Goal: Information Seeking & Learning: Learn about a topic

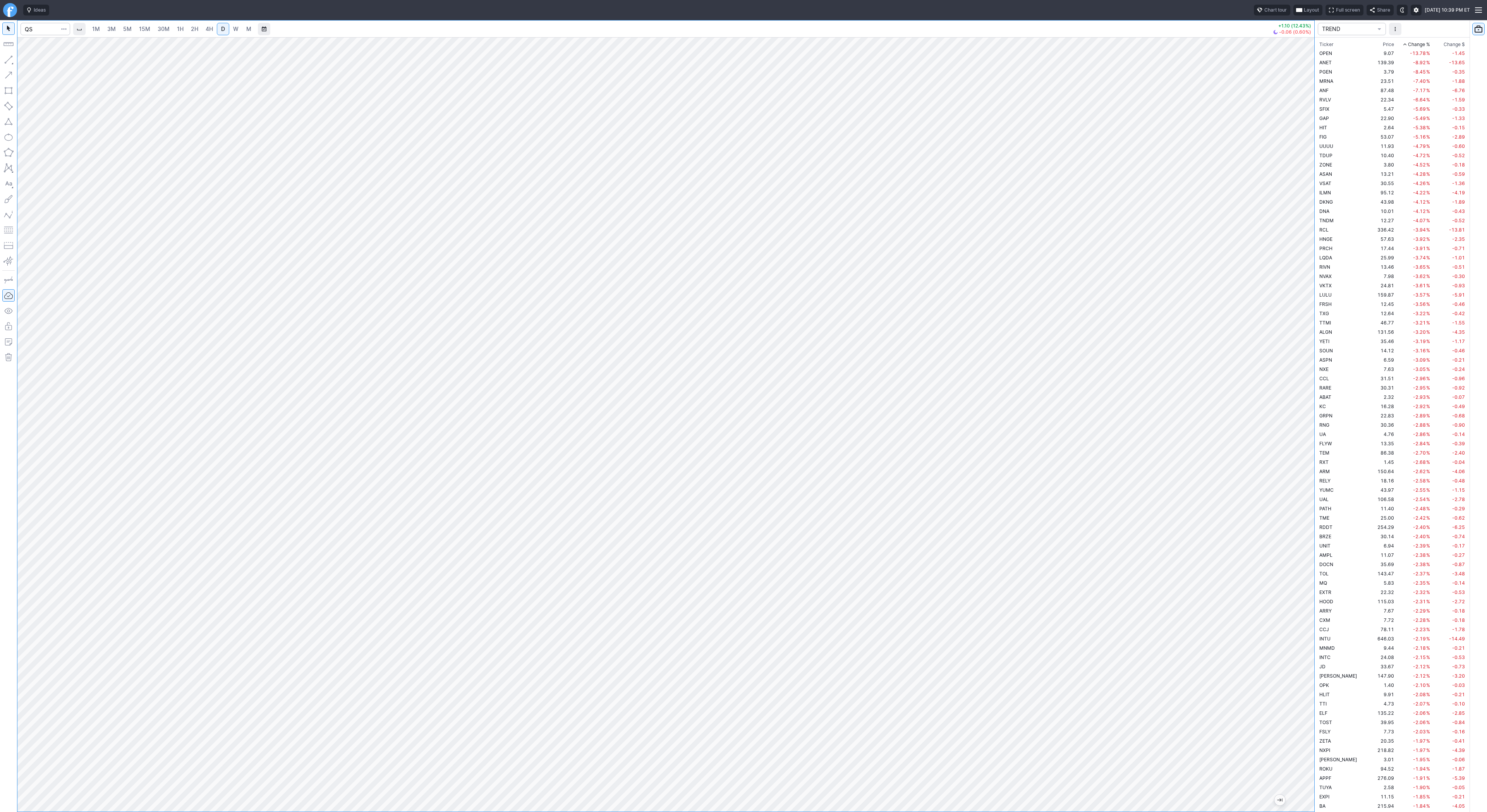
scroll to position [2027, 0]
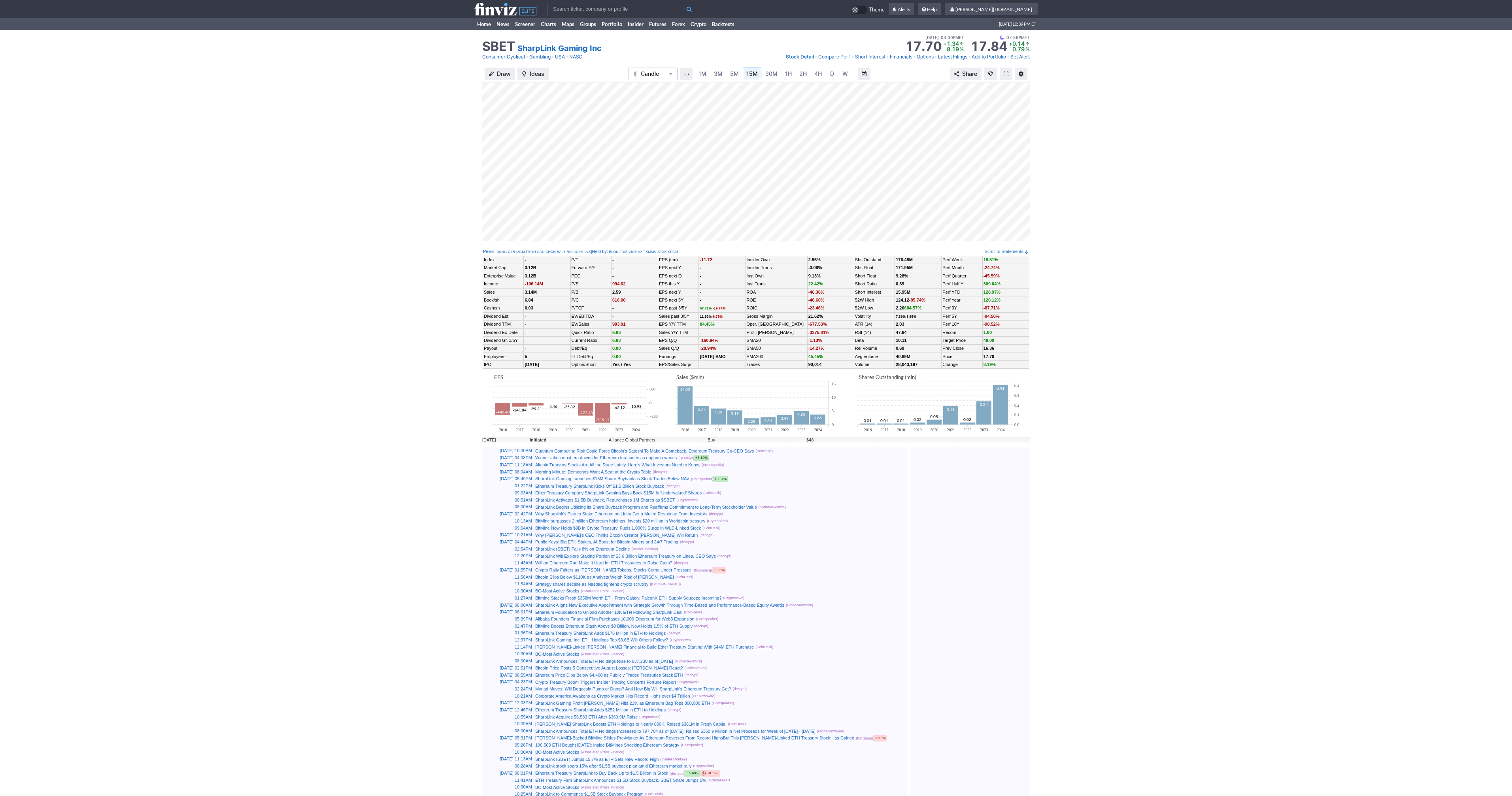
click at [1005, 74] on span at bounding box center [1006, 74] width 5 height 6
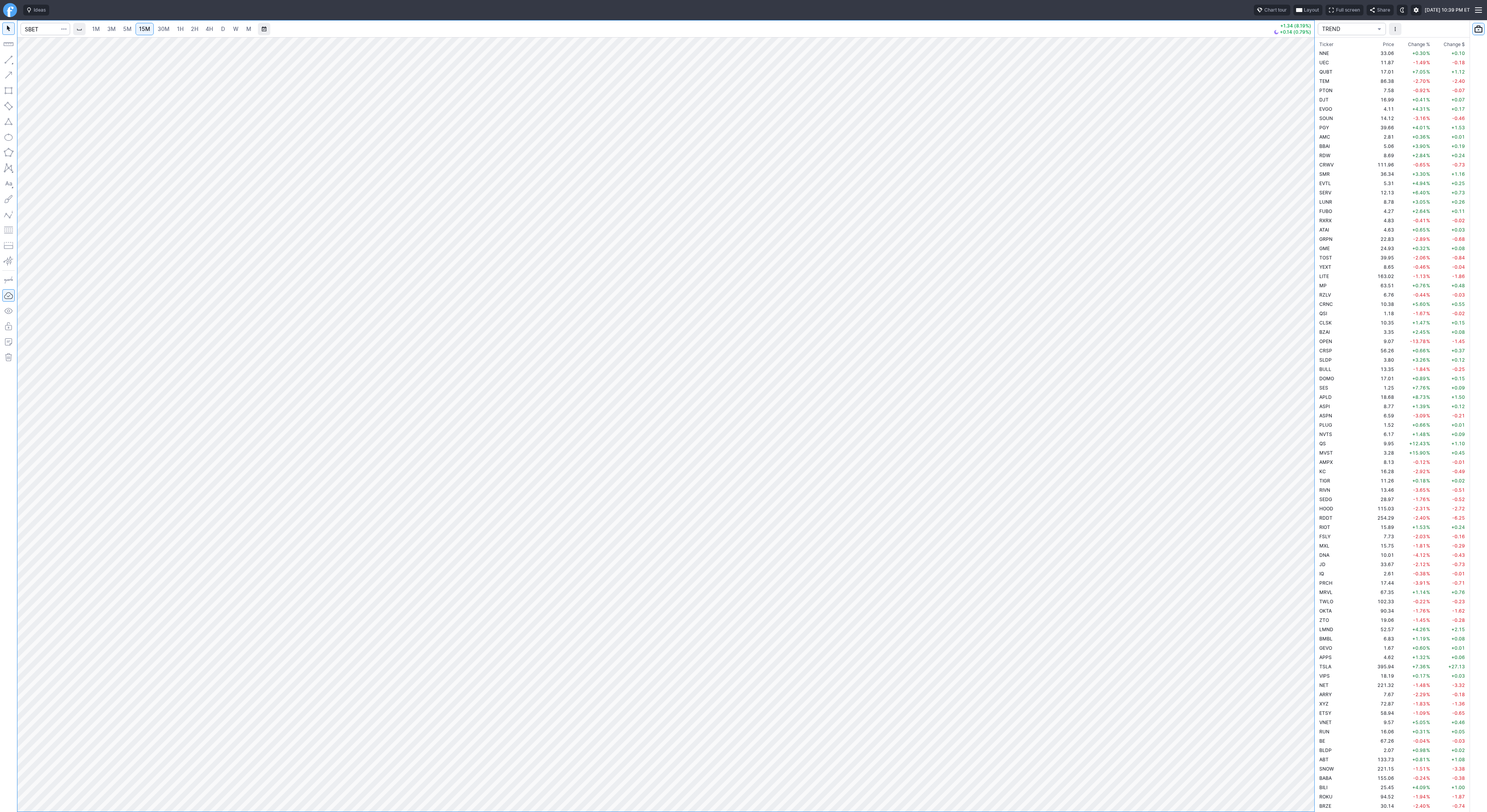
scroll to position [1728, 0]
click at [192, 30] on span "2H" at bounding box center [195, 28] width 8 height 6
click at [174, 31] on link "1H" at bounding box center [180, 29] width 13 height 12
click at [1321, 162] on span "U" at bounding box center [1321, 164] width 3 height 6
click at [217, 25] on link "D" at bounding box center [223, 29] width 12 height 12
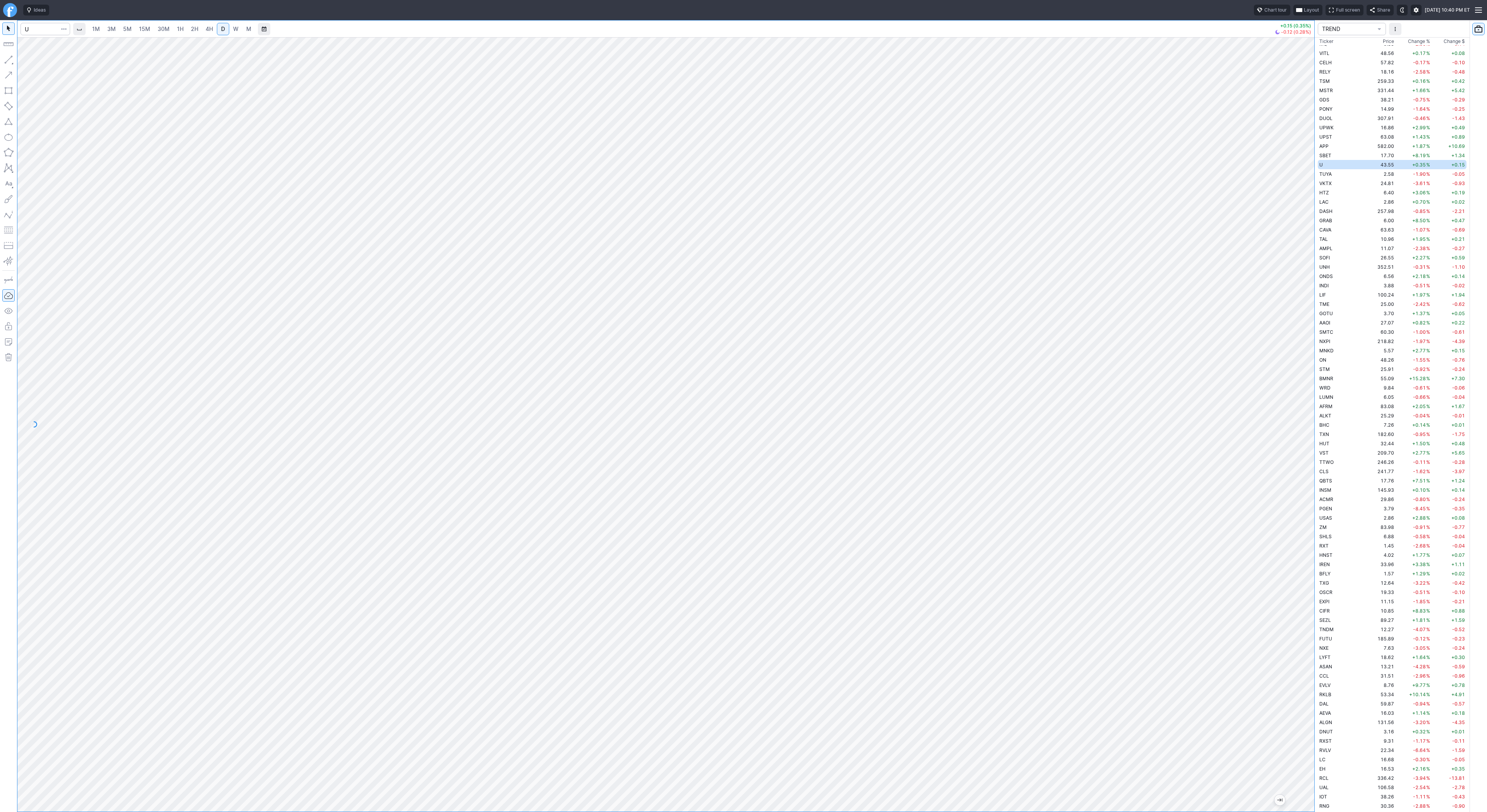
click at [3, 58] on button "button" at bounding box center [8, 59] width 12 height 12
drag, startPoint x: 1307, startPoint y: 472, endPoint x: 1302, endPoint y: 537, distance: 65.2
click at [1302, 537] on div at bounding box center [1306, 422] width 16 height 755
click at [6, 57] on button "button" at bounding box center [8, 59] width 12 height 12
click at [31, 58] on span "Line" at bounding box center [45, 61] width 31 height 8
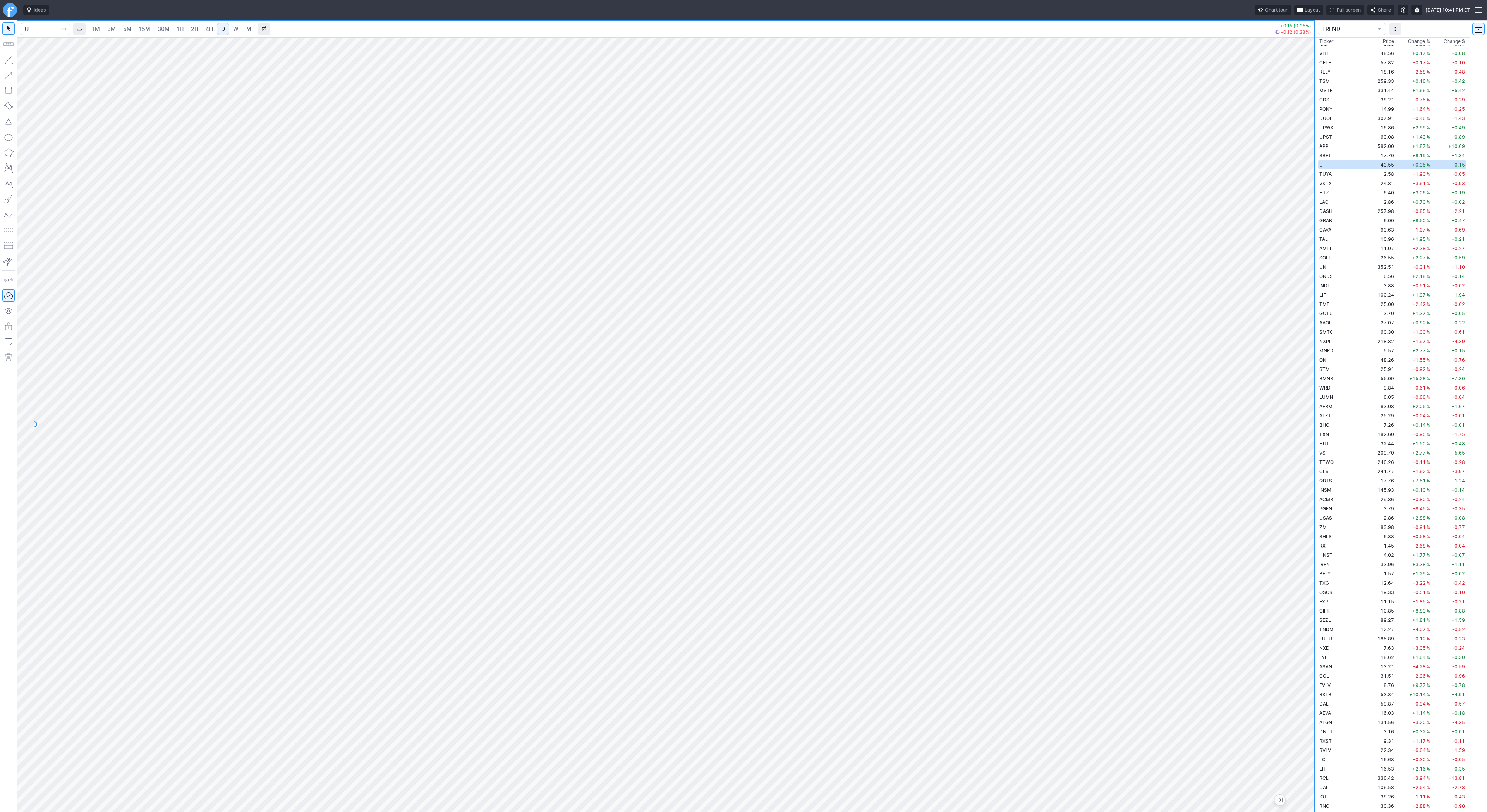
drag, startPoint x: 1309, startPoint y: 511, endPoint x: 1309, endPoint y: 575, distance: 64.0
click at [1309, 575] on div at bounding box center [1306, 422] width 16 height 755
click at [31, 59] on span "Line" at bounding box center [45, 61] width 31 height 8
click at [9, 60] on button "button" at bounding box center [8, 59] width 12 height 12
click at [1366, 173] on td "2.58" at bounding box center [1381, 174] width 29 height 9
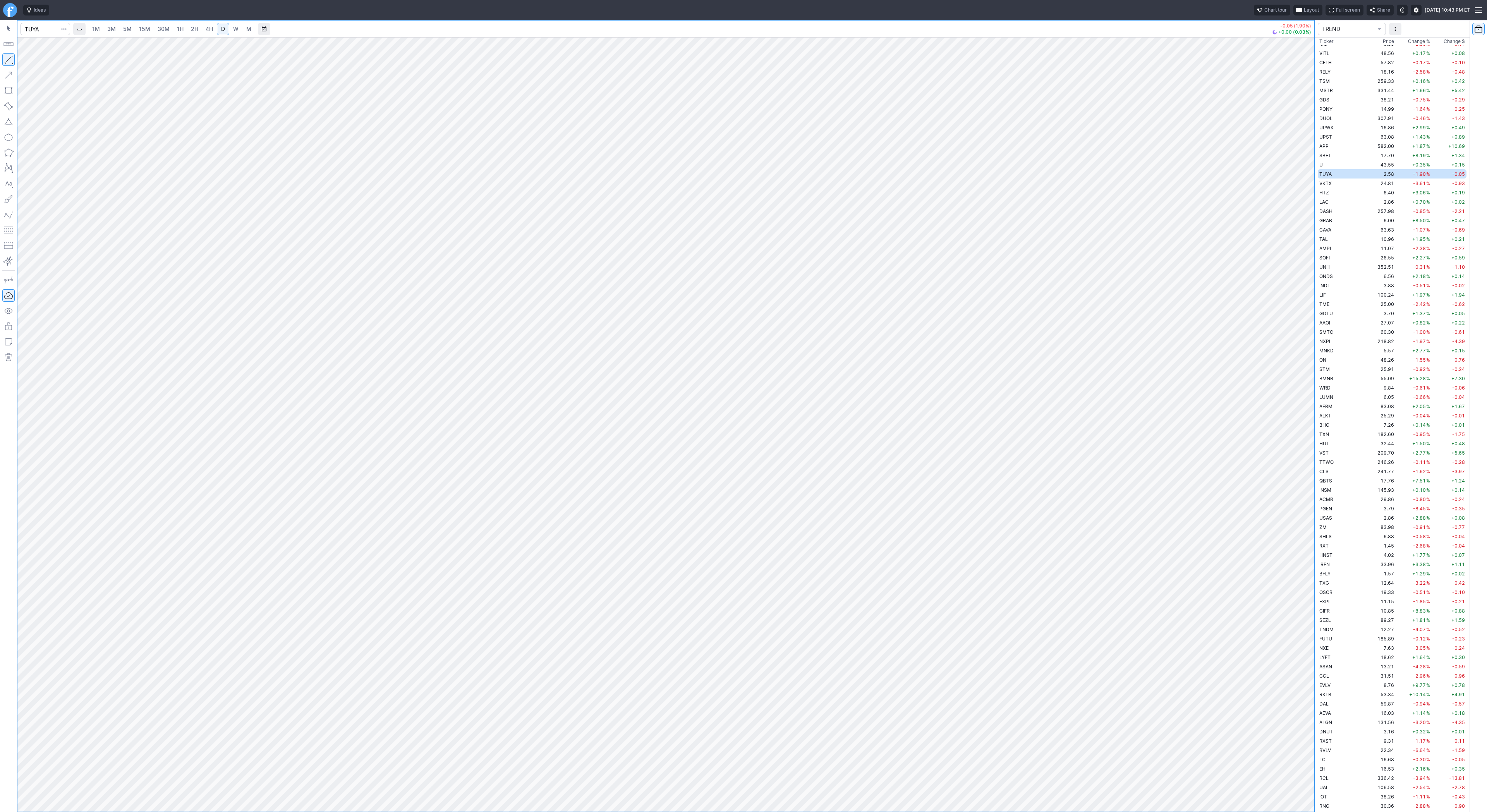
click at [12, 56] on button "button" at bounding box center [8, 59] width 12 height 12
click at [4, 58] on button "button" at bounding box center [8, 59] width 12 height 12
click at [8, 59] on button "button" at bounding box center [8, 59] width 12 height 12
click at [37, 63] on span "Line" at bounding box center [45, 61] width 31 height 8
click at [12, 56] on button "button" at bounding box center [8, 59] width 12 height 12
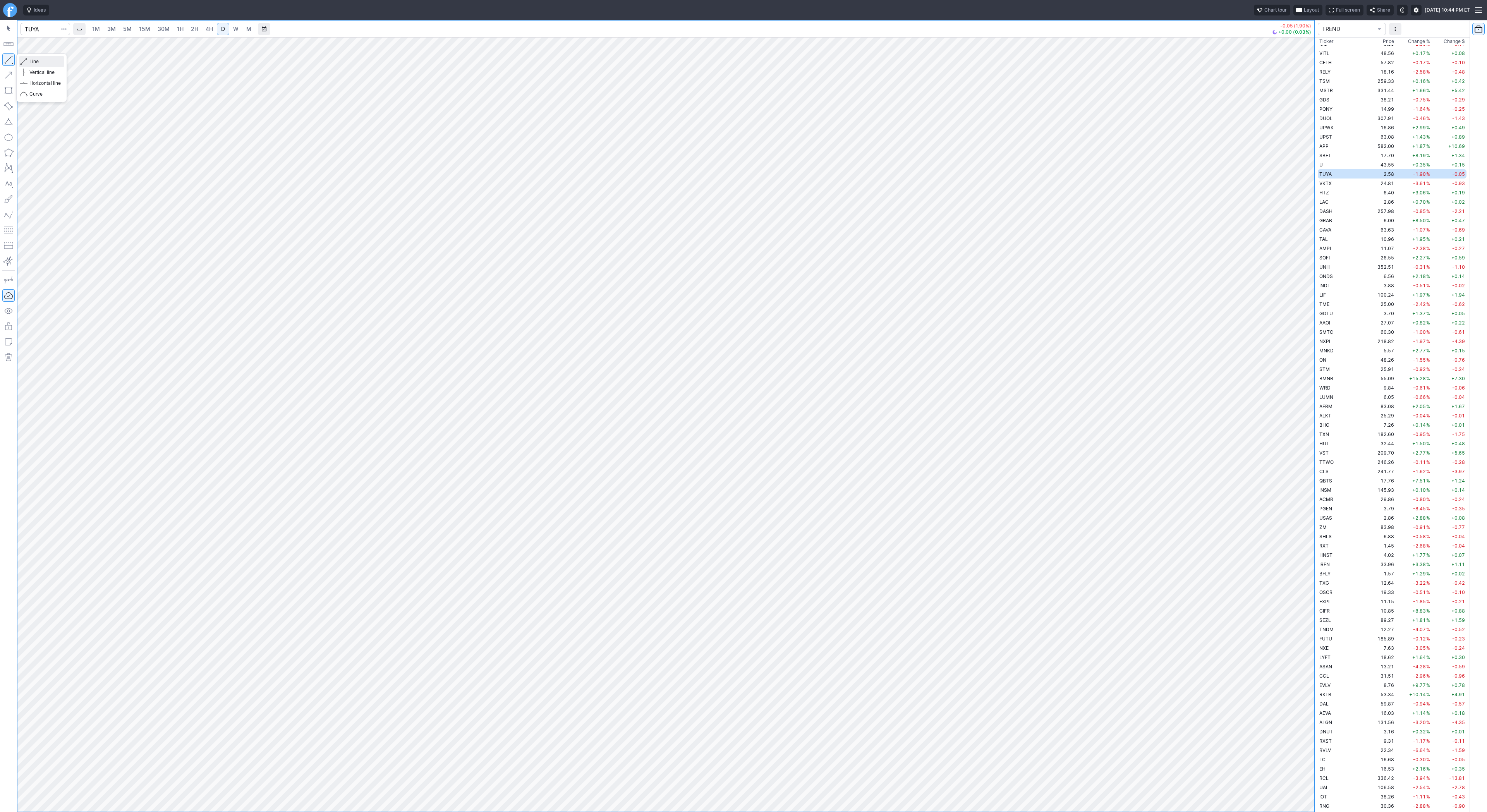
click at [28, 63] on button "Line" at bounding box center [42, 61] width 45 height 11
click at [1329, 183] on span "VKTX" at bounding box center [1325, 184] width 12 height 6
click at [230, 29] on link "W" at bounding box center [236, 29] width 12 height 12
drag, startPoint x: 1307, startPoint y: 654, endPoint x: 1310, endPoint y: 667, distance: 13.3
click at [1310, 667] on div at bounding box center [1306, 422] width 16 height 755
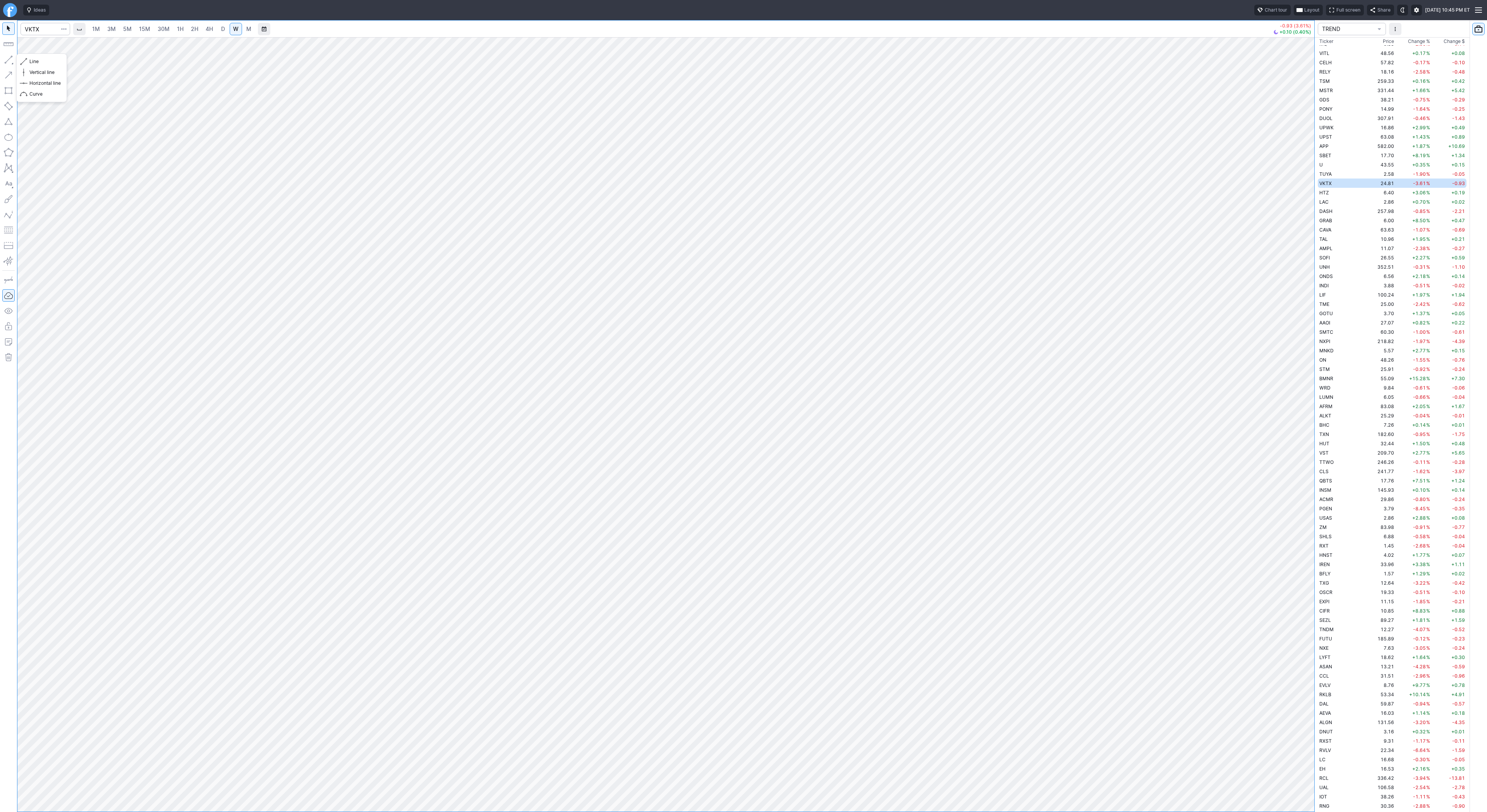
click at [7, 58] on button "button" at bounding box center [8, 59] width 12 height 12
click at [46, 63] on span "Line" at bounding box center [45, 61] width 31 height 8
click at [11, 61] on button "button" at bounding box center [8, 59] width 12 height 12
click at [11, 60] on button "button" at bounding box center [8, 59] width 12 height 12
click at [53, 59] on span "Line" at bounding box center [45, 61] width 31 height 8
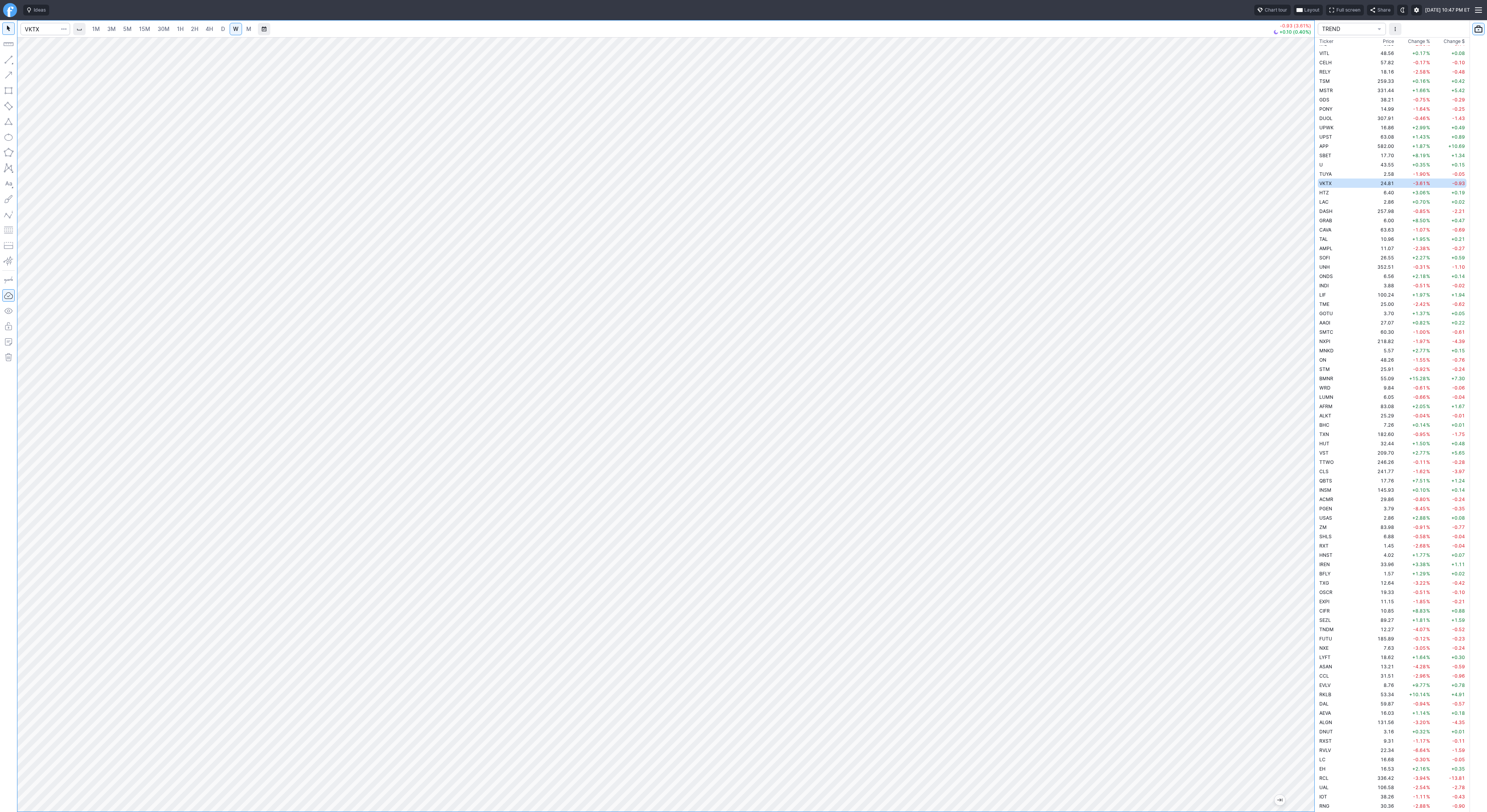
drag, startPoint x: 1312, startPoint y: 518, endPoint x: 1314, endPoint y: 529, distance: 11.2
click at [1314, 529] on div "1M 3M 5M 15M 30M 1H 2H 4H D W M -0.93 (3.61%) +0.10 (0.40%) TREND Ticker Price …" at bounding box center [744, 416] width 1487 height 792
click at [1410, 42] on span "Change %" at bounding box center [1419, 44] width 22 height 8
click at [1366, 53] on td "3.28" at bounding box center [1381, 53] width 29 height 9
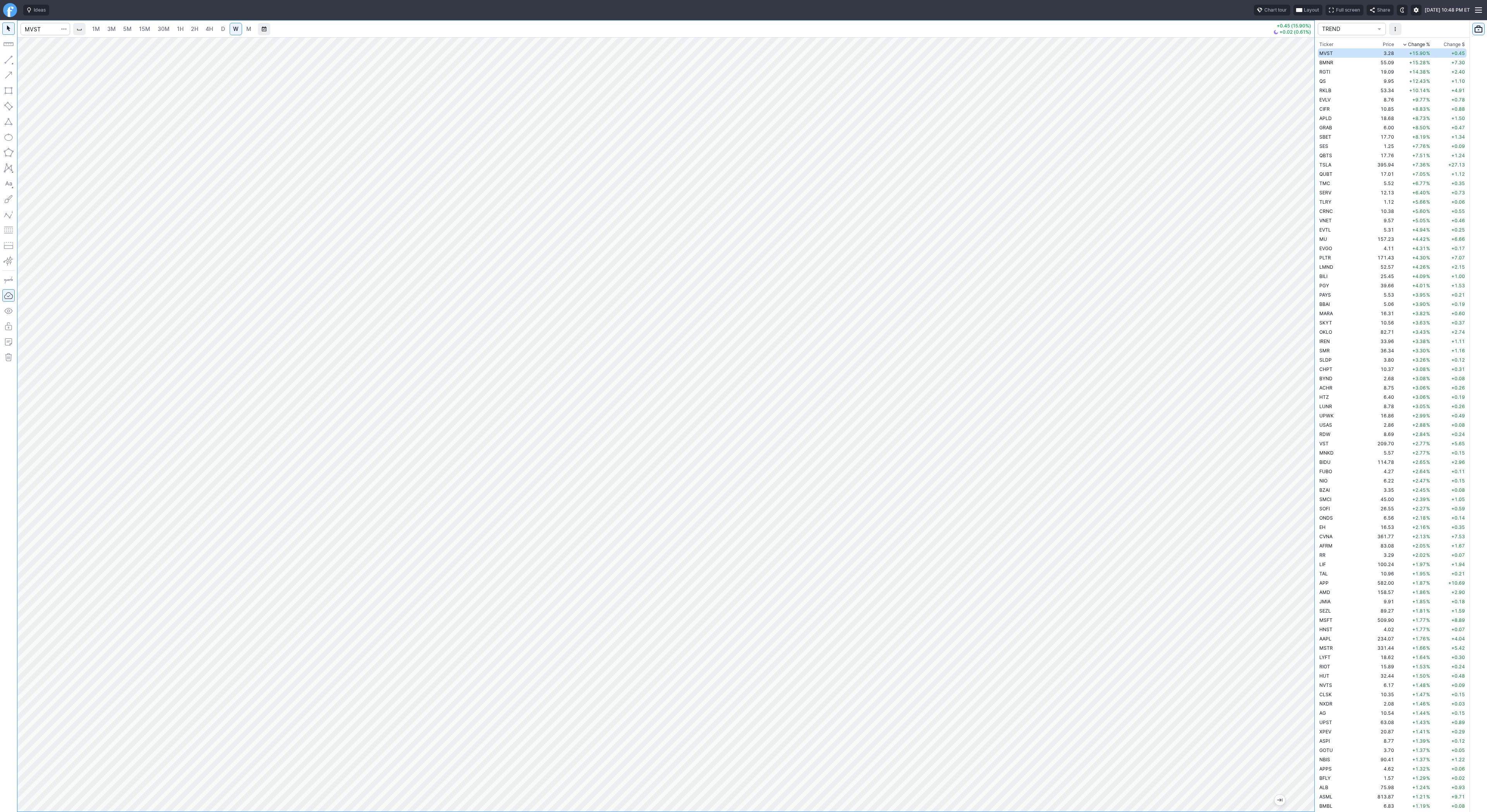
click at [221, 30] on span "D" at bounding box center [223, 28] width 4 height 6
click at [9, 61] on button "button" at bounding box center [8, 59] width 12 height 12
click at [32, 62] on span "Line" at bounding box center [45, 61] width 31 height 8
click at [38, 61] on span "Line" at bounding box center [45, 61] width 31 height 8
click at [29, 61] on span "Line" at bounding box center [45, 61] width 31 height 8
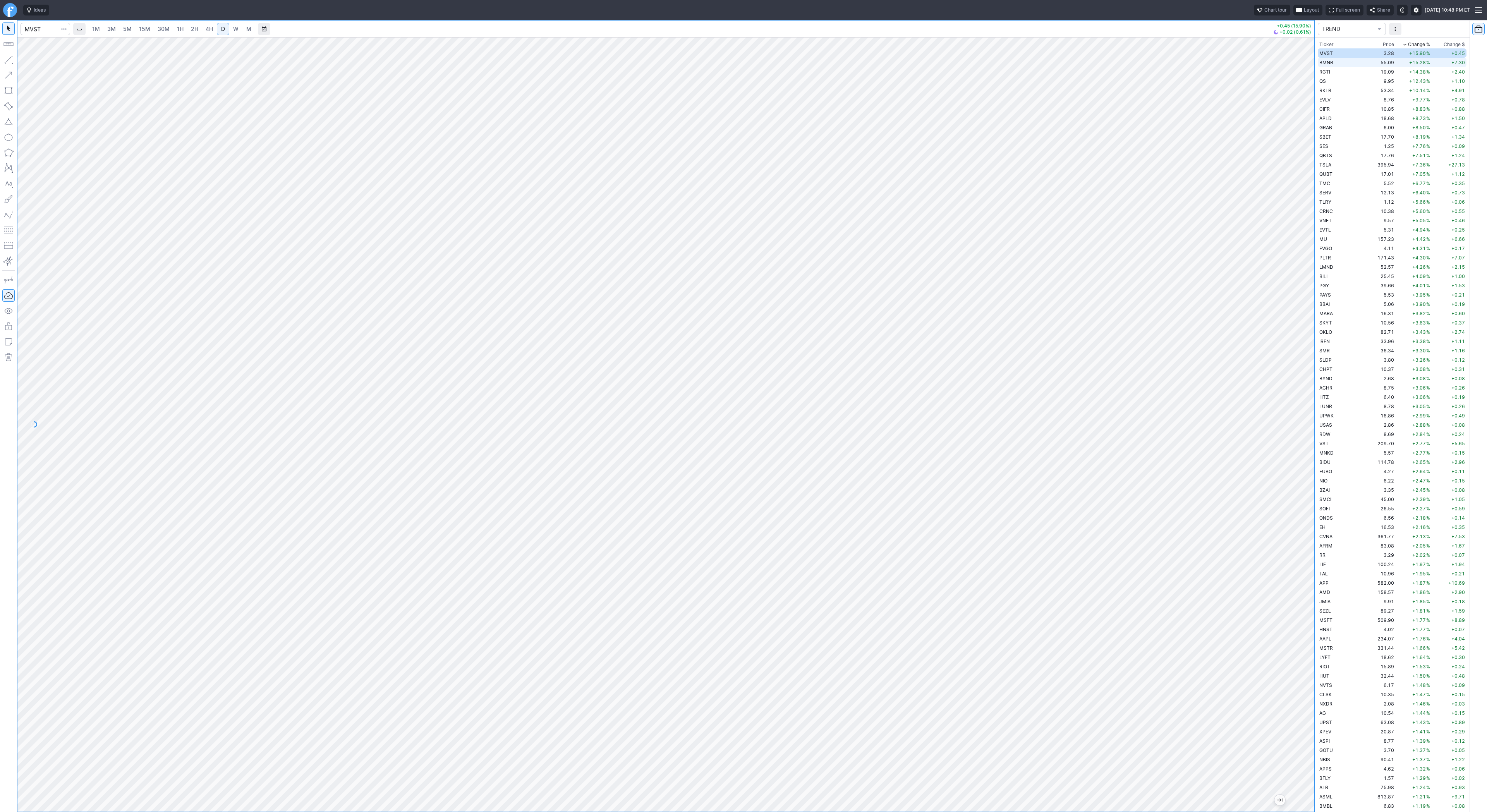
click at [1321, 65] on span "BMNR" at bounding box center [1327, 62] width 14 height 6
click at [1329, 67] on td "RGTI" at bounding box center [1342, 72] width 49 height 9
click at [1366, 81] on td "9.95" at bounding box center [1381, 81] width 29 height 9
click at [1342, 91] on td "RKLB" at bounding box center [1342, 90] width 49 height 9
drag, startPoint x: 8, startPoint y: 57, endPoint x: 12, endPoint y: 107, distance: 50.2
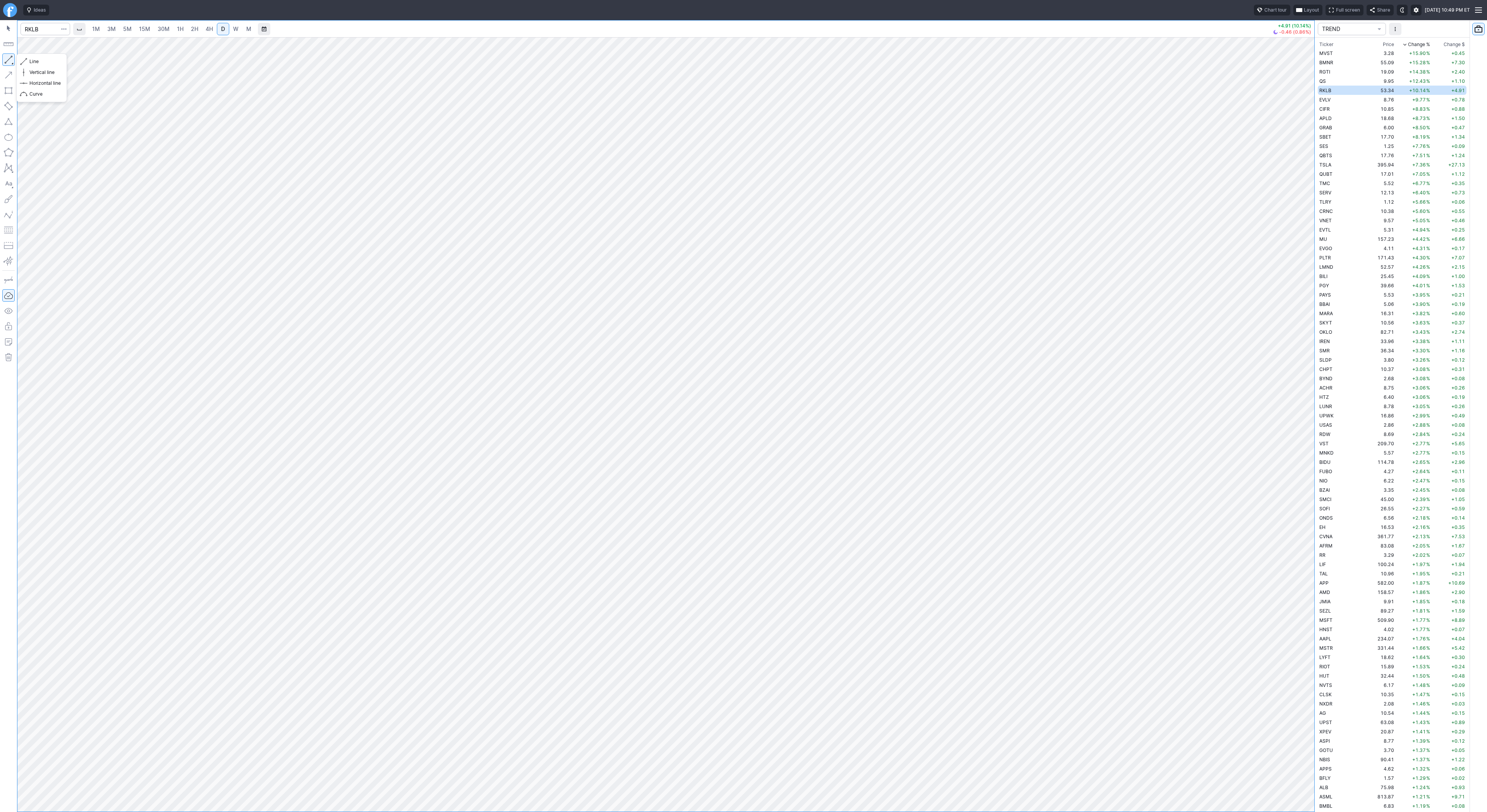
click at [6, 59] on button "button" at bounding box center [8, 59] width 12 height 12
click at [8, 61] on button "button" at bounding box center [8, 59] width 12 height 12
click at [8, 63] on button "button" at bounding box center [8, 59] width 12 height 12
click at [13, 61] on button "button" at bounding box center [8, 59] width 12 height 12
drag, startPoint x: 10, startPoint y: 58, endPoint x: 10, endPoint y: 71, distance: 13.0
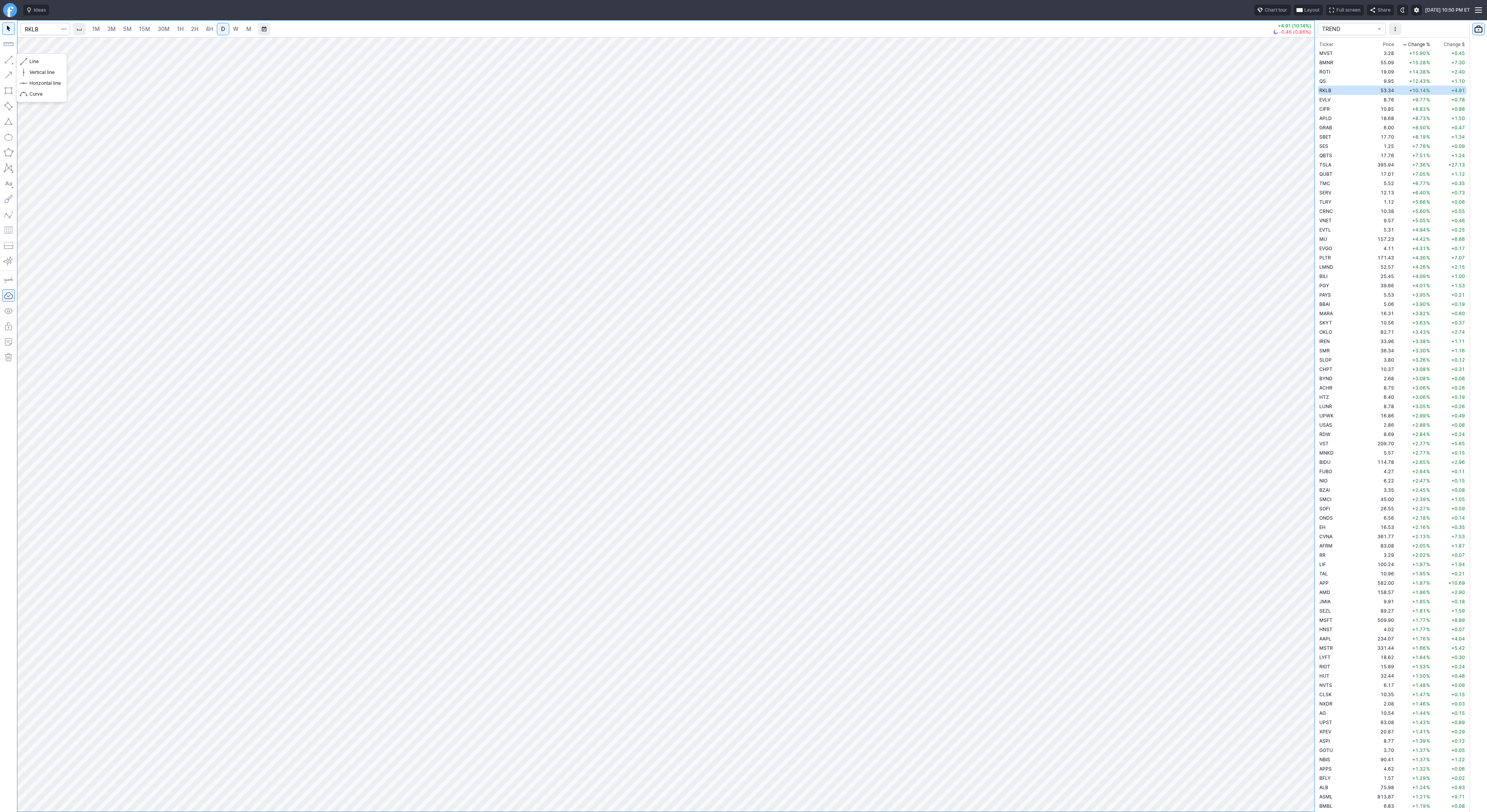
click at [10, 61] on button "button" at bounding box center [8, 59] width 12 height 12
click at [31, 58] on span "Line" at bounding box center [45, 61] width 31 height 8
click at [63, 61] on button "Line" at bounding box center [42, 61] width 45 height 11
drag, startPoint x: 6, startPoint y: 59, endPoint x: 7, endPoint y: 65, distance: 6.1
click at [6, 63] on button "button" at bounding box center [8, 59] width 12 height 12
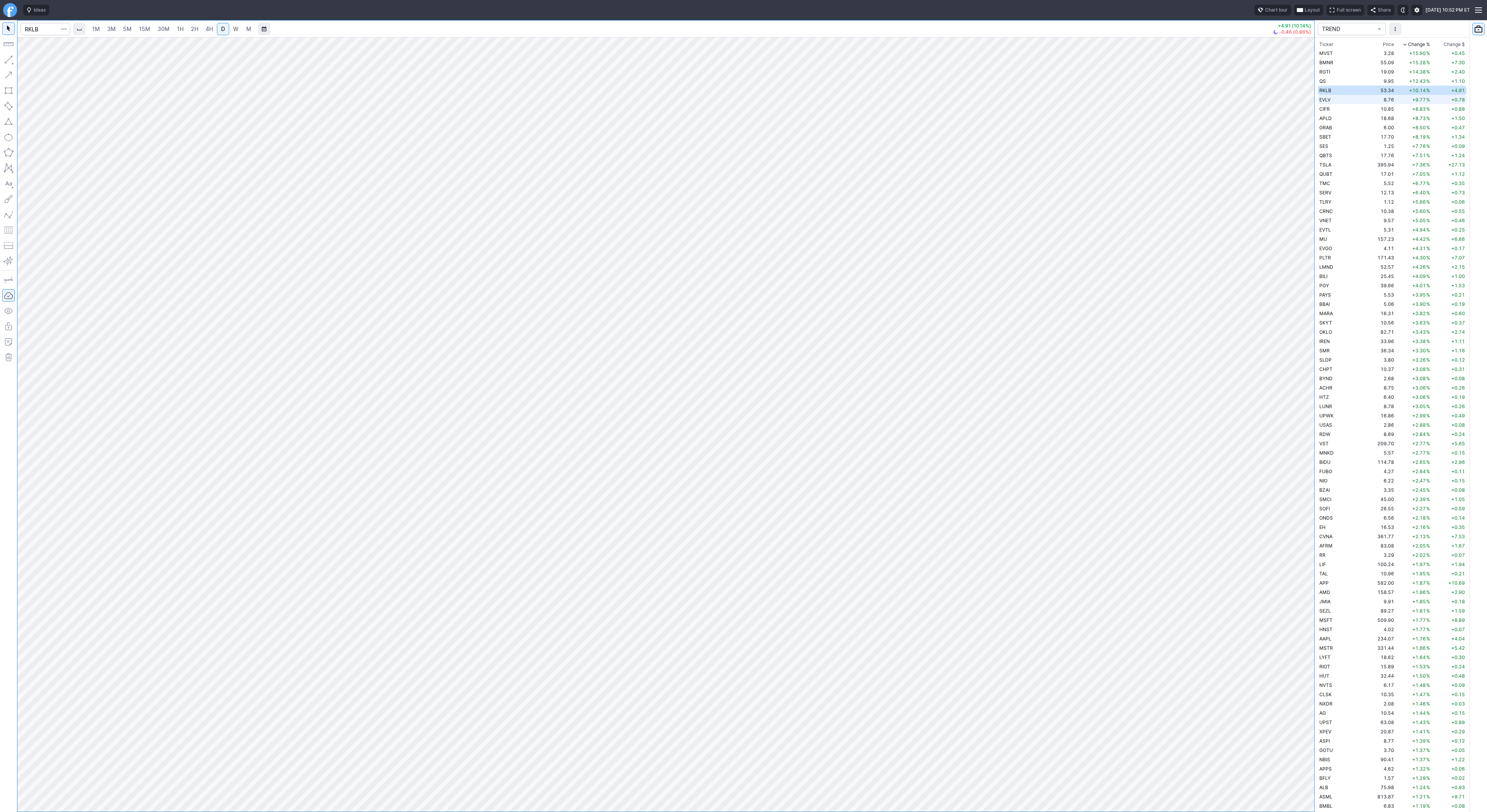
click at [1336, 99] on td "EVLV" at bounding box center [1342, 99] width 49 height 9
click at [29, 58] on button "Line" at bounding box center [42, 61] width 45 height 11
click at [1296, 626] on div at bounding box center [666, 424] width 1297 height 774
drag, startPoint x: 10, startPoint y: 60, endPoint x: 10, endPoint y: 92, distance: 32.0
click at [9, 62] on button "button" at bounding box center [8, 59] width 12 height 12
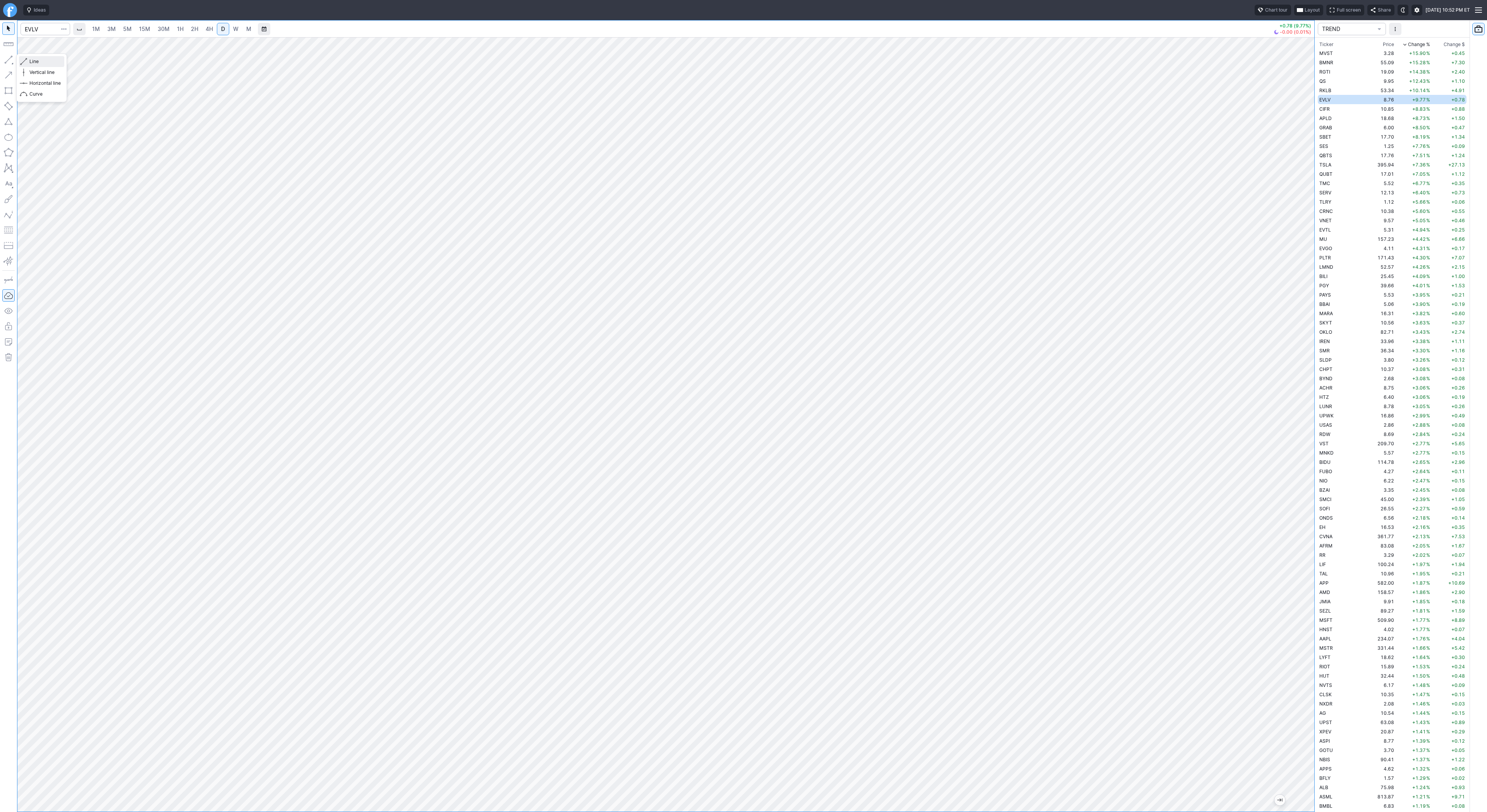
drag, startPoint x: 37, startPoint y: 59, endPoint x: 48, endPoint y: 78, distance: 22.0
click at [37, 60] on span "Line" at bounding box center [45, 61] width 31 height 8
click at [7, 58] on button "button" at bounding box center [8, 59] width 12 height 12
click at [32, 60] on span "Line" at bounding box center [45, 61] width 31 height 8
click at [39, 63] on span "Line" at bounding box center [45, 61] width 31 height 8
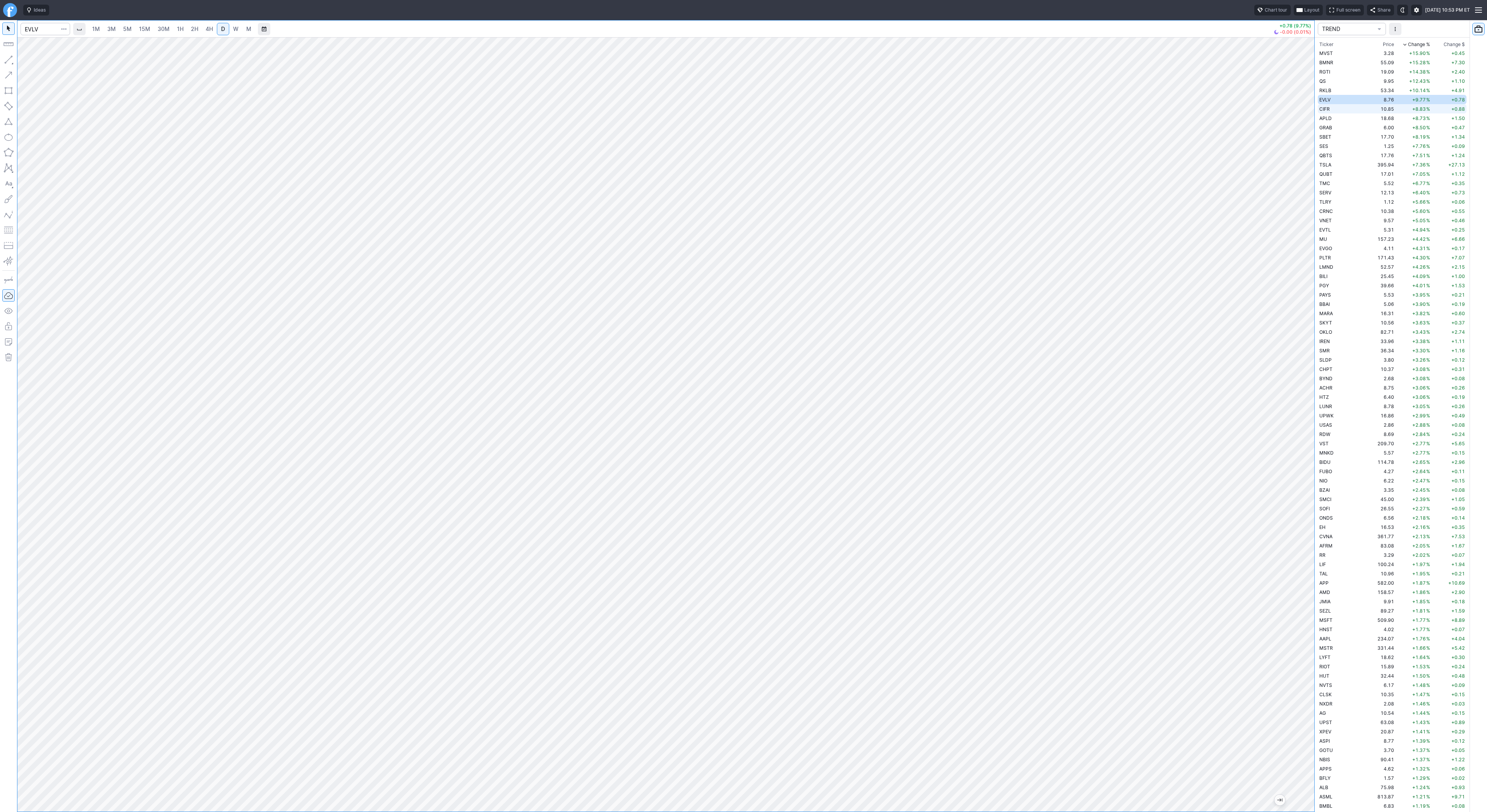
click at [1340, 112] on td "CIFR" at bounding box center [1342, 108] width 49 height 9
click at [1340, 118] on td "APLD" at bounding box center [1342, 118] width 49 height 9
click at [27, 65] on button "Line" at bounding box center [42, 61] width 45 height 11
click at [6, 53] on div at bounding box center [9, 416] width 17 height 792
click at [43, 56] on button "Line" at bounding box center [42, 61] width 45 height 11
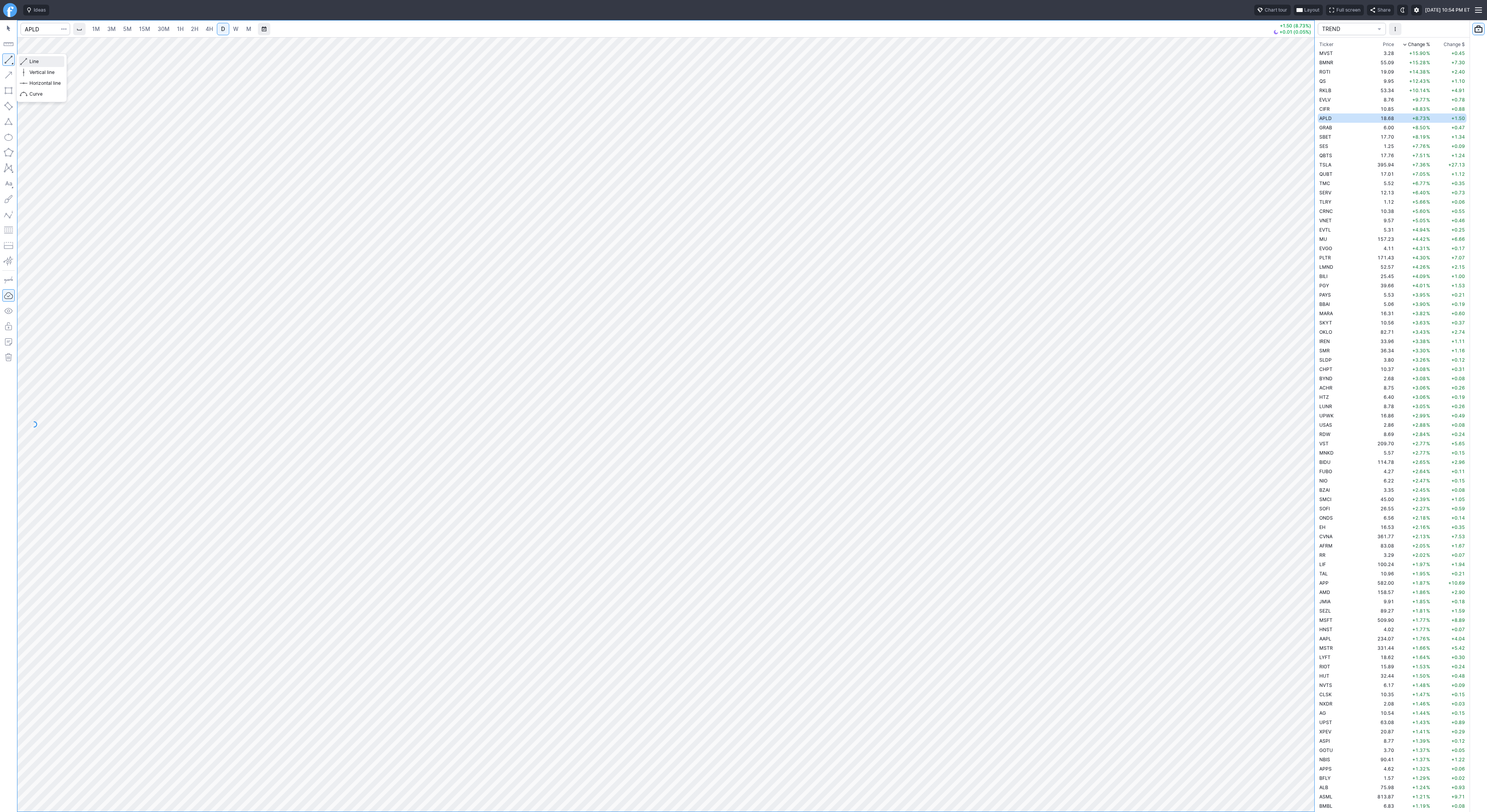
drag, startPoint x: 40, startPoint y: 62, endPoint x: 47, endPoint y: 76, distance: 15.7
click at [40, 62] on span "Line" at bounding box center [45, 61] width 31 height 8
click at [35, 63] on span "Line" at bounding box center [45, 61] width 31 height 8
click at [7, 58] on button "button" at bounding box center [8, 59] width 12 height 12
click at [1325, 110] on span "CIFR" at bounding box center [1325, 109] width 10 height 6
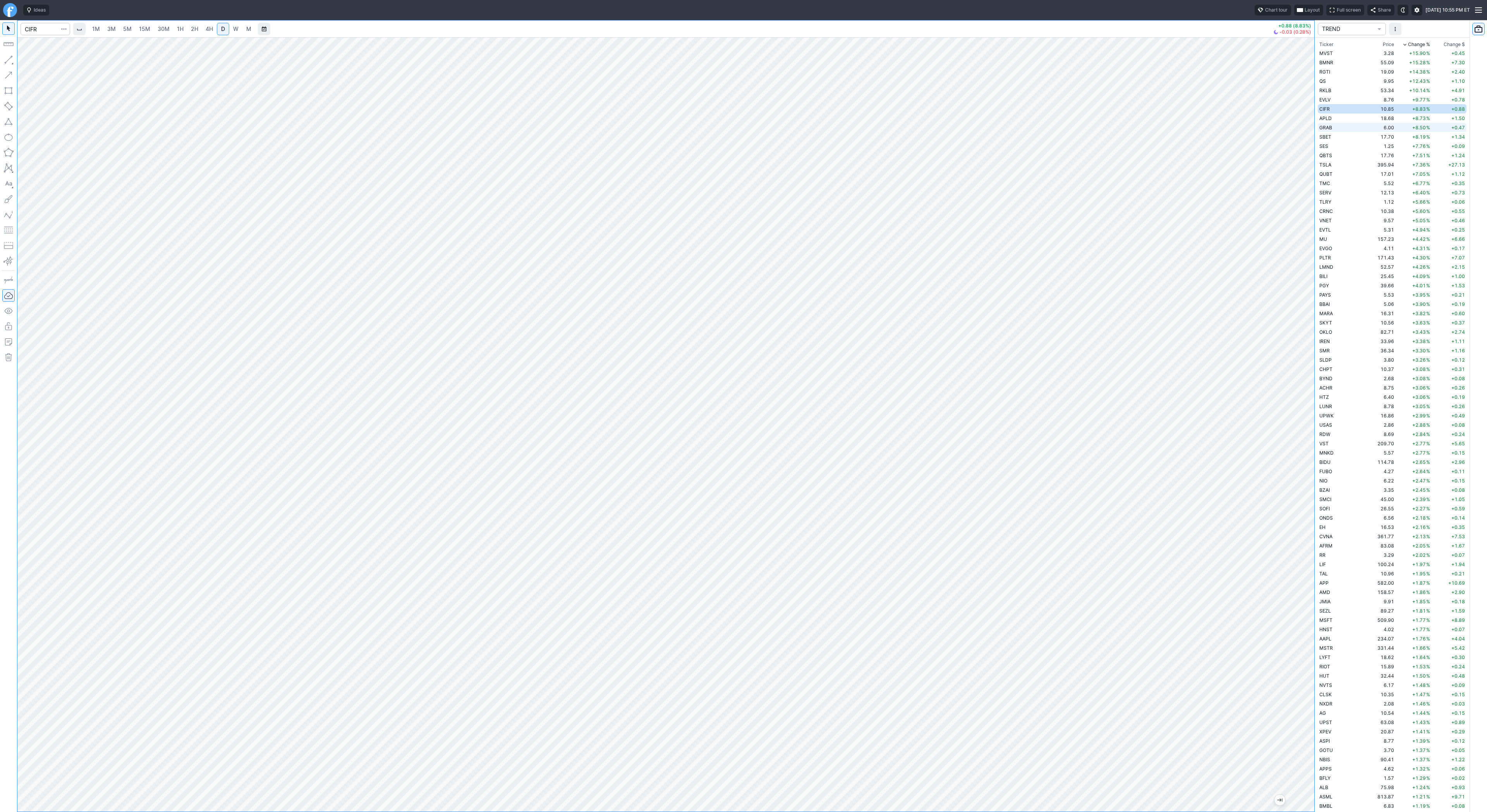
click at [1332, 125] on td "GRAB" at bounding box center [1342, 128] width 49 height 9
click at [8, 58] on button "button" at bounding box center [8, 59] width 12 height 12
click at [48, 62] on span "Line" at bounding box center [45, 61] width 31 height 8
click at [36, 60] on span "Line" at bounding box center [45, 61] width 31 height 8
drag, startPoint x: 29, startPoint y: 60, endPoint x: 43, endPoint y: 77, distance: 22.0
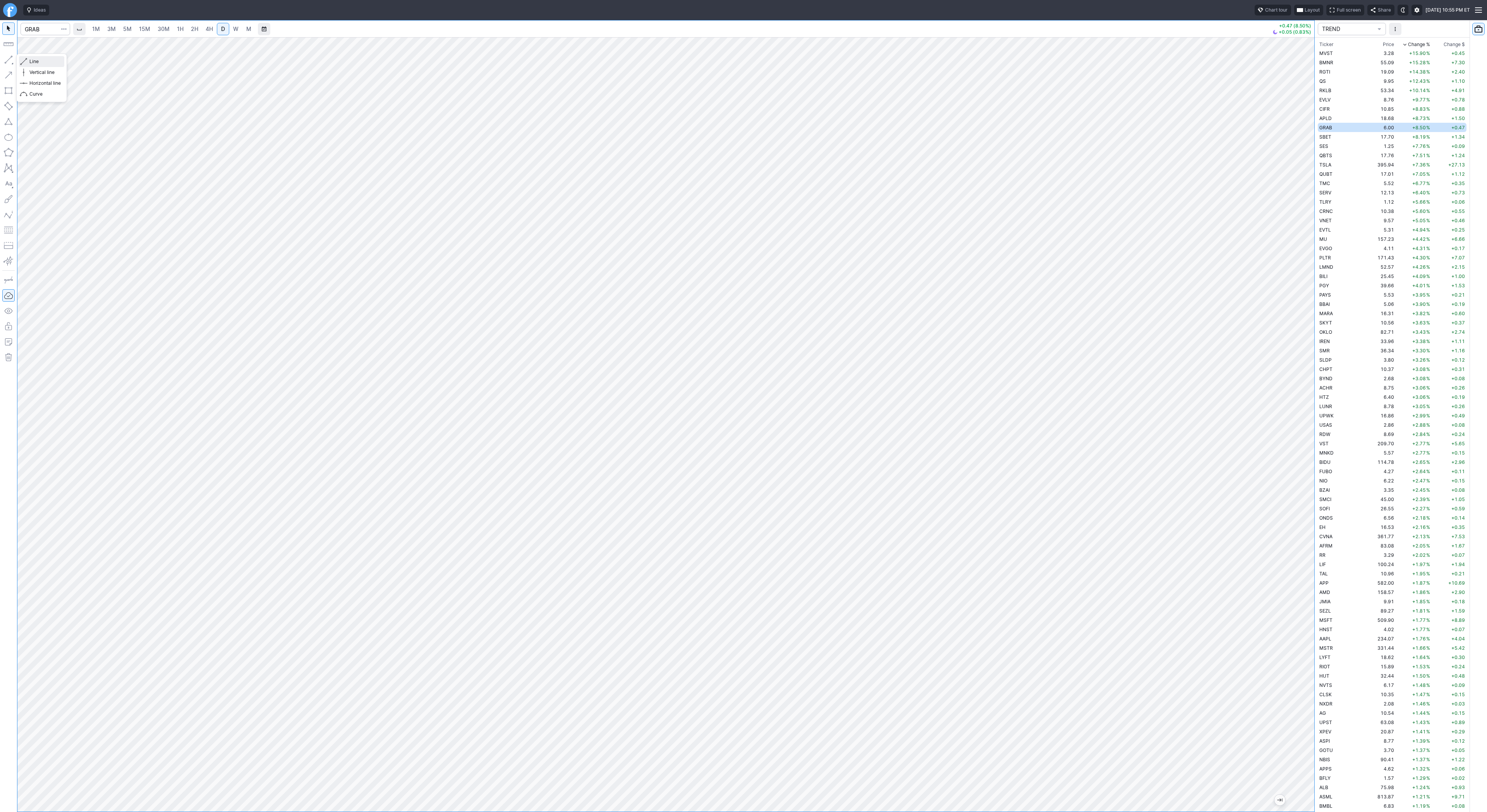
click at [29, 62] on button "Line" at bounding box center [42, 61] width 45 height 11
drag, startPoint x: 39, startPoint y: 61, endPoint x: 59, endPoint y: 80, distance: 27.6
click at [39, 62] on span "Line" at bounding box center [45, 61] width 31 height 8
click at [31, 59] on span "Line" at bounding box center [45, 61] width 31 height 8
click at [35, 64] on span "Line" at bounding box center [45, 61] width 31 height 8
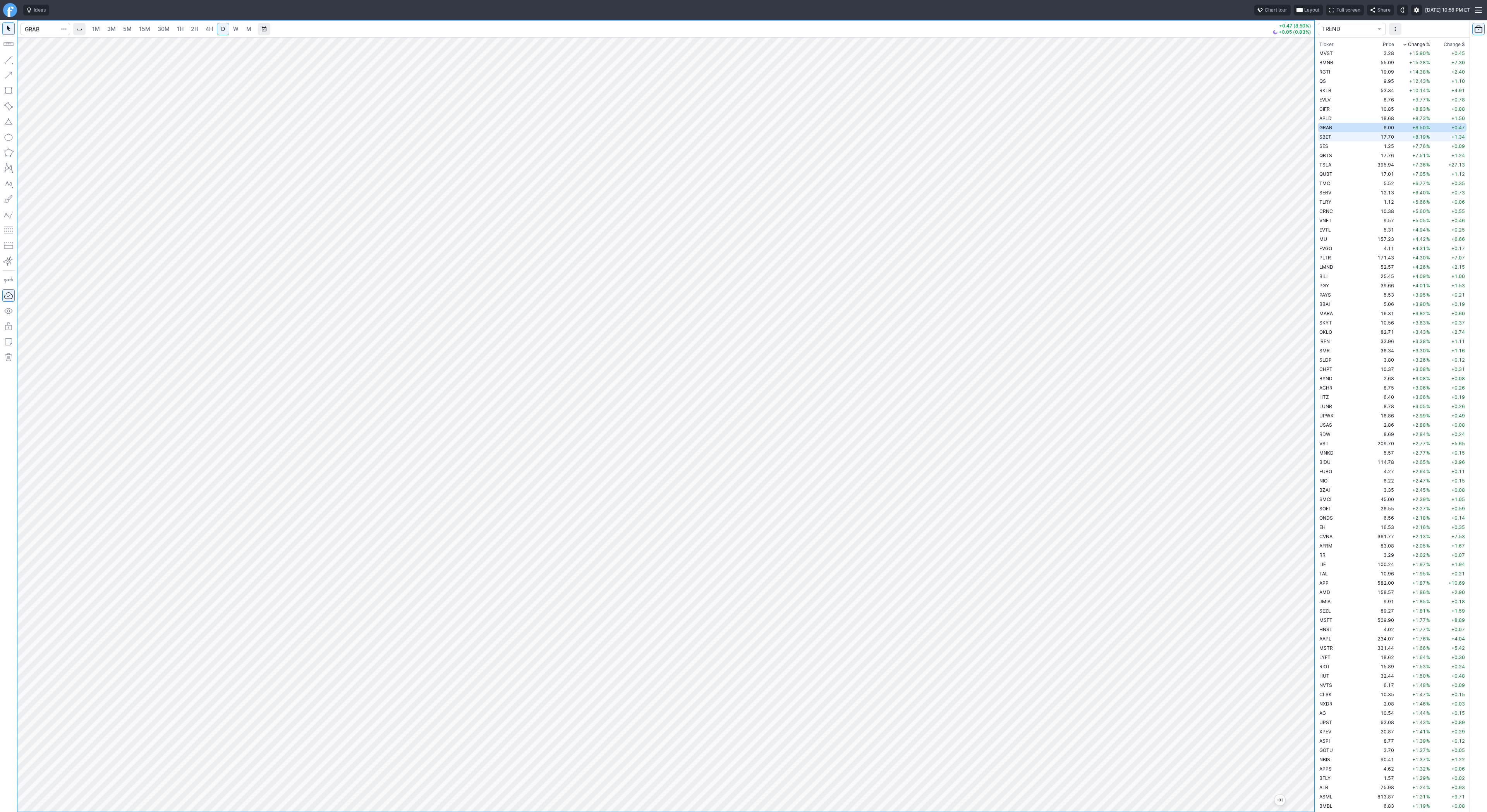
click at [1366, 136] on td "17.70" at bounding box center [1381, 137] width 29 height 9
click at [1366, 145] on td "1.25" at bounding box center [1381, 146] width 29 height 9
click at [10, 57] on button "button" at bounding box center [8, 59] width 12 height 12
drag, startPoint x: 29, startPoint y: 59, endPoint x: 38, endPoint y: 87, distance: 29.4
click at [29, 61] on span "Line" at bounding box center [45, 61] width 31 height 8
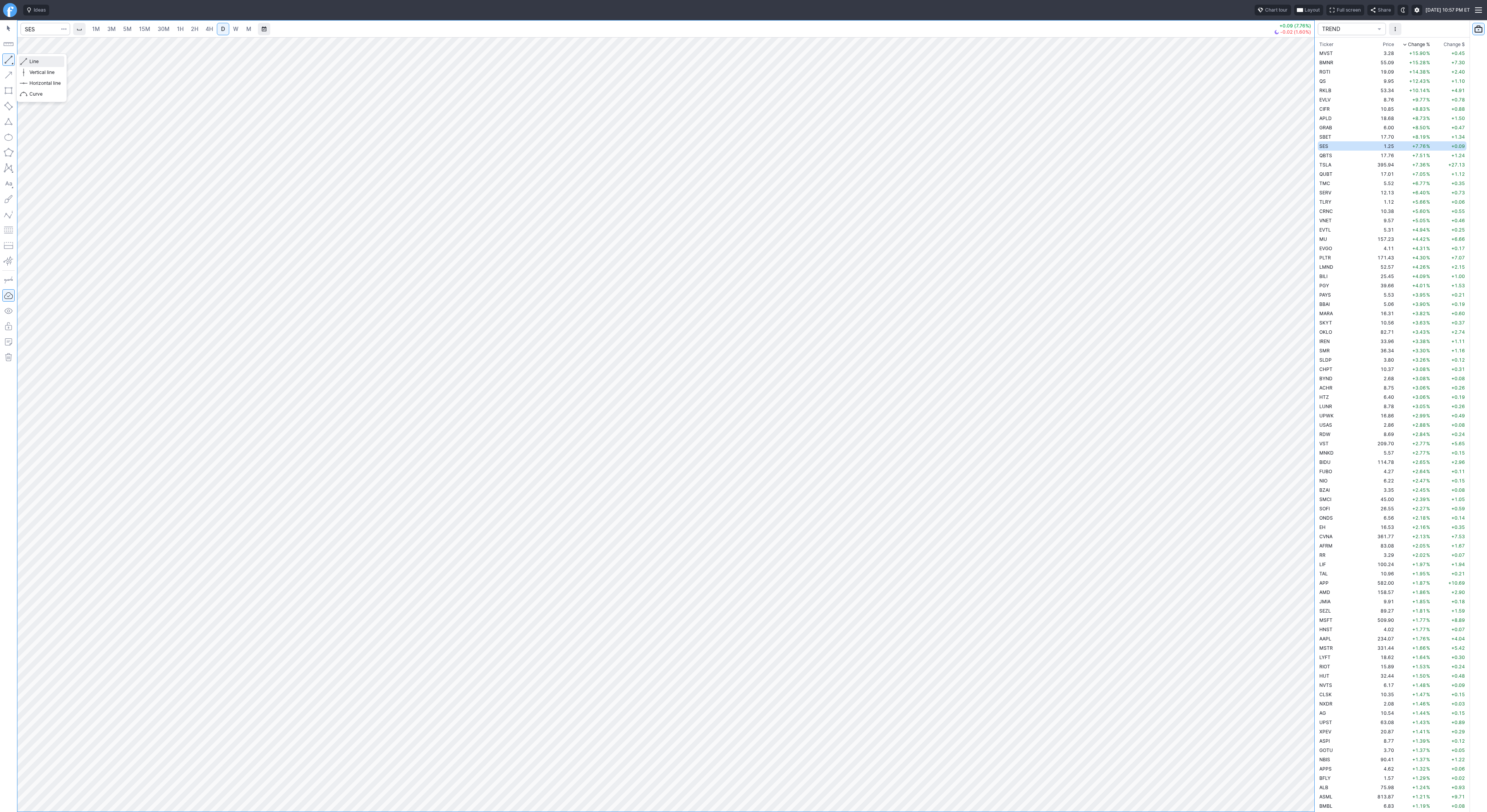
drag, startPoint x: 35, startPoint y: 61, endPoint x: 33, endPoint y: 68, distance: 7.3
click at [36, 60] on span "Line" at bounding box center [45, 61] width 31 height 8
drag, startPoint x: 3, startPoint y: 59, endPoint x: 6, endPoint y: 92, distance: 33.1
click at [3, 61] on button "button" at bounding box center [8, 59] width 12 height 12
click at [39, 62] on span "Line" at bounding box center [45, 61] width 31 height 8
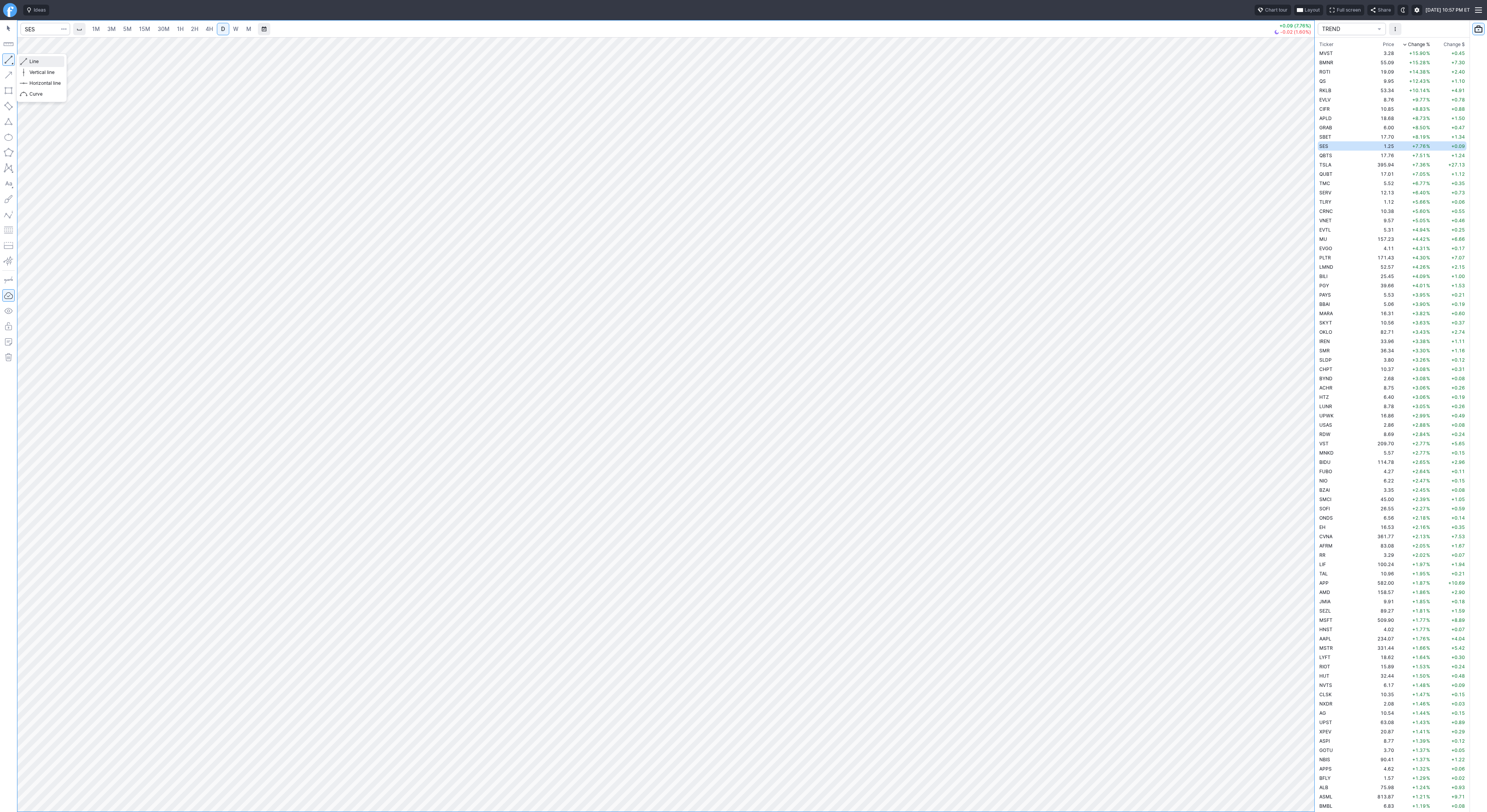
click at [48, 61] on span "Line" at bounding box center [45, 61] width 31 height 8
click at [13, 55] on button "button" at bounding box center [8, 59] width 12 height 12
click at [1339, 155] on td "QBTS" at bounding box center [1342, 155] width 49 height 9
click at [53, 64] on span "Line" at bounding box center [45, 61] width 31 height 8
click at [38, 64] on span "Line" at bounding box center [45, 61] width 31 height 8
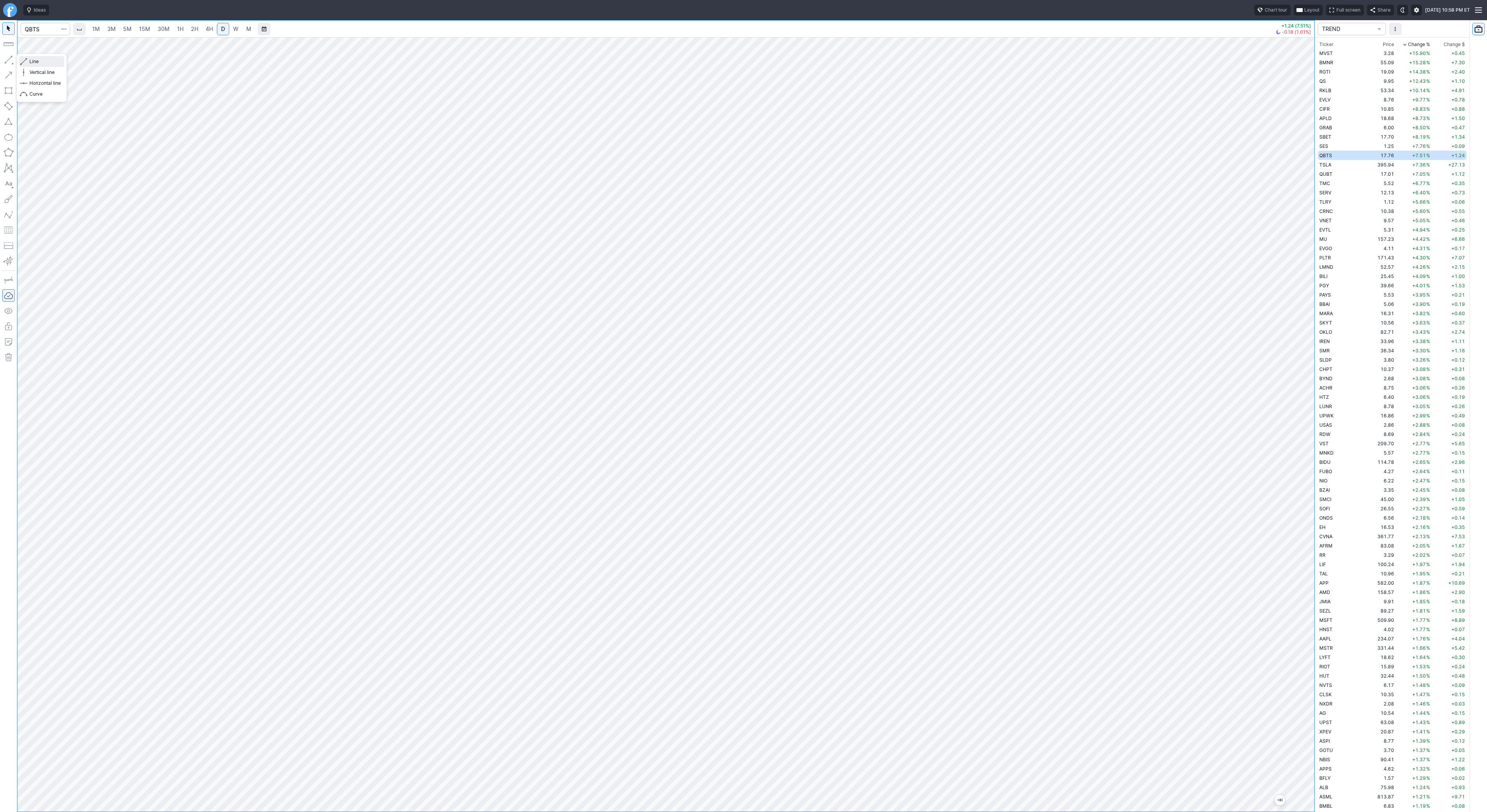
click at [35, 65] on span "Line" at bounding box center [45, 61] width 31 height 8
click at [43, 28] on input "Search" at bounding box center [46, 29] width 50 height 12
type input "coin"
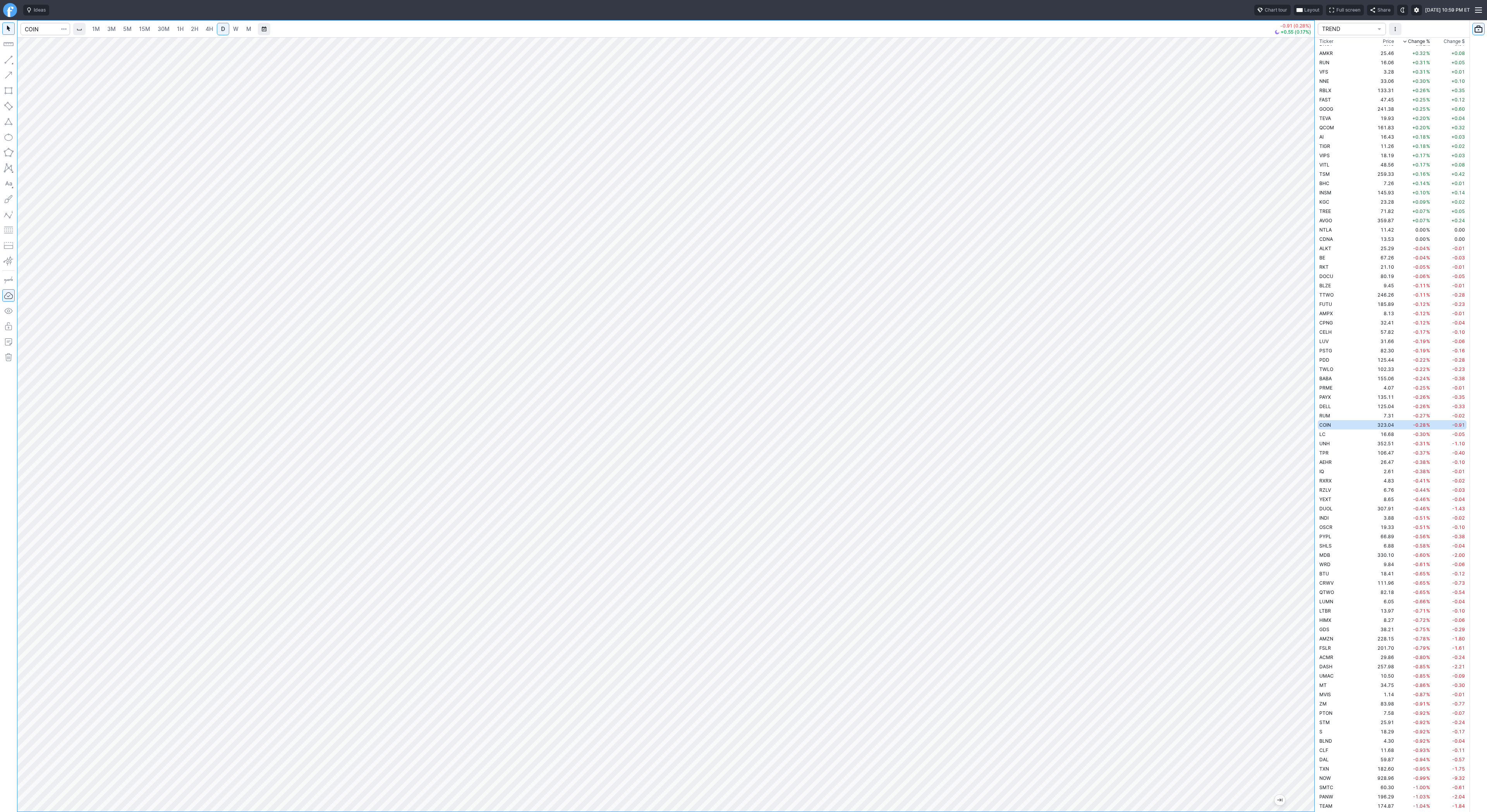
drag, startPoint x: 1312, startPoint y: 443, endPoint x: 1312, endPoint y: 506, distance: 63.0
click at [1313, 506] on div at bounding box center [1306, 422] width 16 height 755
click at [9, 57] on button "button" at bounding box center [8, 59] width 12 height 12
click at [6, 61] on button "button" at bounding box center [8, 59] width 12 height 12
click at [9, 59] on button "button" at bounding box center [8, 59] width 12 height 12
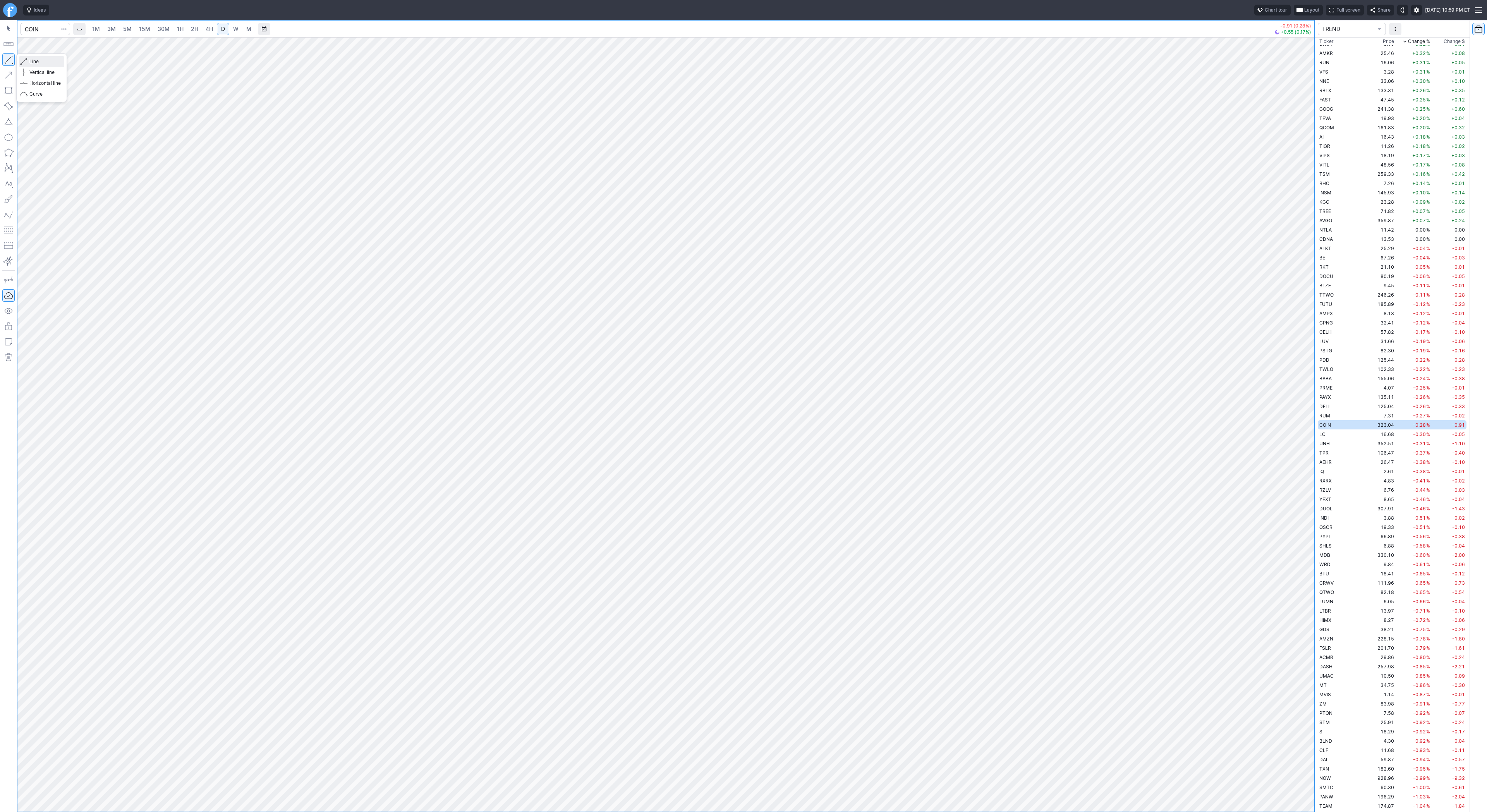
click at [36, 64] on span "Line" at bounding box center [45, 61] width 31 height 8
click at [38, 63] on span "Line" at bounding box center [45, 61] width 31 height 8
click at [7, 61] on button "button" at bounding box center [8, 59] width 12 height 12
drag, startPoint x: 35, startPoint y: 62, endPoint x: 67, endPoint y: 85, distance: 39.4
click at [35, 62] on span "Line" at bounding box center [45, 61] width 31 height 8
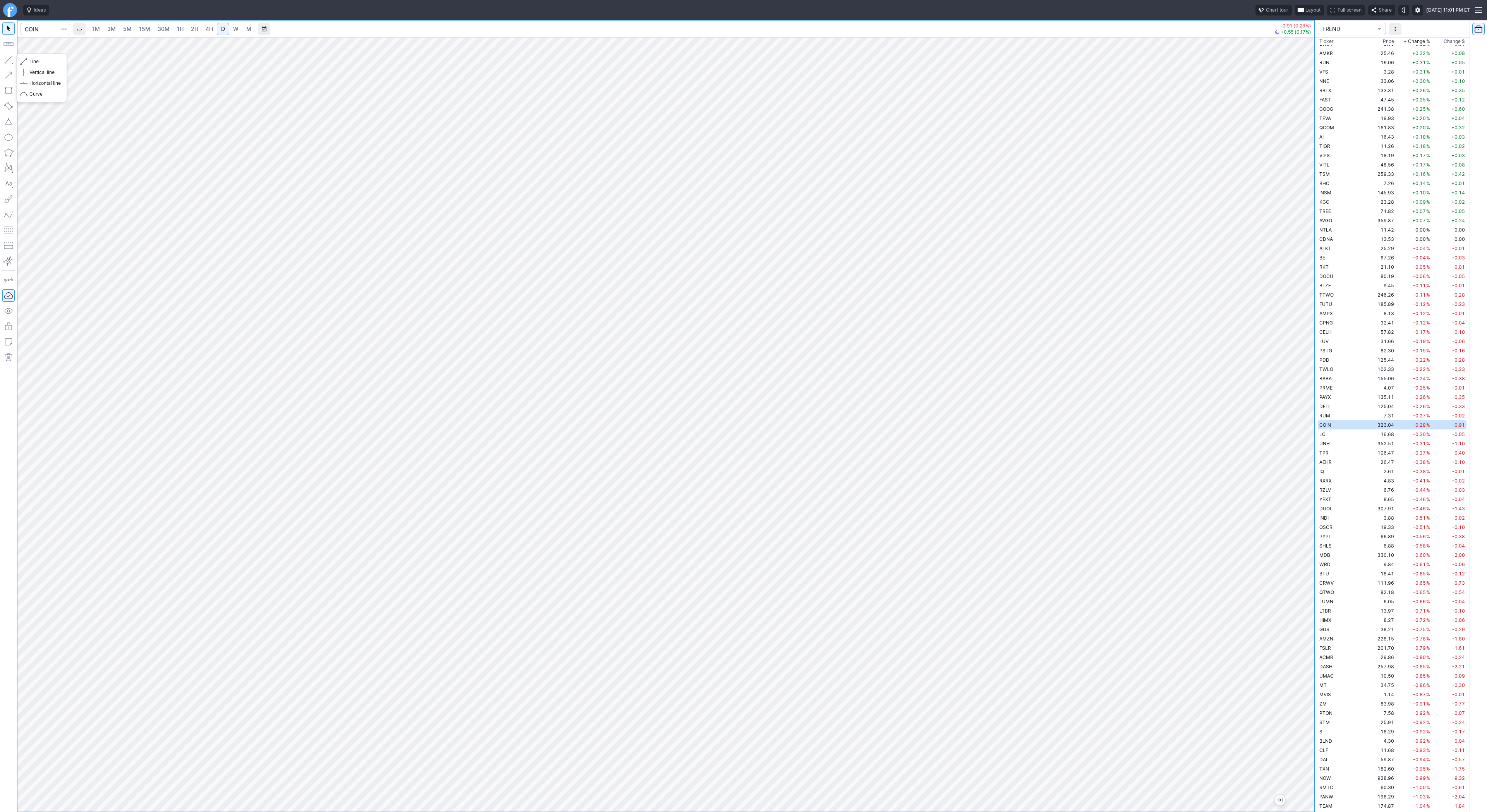
click at [9, 59] on button "button" at bounding box center [8, 59] width 12 height 12
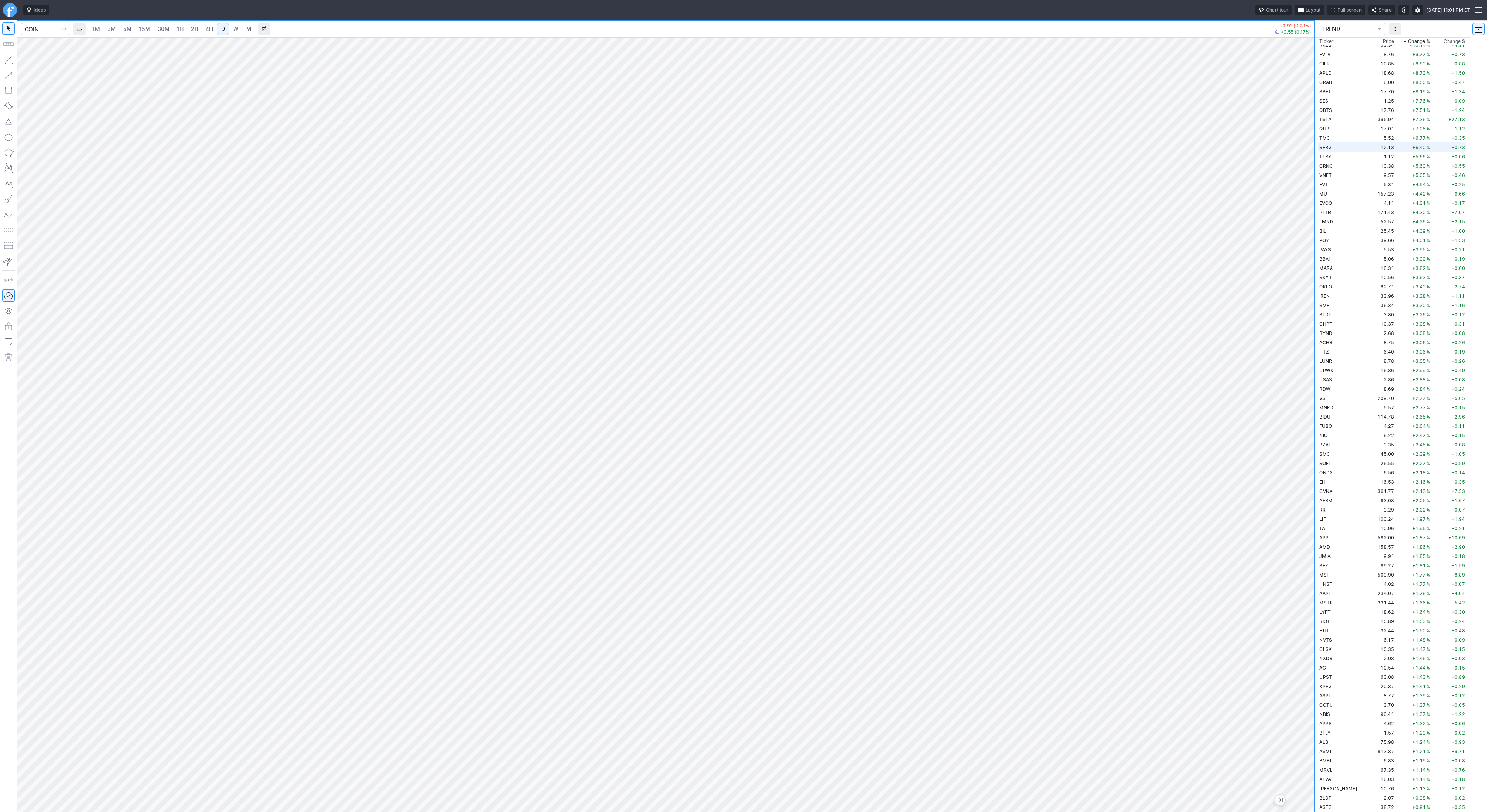
scroll to position [0, 0]
click at [1343, 143] on td "SES" at bounding box center [1342, 146] width 49 height 9
click at [1336, 164] on td "TSLA" at bounding box center [1342, 164] width 49 height 9
click at [1335, 173] on td "QUBT" at bounding box center [1342, 174] width 49 height 9
click at [240, 28] on link "W" at bounding box center [236, 29] width 12 height 12
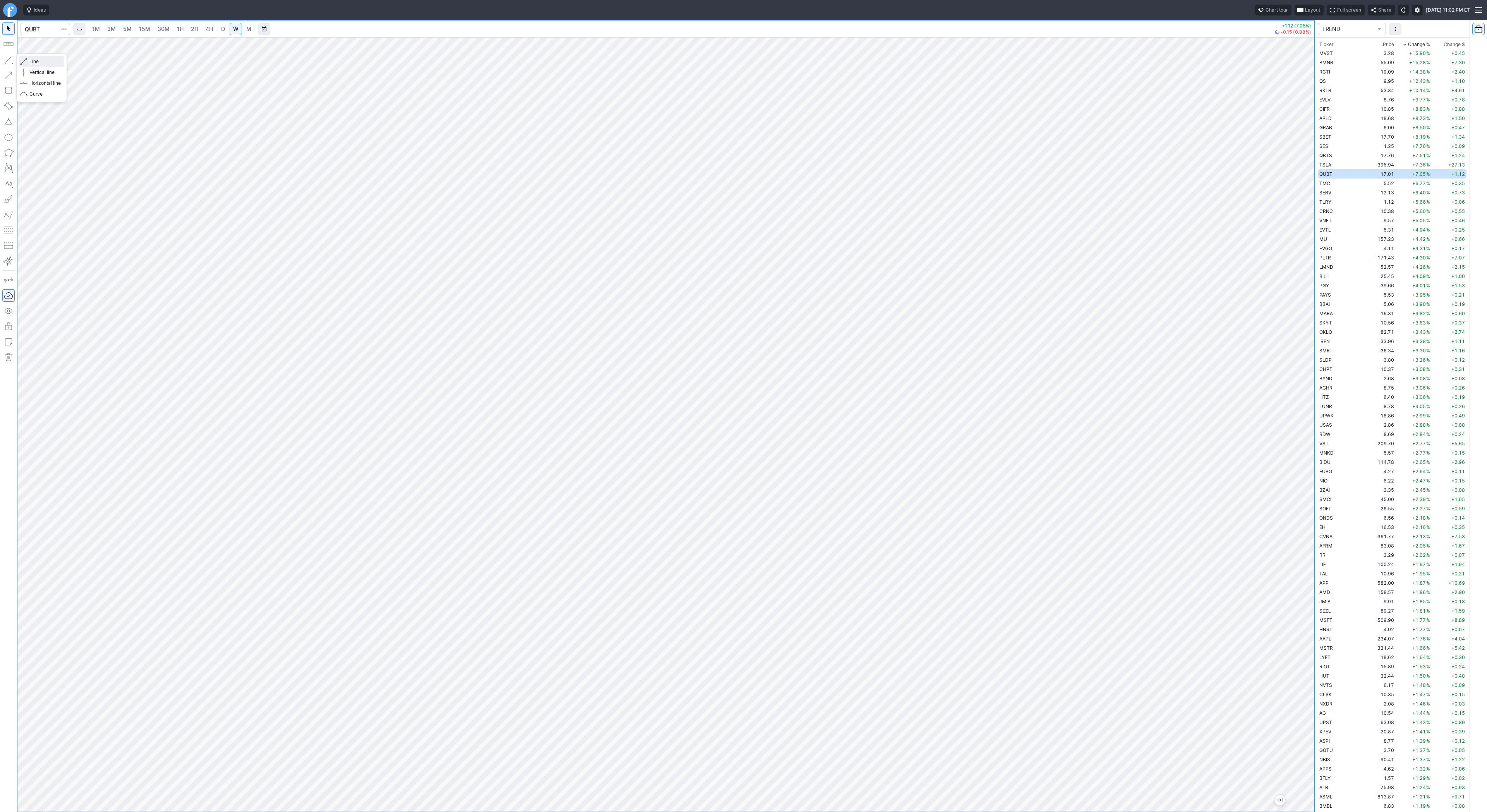
click at [33, 62] on span "Line" at bounding box center [45, 61] width 31 height 8
click at [7, 62] on button "button" at bounding box center [8, 59] width 12 height 12
click at [10, 61] on button "button" at bounding box center [8, 59] width 12 height 12
click at [31, 62] on span "Line" at bounding box center [45, 61] width 31 height 8
click at [39, 61] on span "Line" at bounding box center [45, 61] width 31 height 8
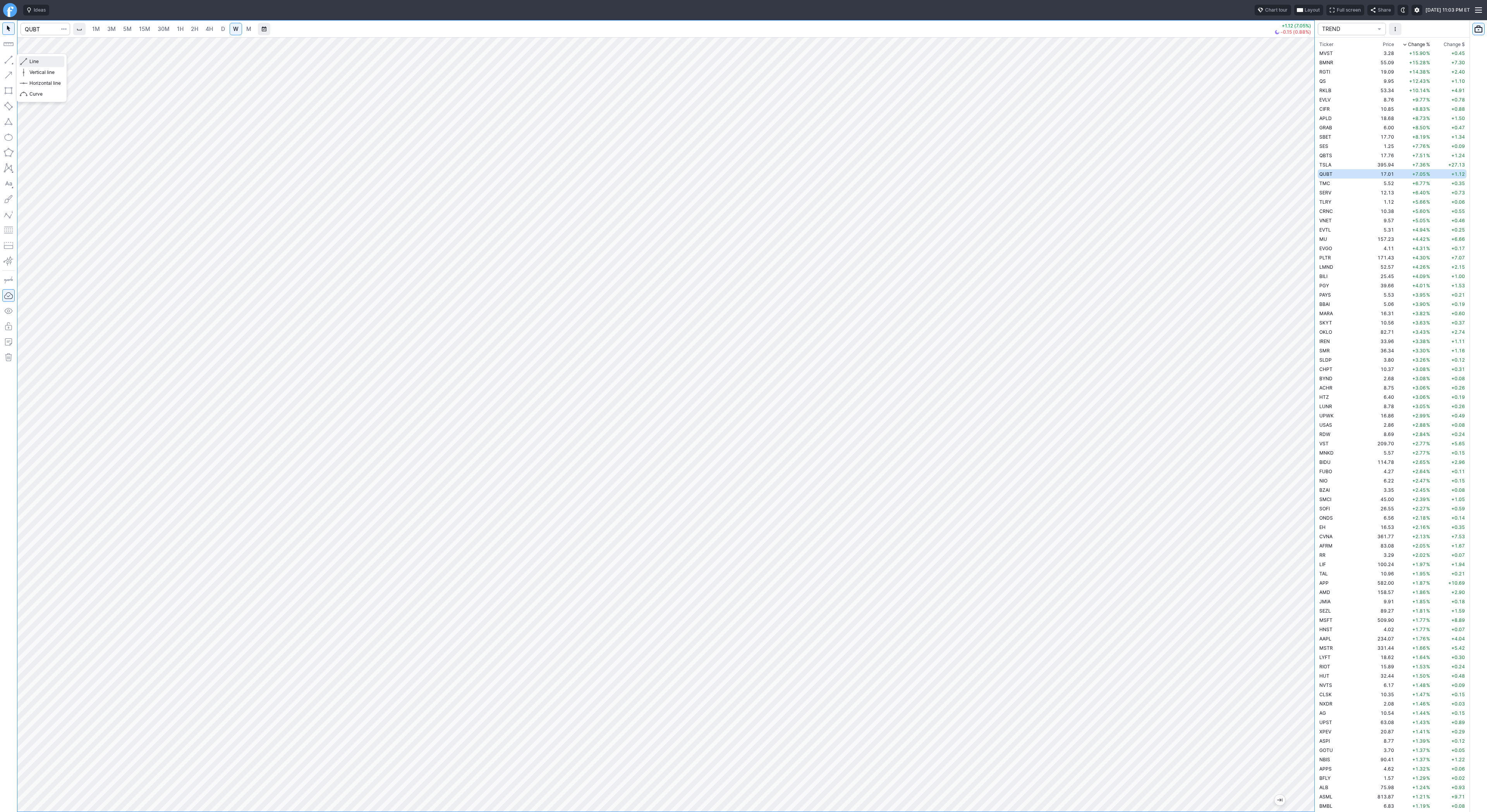
click at [48, 64] on span "Line" at bounding box center [45, 61] width 31 height 8
click at [1325, 184] on span "TMC" at bounding box center [1325, 184] width 11 height 6
drag, startPoint x: 1312, startPoint y: 616, endPoint x: 1309, endPoint y: 544, distance: 72.1
click at [1309, 544] on div at bounding box center [1306, 422] width 16 height 755
drag, startPoint x: 7, startPoint y: 59, endPoint x: 15, endPoint y: 80, distance: 22.5
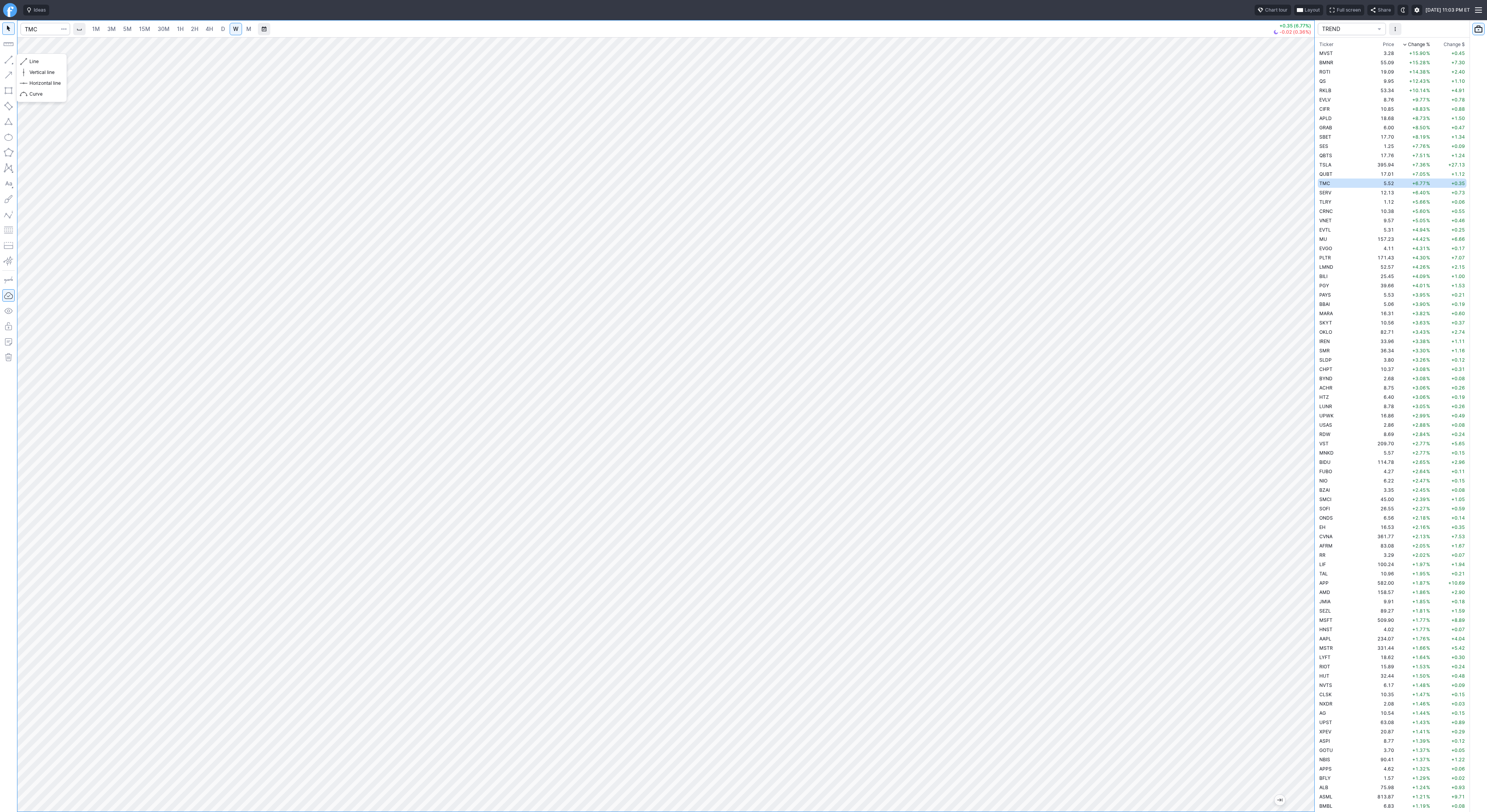
click at [7, 59] on button "button" at bounding box center [8, 59] width 12 height 12
click at [5, 64] on button "button" at bounding box center [8, 59] width 12 height 12
click at [221, 27] on span "D" at bounding box center [223, 28] width 4 height 6
click at [46, 62] on span "Line" at bounding box center [45, 61] width 31 height 8
click at [31, 61] on span "Line" at bounding box center [45, 61] width 31 height 8
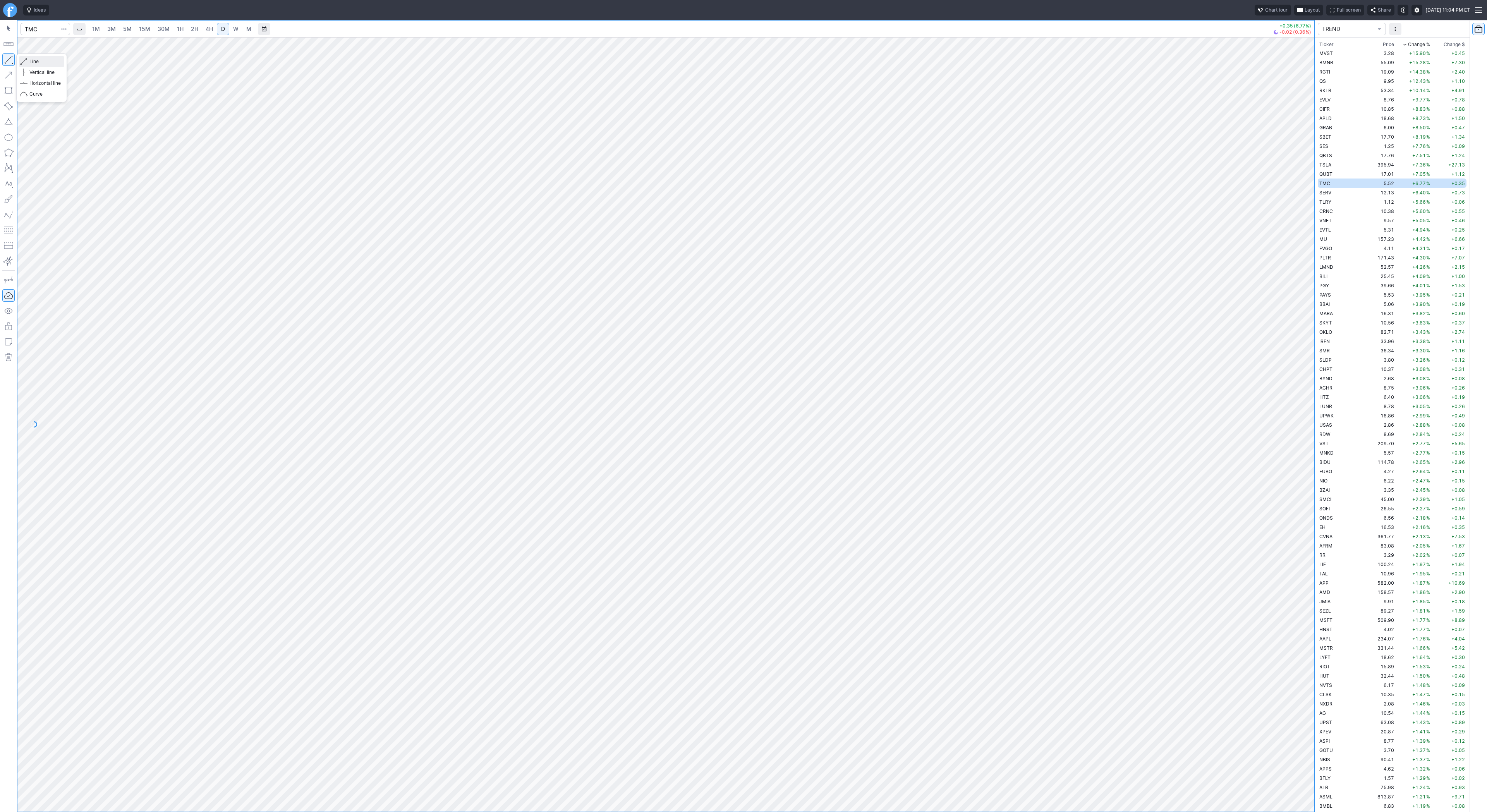
click at [36, 63] on span "Line" at bounding box center [45, 61] width 31 height 8
click at [1335, 193] on td "SERV" at bounding box center [1342, 192] width 49 height 9
click at [33, 59] on span "Line" at bounding box center [45, 61] width 31 height 8
click at [5, 58] on button "button" at bounding box center [8, 59] width 12 height 12
click at [1331, 200] on td "TLRY" at bounding box center [1342, 201] width 49 height 9
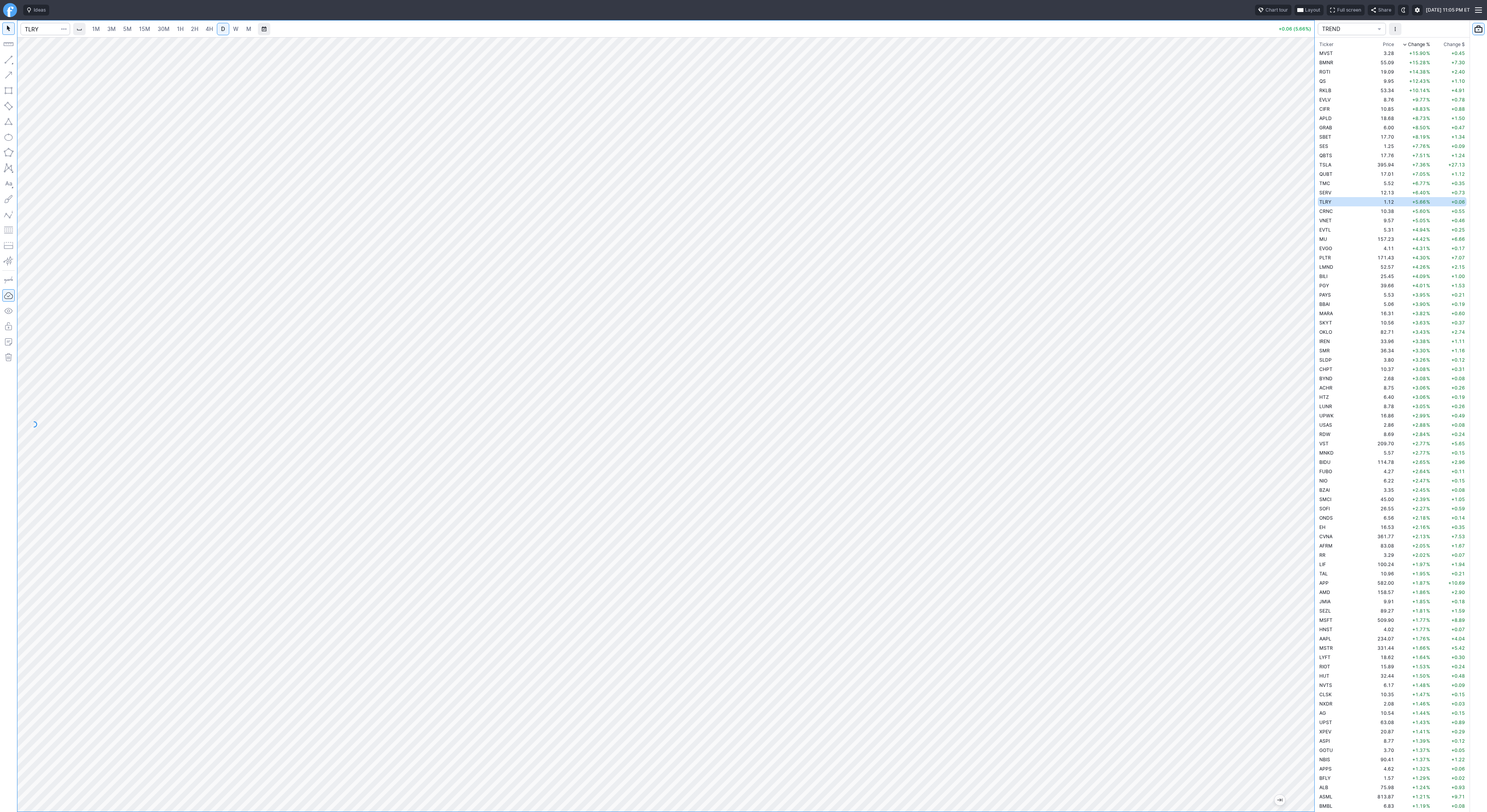
click at [230, 25] on link "W" at bounding box center [236, 29] width 12 height 12
click at [224, 27] on span "D" at bounding box center [223, 29] width 5 height 8
click at [36, 62] on span "Line" at bounding box center [45, 61] width 31 height 8
click at [10, 57] on button "button" at bounding box center [8, 59] width 12 height 12
click at [13, 57] on button "button" at bounding box center [8, 59] width 12 height 12
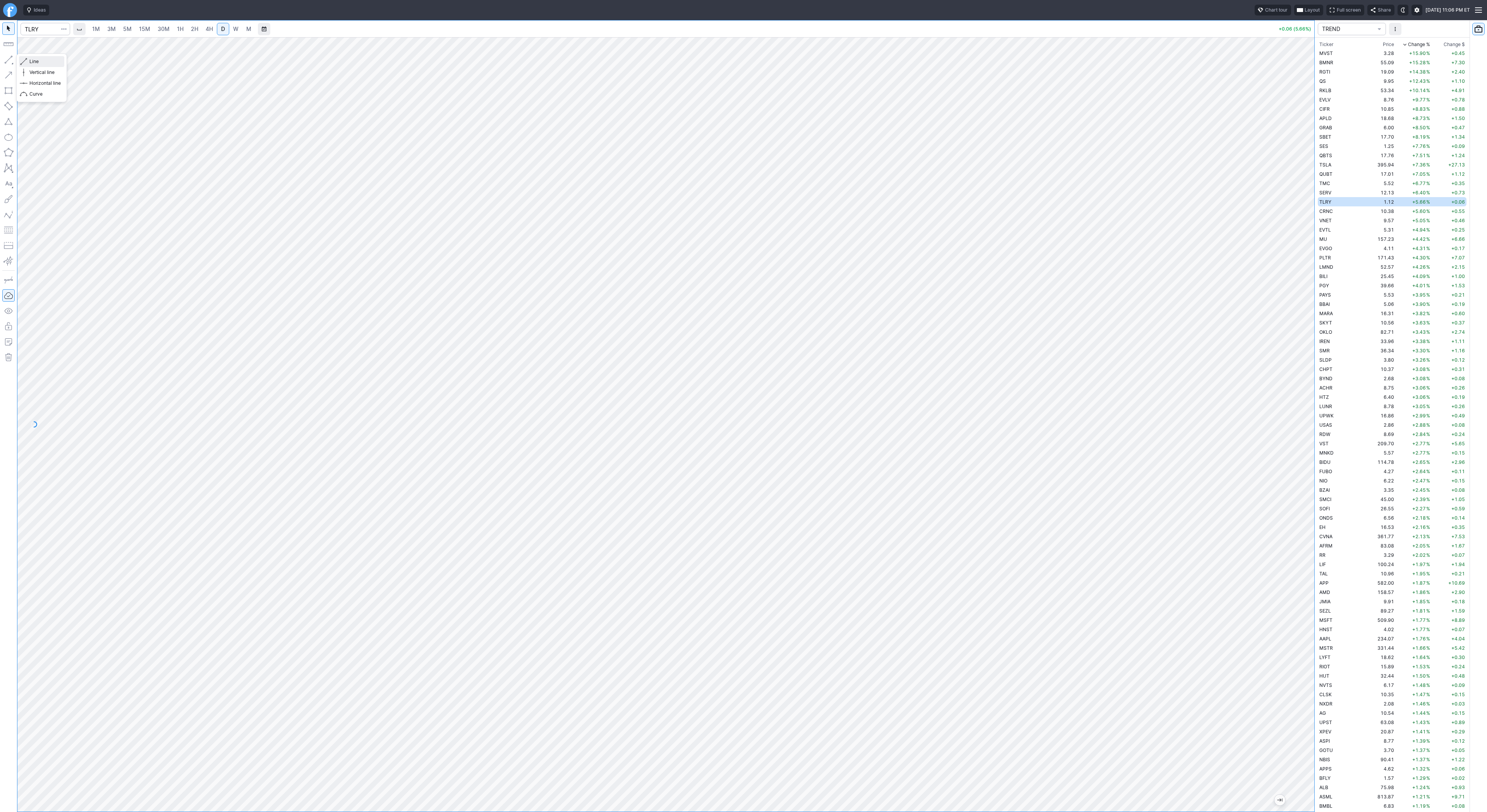
click at [52, 61] on span "Line" at bounding box center [45, 61] width 31 height 8
click at [1338, 211] on td "CRNC" at bounding box center [1342, 211] width 49 height 9
click at [238, 24] on link "W" at bounding box center [236, 29] width 12 height 12
click at [6, 58] on button "button" at bounding box center [8, 59] width 12 height 12
click at [1345, 223] on td "VNET" at bounding box center [1342, 220] width 49 height 9
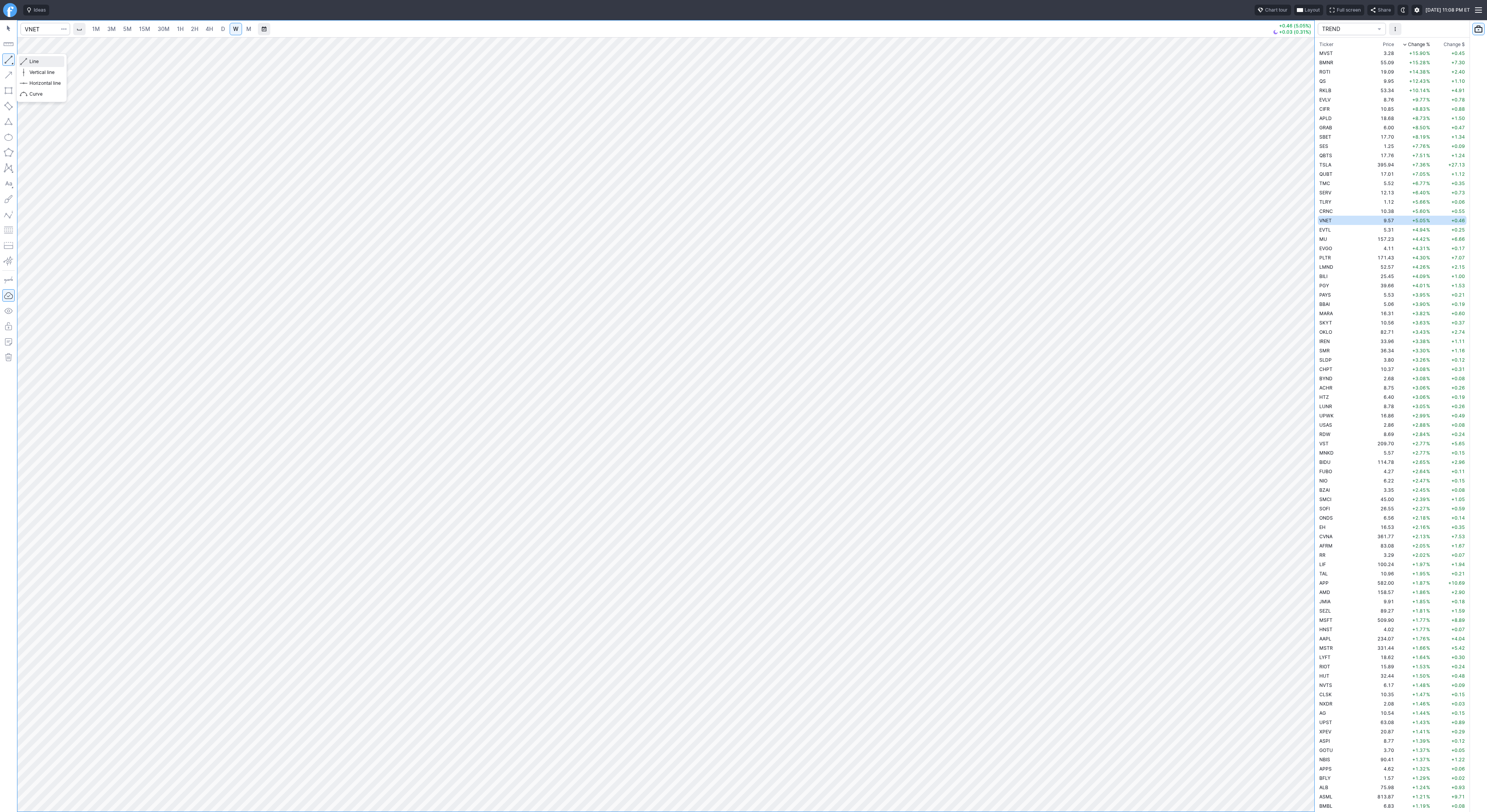
click at [37, 65] on span "Line" at bounding box center [45, 61] width 31 height 8
click at [218, 27] on link "D" at bounding box center [223, 29] width 12 height 12
click at [42, 62] on span "Line" at bounding box center [45, 61] width 31 height 8
drag, startPoint x: 8, startPoint y: 58, endPoint x: 13, endPoint y: 98, distance: 40.3
click at [8, 58] on button "button" at bounding box center [8, 59] width 12 height 12
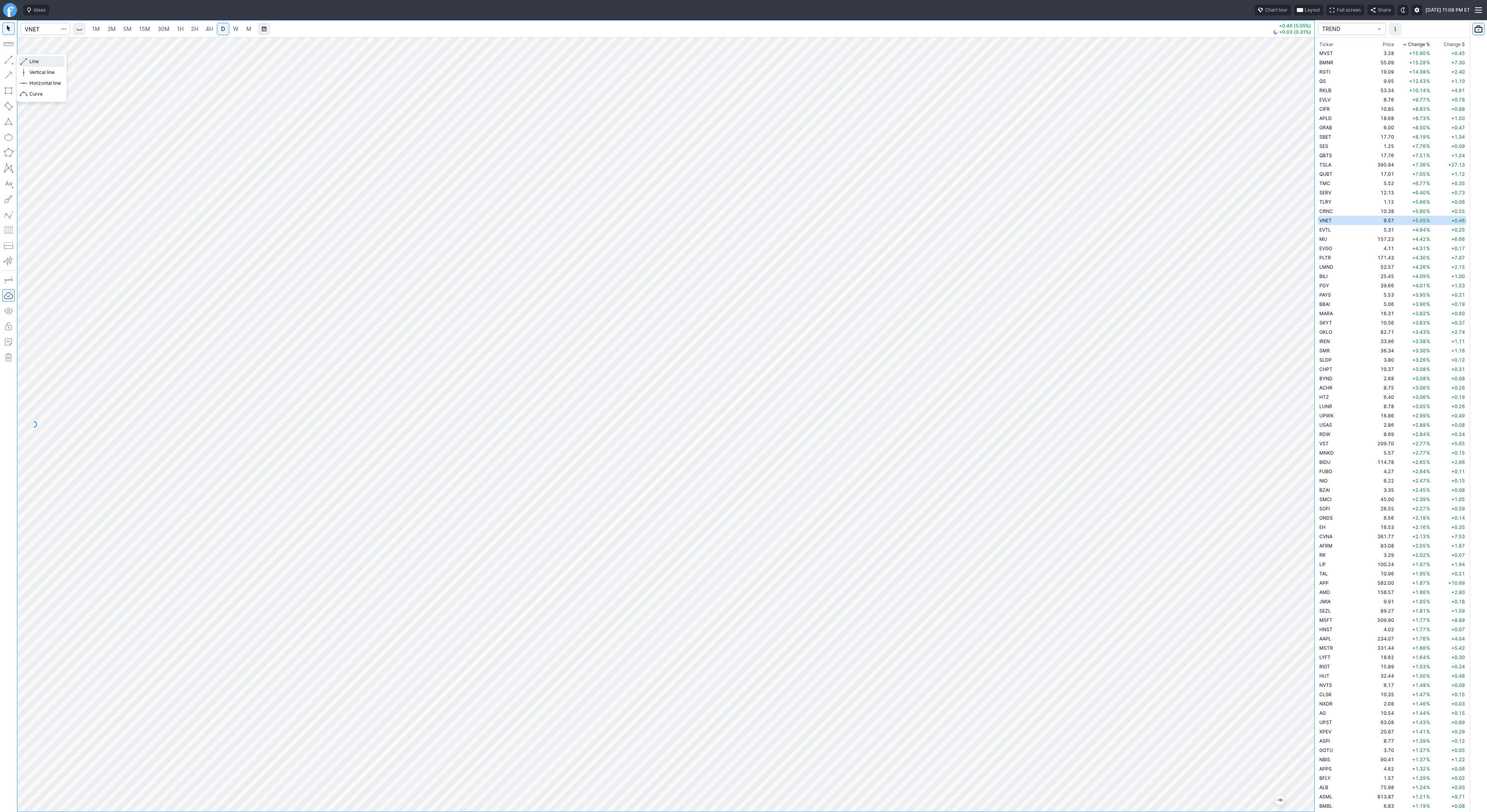
click at [28, 62] on button "Line" at bounding box center [42, 61] width 45 height 11
click at [31, 58] on span "Line" at bounding box center [45, 61] width 31 height 8
click at [233, 25] on span "W" at bounding box center [236, 28] width 5 height 6
click at [9, 58] on button "button" at bounding box center [8, 59] width 12 height 12
drag, startPoint x: 1311, startPoint y: 701, endPoint x: 1312, endPoint y: 631, distance: 70.0
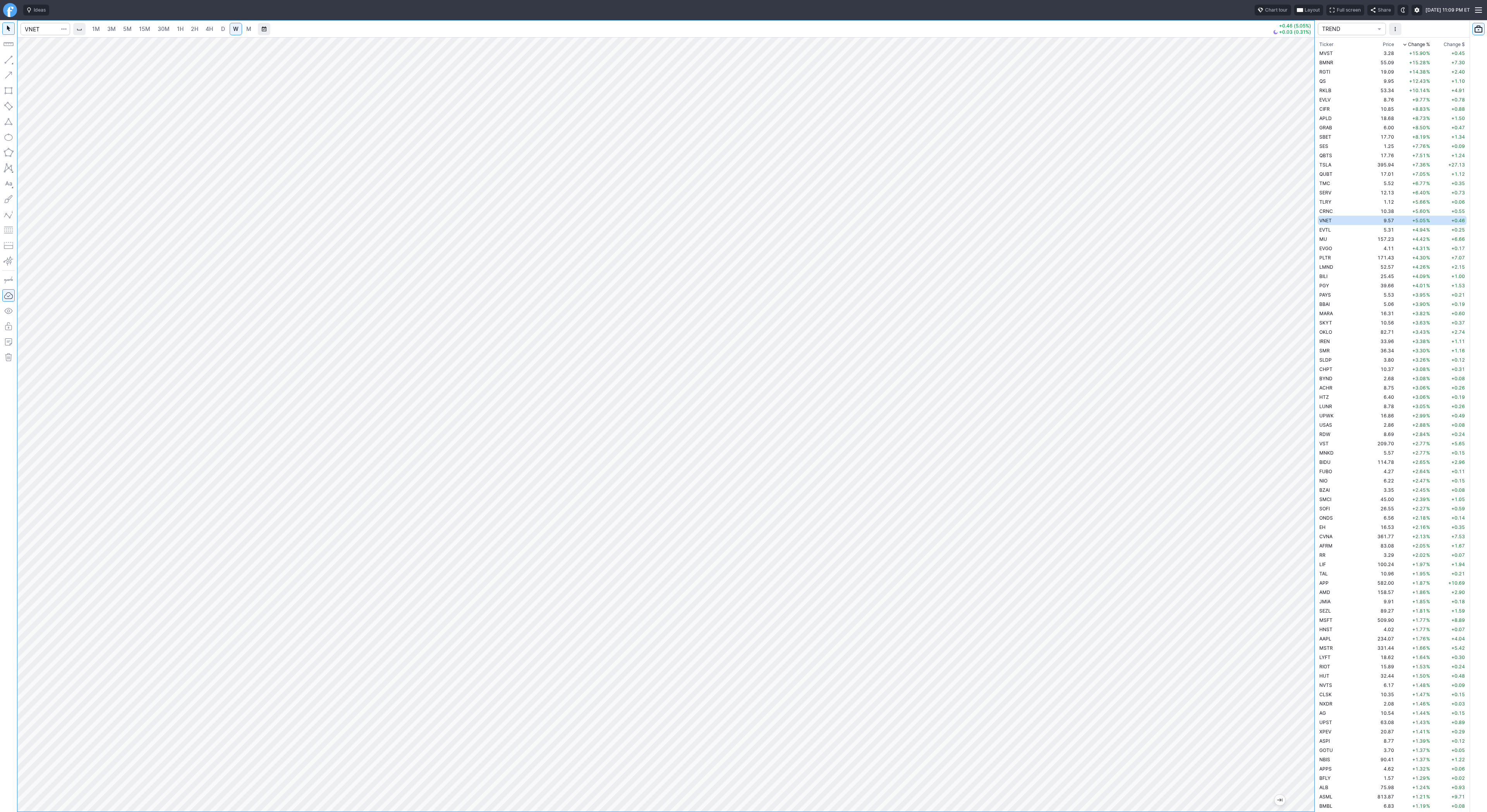
click at [1318, 612] on div "1M 3M 5M 15M 30M 1H 2H 4H D W M +0.46 (5.05%) +0.03 (0.31%) TREND Ticker Price …" at bounding box center [744, 416] width 1487 height 792
click at [27, 60] on span "button" at bounding box center [25, 61] width 5 height 11
click at [50, 64] on span "Line" at bounding box center [45, 61] width 31 height 8
click at [8, 58] on button "button" at bounding box center [8, 59] width 12 height 12
click at [221, 29] on span "D" at bounding box center [223, 28] width 4 height 6
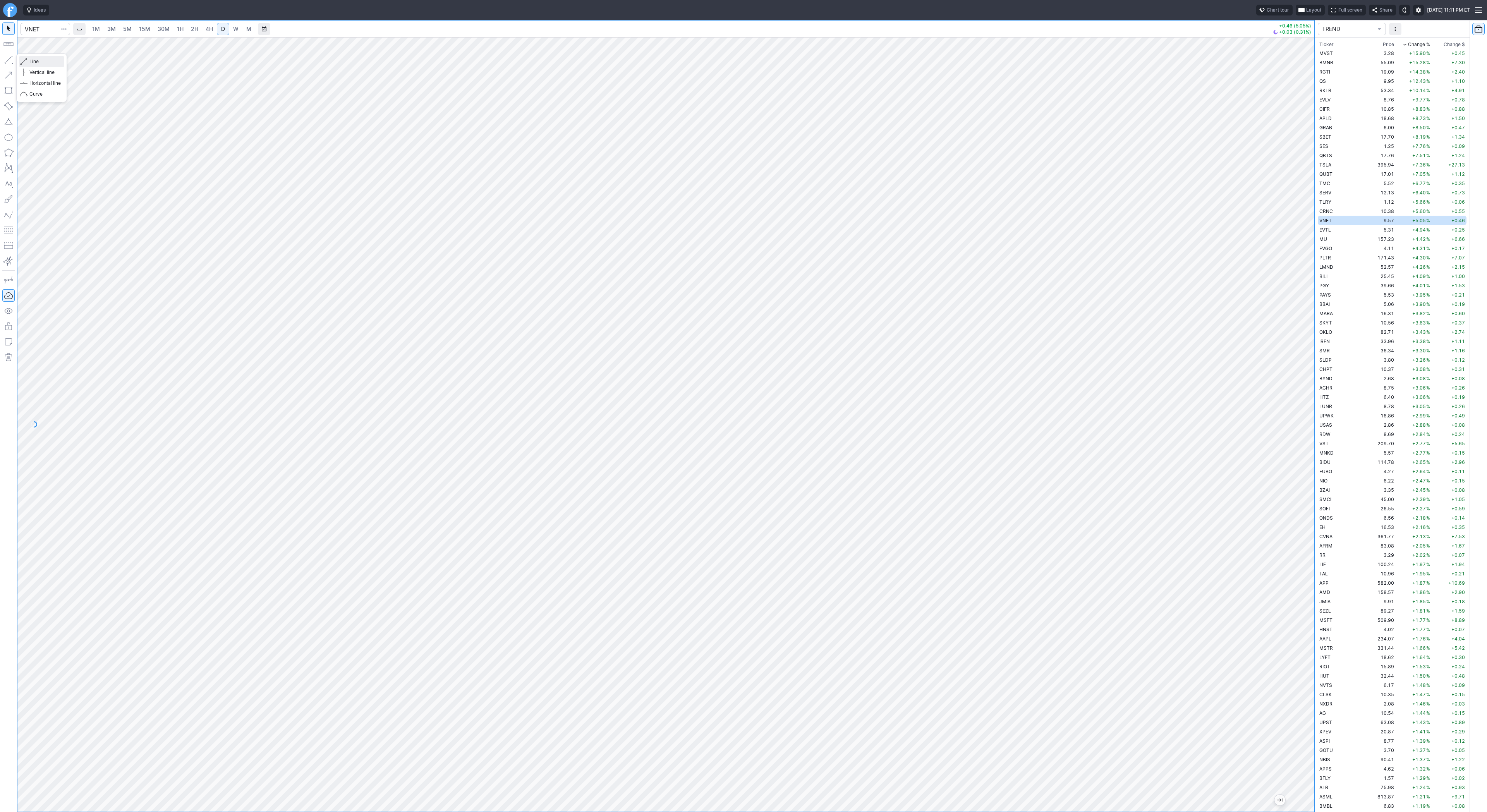
drag, startPoint x: 34, startPoint y: 60, endPoint x: 36, endPoint y: 68, distance: 8.2
click at [34, 61] on span "Line" at bounding box center [45, 61] width 31 height 8
drag, startPoint x: 29, startPoint y: 63, endPoint x: 40, endPoint y: 83, distance: 22.8
click at [29, 63] on button "Line" at bounding box center [42, 61] width 45 height 11
click at [237, 31] on link "W" at bounding box center [236, 29] width 12 height 12
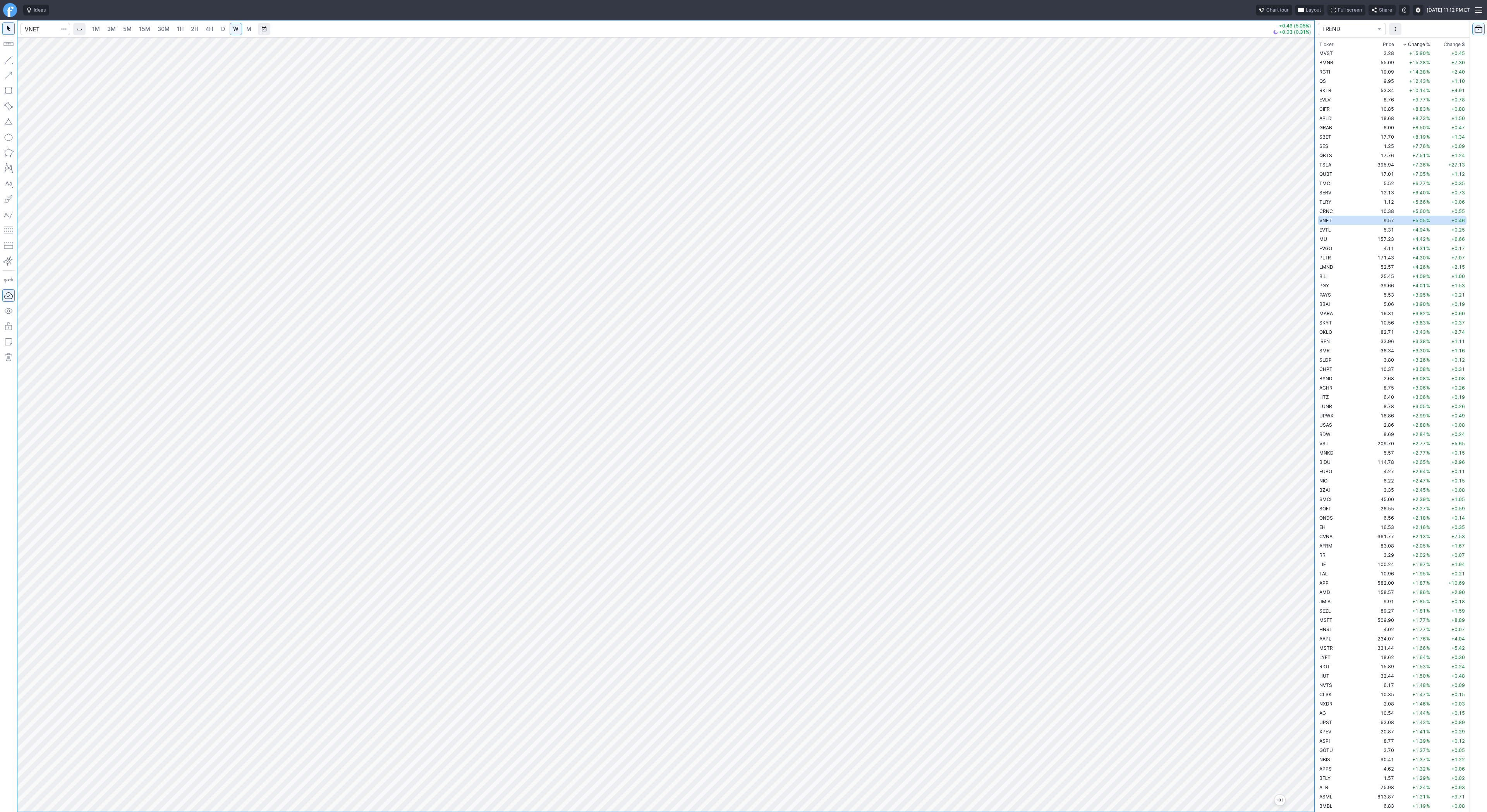
click at [221, 25] on span "D" at bounding box center [223, 29] width 5 height 8
click at [5, 58] on button "button" at bounding box center [8, 59] width 12 height 12
click at [8, 58] on button "button" at bounding box center [8, 59] width 12 height 12
click at [1324, 227] on span "EVTL" at bounding box center [1325, 230] width 12 height 6
click at [1329, 240] on td "MU" at bounding box center [1342, 239] width 49 height 9
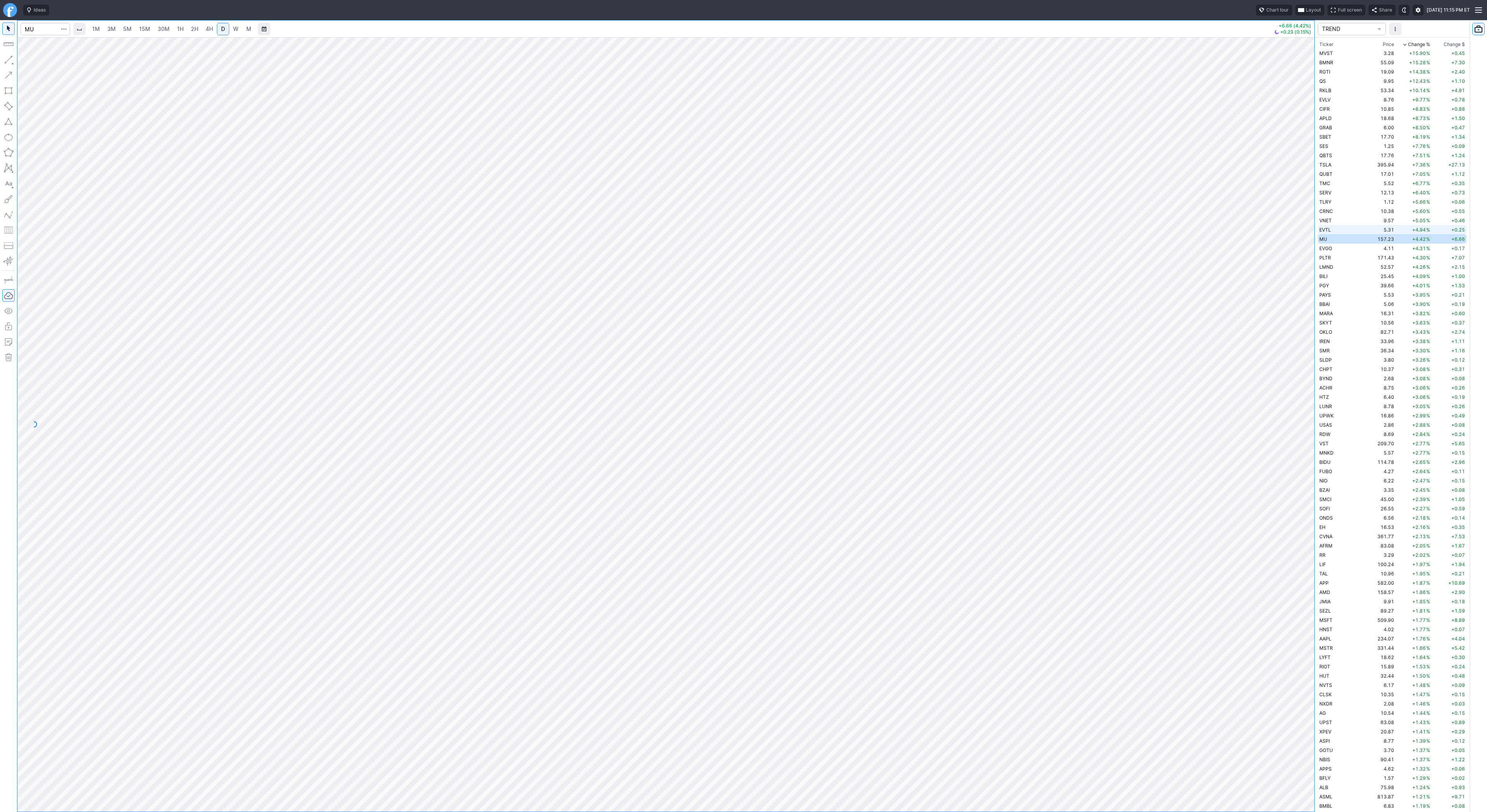
click at [1329, 231] on span "EVTL" at bounding box center [1325, 230] width 12 height 6
click at [34, 61] on span "Line" at bounding box center [45, 61] width 31 height 8
click at [1328, 242] on td "MU" at bounding box center [1342, 239] width 49 height 9
click at [237, 27] on span "W" at bounding box center [236, 28] width 5 height 6
click at [518, 559] on div at bounding box center [744, 406] width 1487 height 812
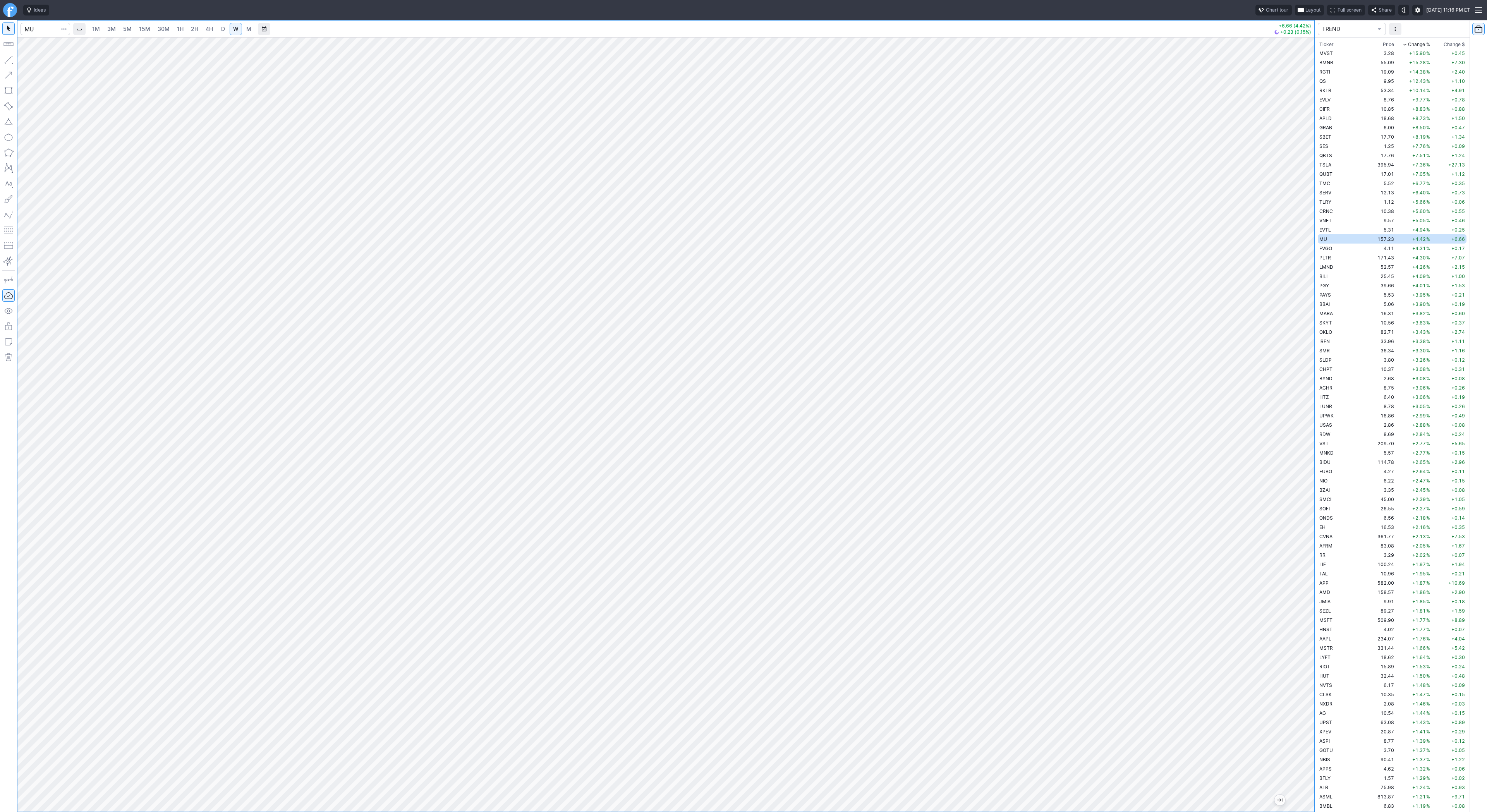
click at [217, 29] on link "D" at bounding box center [223, 29] width 12 height 12
click at [236, 28] on span "W" at bounding box center [236, 28] width 5 height 6
click at [223, 27] on span "D" at bounding box center [223, 28] width 4 height 6
drag, startPoint x: 1302, startPoint y: 415, endPoint x: 1313, endPoint y: 608, distance: 193.3
click at [1316, 619] on div "1M 3M 5M 15M 30M 1H 2H 4H D W M +6.66 (4.42%) +0.23 (0.15%) TREND Ticker Price …" at bounding box center [744, 416] width 1487 height 792
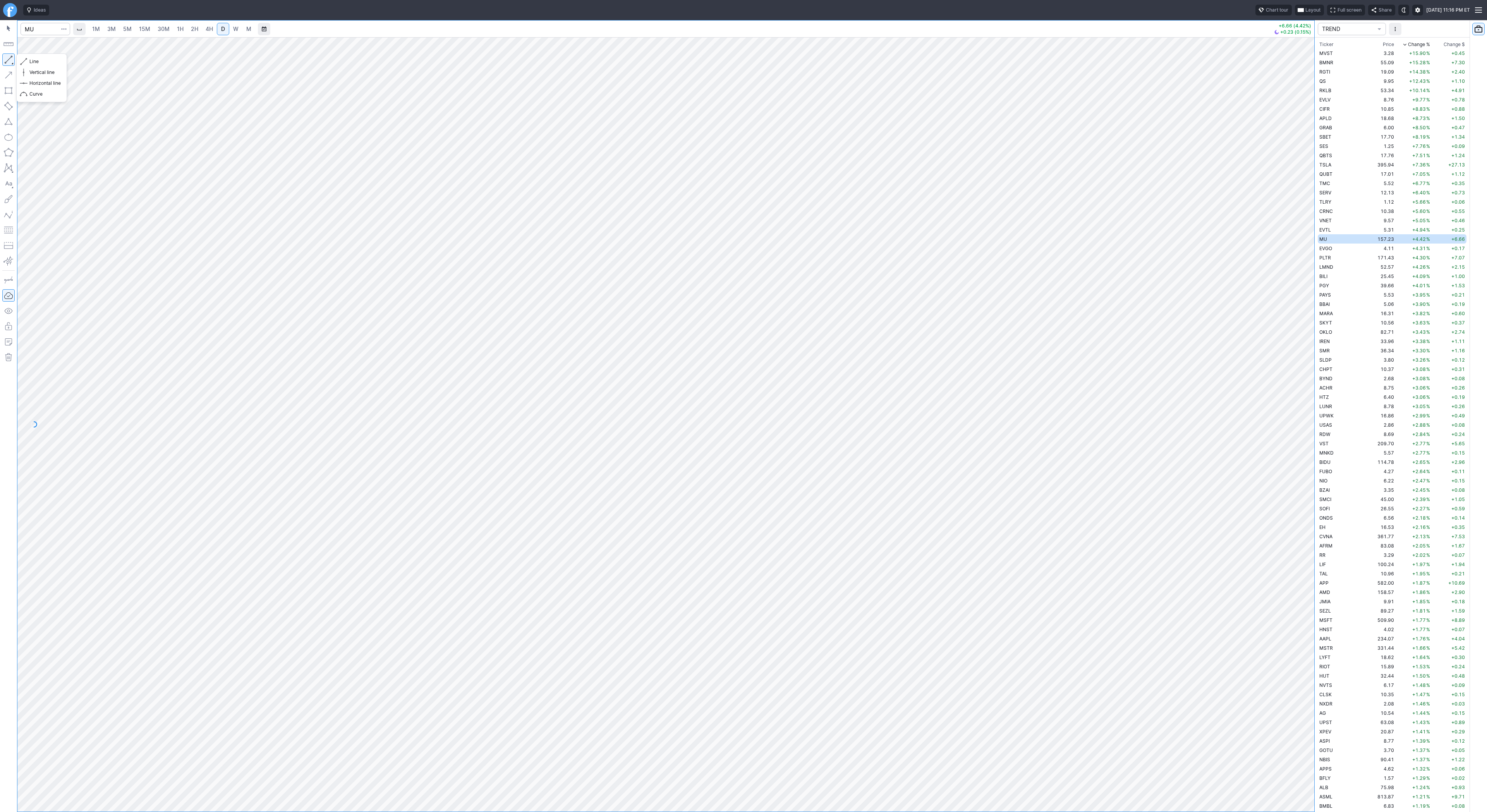
click at [5, 57] on button "button" at bounding box center [8, 59] width 12 height 12
click at [6, 61] on button "button" at bounding box center [8, 59] width 12 height 12
click at [8, 57] on button "button" at bounding box center [8, 59] width 12 height 12
drag, startPoint x: 11, startPoint y: 58, endPoint x: 9, endPoint y: 103, distance: 45.0
click at [10, 62] on button "button" at bounding box center [8, 59] width 12 height 12
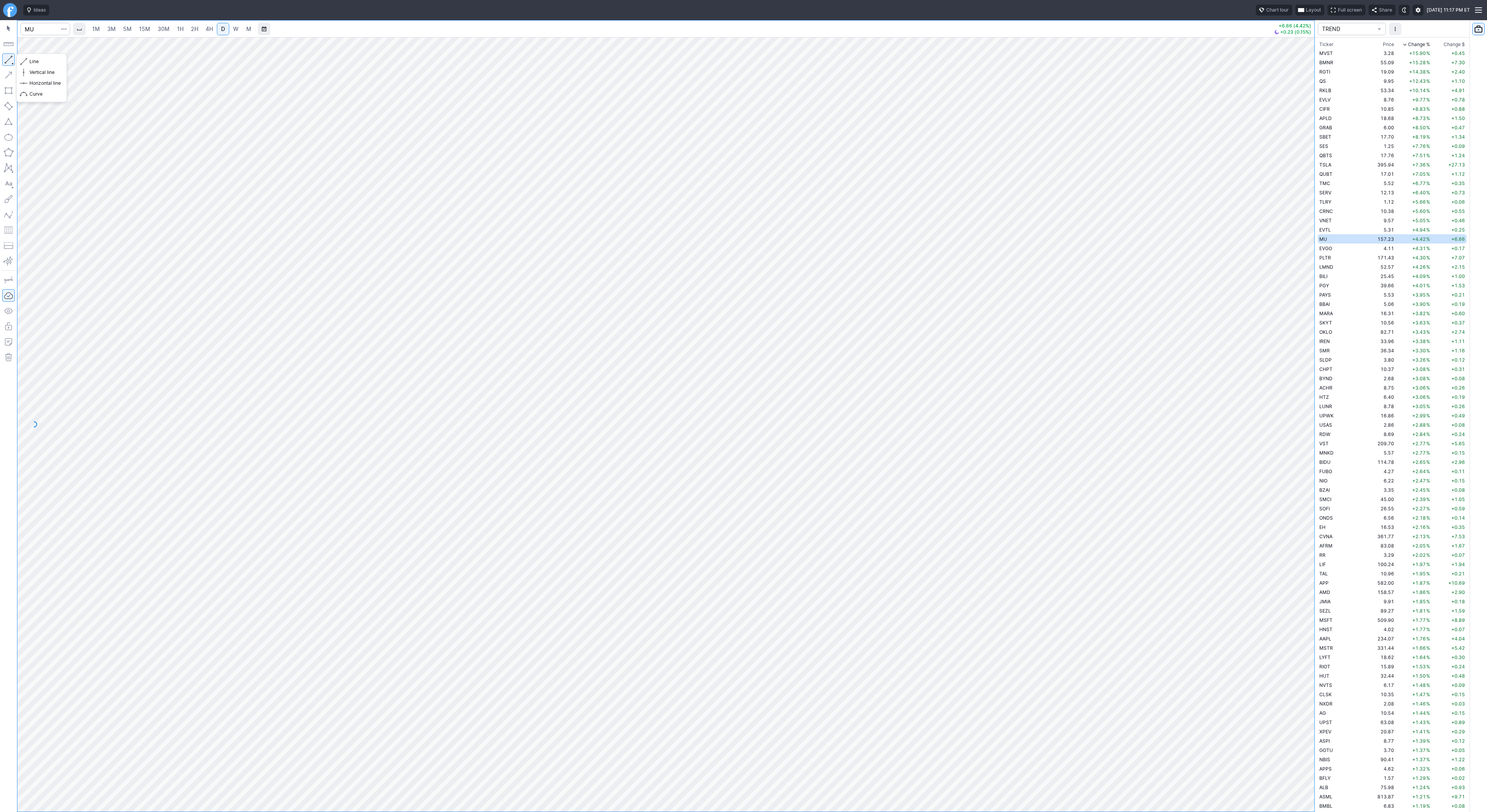
drag, startPoint x: 5, startPoint y: 57, endPoint x: 20, endPoint y: 85, distance: 31.8
click at [5, 58] on button "button" at bounding box center [8, 59] width 12 height 12
click at [9, 60] on button "button" at bounding box center [8, 59] width 12 height 12
click at [1332, 247] on td "EVGO" at bounding box center [1342, 248] width 49 height 9
click at [233, 28] on span "W" at bounding box center [236, 28] width 5 height 6
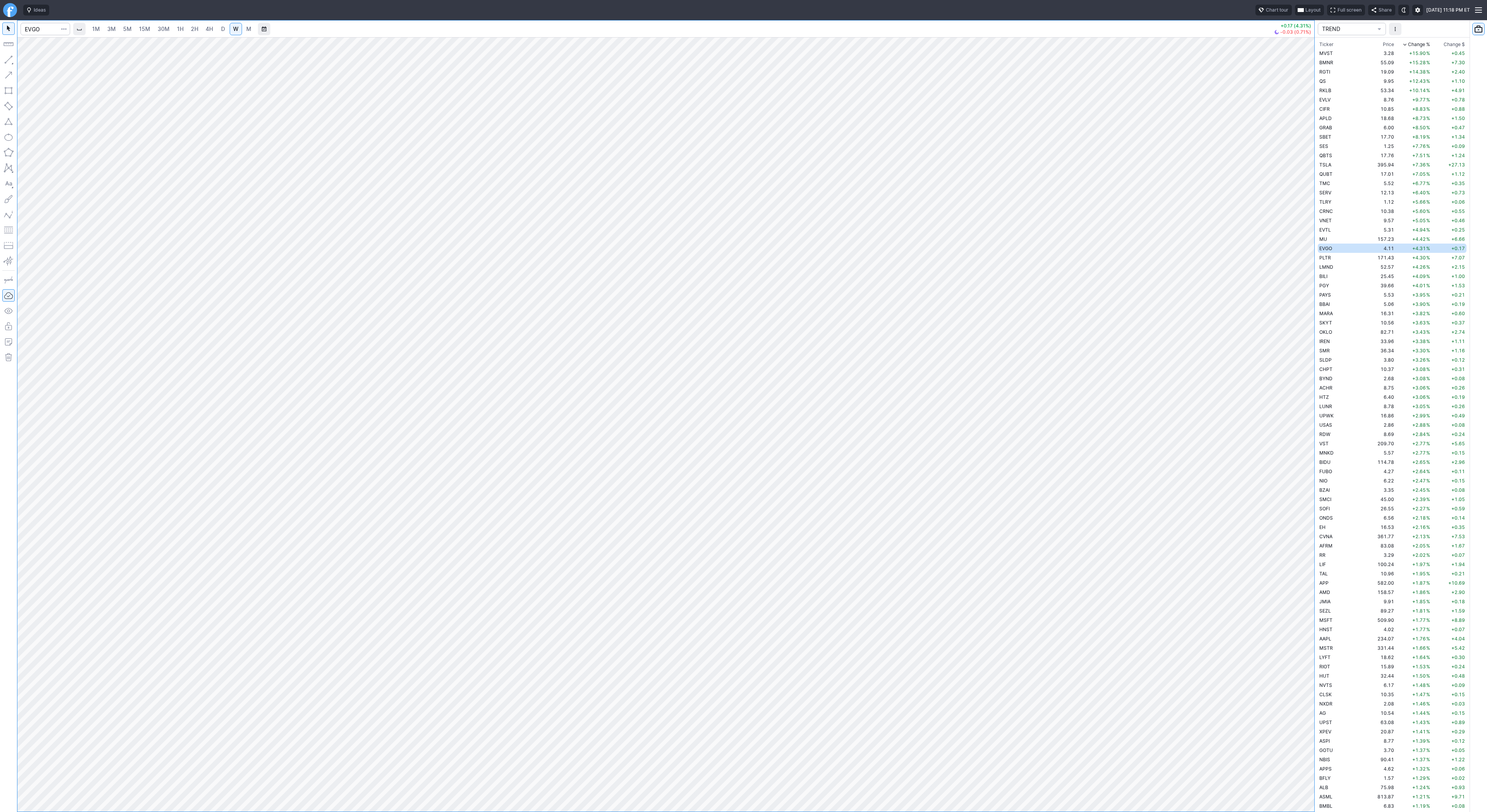
click at [221, 31] on span "D" at bounding box center [223, 28] width 4 height 6
click at [230, 27] on link "W" at bounding box center [236, 29] width 12 height 12
click at [46, 64] on span "Line" at bounding box center [45, 61] width 31 height 8
click at [27, 62] on span "button" at bounding box center [25, 61] width 5 height 11
click at [39, 64] on span "Line" at bounding box center [45, 61] width 31 height 8
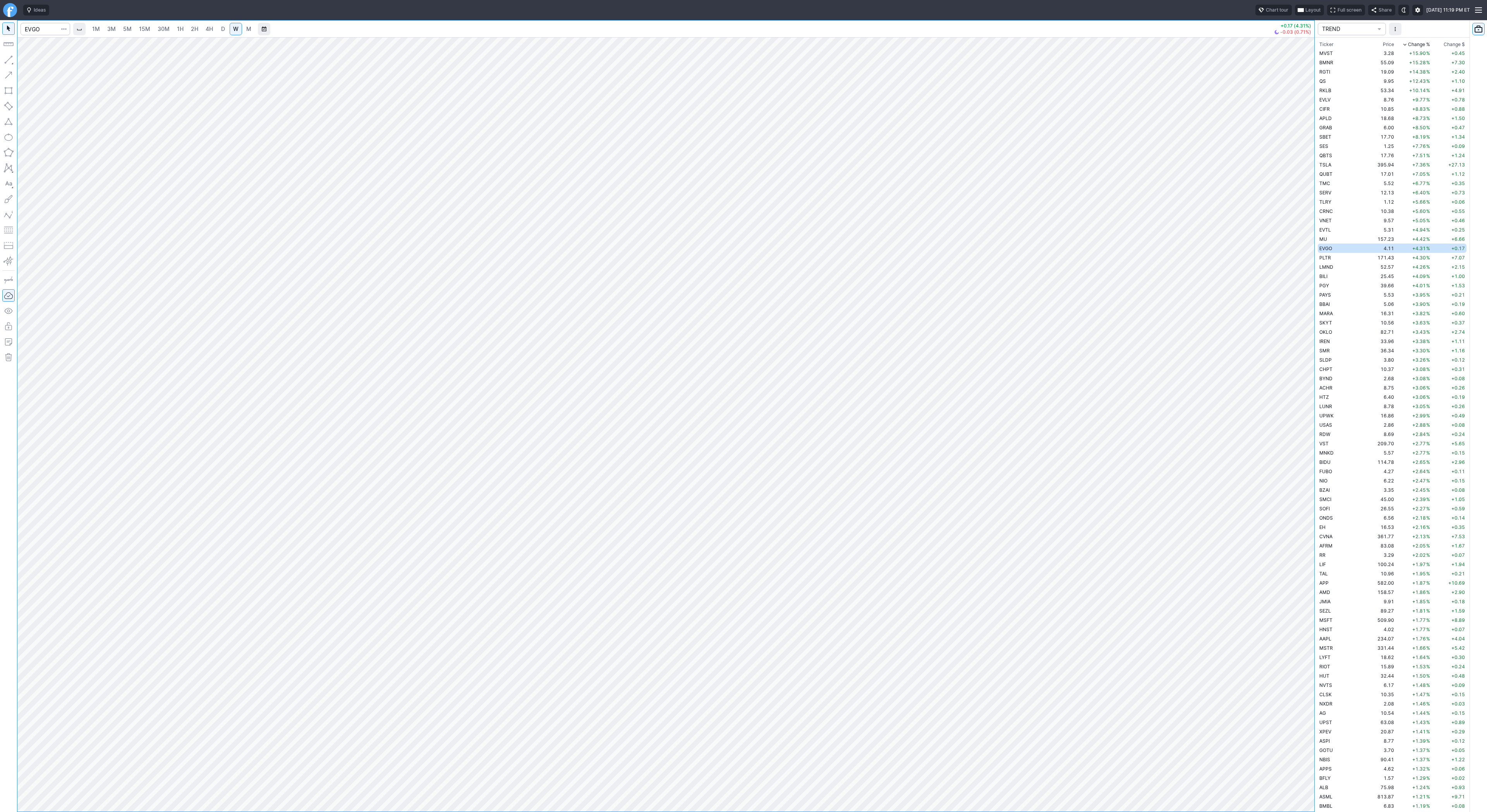
click at [221, 32] on span "D" at bounding box center [223, 29] width 5 height 8
click at [48, 63] on span "Line" at bounding box center [45, 61] width 31 height 8
click at [32, 62] on span "Line" at bounding box center [45, 61] width 31 height 8
drag, startPoint x: 1306, startPoint y: 503, endPoint x: 1309, endPoint y: 579, distance: 76.1
click at [1309, 579] on div at bounding box center [1306, 422] width 16 height 755
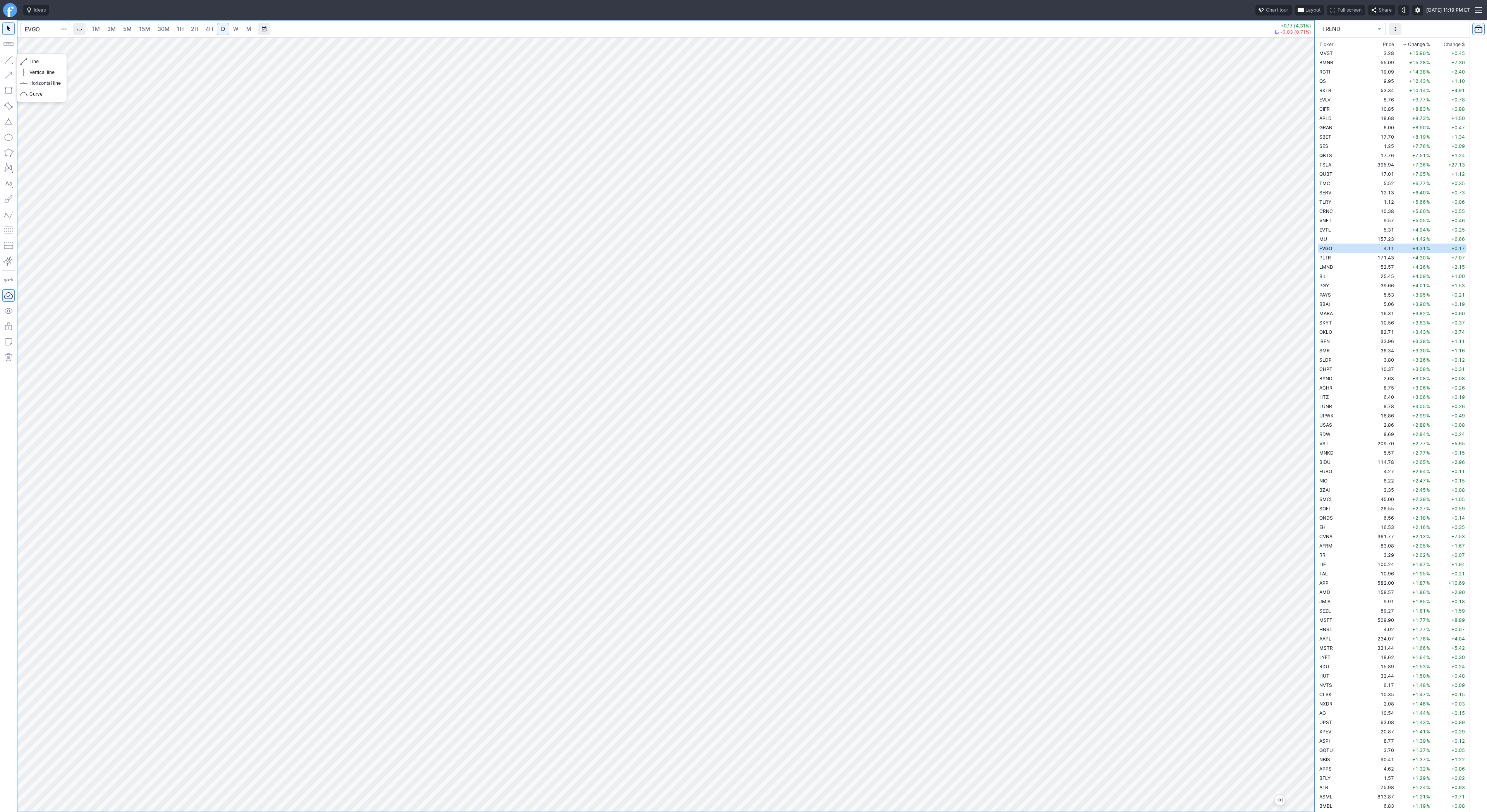
click at [6, 58] on button "button" at bounding box center [8, 59] width 12 height 12
click at [32, 58] on span "Line" at bounding box center [45, 61] width 31 height 8
click at [1333, 257] on td "PLTR" at bounding box center [1342, 257] width 49 height 9
click at [8, 59] on button "button" at bounding box center [8, 59] width 12 height 12
click at [5, 59] on button "button" at bounding box center [8, 59] width 12 height 12
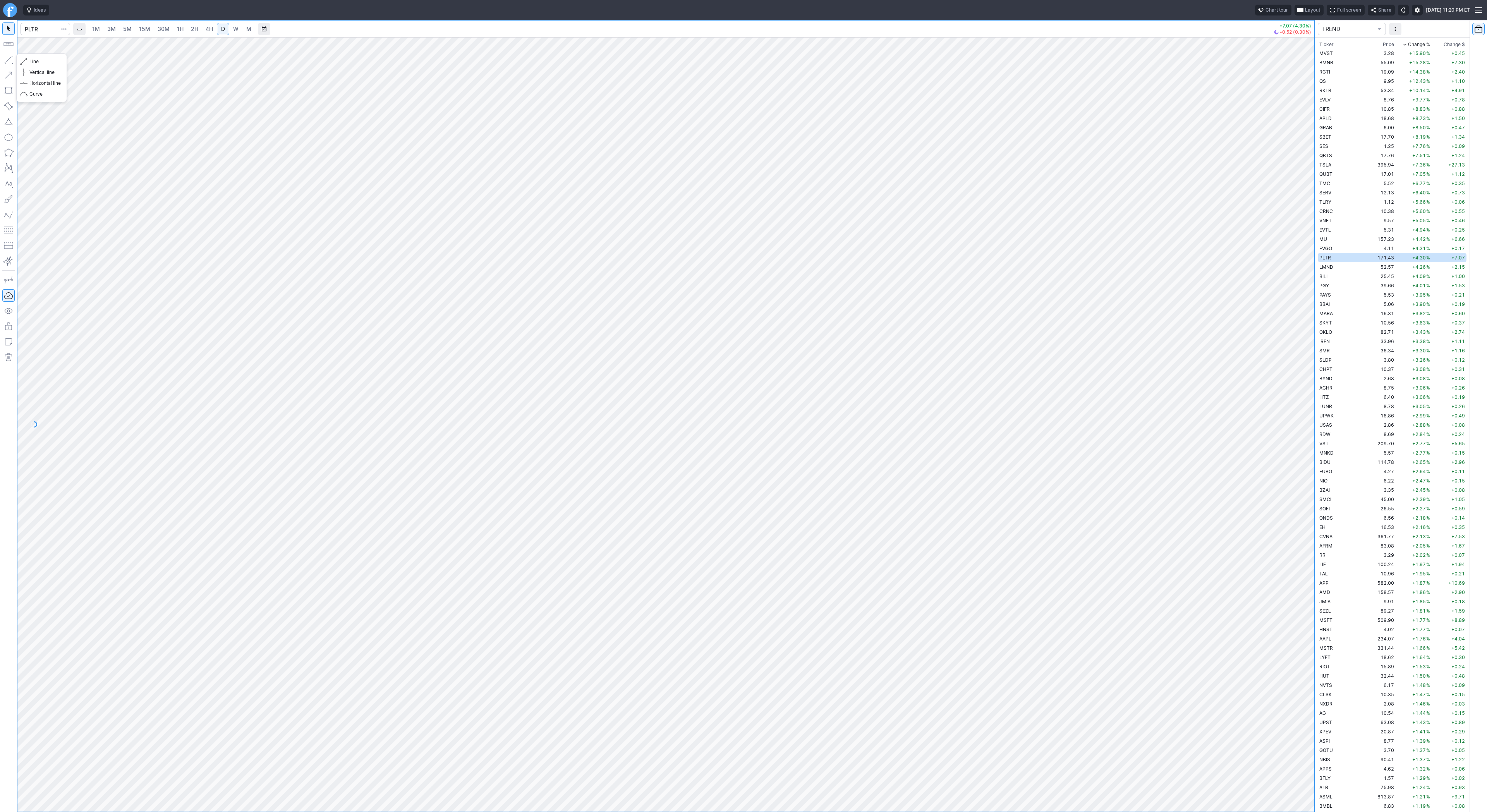
click at [5, 57] on button "button" at bounding box center [8, 59] width 12 height 12
click at [13, 62] on button "button" at bounding box center [8, 59] width 12 height 12
click at [1366, 270] on td "52.57" at bounding box center [1381, 267] width 29 height 9
click at [233, 27] on span "W" at bounding box center [236, 28] width 5 height 6
click at [32, 62] on span "Line" at bounding box center [45, 61] width 31 height 8
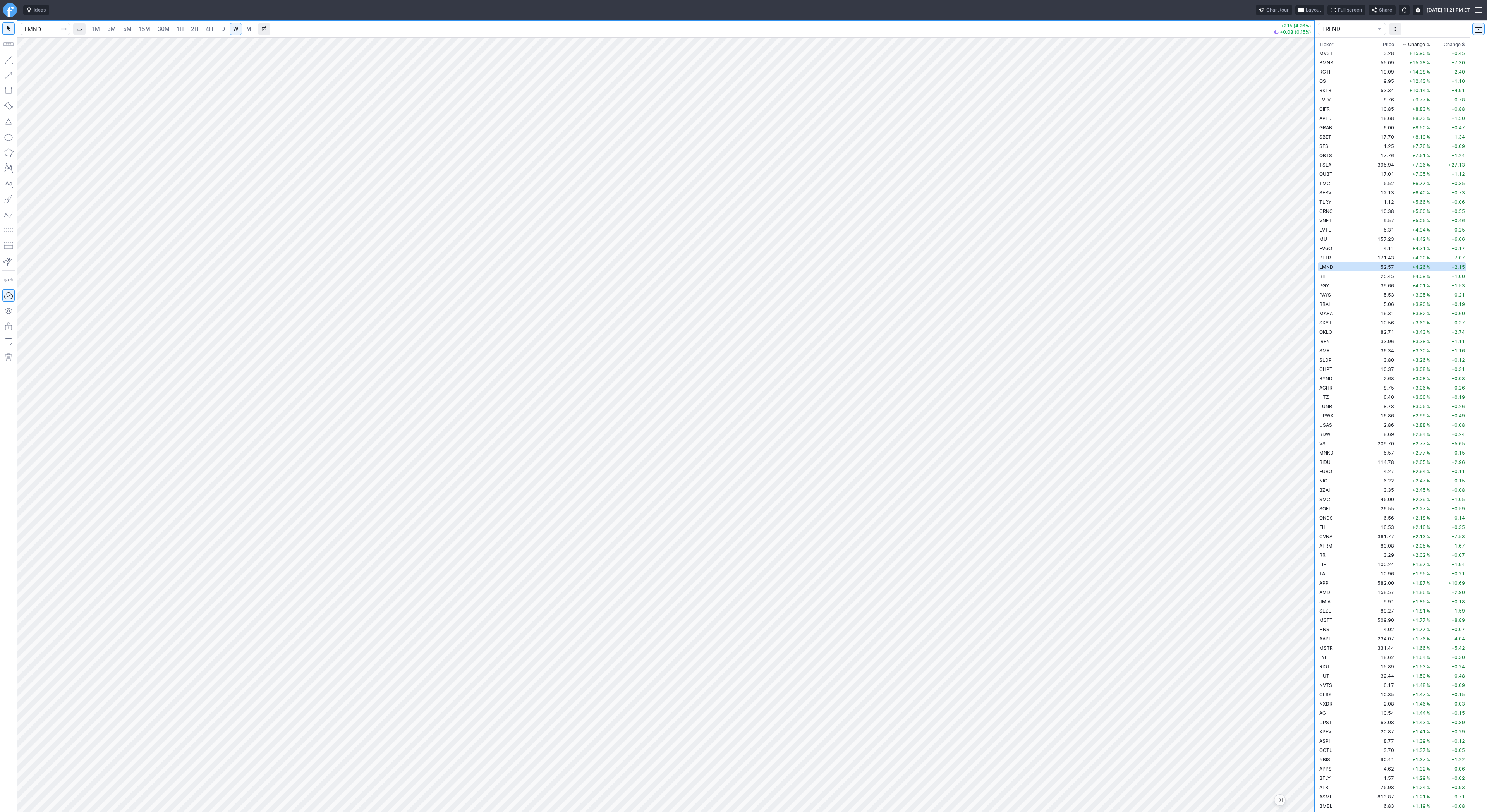
click at [2, 59] on div at bounding box center [9, 416] width 17 height 792
drag, startPoint x: 7, startPoint y: 59, endPoint x: 16, endPoint y: 140, distance: 81.5
click at [5, 62] on button "button" at bounding box center [8, 59] width 12 height 12
click at [11, 58] on button "button" at bounding box center [8, 59] width 12 height 12
drag, startPoint x: 10, startPoint y: 59, endPoint x: 8, endPoint y: 65, distance: 6.3
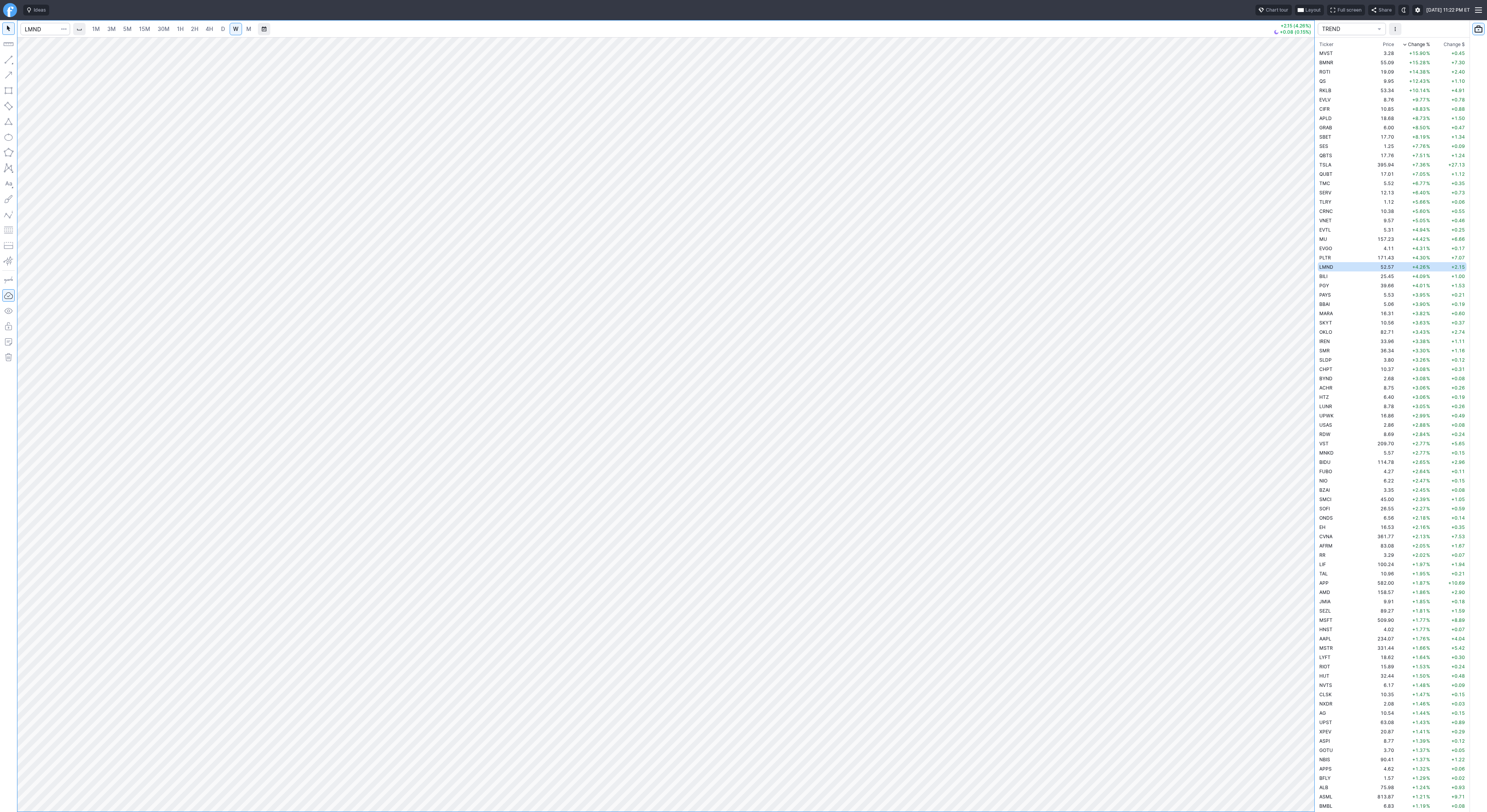
click at [9, 63] on button "button" at bounding box center [8, 59] width 12 height 12
drag, startPoint x: 9, startPoint y: 57, endPoint x: 9, endPoint y: 83, distance: 26.0
click at [8, 59] on button "button" at bounding box center [8, 59] width 12 height 12
drag, startPoint x: 6, startPoint y: 57, endPoint x: 21, endPoint y: 100, distance: 45.5
click at [6, 59] on button "button" at bounding box center [8, 59] width 12 height 12
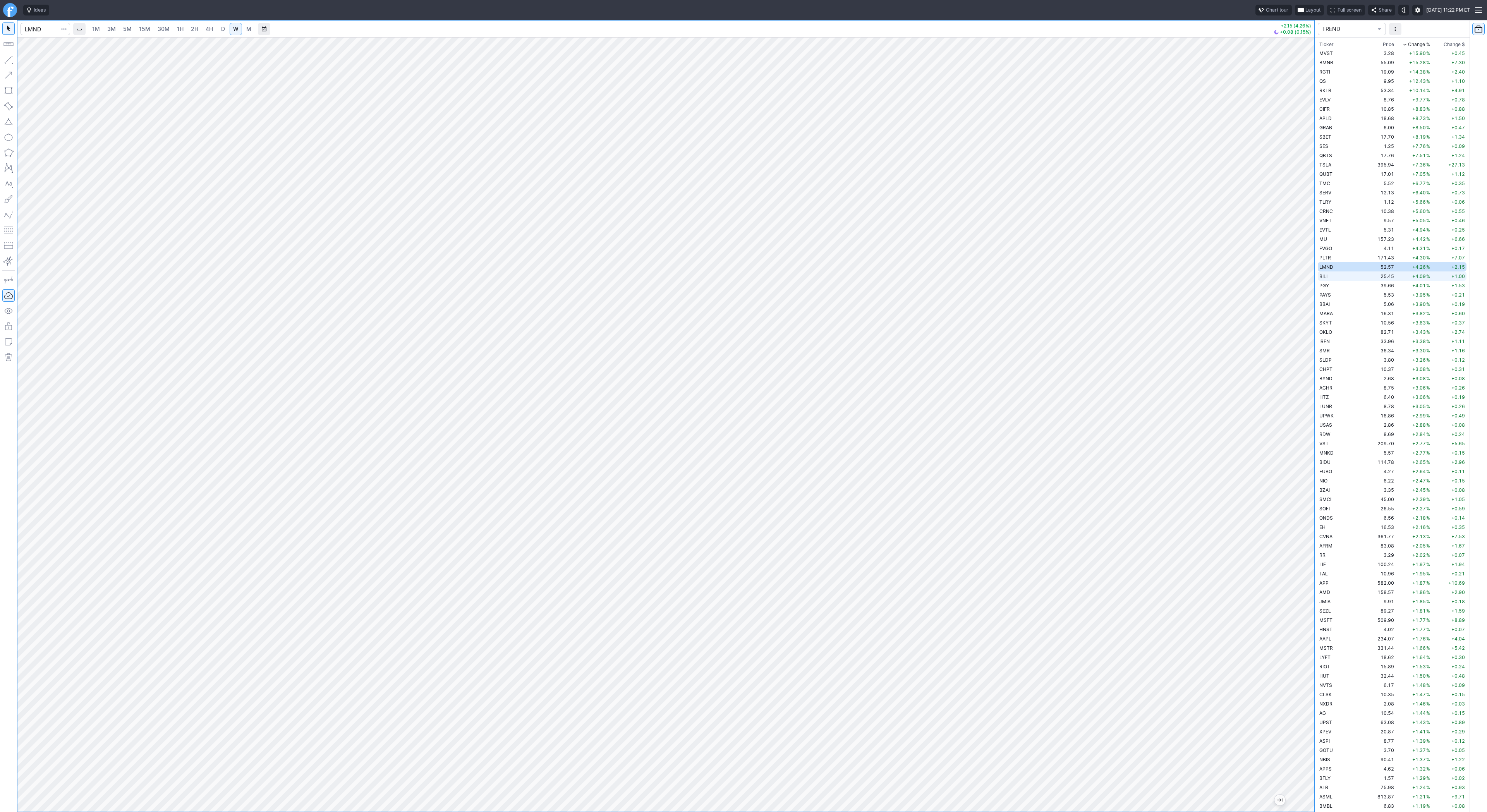
click at [1336, 276] on td "BILI" at bounding box center [1342, 276] width 49 height 9
click at [43, 65] on button "Line" at bounding box center [42, 61] width 45 height 11
click at [10, 60] on button "button" at bounding box center [8, 59] width 12 height 12
click at [8, 58] on button "button" at bounding box center [8, 59] width 12 height 12
click at [30, 65] on span "Line" at bounding box center [45, 61] width 31 height 8
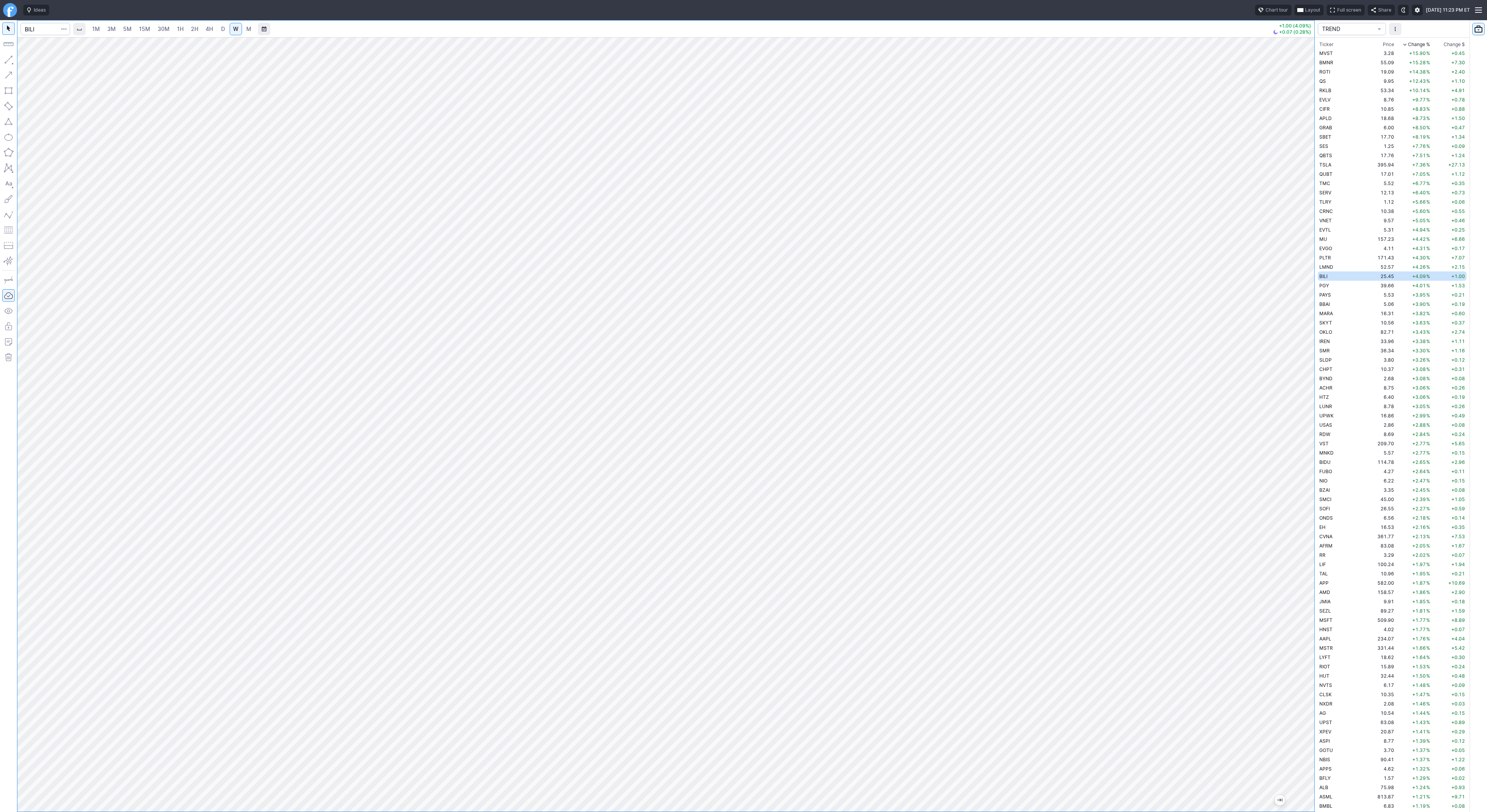
click at [230, 30] on link "W" at bounding box center [236, 29] width 12 height 12
click at [222, 29] on span "D" at bounding box center [223, 28] width 4 height 6
click at [54, 62] on span "Line" at bounding box center [45, 61] width 31 height 8
click at [38, 61] on span "Line" at bounding box center [45, 61] width 31 height 8
click at [1282, 471] on div at bounding box center [666, 424] width 1297 height 774
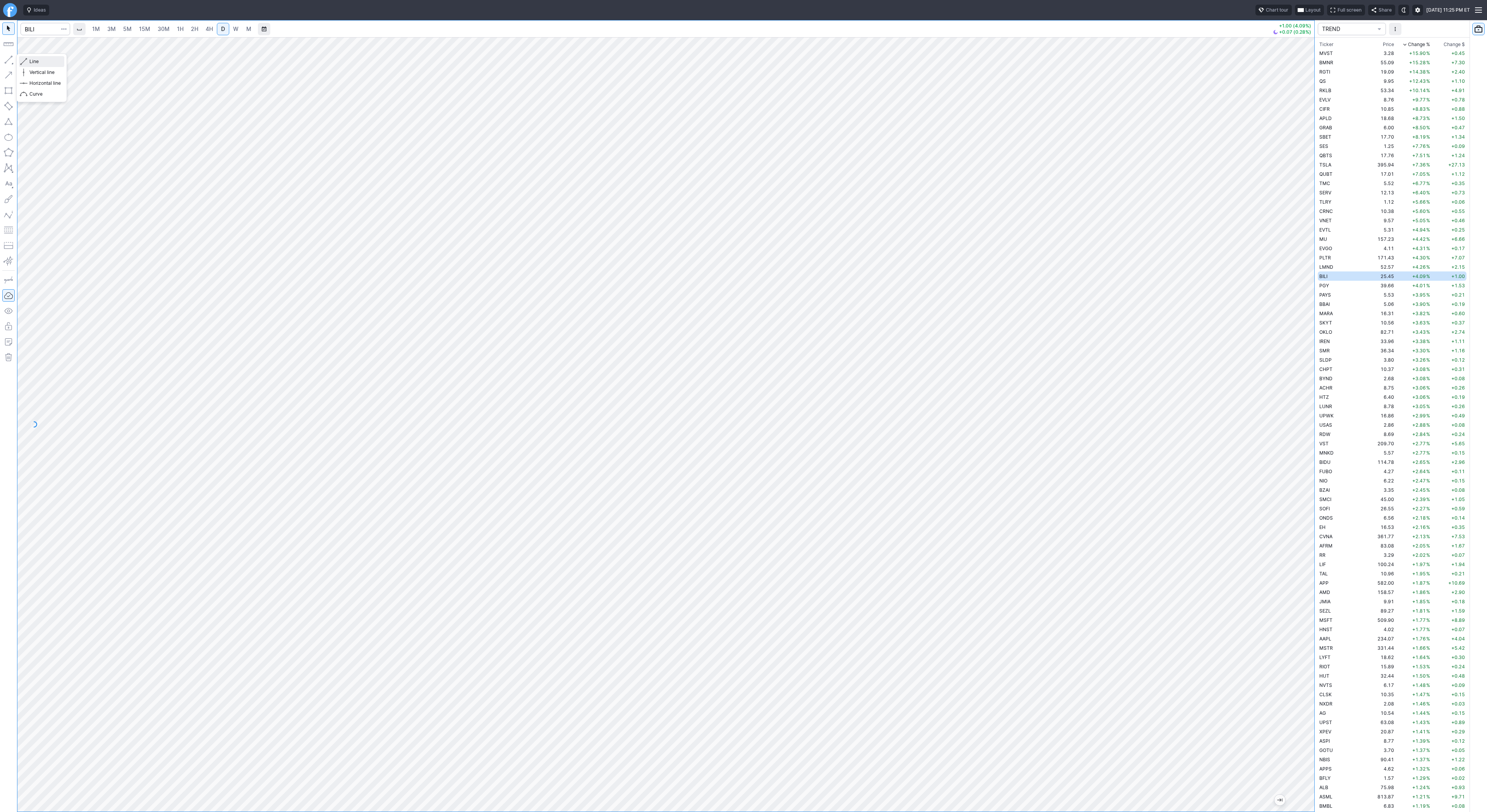
click at [37, 62] on span "Line" at bounding box center [45, 61] width 31 height 8
click at [38, 61] on span "Line" at bounding box center [45, 61] width 31 height 8
click at [8, 55] on button "button" at bounding box center [8, 59] width 12 height 12
click at [1333, 285] on td "PGY" at bounding box center [1342, 285] width 49 height 9
click at [1335, 296] on td "PAYS" at bounding box center [1342, 294] width 49 height 9
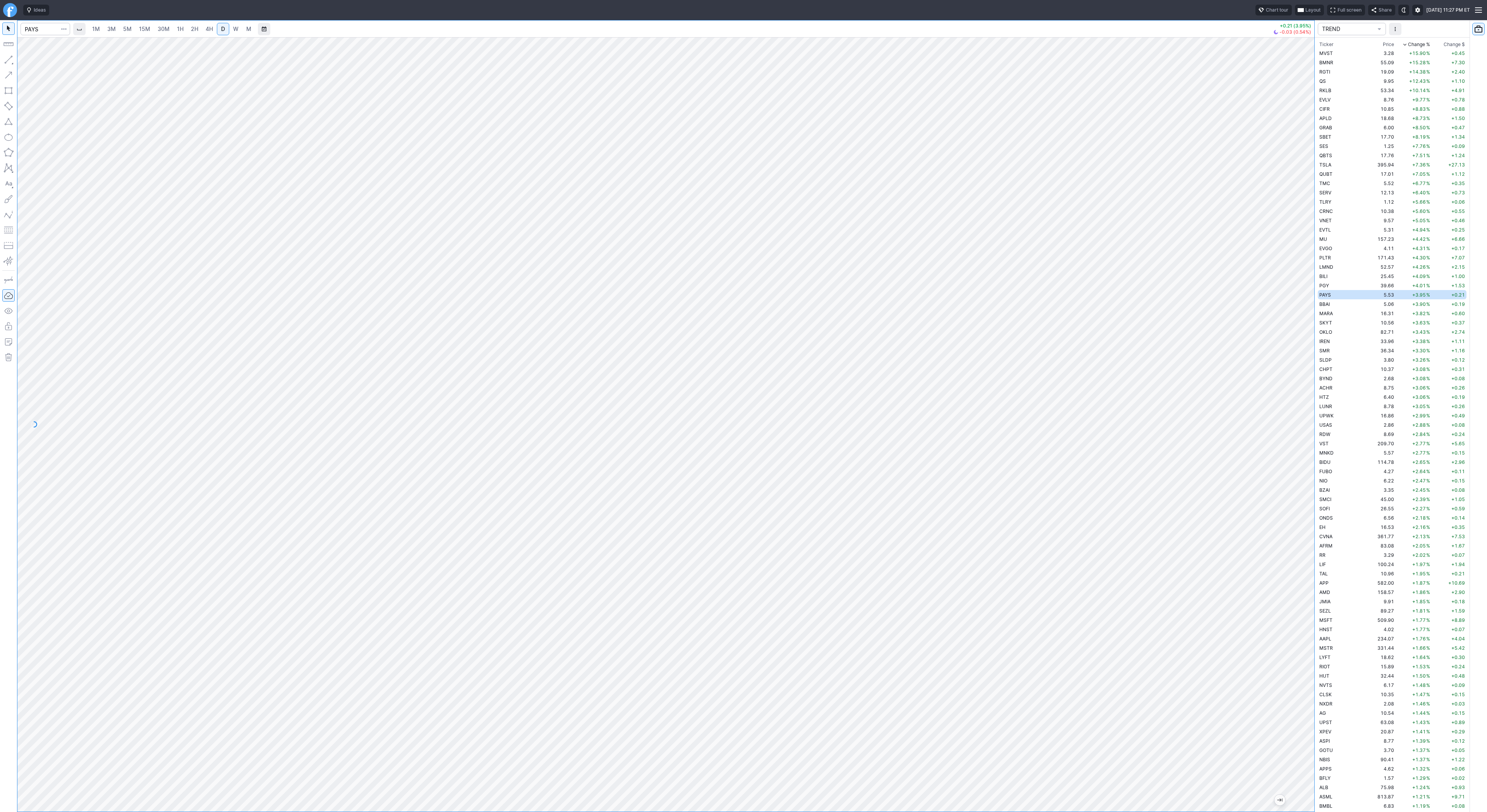
click at [1294, 570] on div at bounding box center [666, 424] width 1297 height 774
click at [233, 30] on span "W" at bounding box center [236, 28] width 5 height 6
click at [622, 710] on div at bounding box center [744, 406] width 1487 height 812
click at [3, 61] on button "button" at bounding box center [8, 59] width 12 height 12
click at [6, 54] on button "button" at bounding box center [8, 59] width 12 height 12
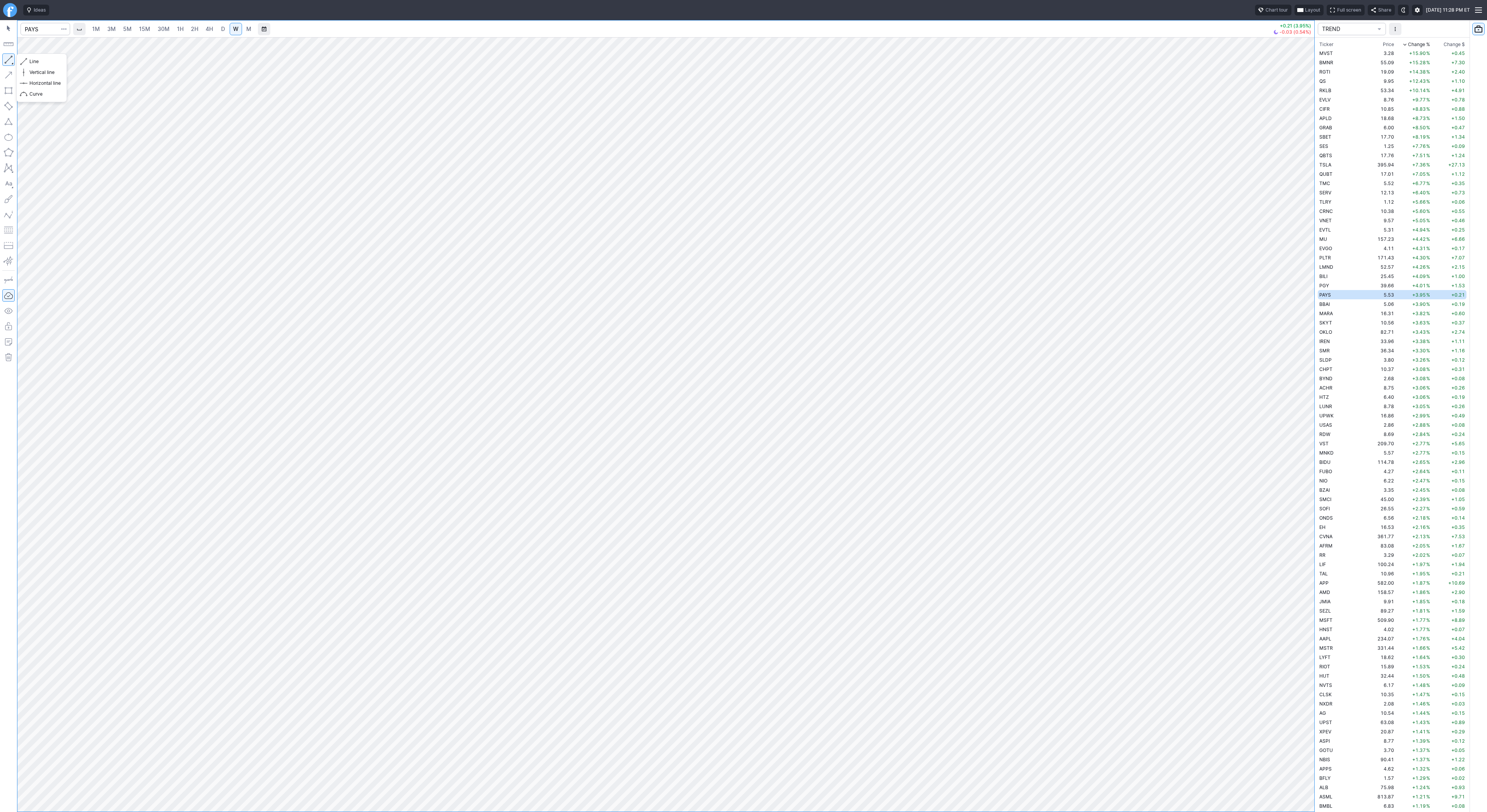
drag, startPoint x: 9, startPoint y: 61, endPoint x: 14, endPoint y: 82, distance: 21.6
click at [10, 70] on div at bounding box center [9, 416] width 17 height 792
drag, startPoint x: 8, startPoint y: 58, endPoint x: 12, endPoint y: 84, distance: 26.3
click at [8, 59] on button "button" at bounding box center [8, 59] width 12 height 12
click at [1366, 305] on td "5.06" at bounding box center [1381, 304] width 29 height 9
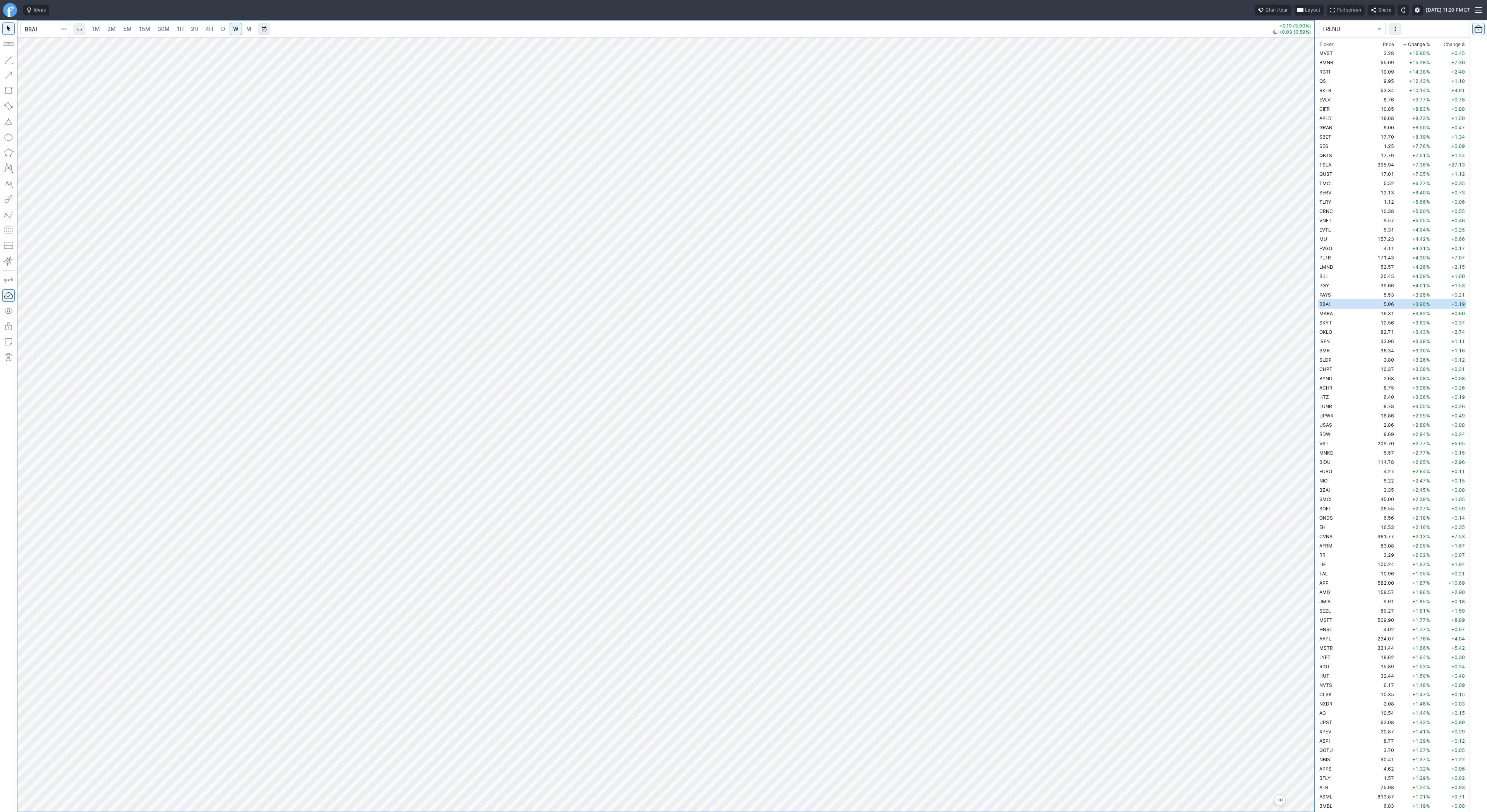
click at [10, 59] on button "button" at bounding box center [8, 59] width 12 height 12
click at [33, 62] on span "Line" at bounding box center [45, 61] width 31 height 8
click at [46, 62] on span "Line" at bounding box center [45, 61] width 31 height 8
click at [6, 58] on button "button" at bounding box center [8, 59] width 12 height 12
click at [1346, 312] on td "MARA" at bounding box center [1342, 313] width 49 height 9
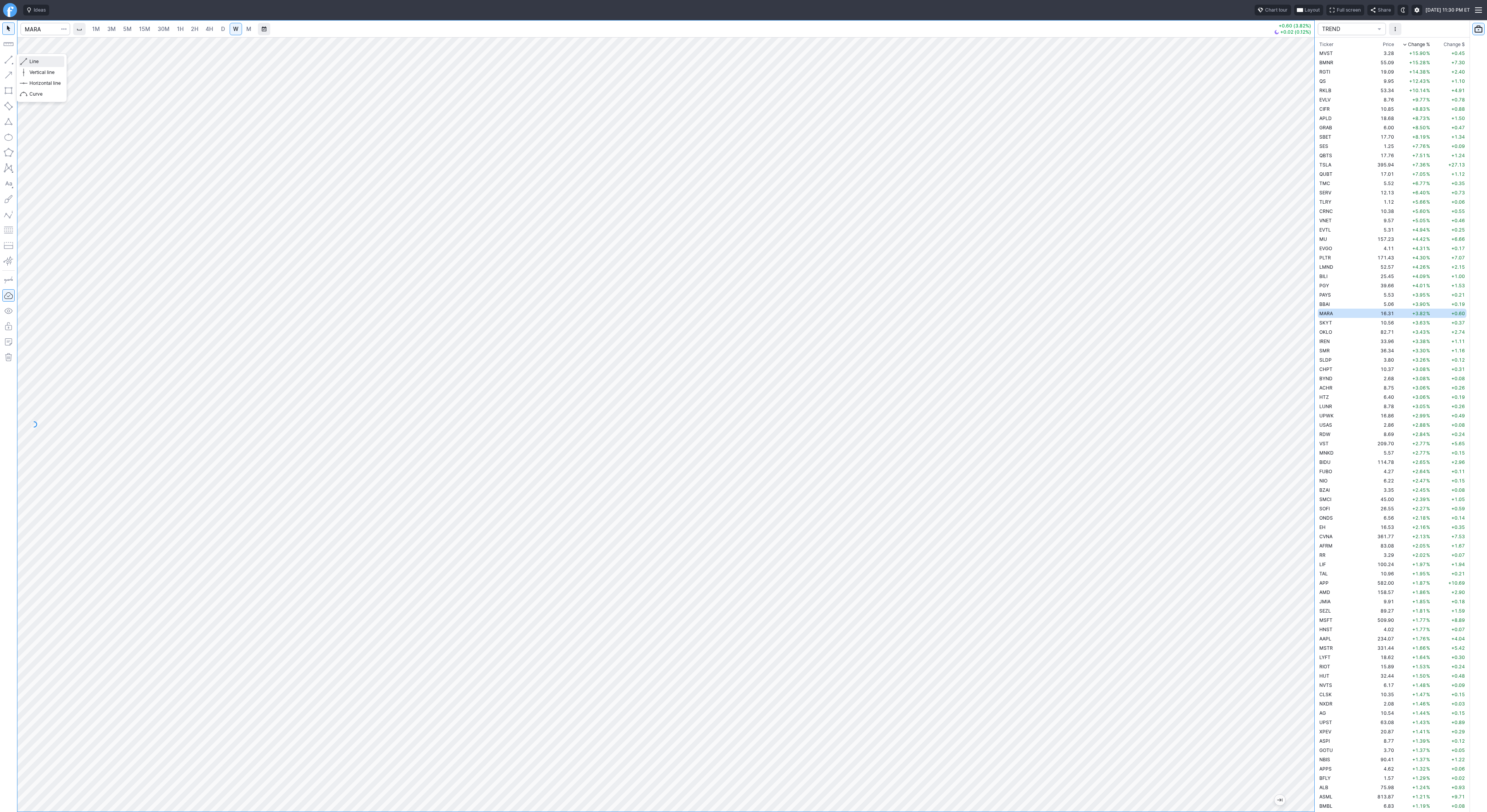
click at [31, 61] on span "Line" at bounding box center [45, 61] width 31 height 8
click at [25, 62] on span "button" at bounding box center [25, 61] width 5 height 11
click at [10, 59] on button "button" at bounding box center [8, 59] width 12 height 12
click at [33, 62] on span "Line" at bounding box center [45, 61] width 31 height 8
click at [10, 56] on button "button" at bounding box center [8, 59] width 12 height 12
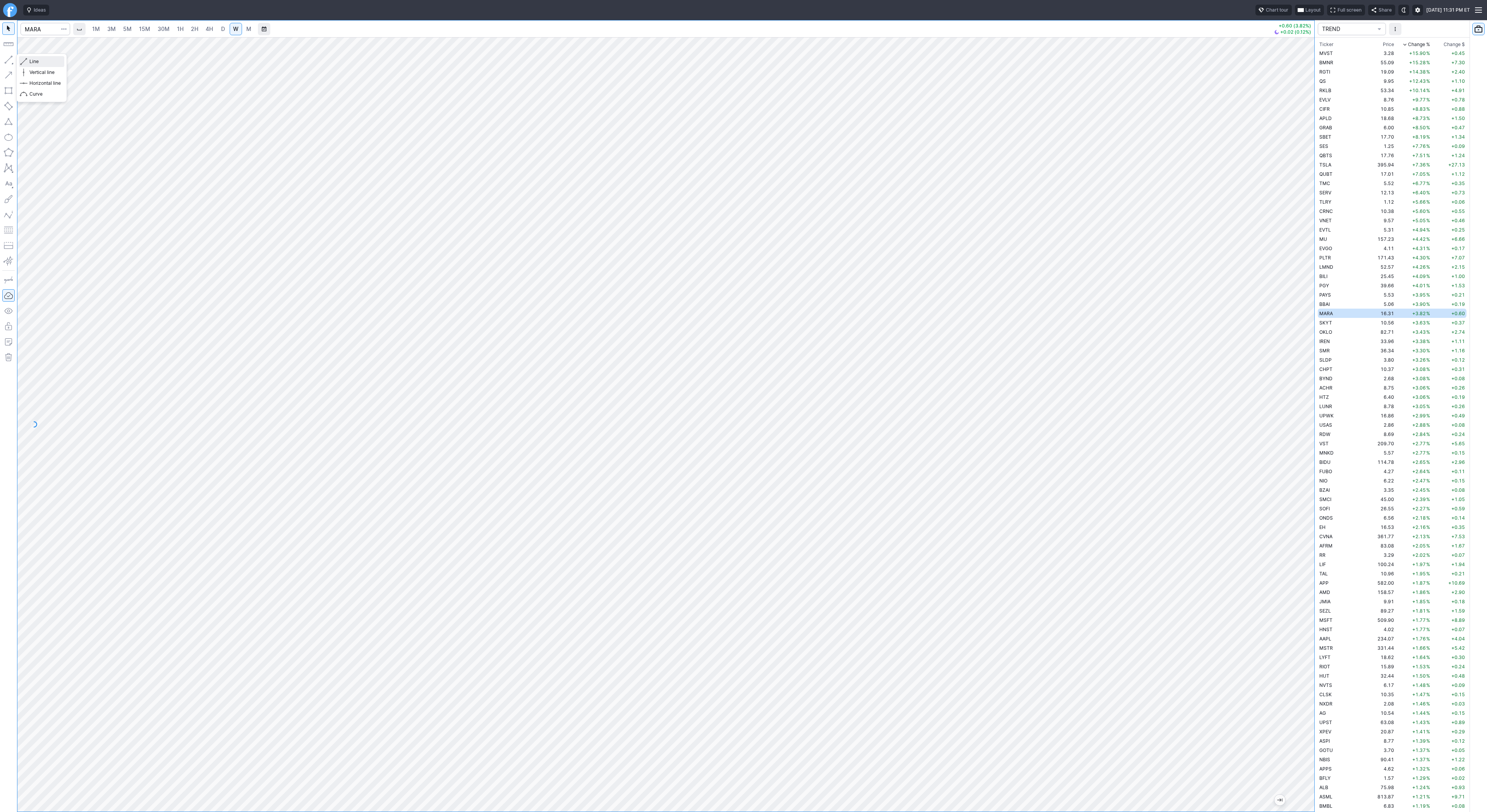
click at [33, 60] on span "Line" at bounding box center [45, 61] width 31 height 8
click at [9, 59] on button "button" at bounding box center [8, 59] width 12 height 12
click at [1333, 325] on td "SKYT" at bounding box center [1342, 323] width 49 height 9
click at [23, 62] on span "button" at bounding box center [25, 61] width 5 height 11
drag, startPoint x: 44, startPoint y: 61, endPoint x: 55, endPoint y: 76, distance: 18.6
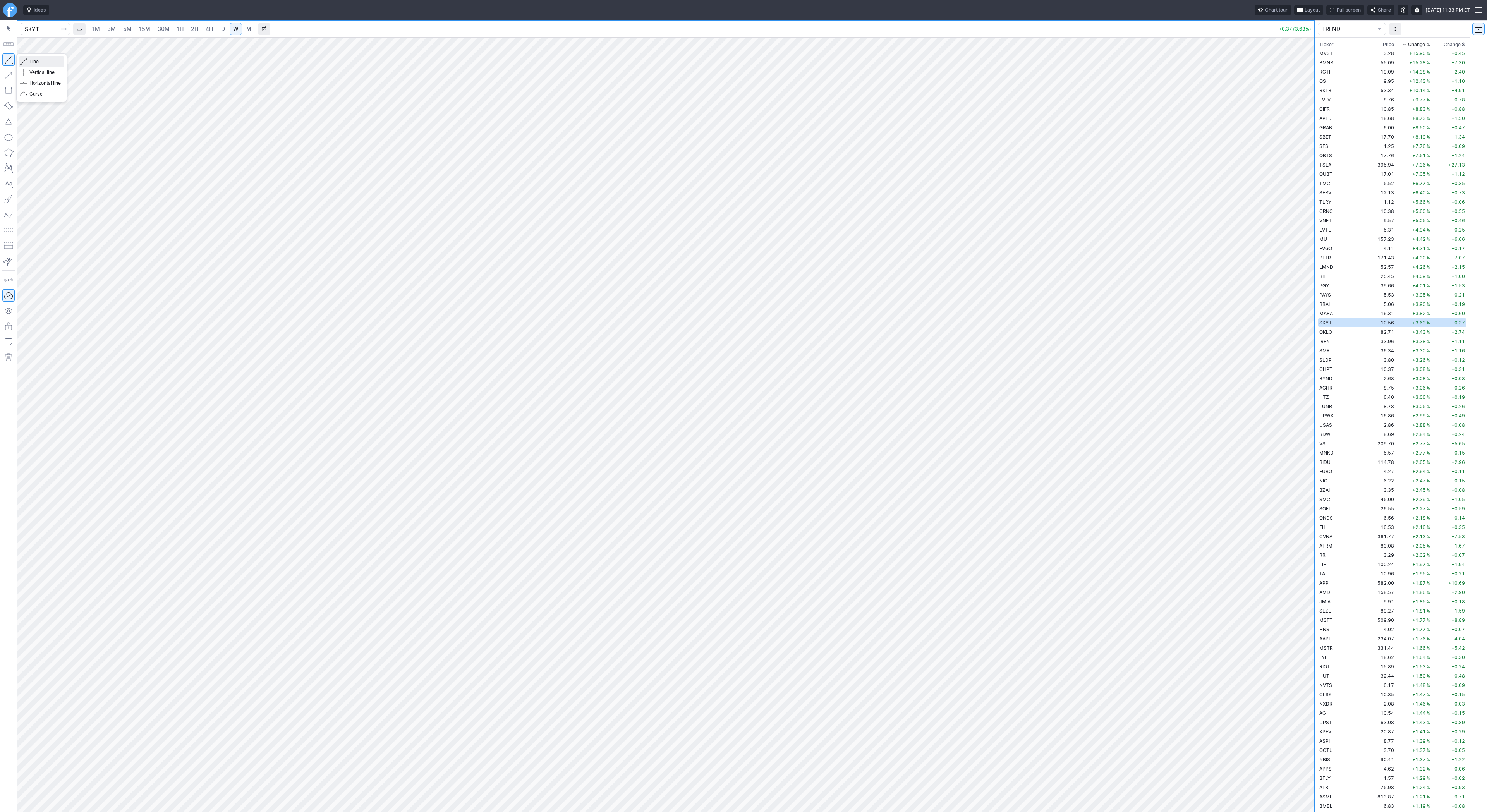
click at [44, 63] on span "Line" at bounding box center [45, 61] width 31 height 8
click at [33, 62] on span "Line" at bounding box center [45, 61] width 31 height 8
click at [6, 59] on button "button" at bounding box center [8, 59] width 12 height 12
click at [52, 61] on span "Line" at bounding box center [45, 61] width 31 height 8
click at [1336, 334] on td "OKLO" at bounding box center [1342, 332] width 49 height 9
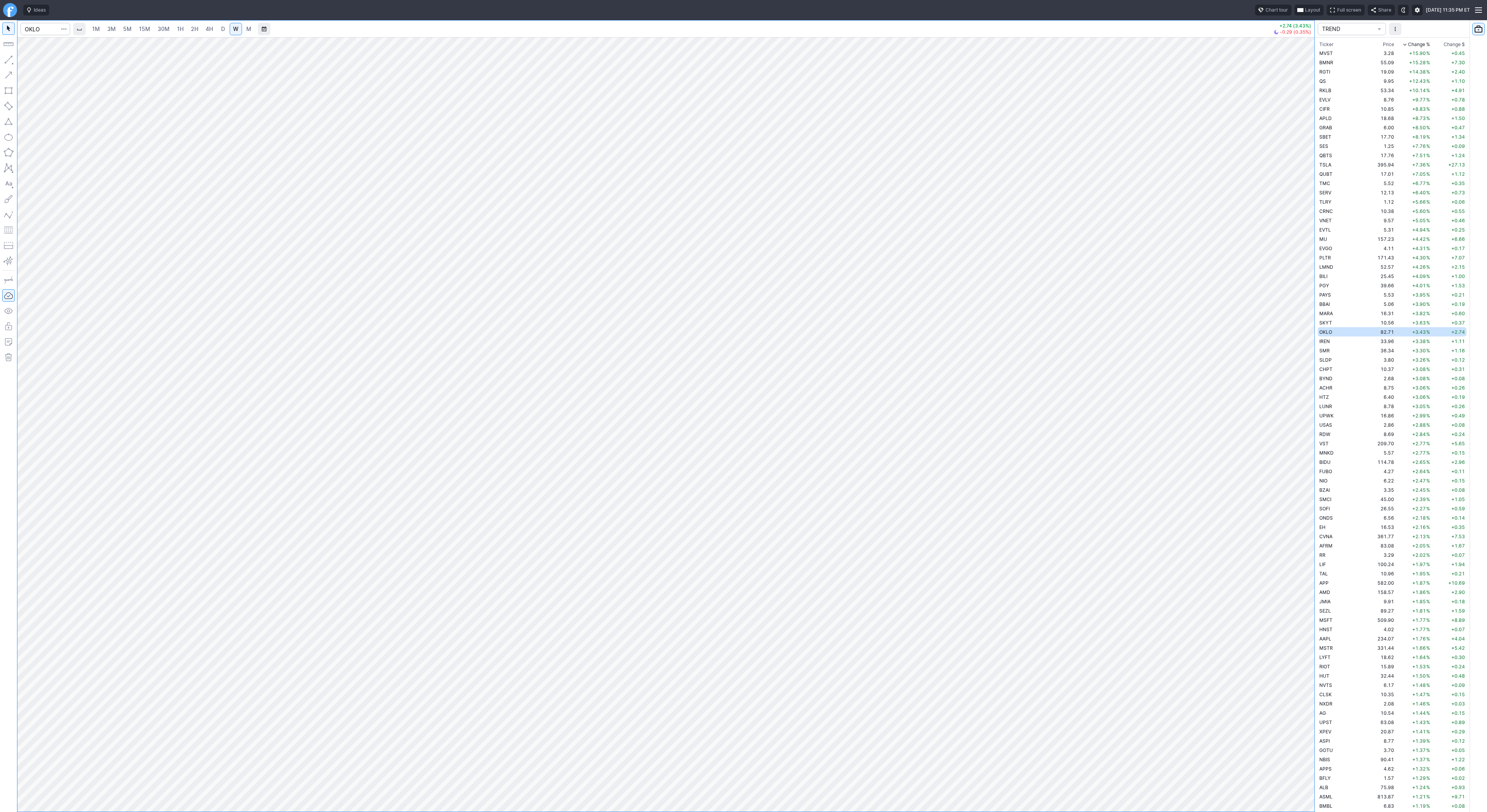
click at [217, 30] on link "D" at bounding box center [223, 29] width 12 height 12
click at [12, 58] on button "button" at bounding box center [8, 59] width 12 height 12
click at [27, 62] on span "button" at bounding box center [25, 61] width 5 height 11
click at [48, 59] on span "Line" at bounding box center [45, 61] width 31 height 8
drag, startPoint x: 39, startPoint y: 62, endPoint x: 44, endPoint y: 76, distance: 14.9
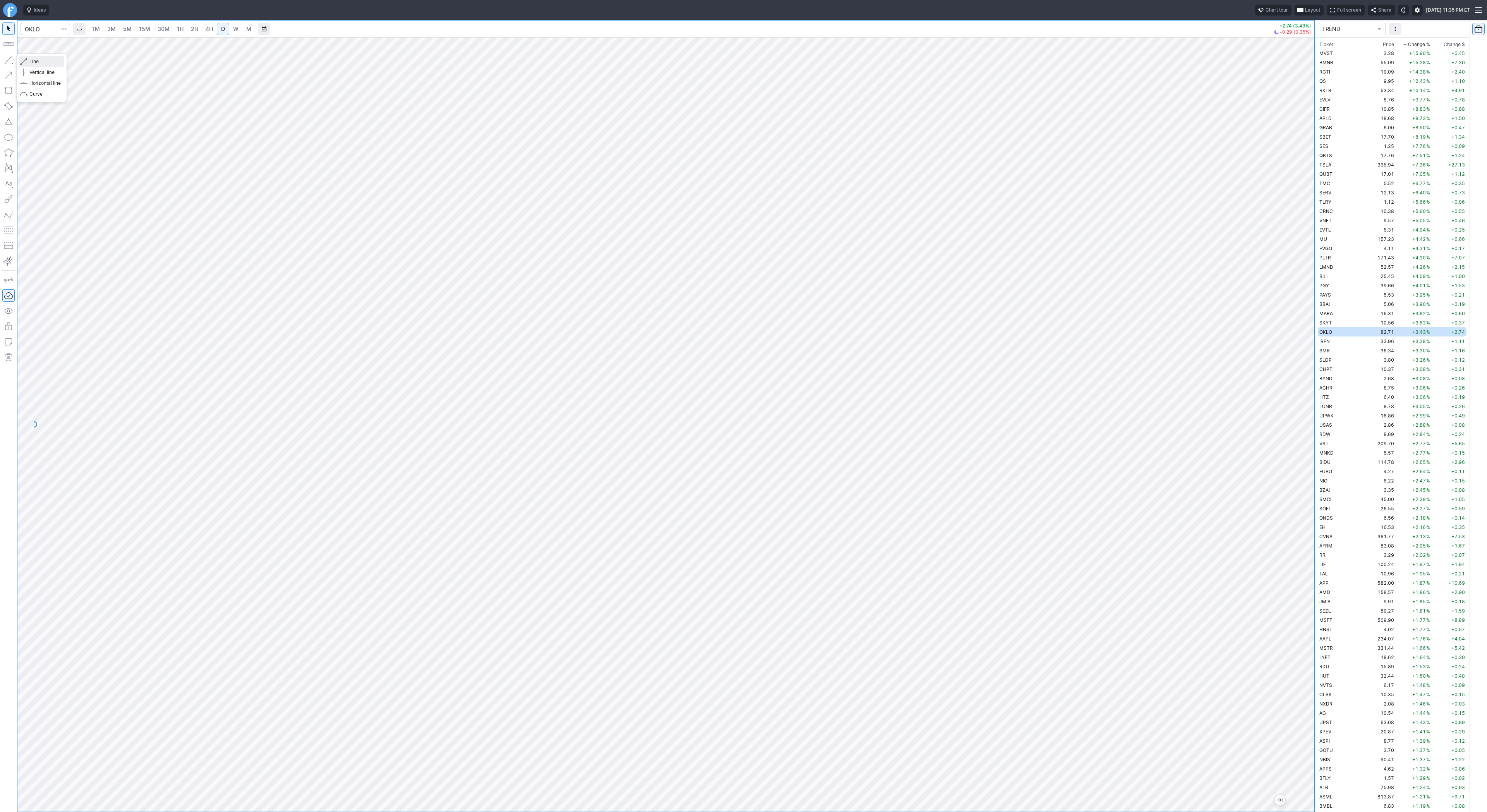
click at [39, 62] on span "Line" at bounding box center [45, 61] width 31 height 8
click at [31, 61] on span "Line" at bounding box center [45, 61] width 31 height 8
click at [51, 63] on span "Line" at bounding box center [45, 61] width 31 height 8
click at [1366, 342] on td "33.96" at bounding box center [1381, 341] width 29 height 9
click at [230, 27] on link "W" at bounding box center [236, 29] width 12 height 12
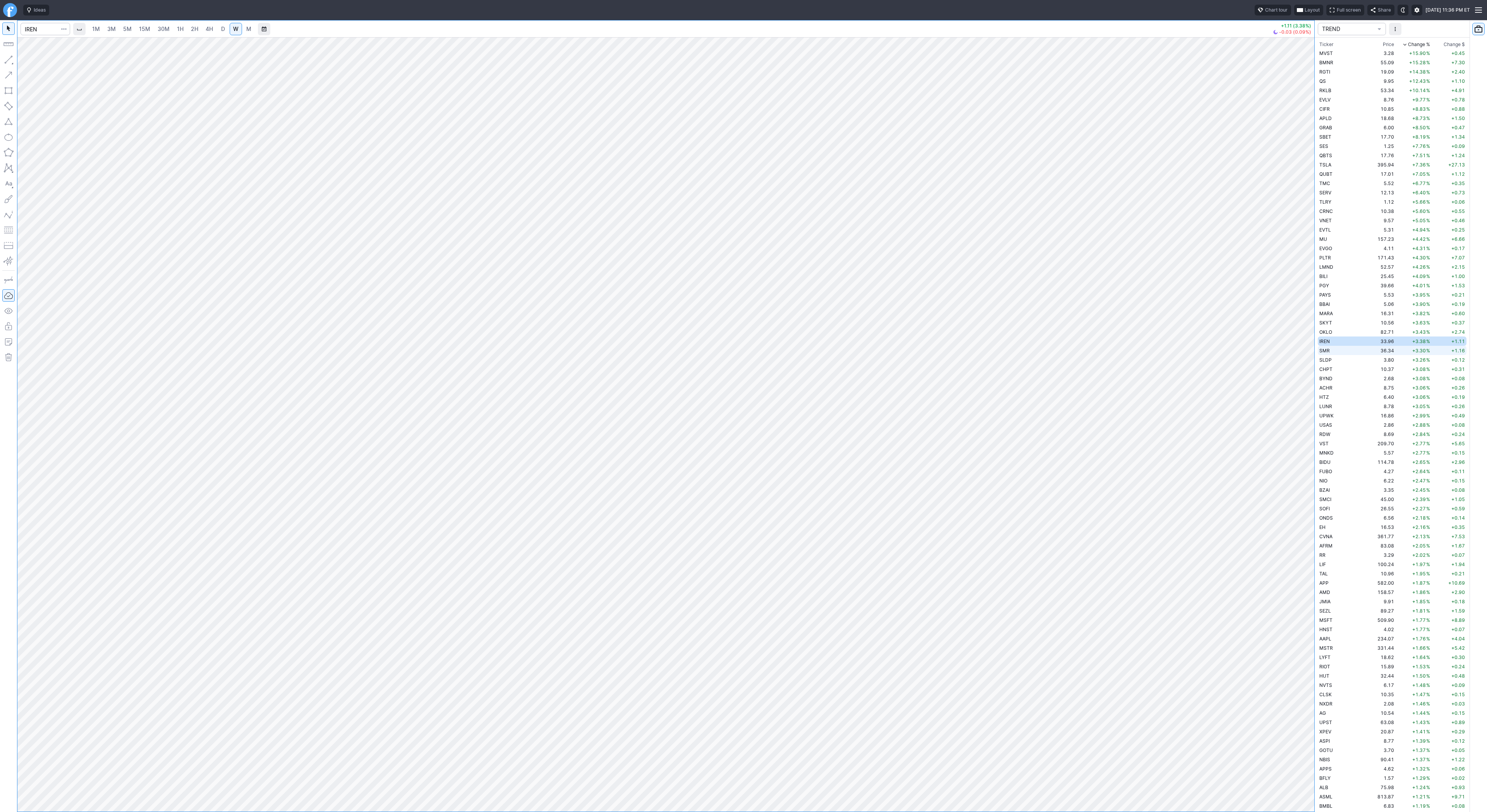
click at [1366, 346] on td "36.34" at bounding box center [1381, 350] width 29 height 9
click at [1332, 359] on td "SLDP" at bounding box center [1342, 360] width 49 height 9
click at [1327, 368] on span "CHPT" at bounding box center [1326, 369] width 13 height 6
click at [1329, 379] on span "BYND" at bounding box center [1326, 379] width 13 height 6
click at [1333, 390] on td "ACHR" at bounding box center [1342, 387] width 49 height 9
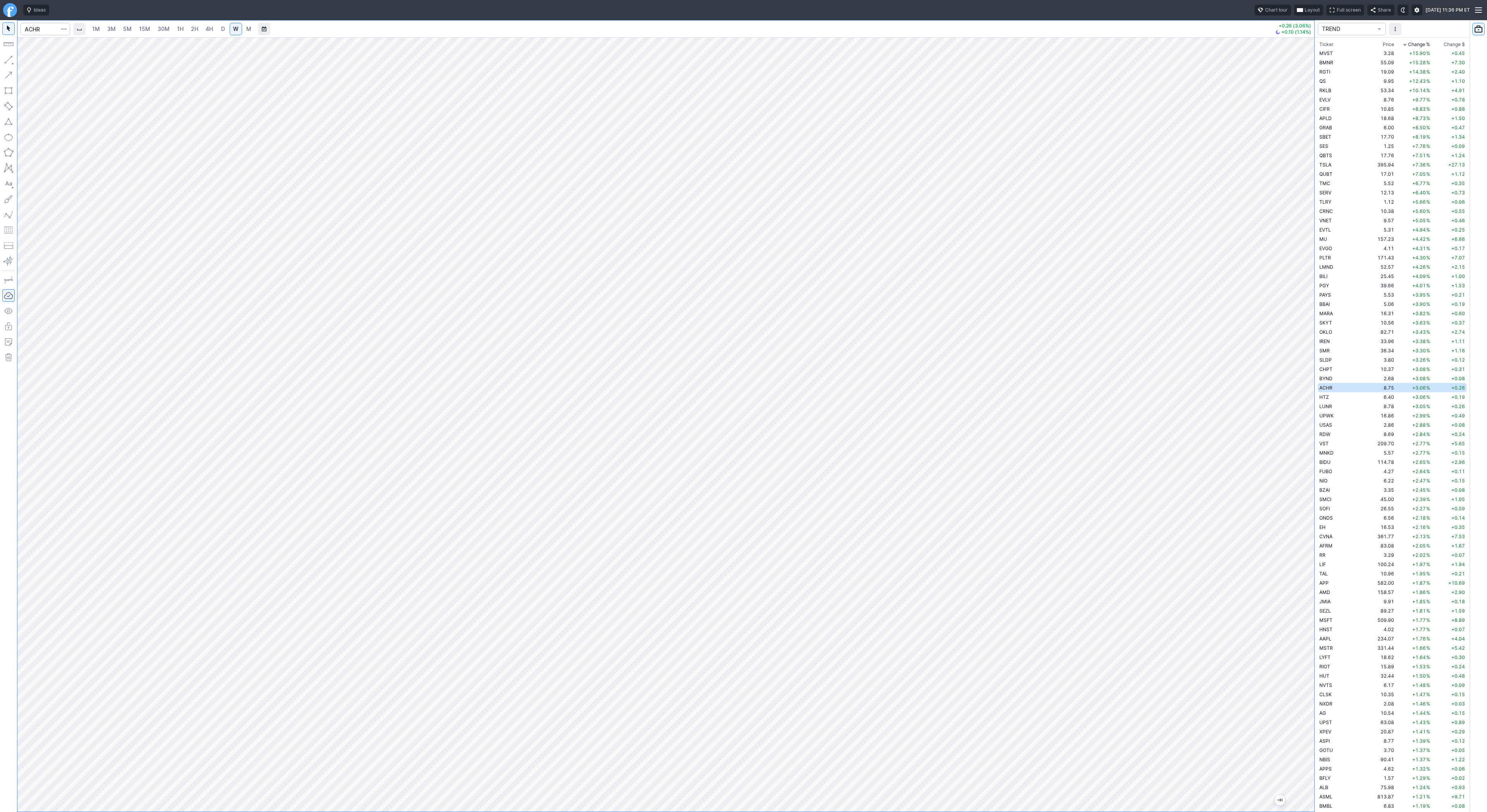
click at [225, 30] on link "D" at bounding box center [223, 29] width 12 height 12
click at [11, 62] on button "button" at bounding box center [8, 59] width 12 height 12
drag, startPoint x: 8, startPoint y: 58, endPoint x: 10, endPoint y: 93, distance: 35.1
click at [8, 61] on button "button" at bounding box center [8, 59] width 12 height 12
click at [32, 63] on span "Line" at bounding box center [45, 61] width 31 height 8
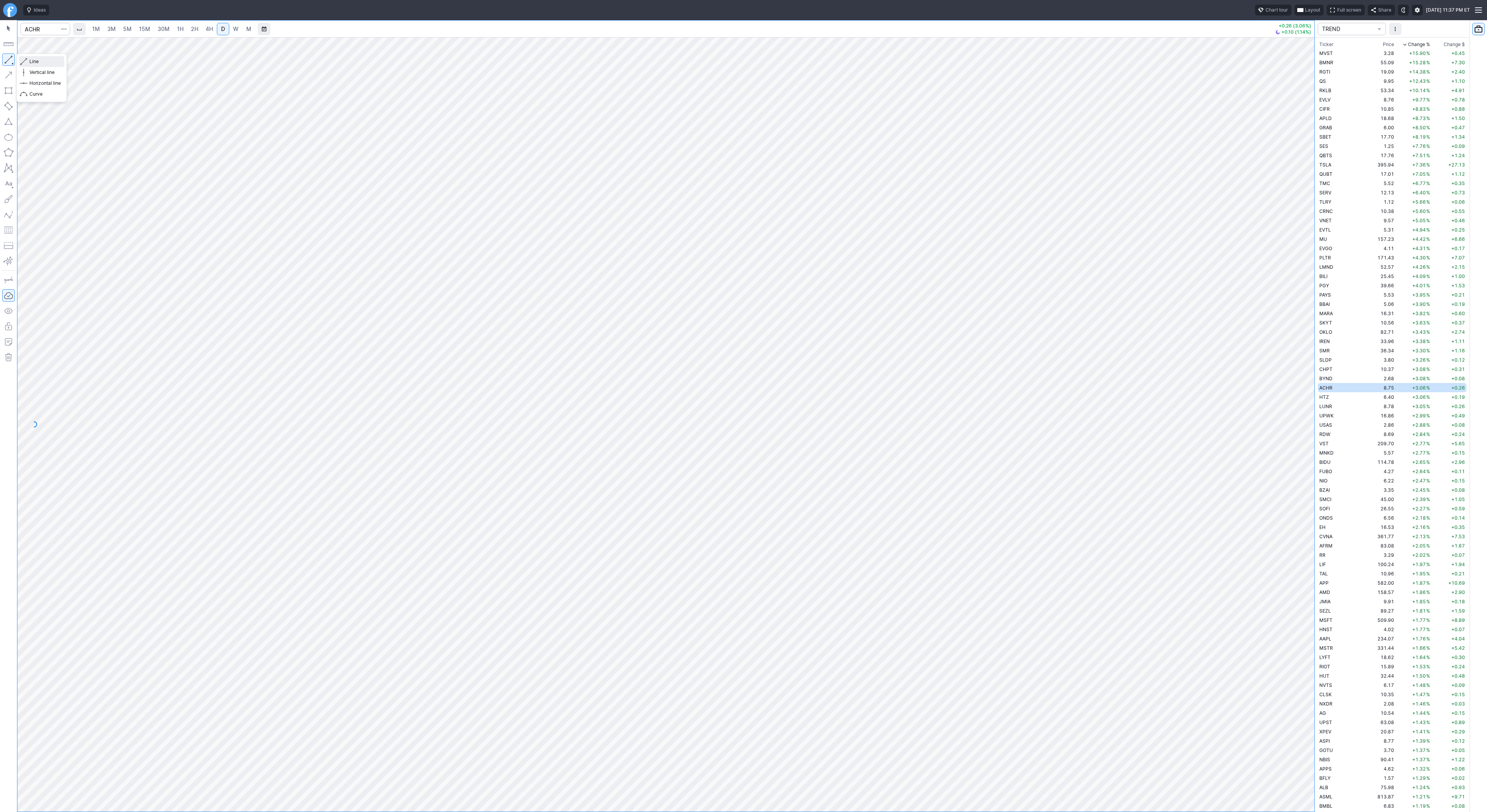
click at [33, 62] on span "Line" at bounding box center [45, 61] width 31 height 8
click at [48, 63] on span "Line" at bounding box center [45, 61] width 31 height 8
click at [4, 59] on button "button" at bounding box center [8, 59] width 12 height 12
click at [1324, 395] on span "HTZ" at bounding box center [1324, 397] width 10 height 6
click at [1331, 405] on span "LUNR" at bounding box center [1326, 406] width 13 height 6
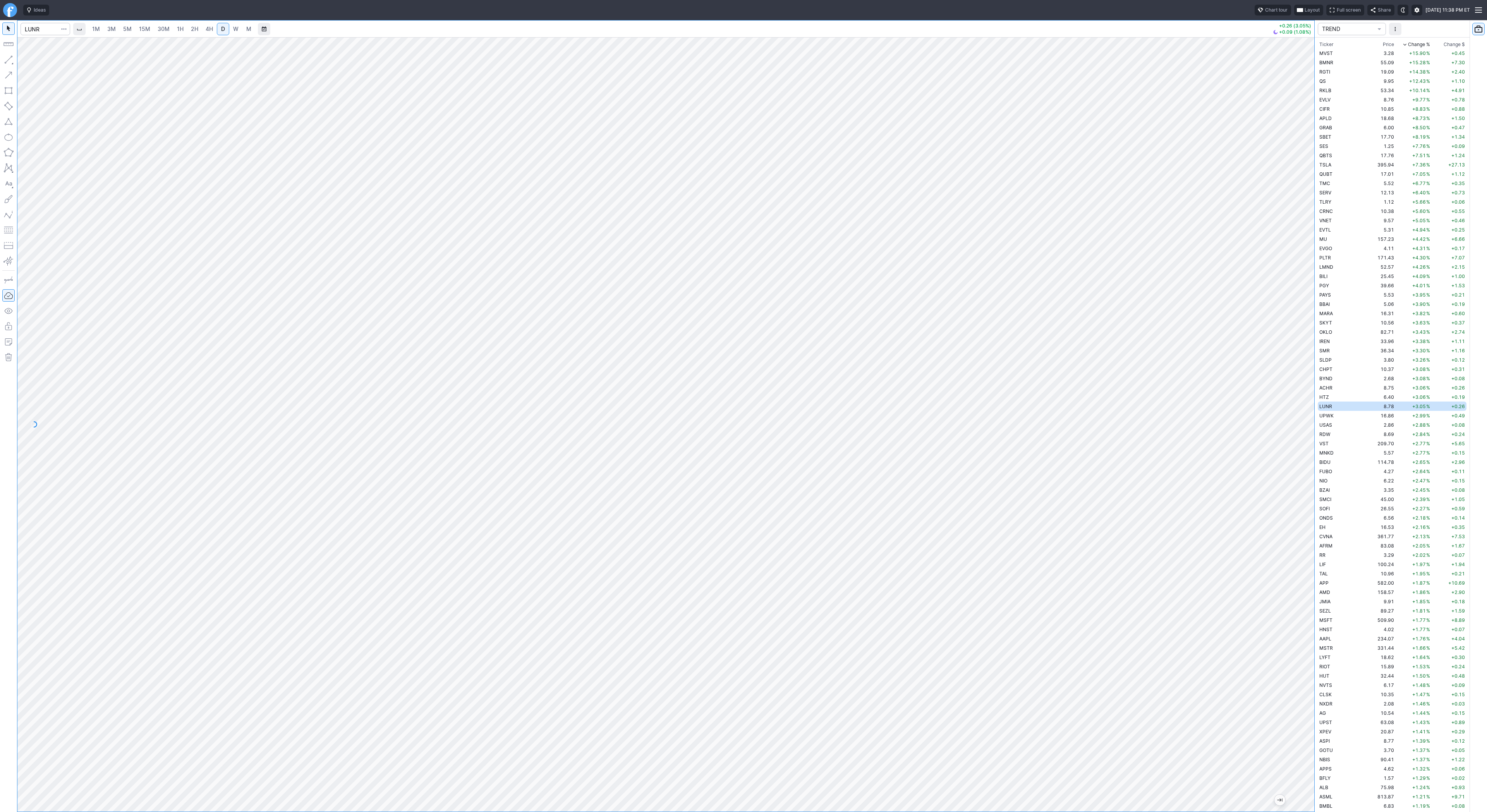
click at [237, 29] on span "W" at bounding box center [236, 28] width 5 height 6
click at [46, 65] on button "Line" at bounding box center [42, 61] width 45 height 11
click at [7, 58] on button "button" at bounding box center [8, 59] width 12 height 12
click at [35, 61] on span "Line" at bounding box center [45, 61] width 31 height 8
click at [221, 30] on span "D" at bounding box center [223, 28] width 4 height 6
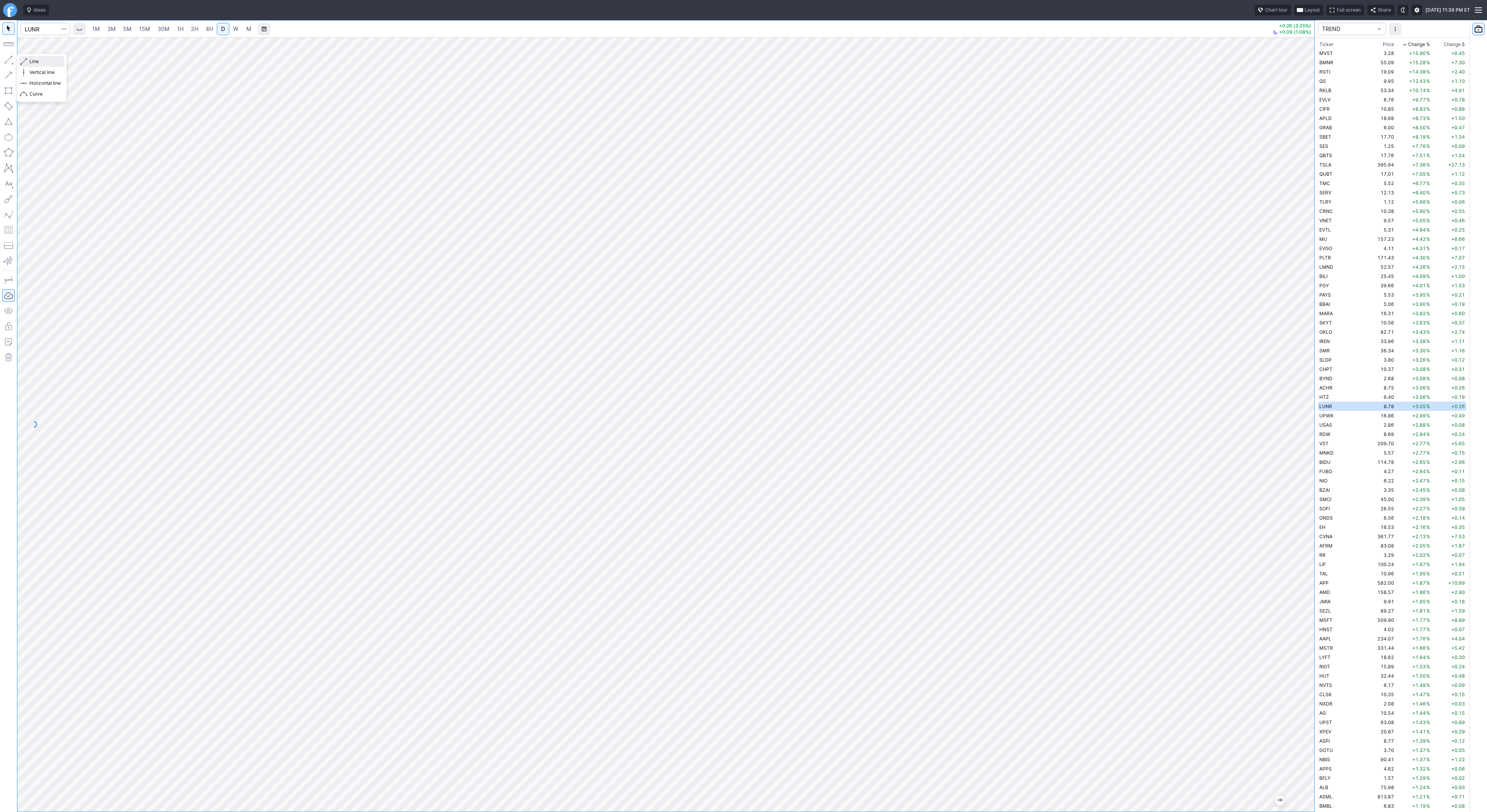
click at [34, 61] on span "Line" at bounding box center [45, 61] width 31 height 8
click at [5, 59] on button "button" at bounding box center [8, 59] width 12 height 12
drag, startPoint x: 1312, startPoint y: 293, endPoint x: 1305, endPoint y: 349, distance: 56.4
click at [1307, 351] on div at bounding box center [1306, 422] width 16 height 755
click at [57, 61] on span "Line" at bounding box center [45, 61] width 31 height 8
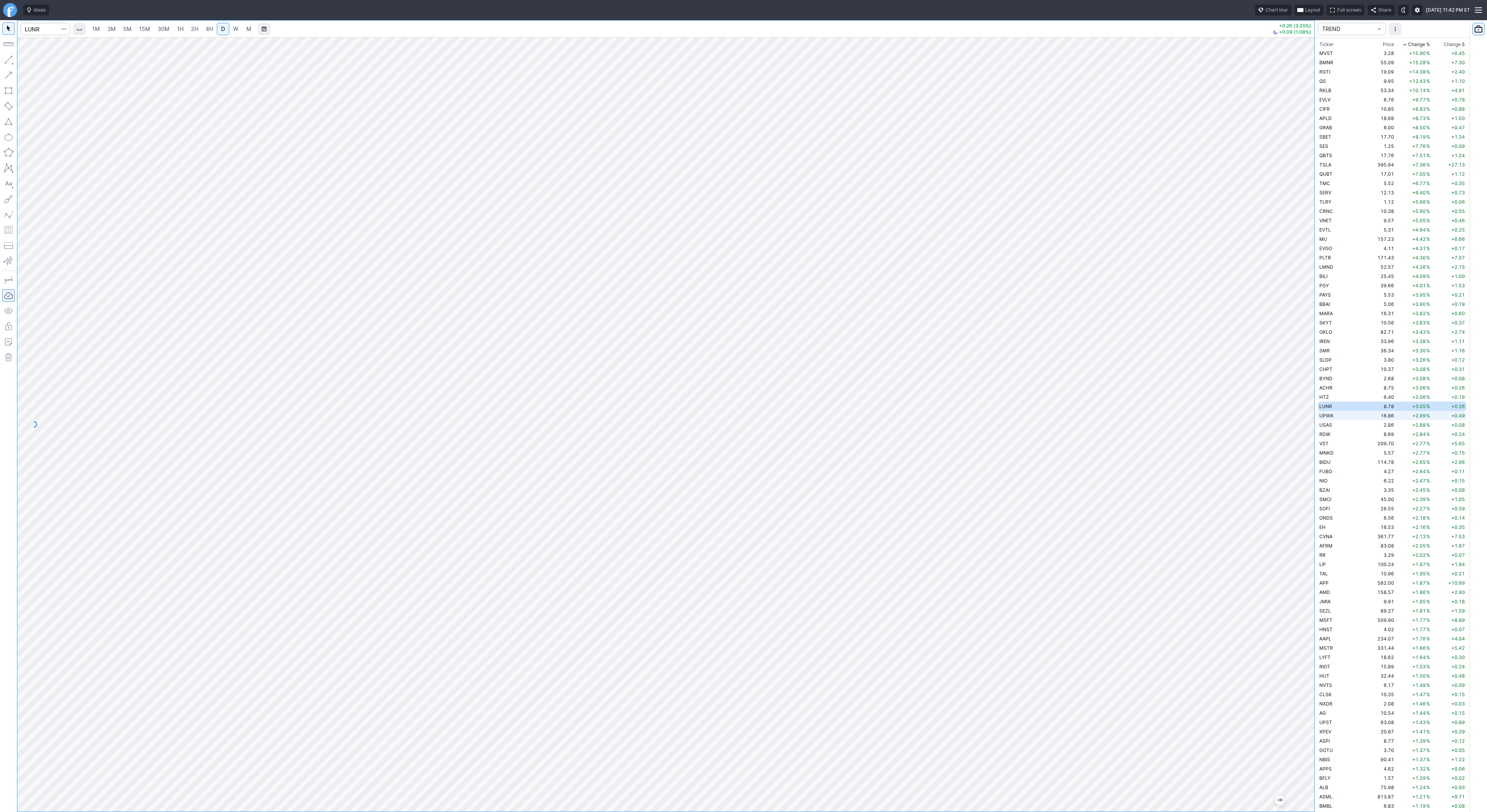
click at [1333, 417] on td "UPWK" at bounding box center [1342, 416] width 49 height 9
click at [233, 25] on span "W" at bounding box center [236, 28] width 5 height 6
drag, startPoint x: 9, startPoint y: 59, endPoint x: 9, endPoint y: 64, distance: 5.0
click at [9, 59] on button "button" at bounding box center [8, 59] width 12 height 12
drag, startPoint x: 1305, startPoint y: 621, endPoint x: 1314, endPoint y: 544, distance: 77.5
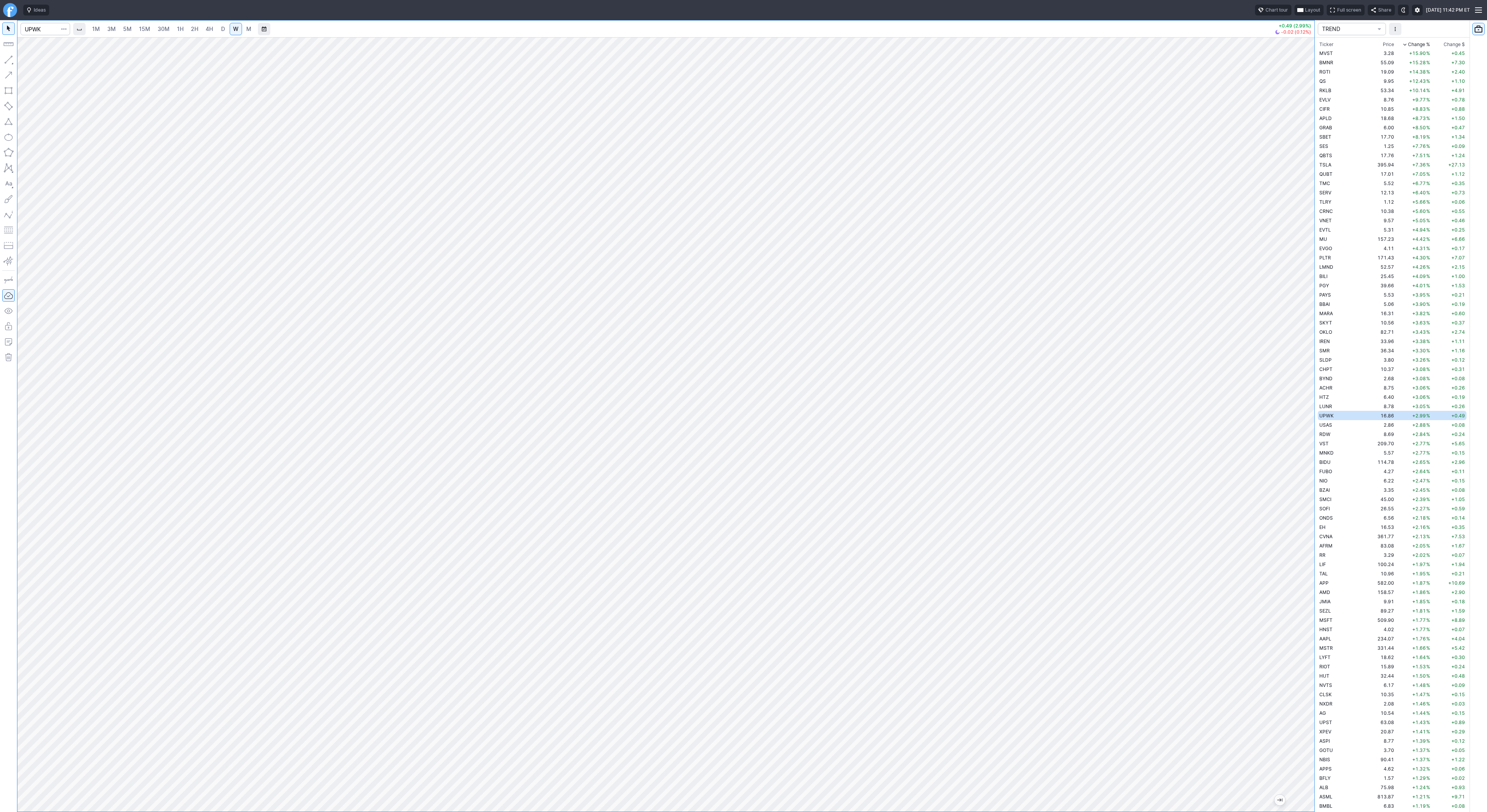
click at [1314, 543] on div "1M 3M 5M 15M 30M 1H 2H 4H D W M +0.49 (2.99%) -0.02 (0.12%) TREND Ticker Price …" at bounding box center [744, 416] width 1487 height 792
click at [48, 63] on span "Line" at bounding box center [45, 61] width 31 height 8
click at [5, 62] on button "button" at bounding box center [8, 59] width 12 height 12
click at [1326, 424] on span "USAS" at bounding box center [1326, 425] width 13 height 6
click at [1322, 551] on div "1M 3M 5M 15M 30M 1H 2H 4H D W M +0.08 (2.88%) -0.06 (2.10%) TREND Ticker Price …" at bounding box center [744, 416] width 1487 height 792
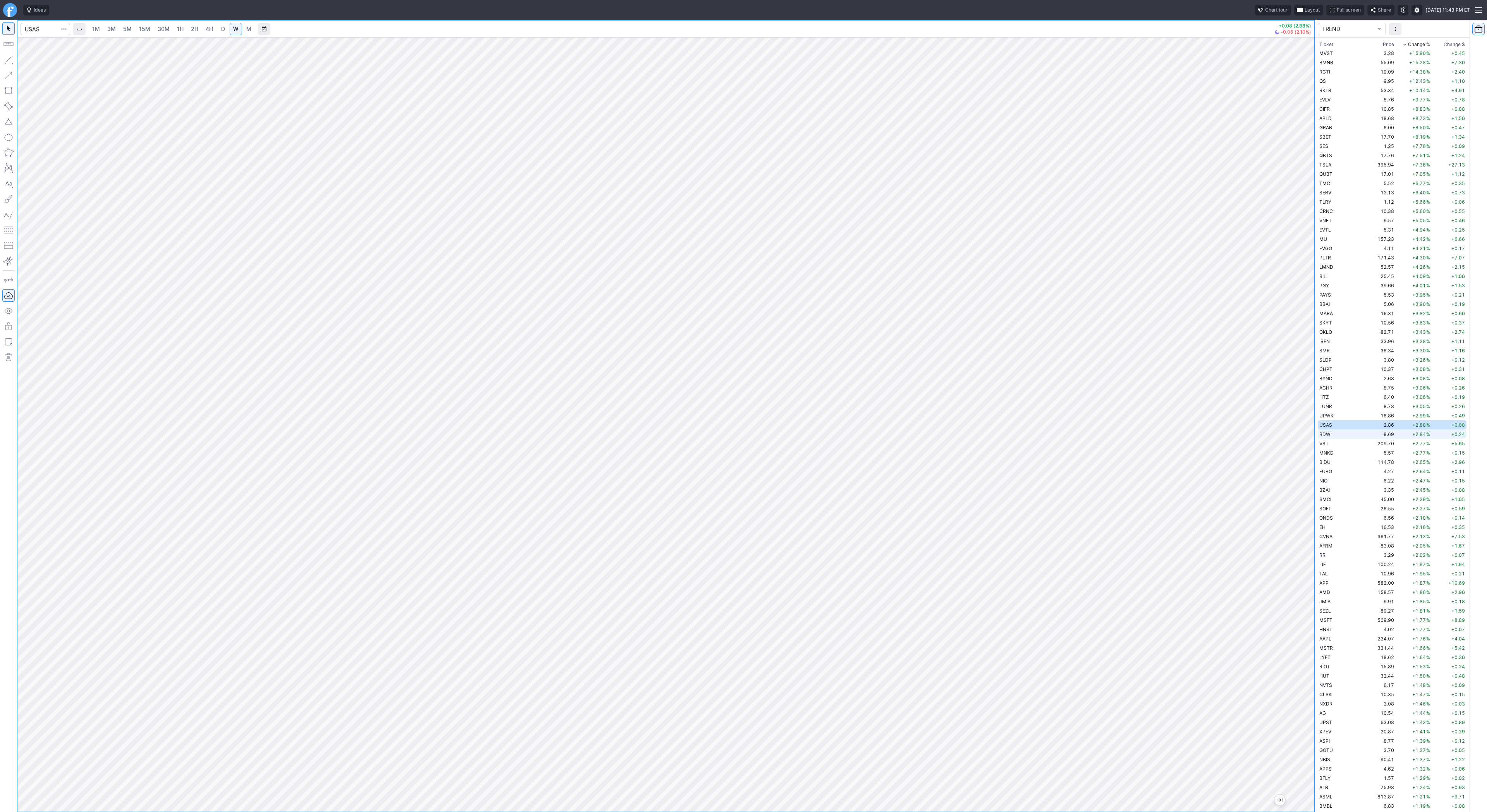
click at [1330, 432] on span "RDW" at bounding box center [1325, 434] width 11 height 6
drag, startPoint x: 31, startPoint y: 61, endPoint x: 43, endPoint y: 78, distance: 20.8
click at [32, 63] on span "Line" at bounding box center [45, 61] width 31 height 8
drag, startPoint x: 25, startPoint y: 63, endPoint x: 59, endPoint y: 90, distance: 43.4
click at [27, 65] on span "button" at bounding box center [25, 61] width 5 height 11
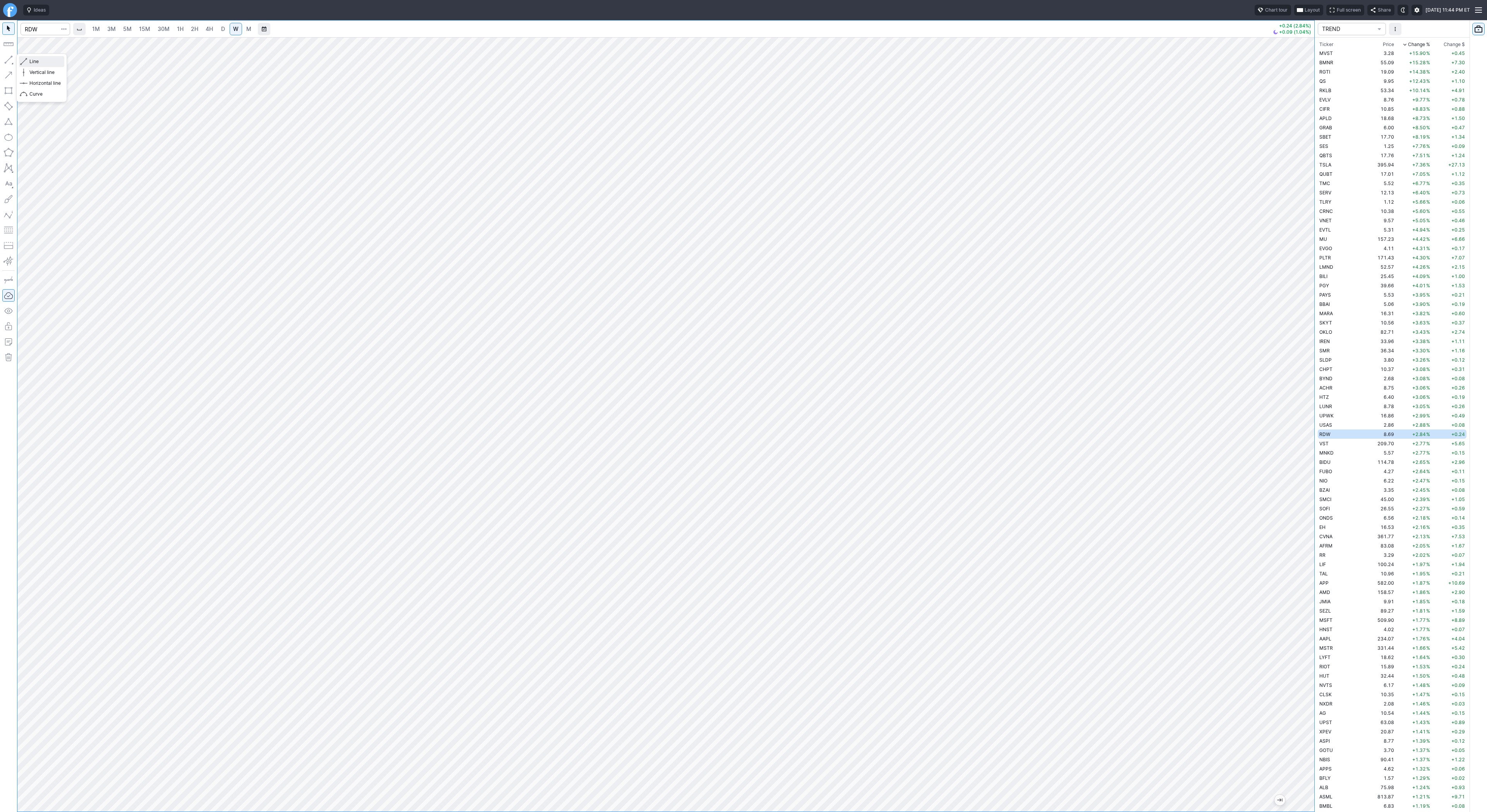
click at [33, 62] on span "Line" at bounding box center [45, 61] width 31 height 8
drag, startPoint x: 1304, startPoint y: 599, endPoint x: 1298, endPoint y: 636, distance: 37.5
click at [1301, 641] on div at bounding box center [1306, 422] width 16 height 755
click at [221, 29] on span "D" at bounding box center [223, 28] width 4 height 6
click at [27, 58] on button "Line" at bounding box center [42, 61] width 45 height 11
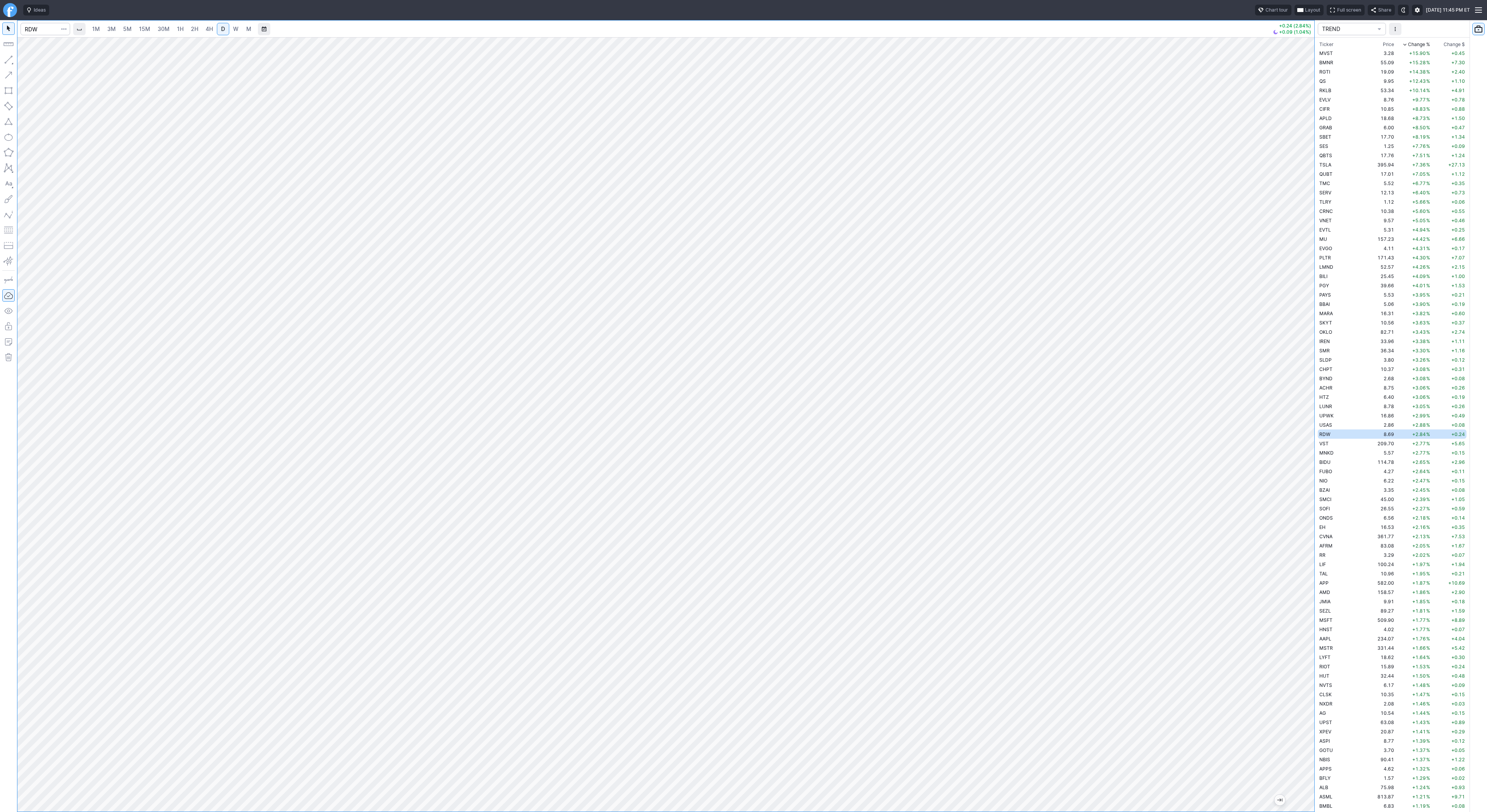
drag, startPoint x: 1309, startPoint y: 594, endPoint x: 1313, endPoint y: 532, distance: 62.1
click at [1313, 532] on div at bounding box center [1306, 422] width 16 height 755
click at [1291, 672] on div at bounding box center [666, 424] width 1297 height 774
click at [49, 61] on span "Line" at bounding box center [45, 61] width 31 height 8
click at [26, 59] on span "button" at bounding box center [25, 61] width 5 height 11
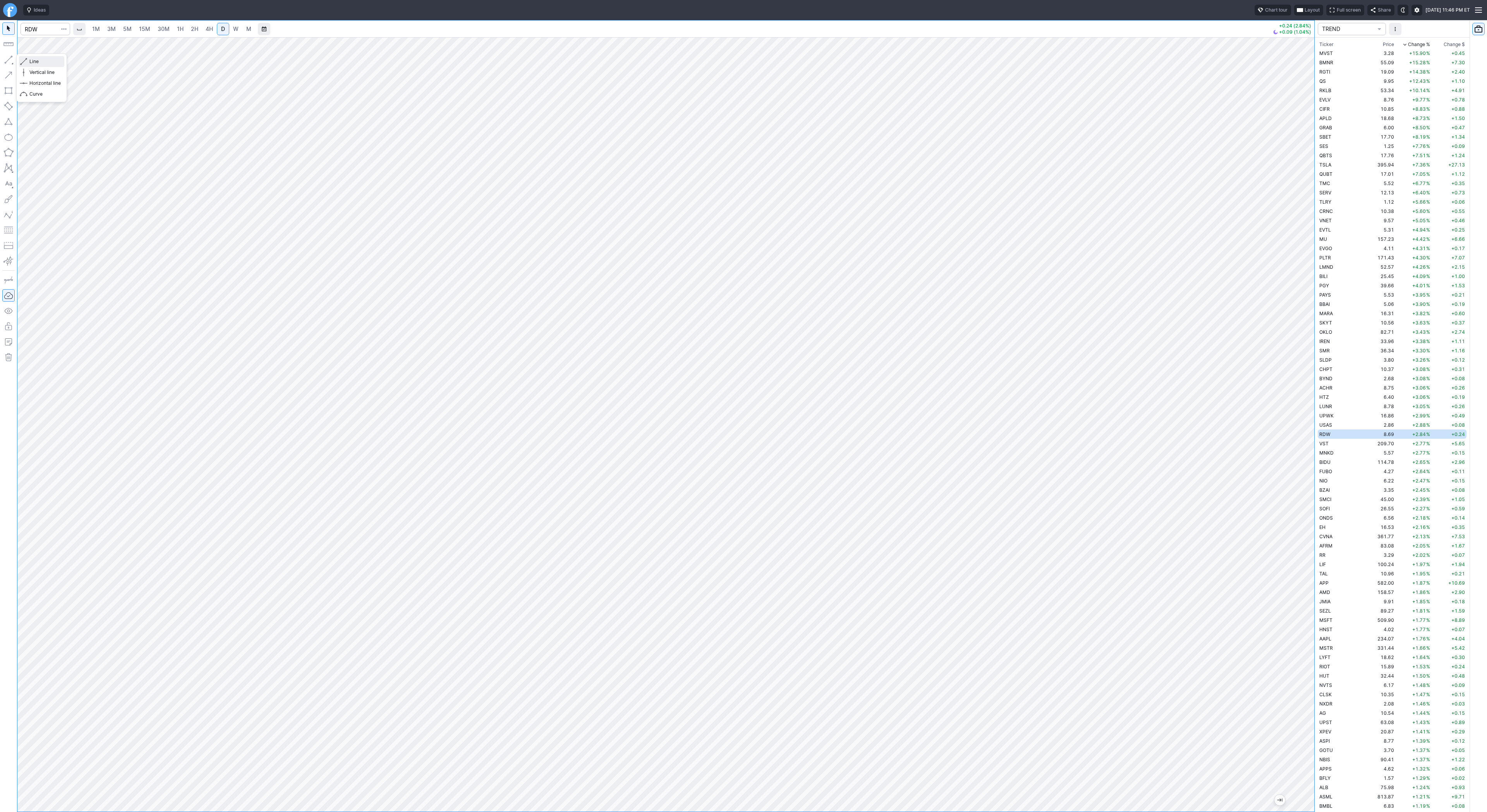
click at [31, 62] on span "Line" at bounding box center [45, 61] width 31 height 8
click at [1346, 439] on td "VST" at bounding box center [1342, 443] width 49 height 9
click at [1337, 432] on td "RDW" at bounding box center [1342, 434] width 49 height 9
click at [1323, 441] on span "VST" at bounding box center [1324, 443] width 9 height 6
click at [235, 29] on span "W" at bounding box center [236, 28] width 5 height 6
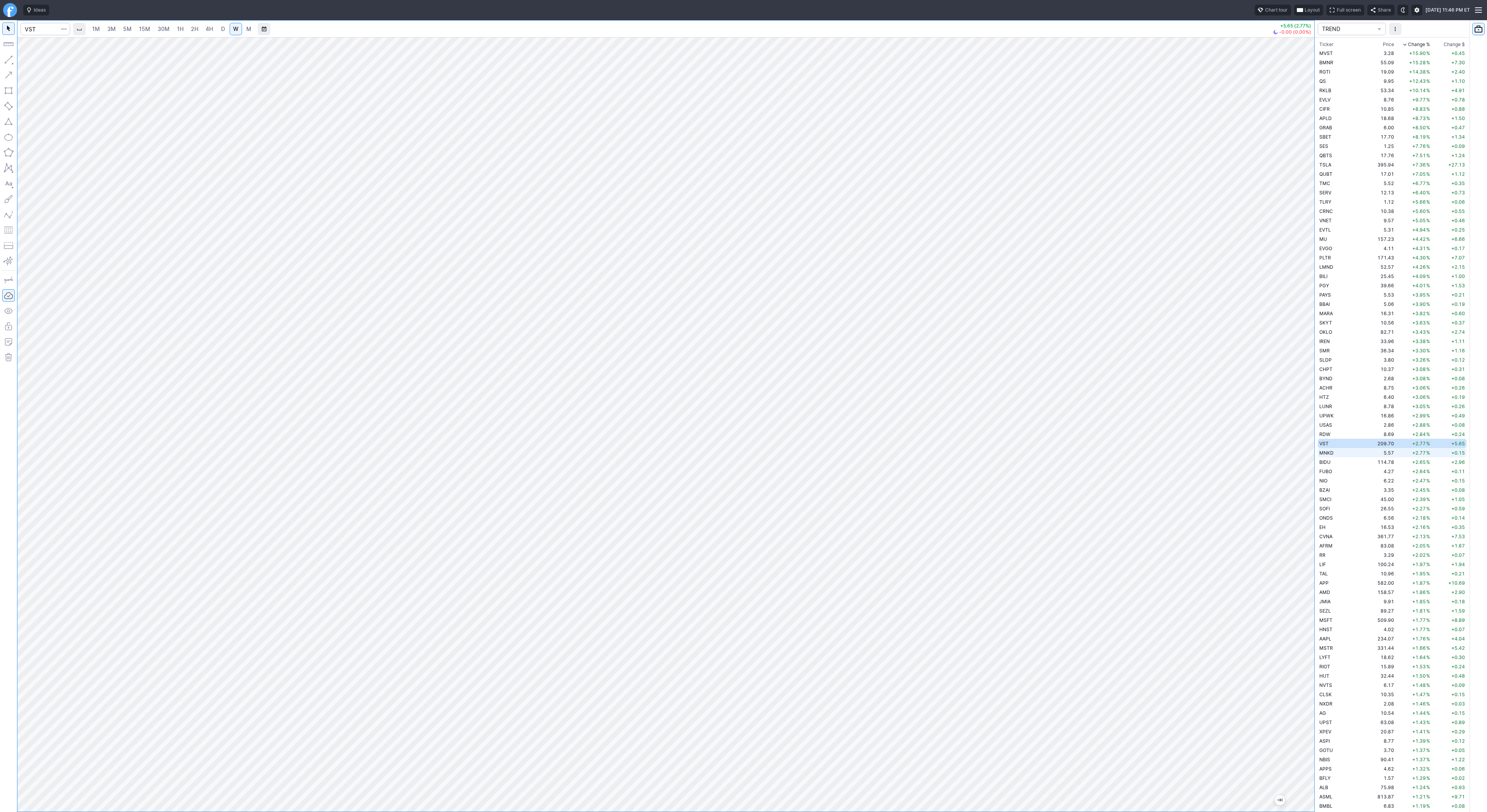
click at [1334, 451] on td "MNKD" at bounding box center [1342, 452] width 49 height 9
drag, startPoint x: 10, startPoint y: 58, endPoint x: 33, endPoint y: 93, distance: 41.9
click at [10, 58] on button "button" at bounding box center [8, 59] width 12 height 12
click at [1332, 462] on td "BIDU" at bounding box center [1342, 462] width 49 height 9
click at [28, 60] on button "Line" at bounding box center [42, 61] width 45 height 11
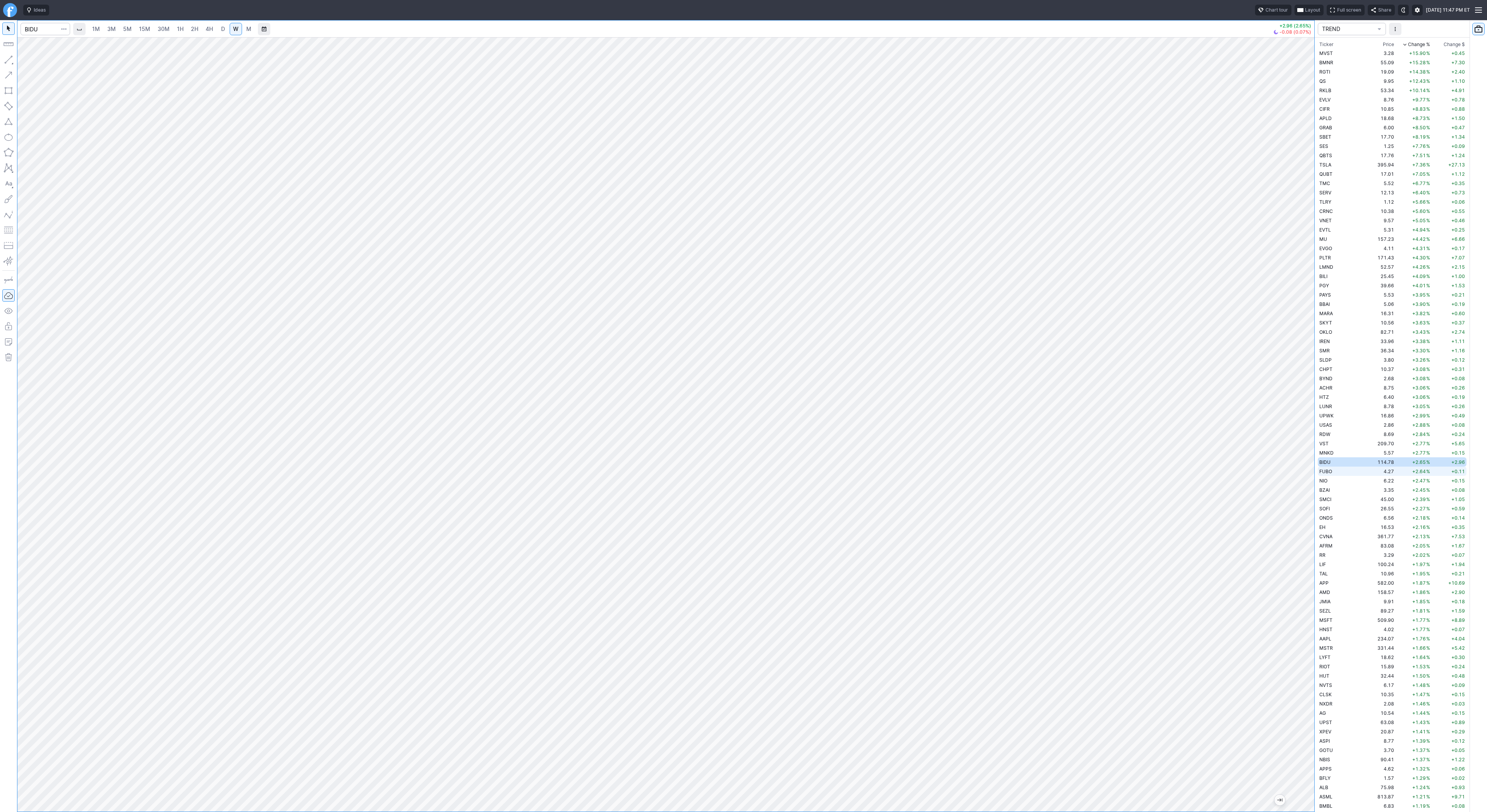
click at [1324, 472] on span "FUBO" at bounding box center [1326, 472] width 13 height 6
click at [1327, 465] on td "BIDU" at bounding box center [1342, 462] width 49 height 9
click at [31, 59] on span "Line" at bounding box center [45, 61] width 31 height 8
drag, startPoint x: 8, startPoint y: 59, endPoint x: 22, endPoint y: 85, distance: 29.5
click at [8, 59] on button "button" at bounding box center [8, 59] width 12 height 12
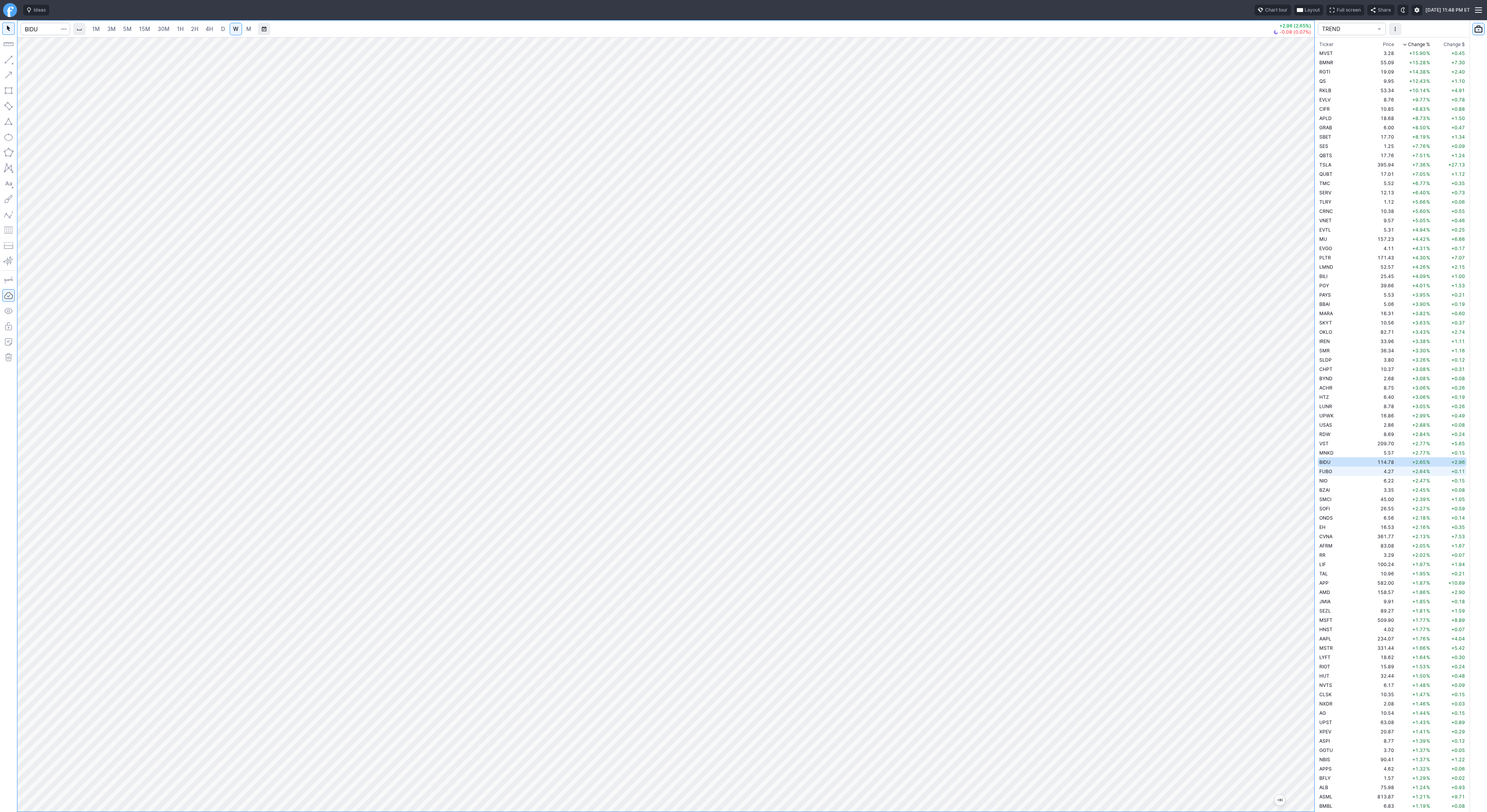
click at [1340, 467] on td "FUBO" at bounding box center [1342, 471] width 49 height 9
click at [217, 29] on link "D" at bounding box center [223, 29] width 12 height 12
click at [1336, 479] on td "NIO" at bounding box center [1342, 480] width 49 height 9
click at [29, 62] on span "Line" at bounding box center [45, 61] width 31 height 8
click at [10, 65] on button "button" at bounding box center [8, 59] width 12 height 12
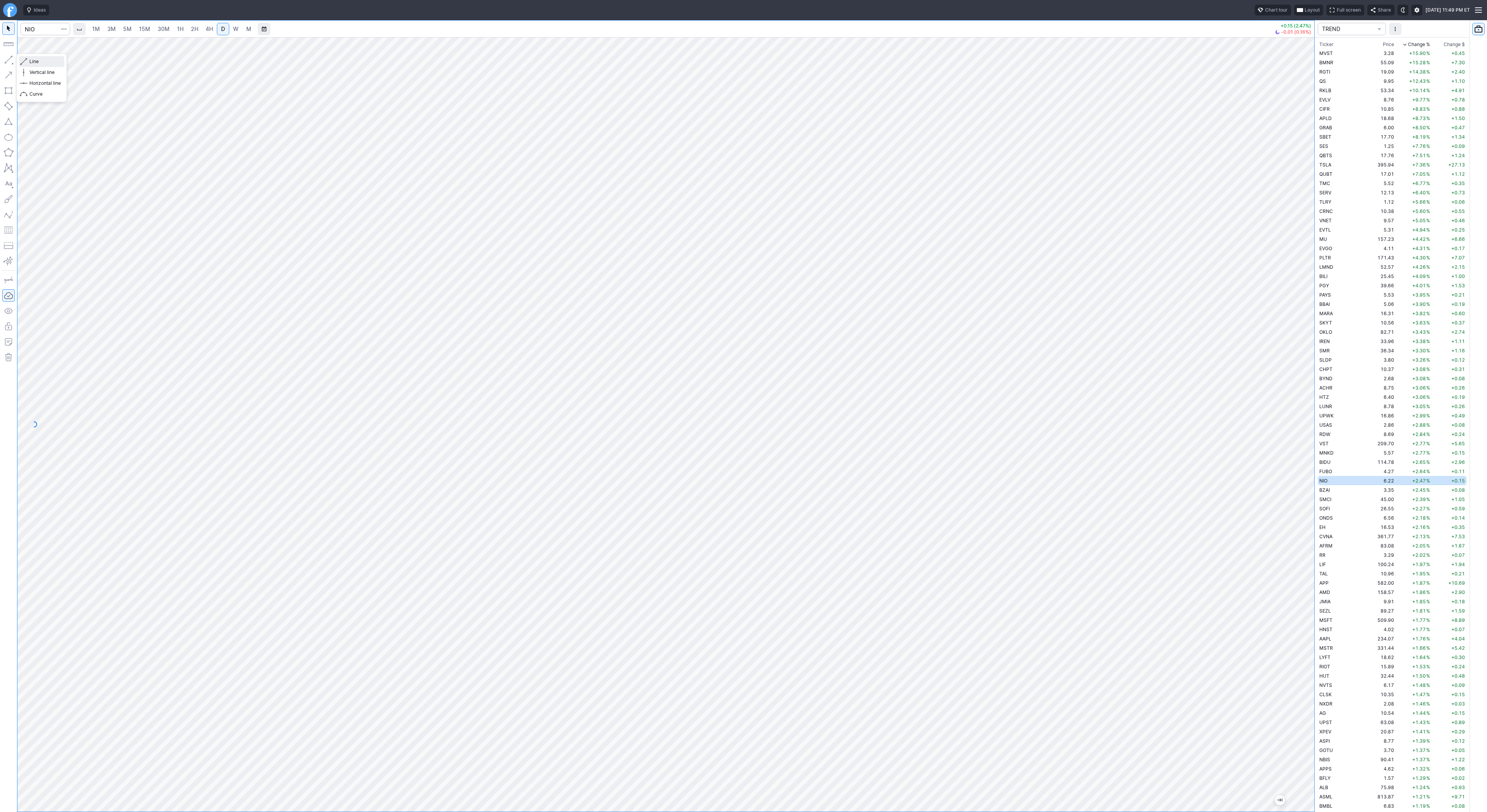
click at [29, 59] on span "Line" at bounding box center [45, 61] width 31 height 8
click at [23, 62] on span "button" at bounding box center [25, 61] width 5 height 11
drag, startPoint x: 32, startPoint y: 61, endPoint x: 48, endPoint y: 78, distance: 23.3
click at [32, 62] on span "Line" at bounding box center [45, 61] width 31 height 8
click at [1334, 492] on td "BZAI" at bounding box center [1342, 490] width 49 height 9
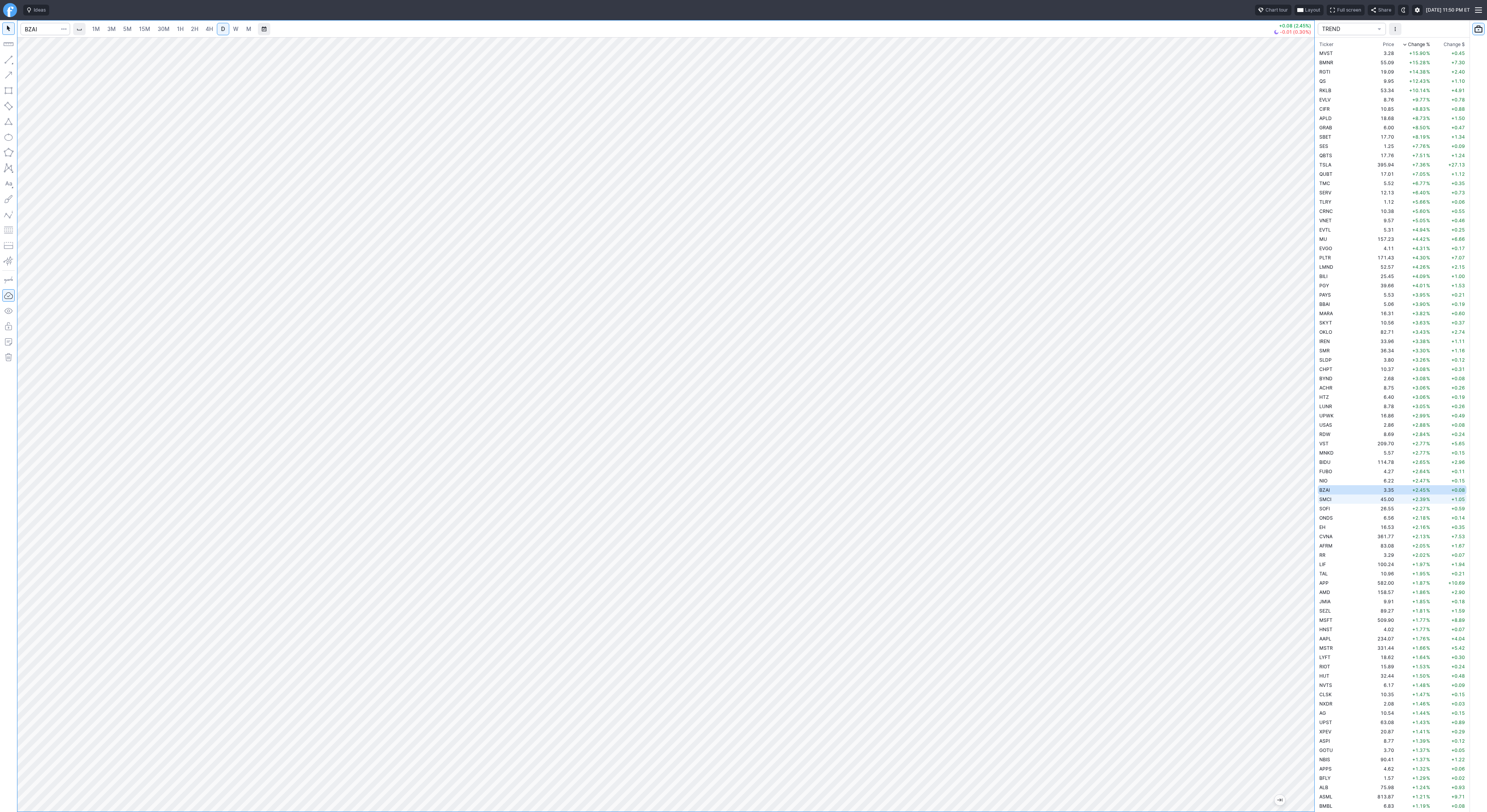
click at [1343, 497] on td "SMCI" at bounding box center [1342, 499] width 49 height 9
click at [1336, 508] on td "SOFI" at bounding box center [1342, 508] width 49 height 9
click at [236, 32] on span "W" at bounding box center [236, 28] width 5 height 6
click at [1346, 518] on td "ONDS" at bounding box center [1342, 518] width 49 height 9
drag, startPoint x: 8, startPoint y: 55, endPoint x: 8, endPoint y: 81, distance: 26.0
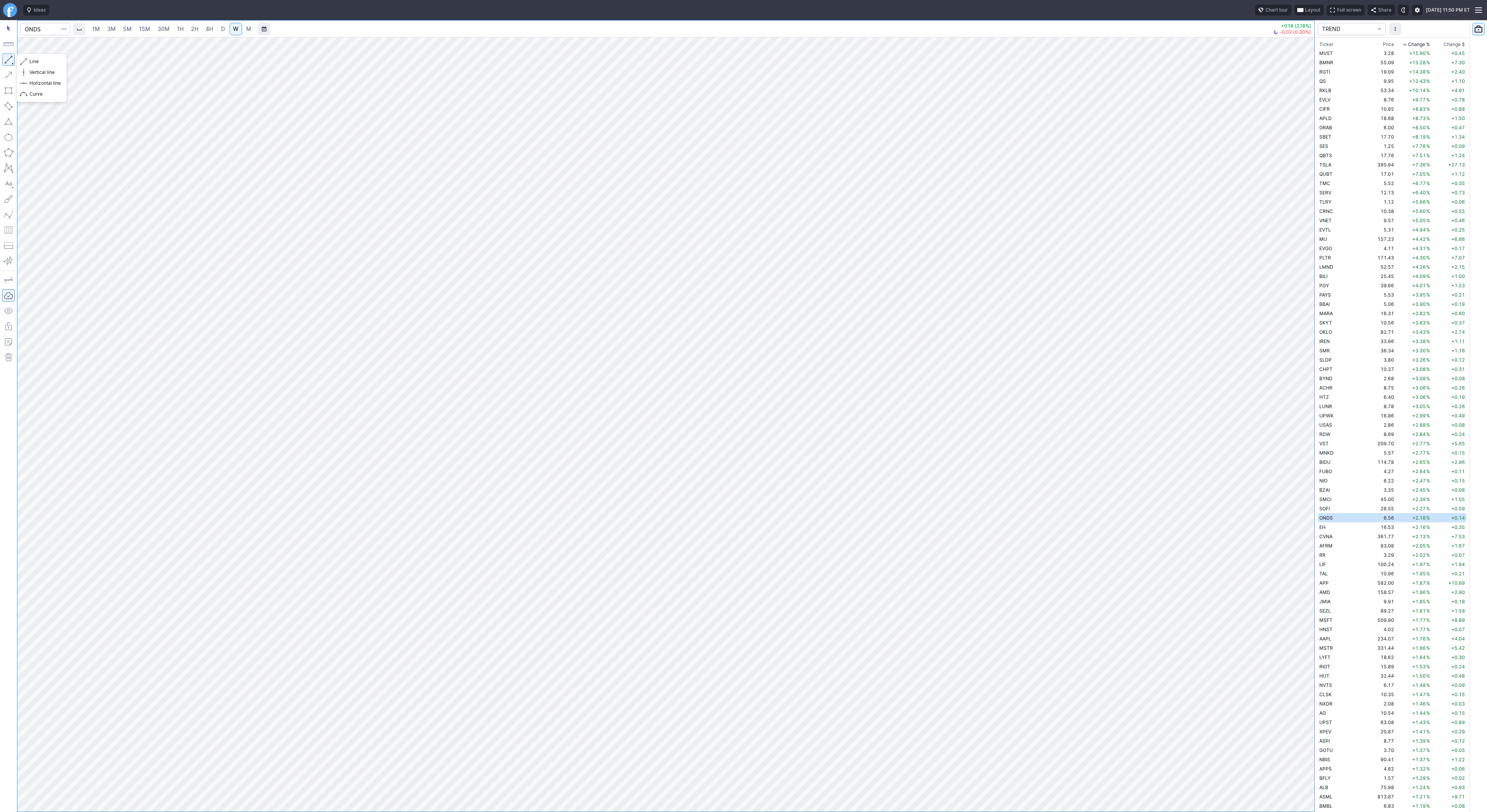
click at [8, 57] on button "button" at bounding box center [8, 59] width 12 height 12
click at [223, 31] on span "D" at bounding box center [223, 28] width 4 height 6
click at [230, 31] on link "W" at bounding box center [236, 29] width 12 height 12
click at [10, 58] on button "button" at bounding box center [8, 59] width 12 height 12
click at [51, 60] on span "Line" at bounding box center [45, 61] width 31 height 8
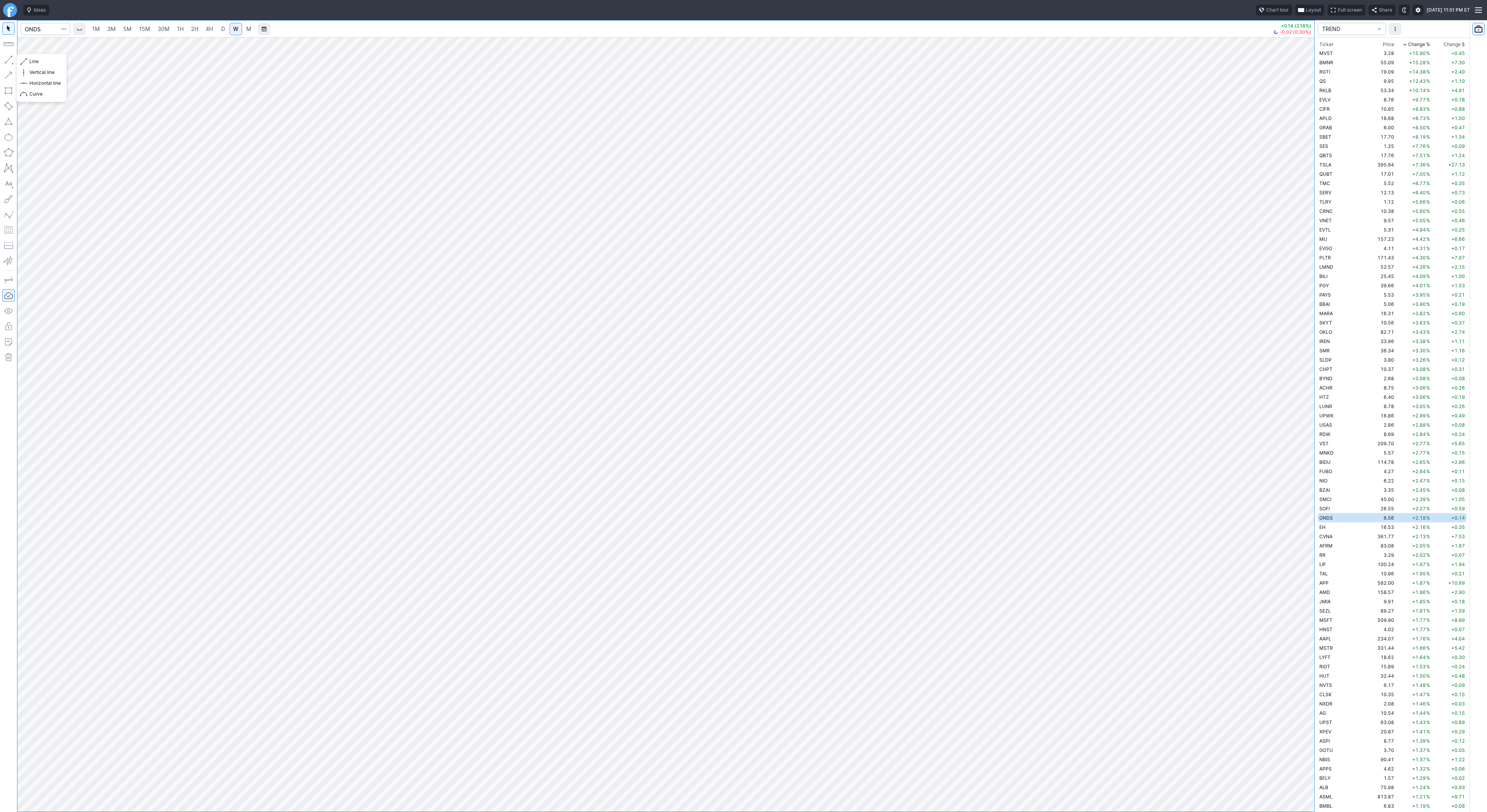
click at [6, 60] on button "button" at bounding box center [8, 59] width 12 height 12
drag, startPoint x: 36, startPoint y: 61, endPoint x: 46, endPoint y: 73, distance: 15.6
click at [36, 61] on span "Line" at bounding box center [45, 61] width 31 height 8
click at [218, 28] on link "D" at bounding box center [223, 29] width 12 height 12
click at [1331, 523] on td "EH" at bounding box center [1342, 527] width 49 height 9
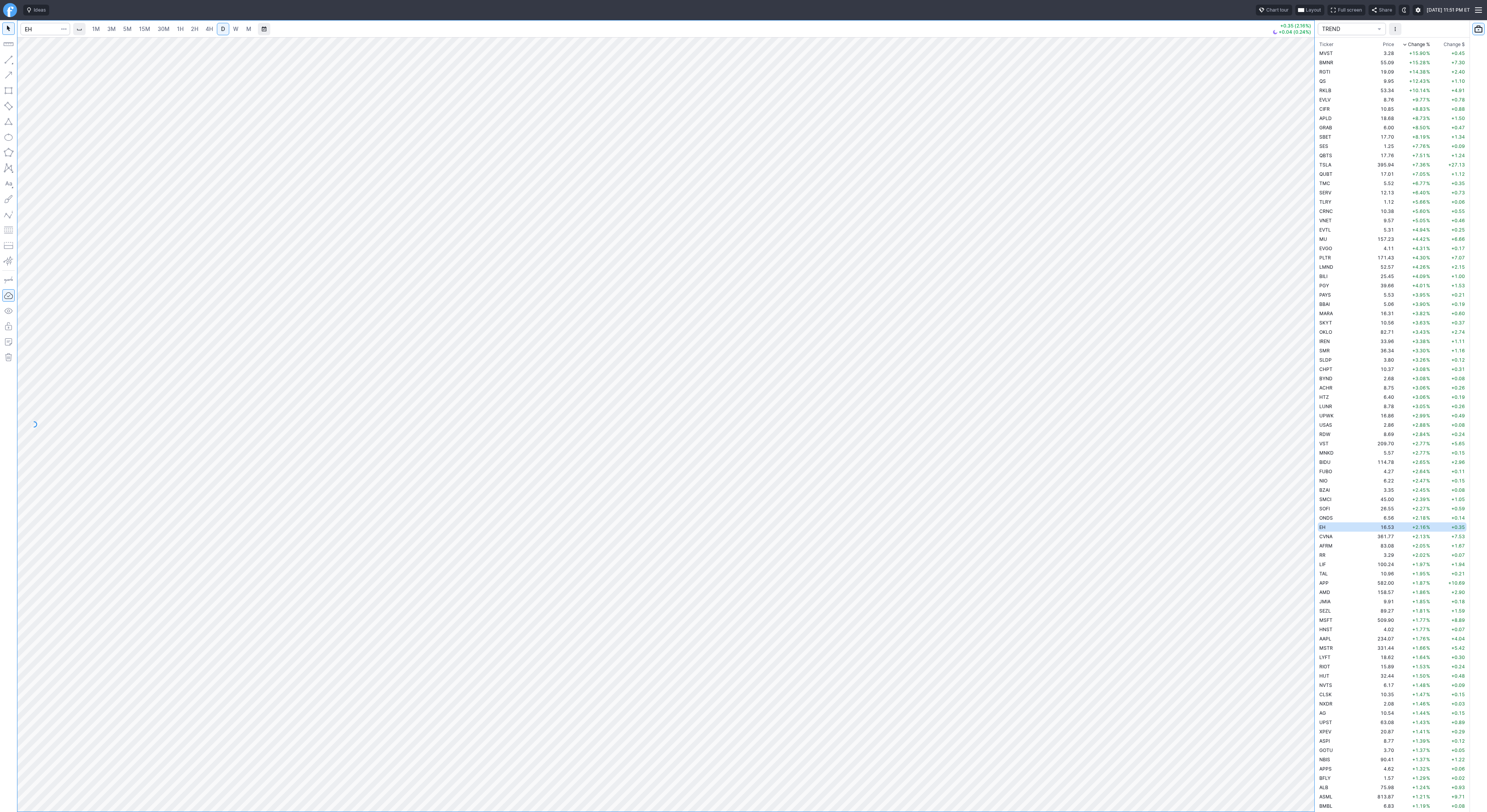
click at [240, 29] on link "W" at bounding box center [236, 29] width 12 height 12
drag, startPoint x: 1309, startPoint y: 637, endPoint x: 1324, endPoint y: 549, distance: 89.3
click at [1324, 549] on div "1M 3M 5M 15M 30M 1H 2H 4H D W M +0.35 (2.16%) +0.04 (0.24%) TREND Ticker Price …" at bounding box center [744, 416] width 1487 height 792
click at [33, 57] on button "Line" at bounding box center [42, 61] width 45 height 11
drag, startPoint x: 8, startPoint y: 61, endPoint x: 10, endPoint y: 110, distance: 49.0
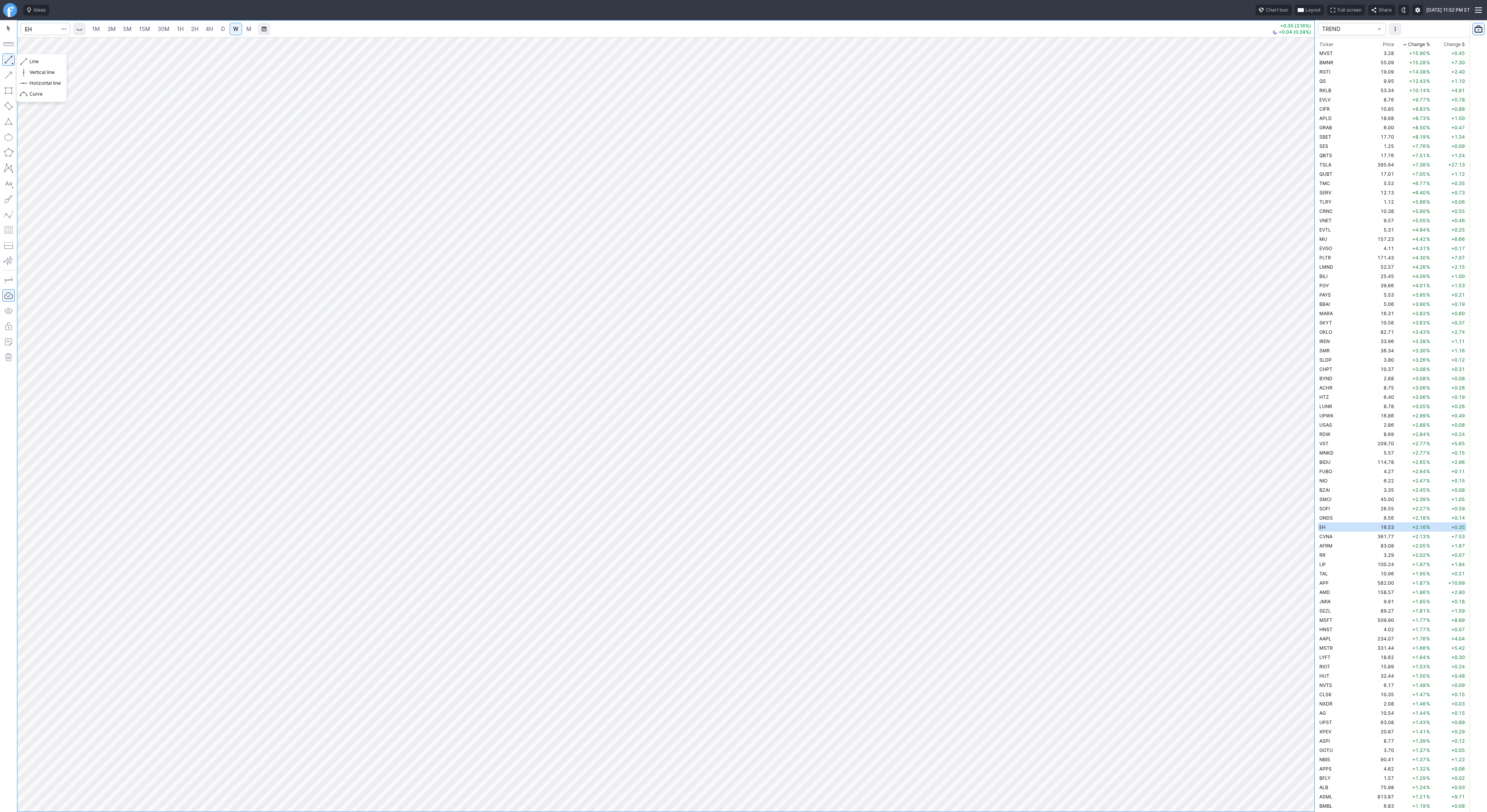
click at [7, 65] on button "button" at bounding box center [8, 59] width 12 height 12
click at [1339, 534] on td "CVNA" at bounding box center [1342, 536] width 49 height 9
click at [8, 57] on button "button" at bounding box center [8, 59] width 12 height 12
drag, startPoint x: 12, startPoint y: 62, endPoint x: 17, endPoint y: 80, distance: 18.7
click at [12, 62] on button "button" at bounding box center [8, 59] width 12 height 12
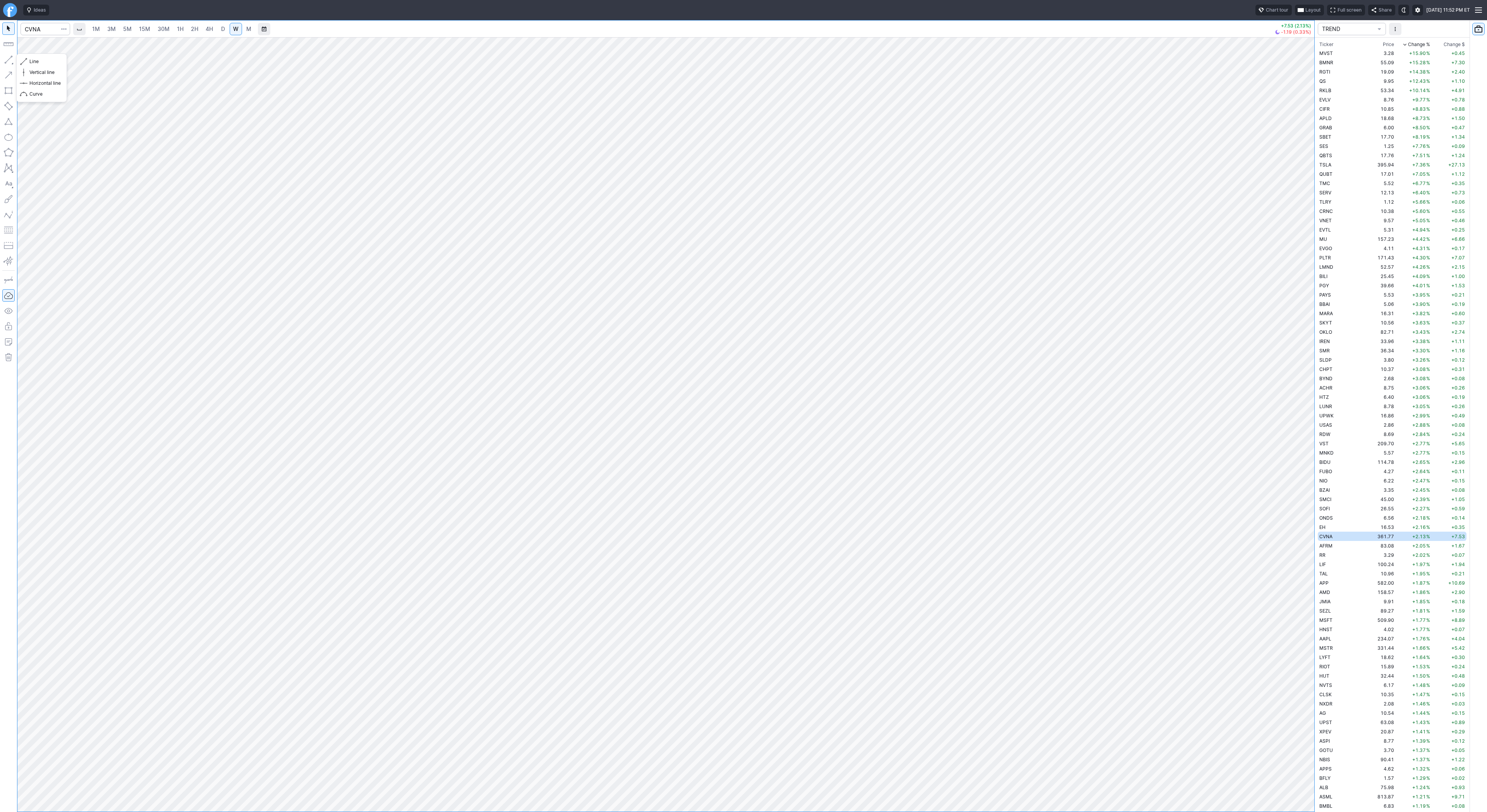
click at [6, 61] on button "button" at bounding box center [8, 59] width 12 height 12
click at [12, 61] on button "button" at bounding box center [8, 59] width 12 height 12
click at [5, 58] on button "button" at bounding box center [8, 59] width 12 height 12
click at [54, 64] on button "Line" at bounding box center [42, 61] width 45 height 11
click at [1335, 547] on td "AFRM" at bounding box center [1342, 545] width 49 height 9
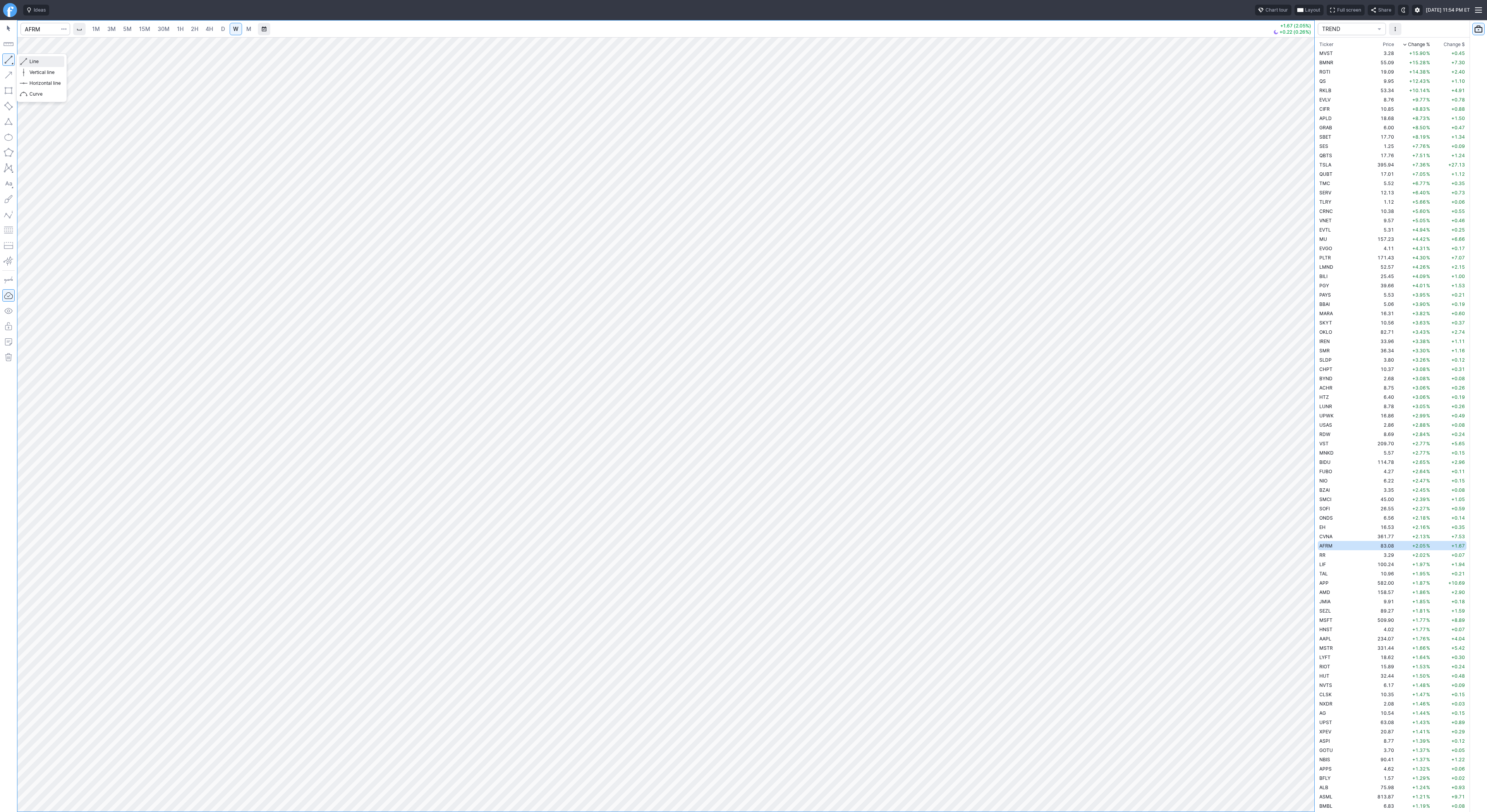
click at [26, 59] on span "button" at bounding box center [25, 61] width 5 height 11
click at [38, 63] on span "Line" at bounding box center [45, 61] width 31 height 8
drag, startPoint x: 4, startPoint y: 58, endPoint x: 21, endPoint y: 99, distance: 44.4
click at [4, 59] on button "button" at bounding box center [8, 59] width 12 height 12
click at [12, 59] on button "button" at bounding box center [8, 59] width 12 height 12
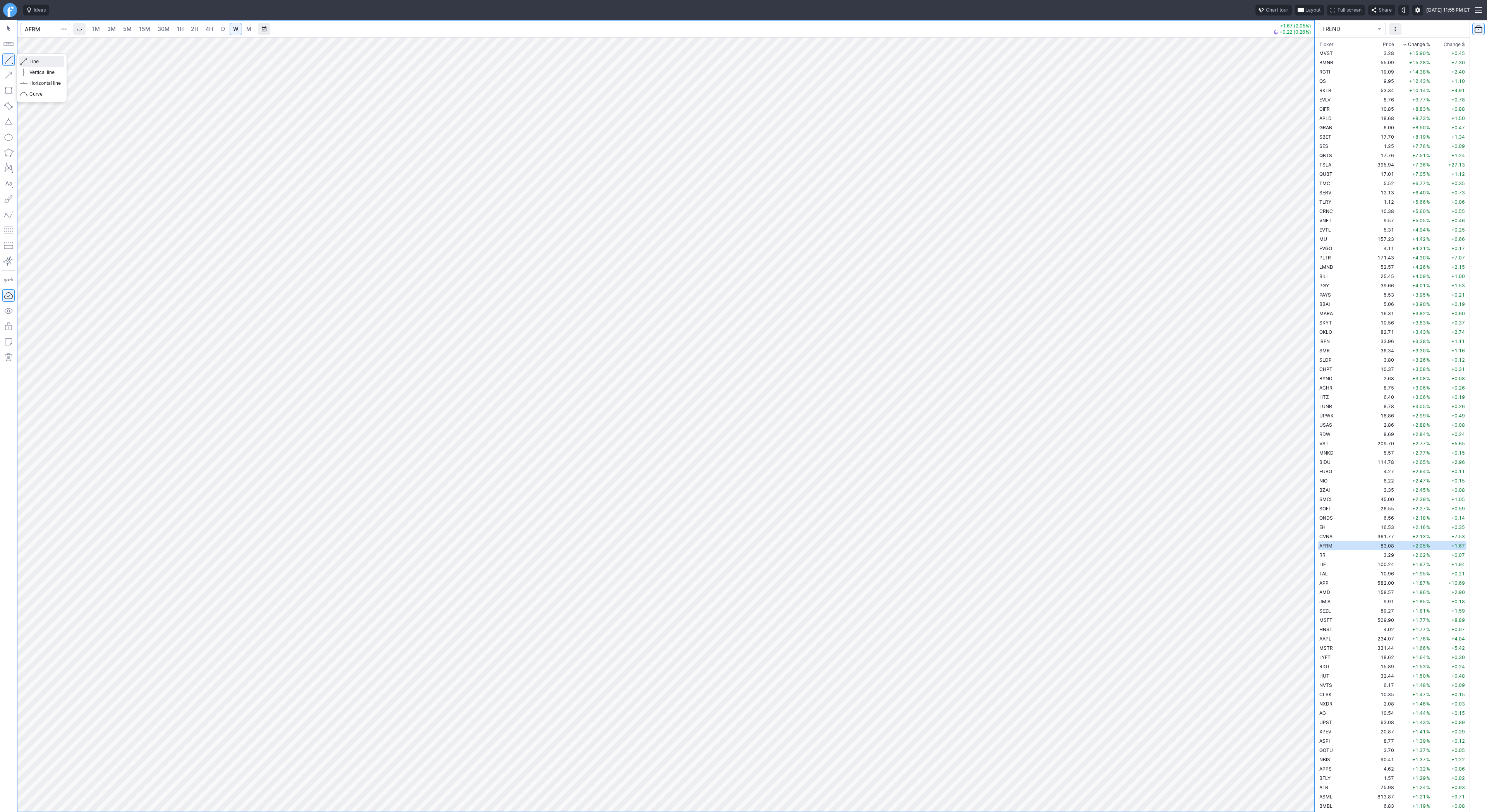
click at [22, 59] on button "Line" at bounding box center [42, 61] width 45 height 11
drag, startPoint x: 10, startPoint y: 57, endPoint x: 24, endPoint y: 85, distance: 31.3
click at [9, 58] on button "button" at bounding box center [8, 59] width 12 height 12
click at [35, 63] on span "Line" at bounding box center [45, 61] width 31 height 8
click at [1329, 552] on td "RR" at bounding box center [1342, 555] width 49 height 9
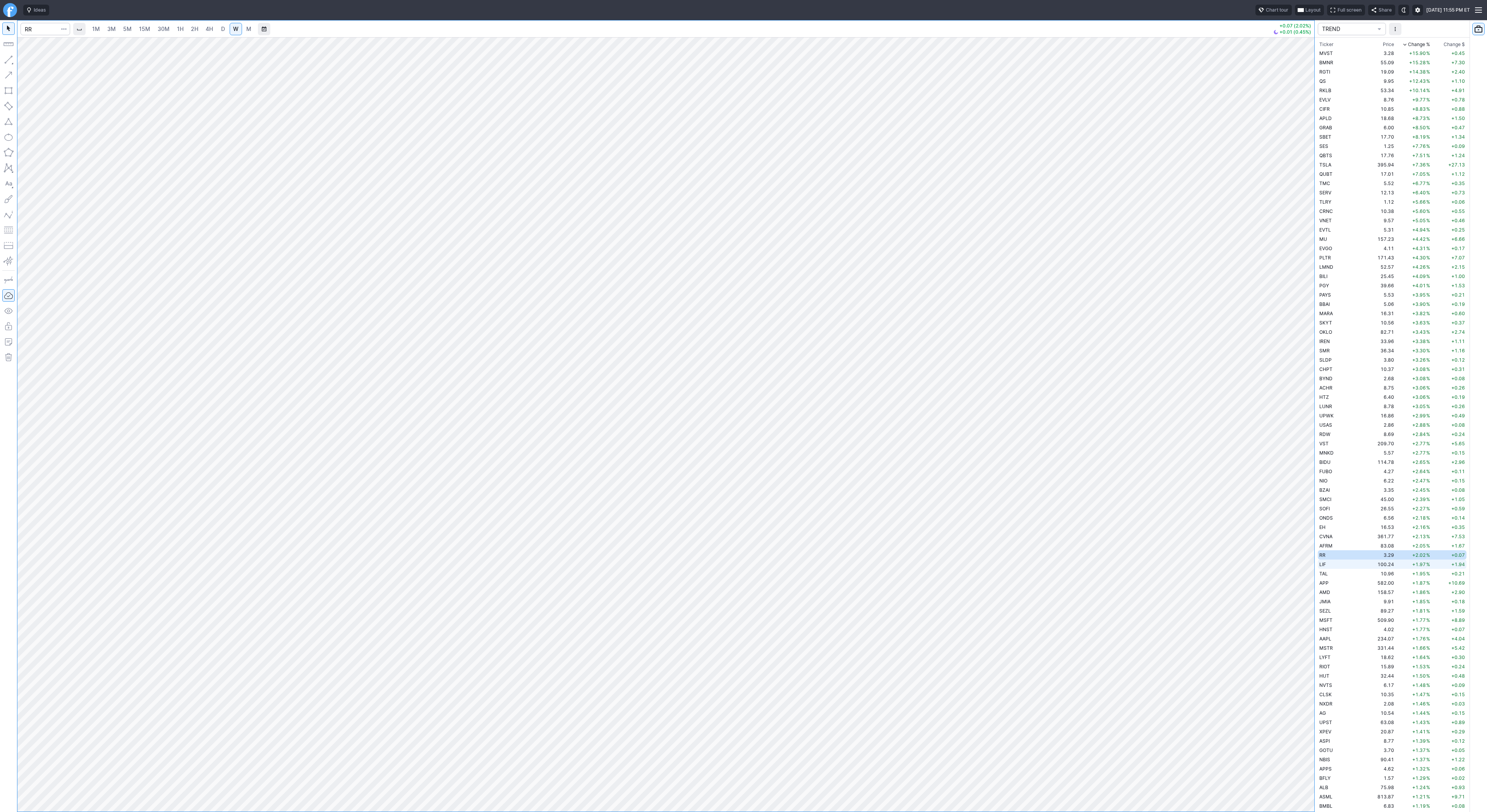
click at [1328, 564] on td "LIF" at bounding box center [1342, 564] width 49 height 9
click at [1366, 575] on td "10.96" at bounding box center [1381, 573] width 29 height 9
drag, startPoint x: 32, startPoint y: 61, endPoint x: 39, endPoint y: 83, distance: 23.1
click at [32, 64] on span "Line" at bounding box center [45, 61] width 31 height 8
drag, startPoint x: 5, startPoint y: 57, endPoint x: 16, endPoint y: 104, distance: 48.3
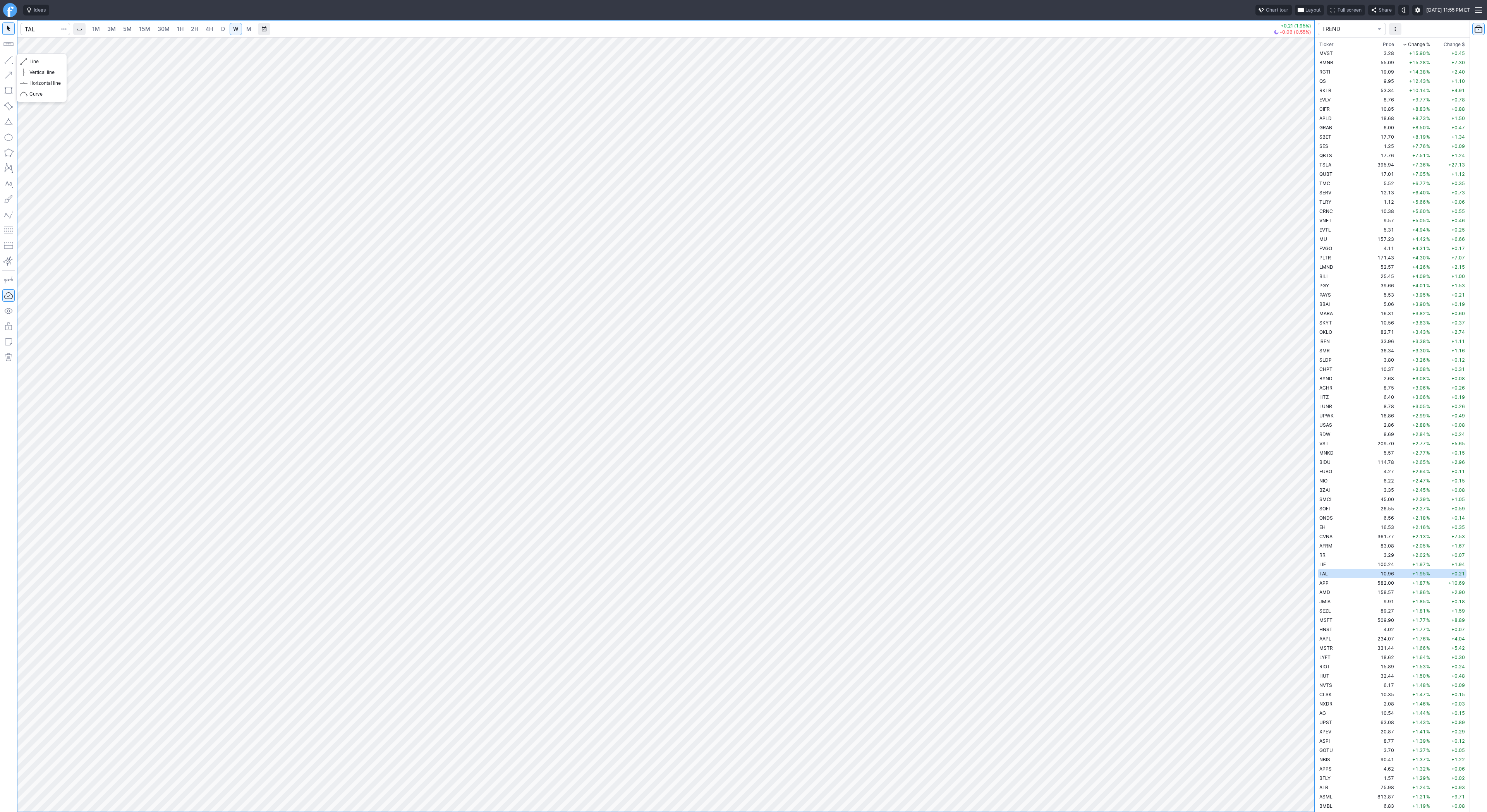
click at [5, 58] on button "button" at bounding box center [8, 59] width 12 height 12
drag, startPoint x: 9, startPoint y: 62, endPoint x: 35, endPoint y: 92, distance: 39.7
click at [9, 62] on button "button" at bounding box center [8, 59] width 12 height 12
click at [1323, 582] on span "APP" at bounding box center [1324, 583] width 9 height 6
click at [218, 27] on link "D" at bounding box center [223, 29] width 12 height 12
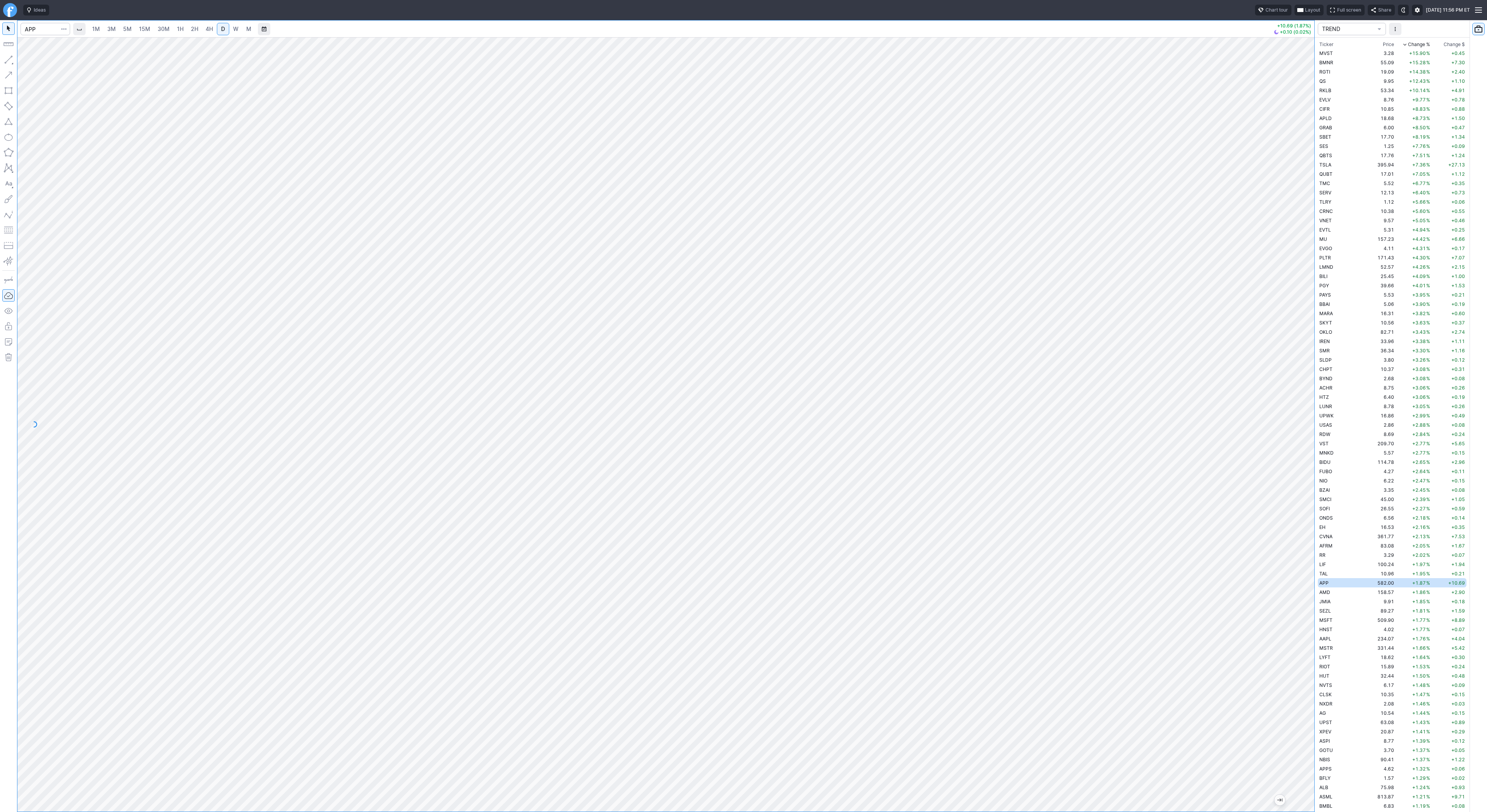
click at [234, 34] on link "W" at bounding box center [236, 29] width 12 height 12
click at [217, 33] on link "D" at bounding box center [223, 29] width 12 height 12
click at [1333, 358] on div "1M 3M 5M 15M 30M 1H 2H 4H D W M +10.69 (1.87%) +0.10 (0.02%) TREND Ticker Price…" at bounding box center [744, 416] width 1487 height 792
click at [1486, 332] on div "1M 3M 5M 15M 30M 1H 2H 4H D W M +10.69 (1.87%) +0.10 (0.02%) TREND Ticker Price…" at bounding box center [744, 416] width 1487 height 792
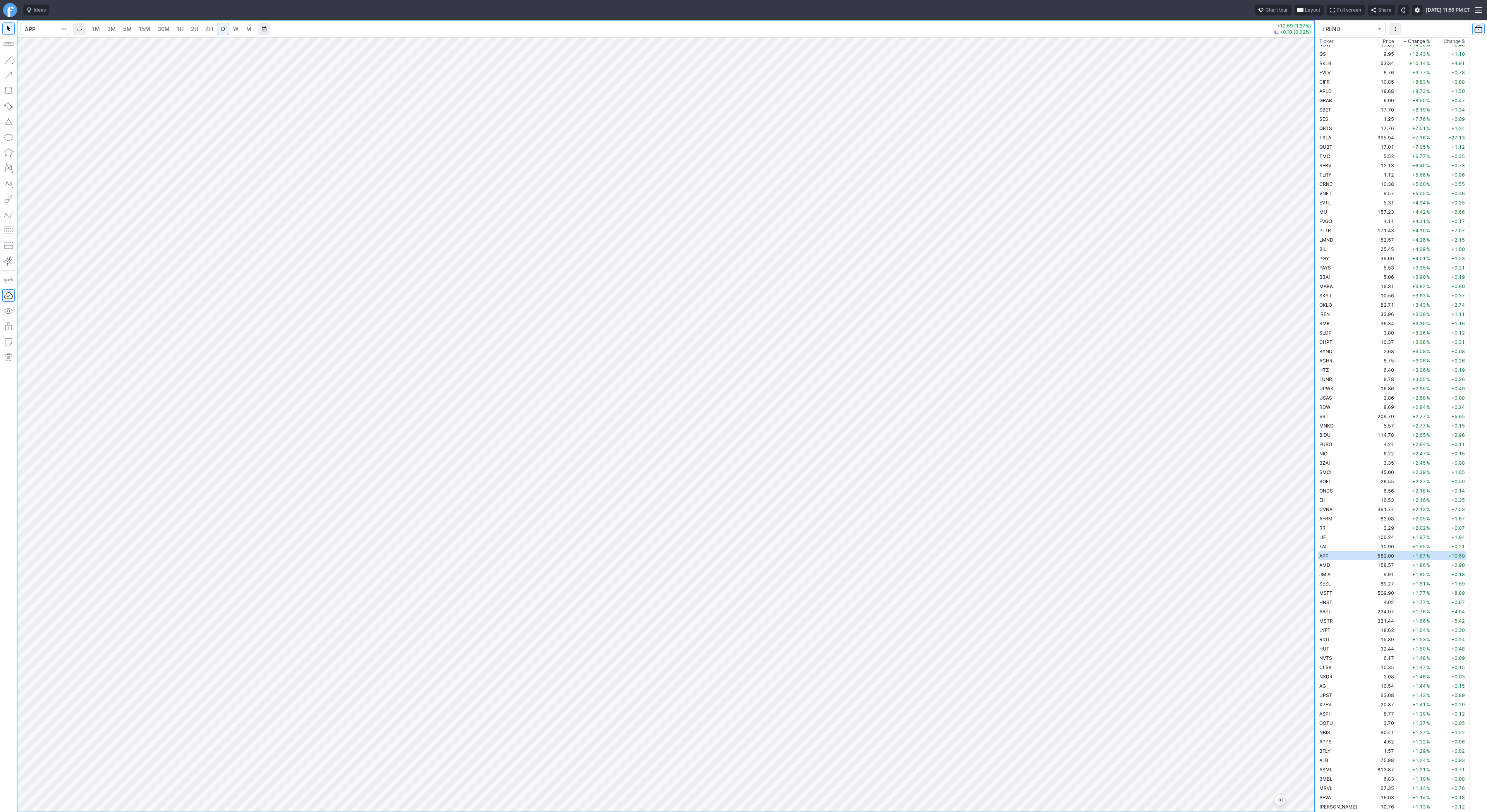
drag, startPoint x: 1310, startPoint y: 513, endPoint x: 1298, endPoint y: 608, distance: 95.8
click at [1298, 608] on div at bounding box center [1306, 422] width 16 height 755
drag, startPoint x: 5, startPoint y: 58, endPoint x: 21, endPoint y: 84, distance: 30.5
click at [5, 58] on button "button" at bounding box center [8, 59] width 12 height 12
drag, startPoint x: 11, startPoint y: 58, endPoint x: 14, endPoint y: 116, distance: 58.1
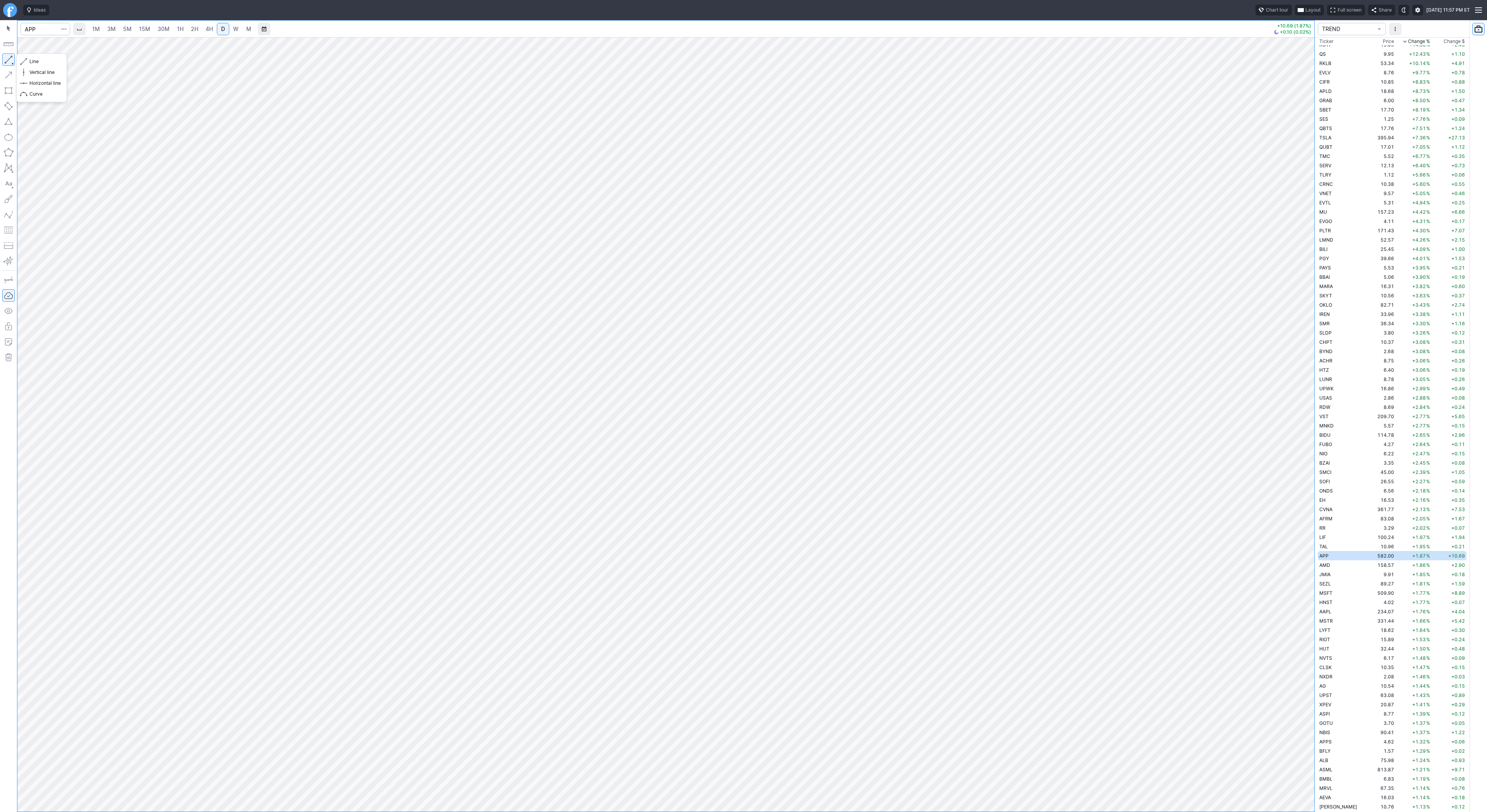
click at [11, 58] on button "button" at bounding box center [8, 59] width 12 height 12
drag, startPoint x: 6, startPoint y: 59, endPoint x: 6, endPoint y: 87, distance: 28.0
click at [5, 61] on button "button" at bounding box center [8, 59] width 12 height 12
drag, startPoint x: 32, startPoint y: 59, endPoint x: 42, endPoint y: 89, distance: 31.6
click at [32, 62] on span "Line" at bounding box center [45, 61] width 31 height 8
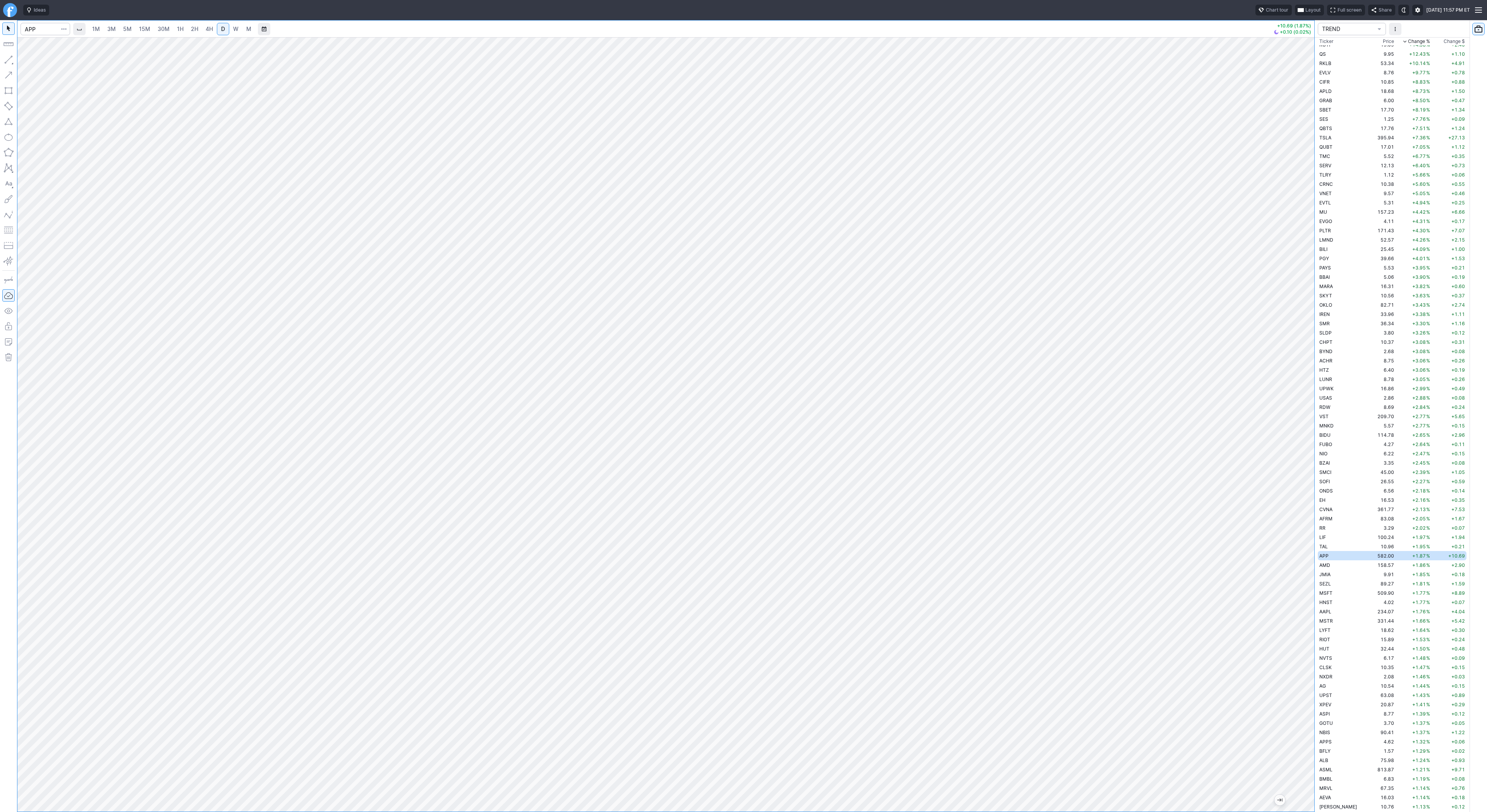
drag, startPoint x: 1307, startPoint y: 613, endPoint x: 1304, endPoint y: 476, distance: 137.0
click at [1304, 476] on div at bounding box center [1306, 422] width 16 height 755
click at [25, 61] on span "button" at bounding box center [25, 61] width 5 height 11
click at [1281, 478] on div at bounding box center [666, 424] width 1297 height 774
click at [231, 29] on link "W" at bounding box center [236, 29] width 12 height 12
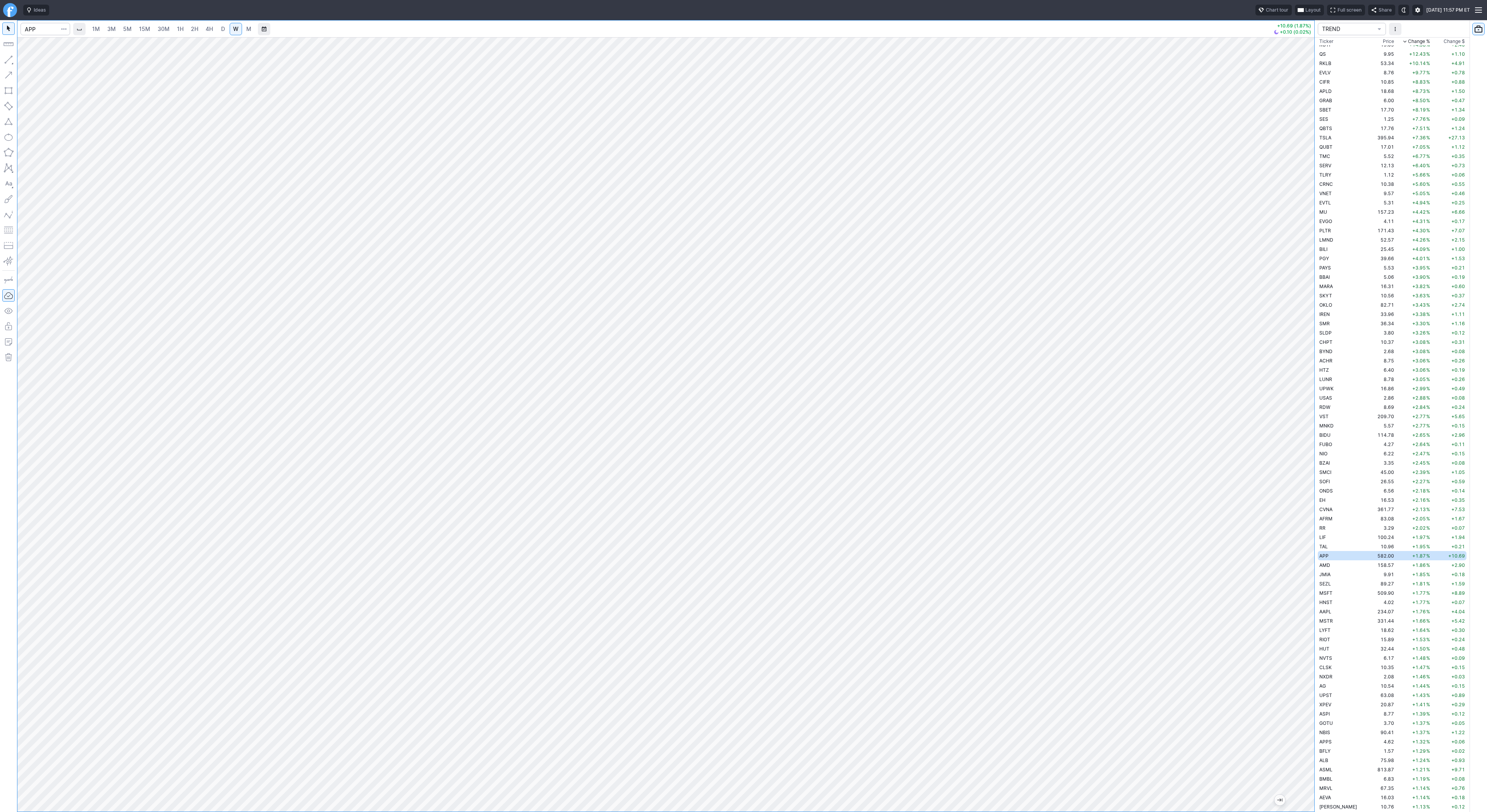
click at [5, 57] on button "button" at bounding box center [8, 59] width 12 height 12
click at [10, 57] on button "button" at bounding box center [8, 59] width 12 height 12
drag, startPoint x: 1309, startPoint y: 691, endPoint x: 1309, endPoint y: 663, distance: 28.0
click at [1310, 661] on div at bounding box center [1306, 422] width 16 height 755
click at [28, 61] on button "Line" at bounding box center [42, 61] width 45 height 11
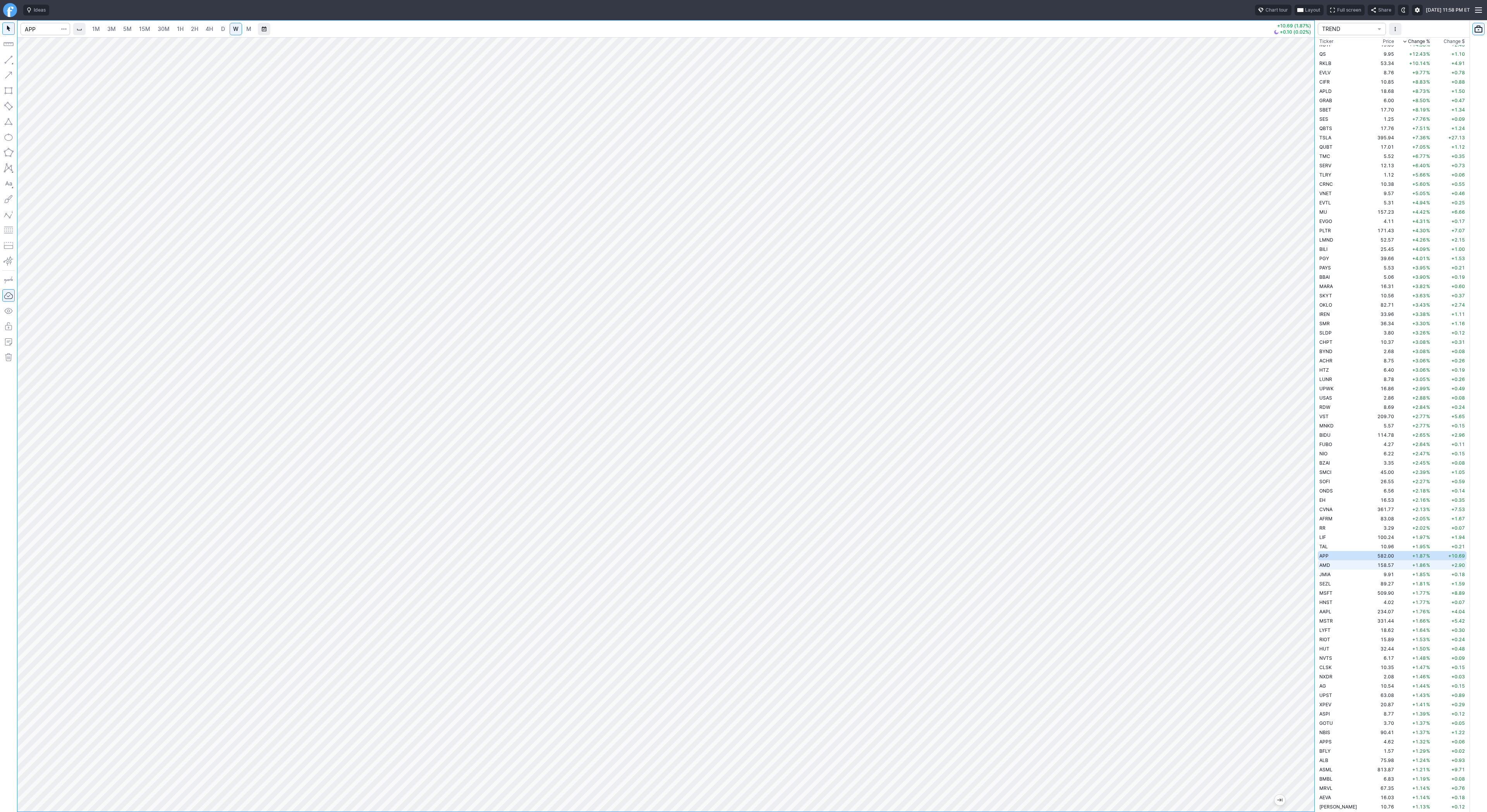
click at [1327, 565] on span "AMD" at bounding box center [1325, 565] width 11 height 6
click at [1366, 571] on td "9.91" at bounding box center [1381, 574] width 29 height 9
click at [5, 62] on button "button" at bounding box center [8, 59] width 12 height 12
drag, startPoint x: 12, startPoint y: 59, endPoint x: 12, endPoint y: 134, distance: 75.0
click at [7, 64] on button "button" at bounding box center [8, 59] width 12 height 12
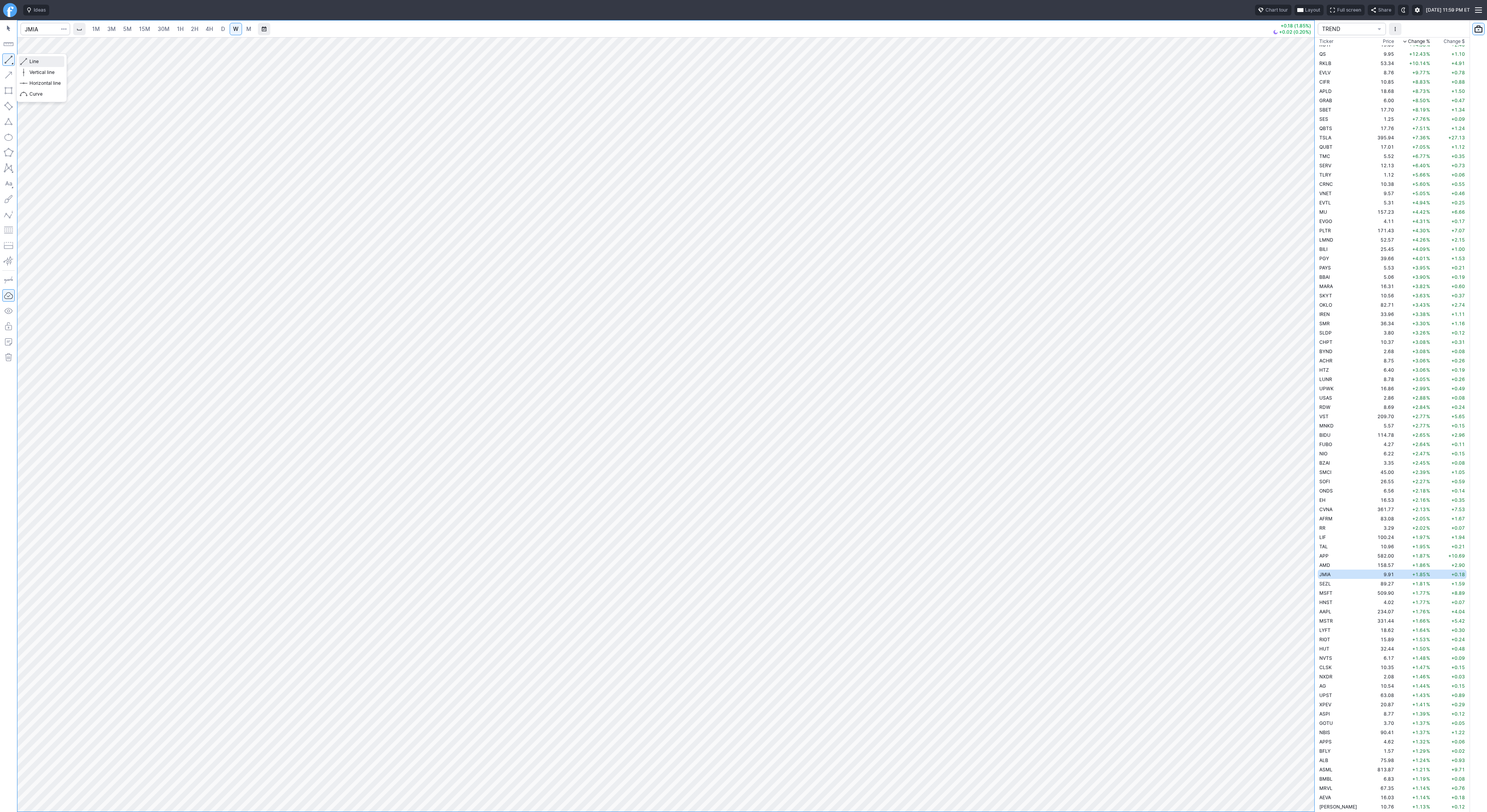
drag, startPoint x: 43, startPoint y: 64, endPoint x: 44, endPoint y: 97, distance: 33.0
click at [43, 66] on button "Line" at bounding box center [42, 61] width 45 height 11
drag, startPoint x: 8, startPoint y: 59, endPoint x: 4, endPoint y: 77, distance: 18.4
click at [8, 59] on button "button" at bounding box center [8, 59] width 12 height 12
drag, startPoint x: 14, startPoint y: 60, endPoint x: 23, endPoint y: 89, distance: 30.4
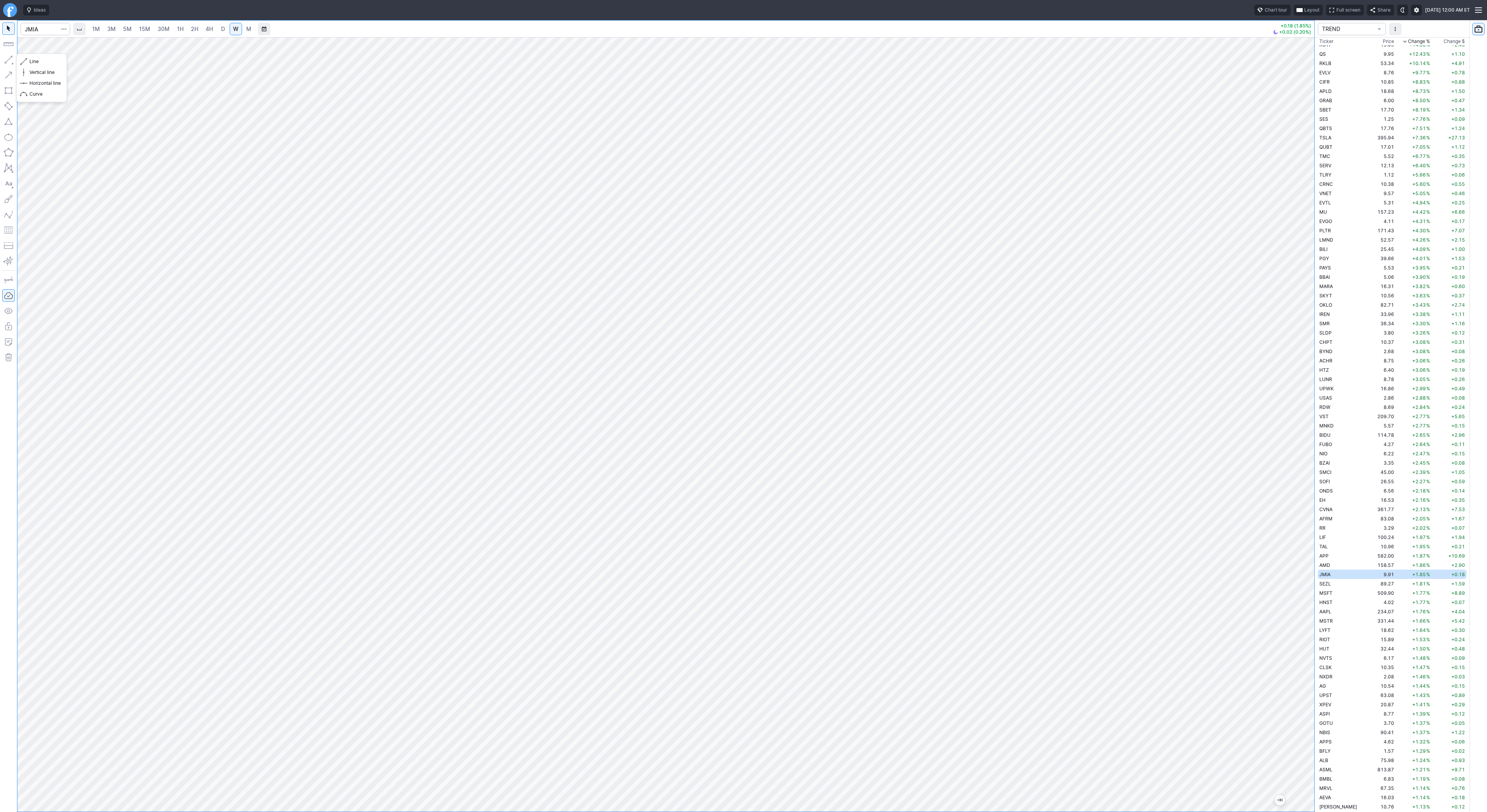
click at [14, 61] on button "button" at bounding box center [8, 59] width 12 height 12
click at [44, 63] on span "Line" at bounding box center [45, 61] width 31 height 8
click at [5, 58] on button "button" at bounding box center [8, 59] width 12 height 12
click at [6, 60] on button "button" at bounding box center [8, 59] width 12 height 12
click at [221, 31] on span "D" at bounding box center [223, 29] width 5 height 8
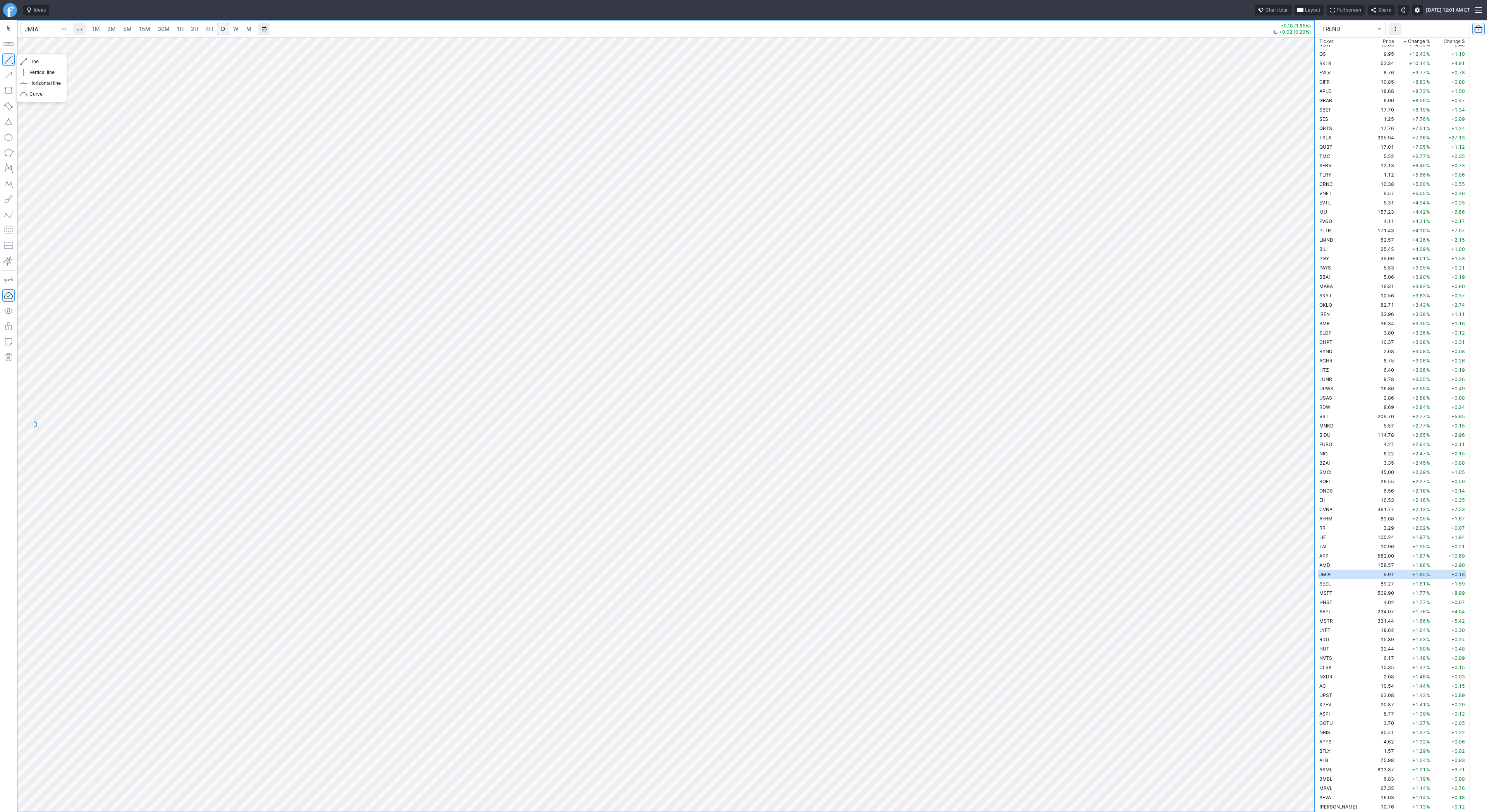
drag, startPoint x: 6, startPoint y: 62, endPoint x: 58, endPoint y: 97, distance: 62.7
click at [6, 66] on div at bounding box center [9, 416] width 17 height 792
drag, startPoint x: 9, startPoint y: 58, endPoint x: 24, endPoint y: 87, distance: 32.6
click at [11, 66] on div at bounding box center [9, 416] width 17 height 792
click at [24, 59] on span "button" at bounding box center [25, 61] width 5 height 11
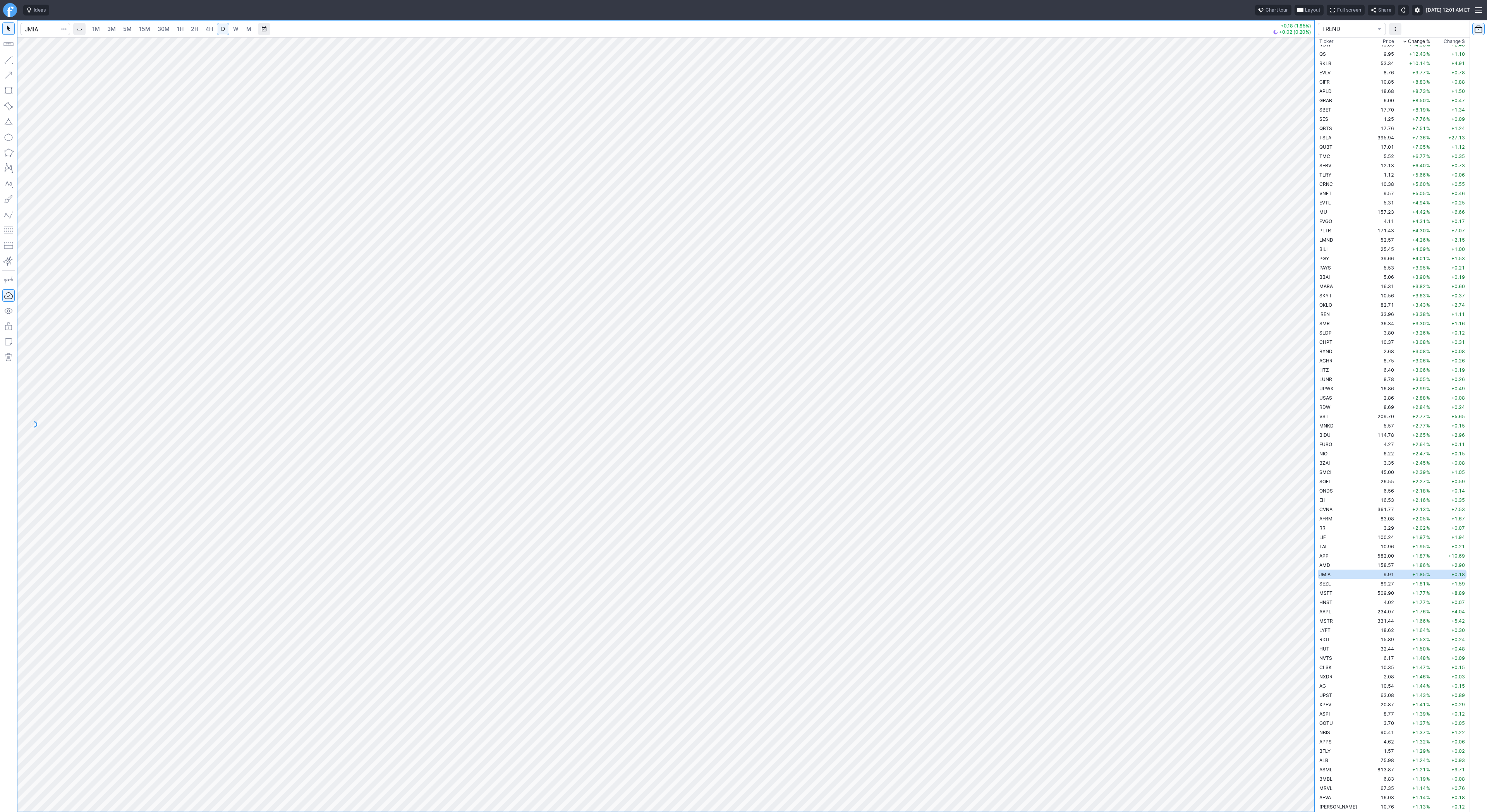
click at [8, 59] on button "button" at bounding box center [8, 59] width 12 height 12
click at [1322, 582] on span "SEZL" at bounding box center [1325, 583] width 12 height 6
click at [39, 61] on span "Line" at bounding box center [45, 61] width 31 height 8
click at [36, 64] on span "Line" at bounding box center [45, 61] width 31 height 8
drag, startPoint x: 36, startPoint y: 62, endPoint x: 35, endPoint y: 69, distance: 7.1
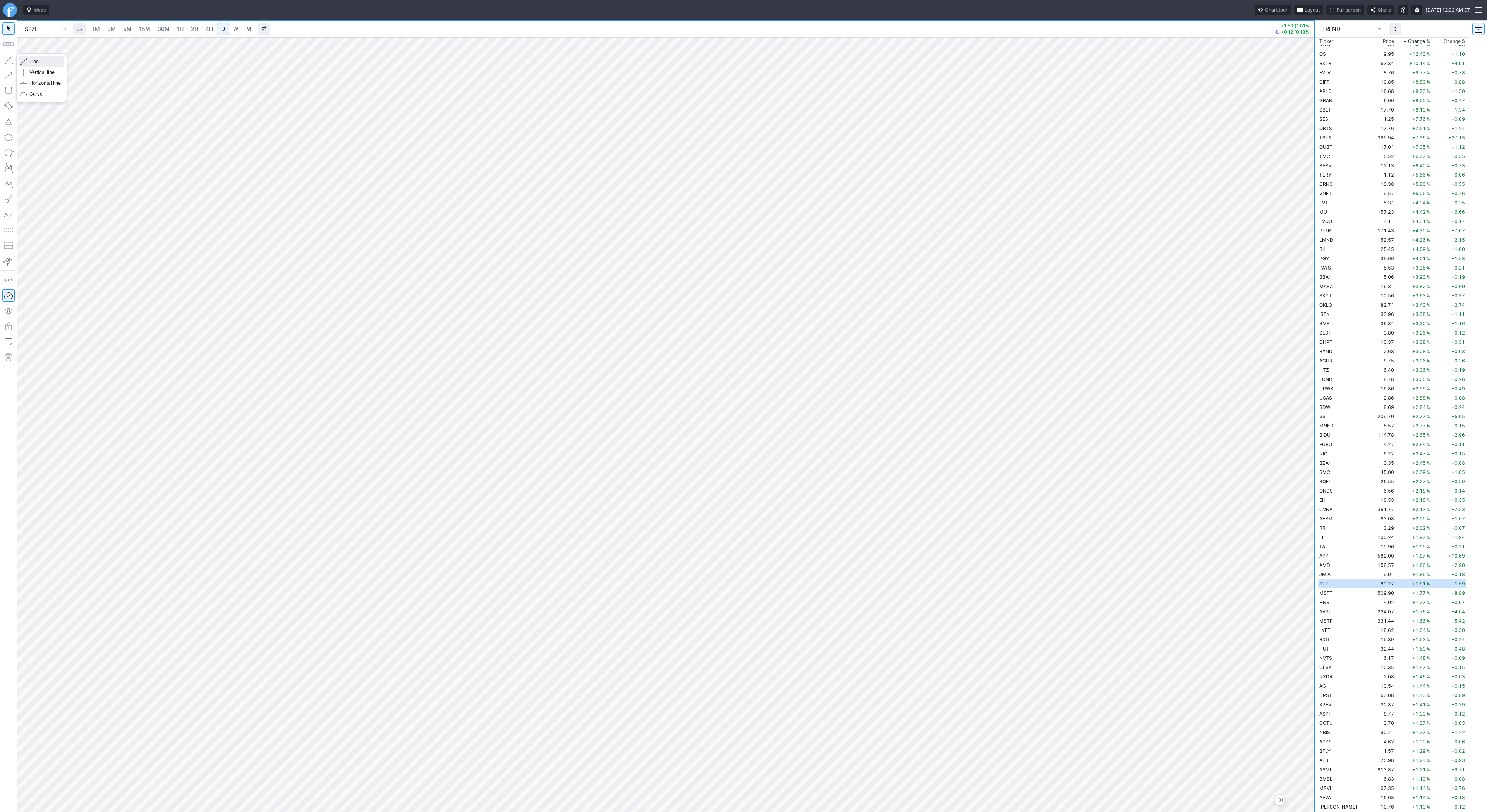
click at [36, 63] on span "Line" at bounding box center [45, 61] width 31 height 8
drag, startPoint x: 29, startPoint y: 61, endPoint x: 56, endPoint y: 98, distance: 45.8
click at [29, 63] on span "Line" at bounding box center [45, 61] width 31 height 8
click at [25, 58] on span "button" at bounding box center [25, 61] width 5 height 11
drag, startPoint x: 29, startPoint y: 59, endPoint x: 40, endPoint y: 86, distance: 29.2
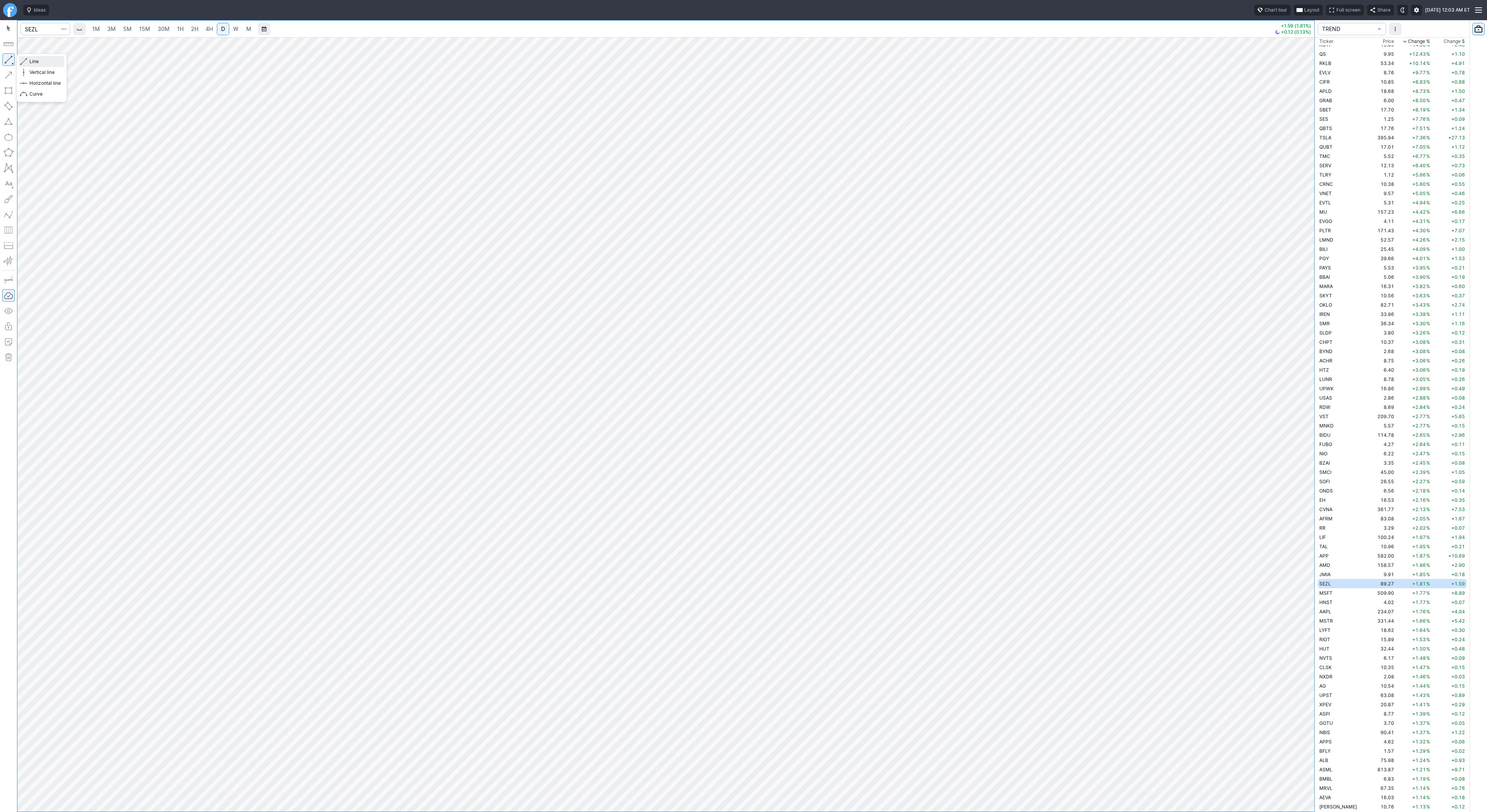
click at [29, 61] on span "Line" at bounding box center [45, 61] width 31 height 8
click at [1336, 596] on td "MSFT" at bounding box center [1342, 593] width 49 height 9
click at [1330, 600] on span "HNST" at bounding box center [1326, 602] width 13 height 6
click at [236, 28] on span "W" at bounding box center [236, 28] width 5 height 6
drag, startPoint x: 1307, startPoint y: 638, endPoint x: 1325, endPoint y: 527, distance: 112.4
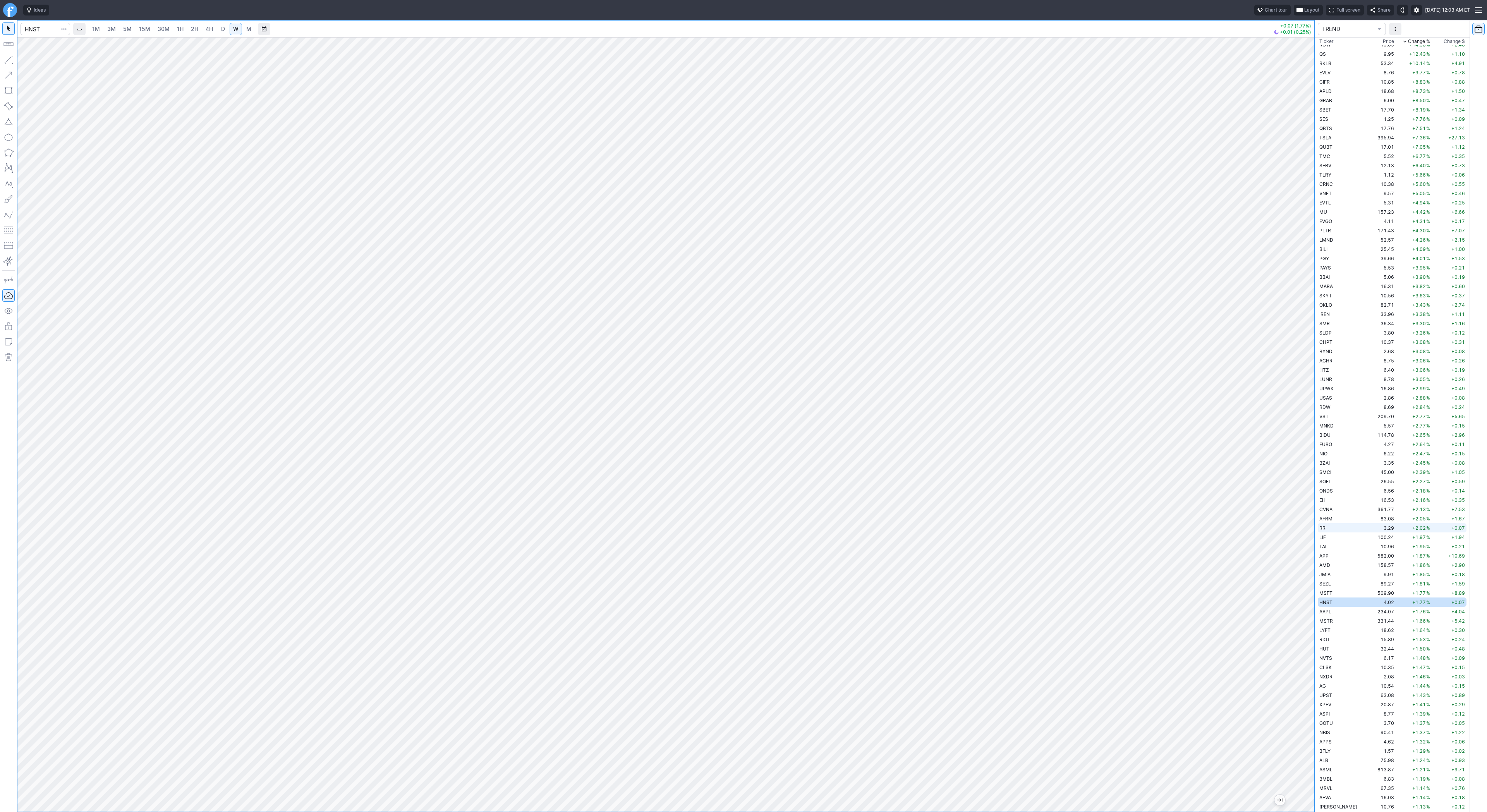
click at [1325, 527] on div "1M 3M 5M 15M 30M 1H 2H 4H D W M +0.07 (1.77%) +0.01 (0.25%) TREND Ticker Price …" at bounding box center [744, 416] width 1487 height 792
click at [28, 62] on button "Line" at bounding box center [42, 61] width 45 height 11
drag, startPoint x: 35, startPoint y: 61, endPoint x: 53, endPoint y: 90, distance: 34.1
click at [35, 63] on span "Line" at bounding box center [45, 61] width 31 height 8
click at [44, 63] on span "Line" at bounding box center [45, 61] width 31 height 8
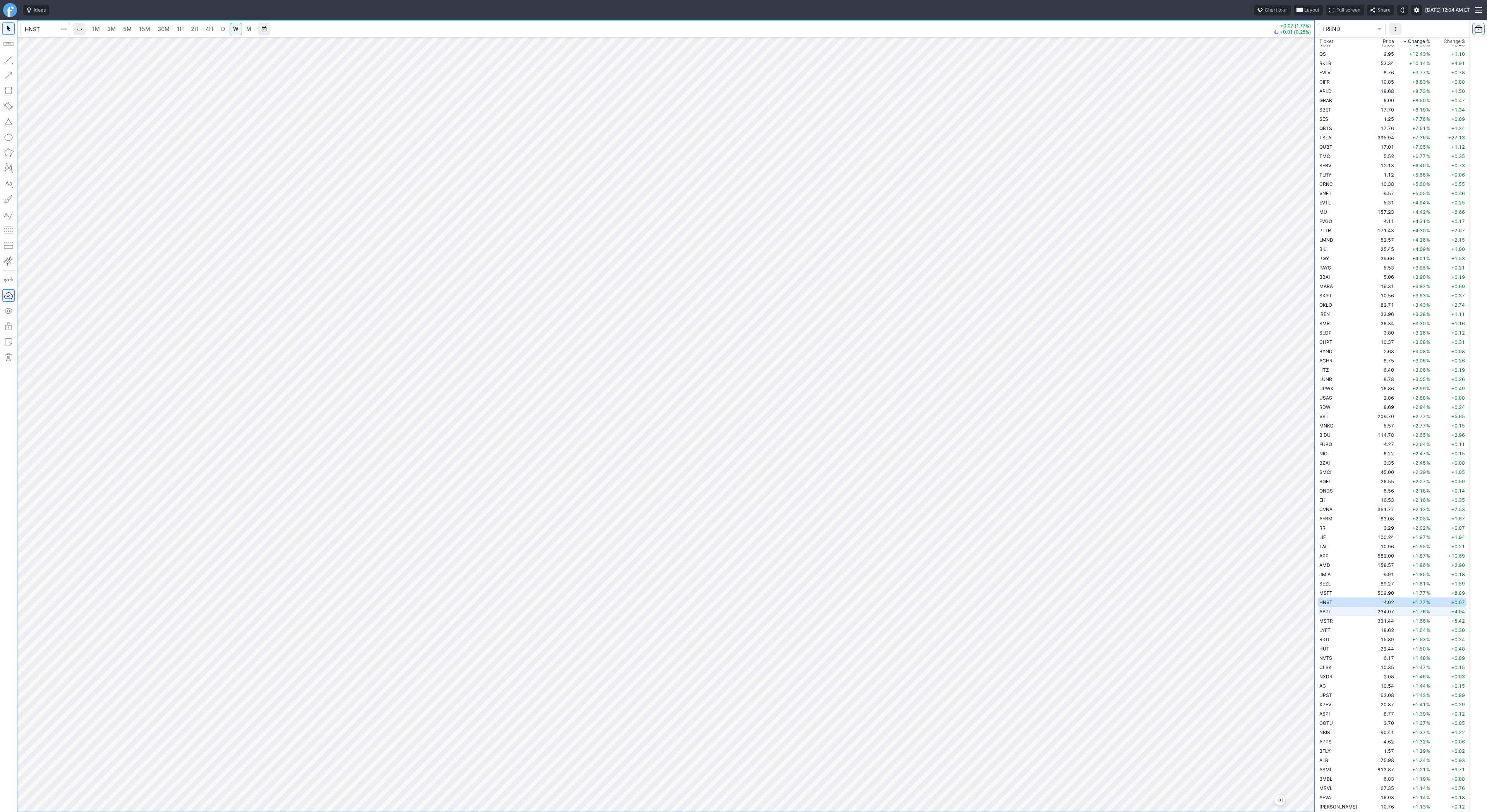
click at [1320, 610] on span "AAPL" at bounding box center [1325, 612] width 12 height 6
click at [1328, 620] on span "MSTR" at bounding box center [1326, 621] width 13 height 6
click at [1331, 630] on td "LYFT" at bounding box center [1342, 630] width 49 height 9
click at [1338, 583] on td "RIOT" at bounding box center [1342, 583] width 49 height 9
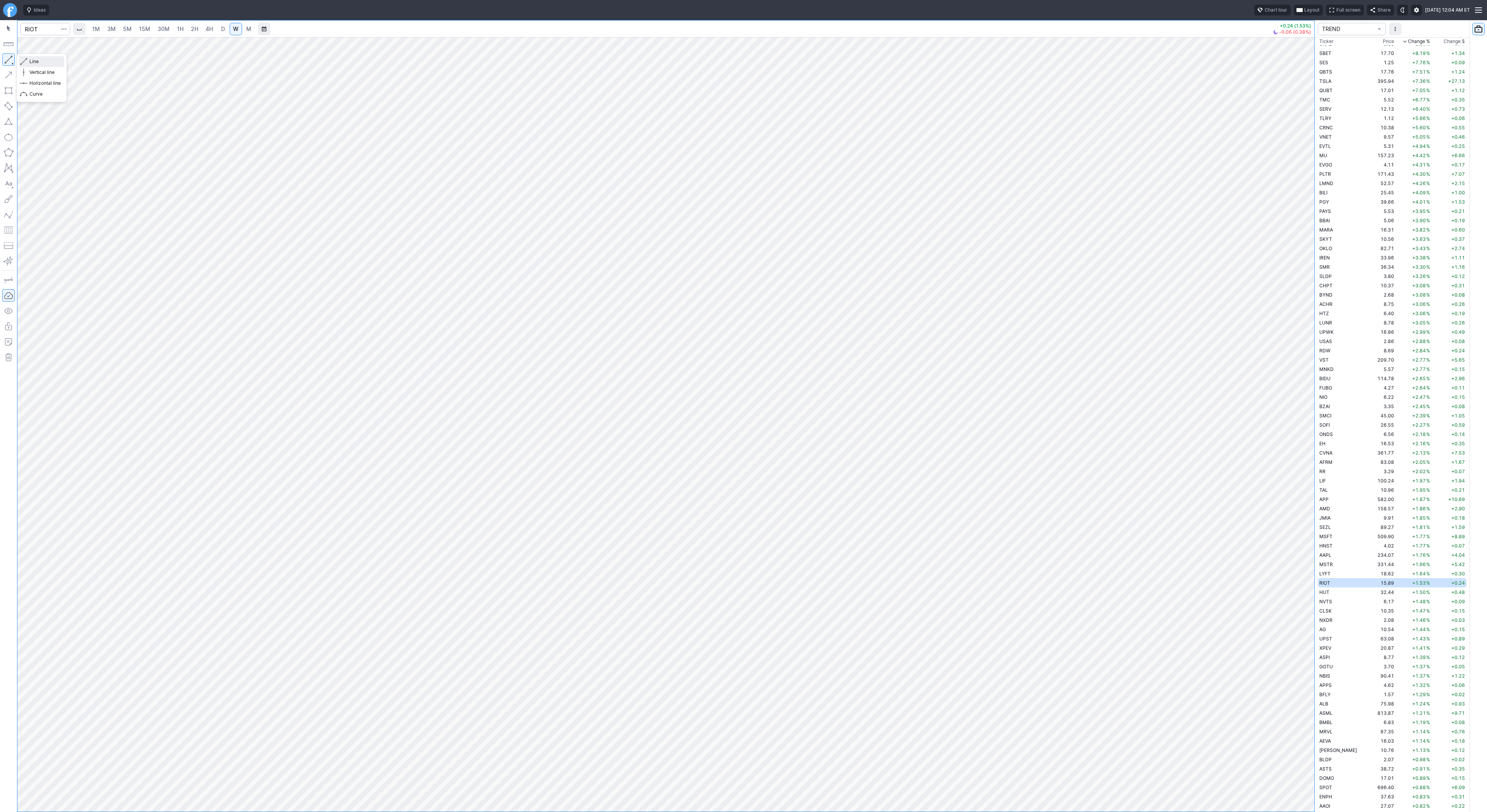
click at [36, 64] on span "Line" at bounding box center [45, 61] width 31 height 8
drag, startPoint x: 39, startPoint y: 61, endPoint x: 46, endPoint y: 87, distance: 26.9
click at [38, 63] on span "Line" at bounding box center [45, 61] width 31 height 8
drag, startPoint x: 10, startPoint y: 61, endPoint x: 40, endPoint y: 89, distance: 41.0
click at [10, 62] on button "button" at bounding box center [8, 59] width 12 height 12
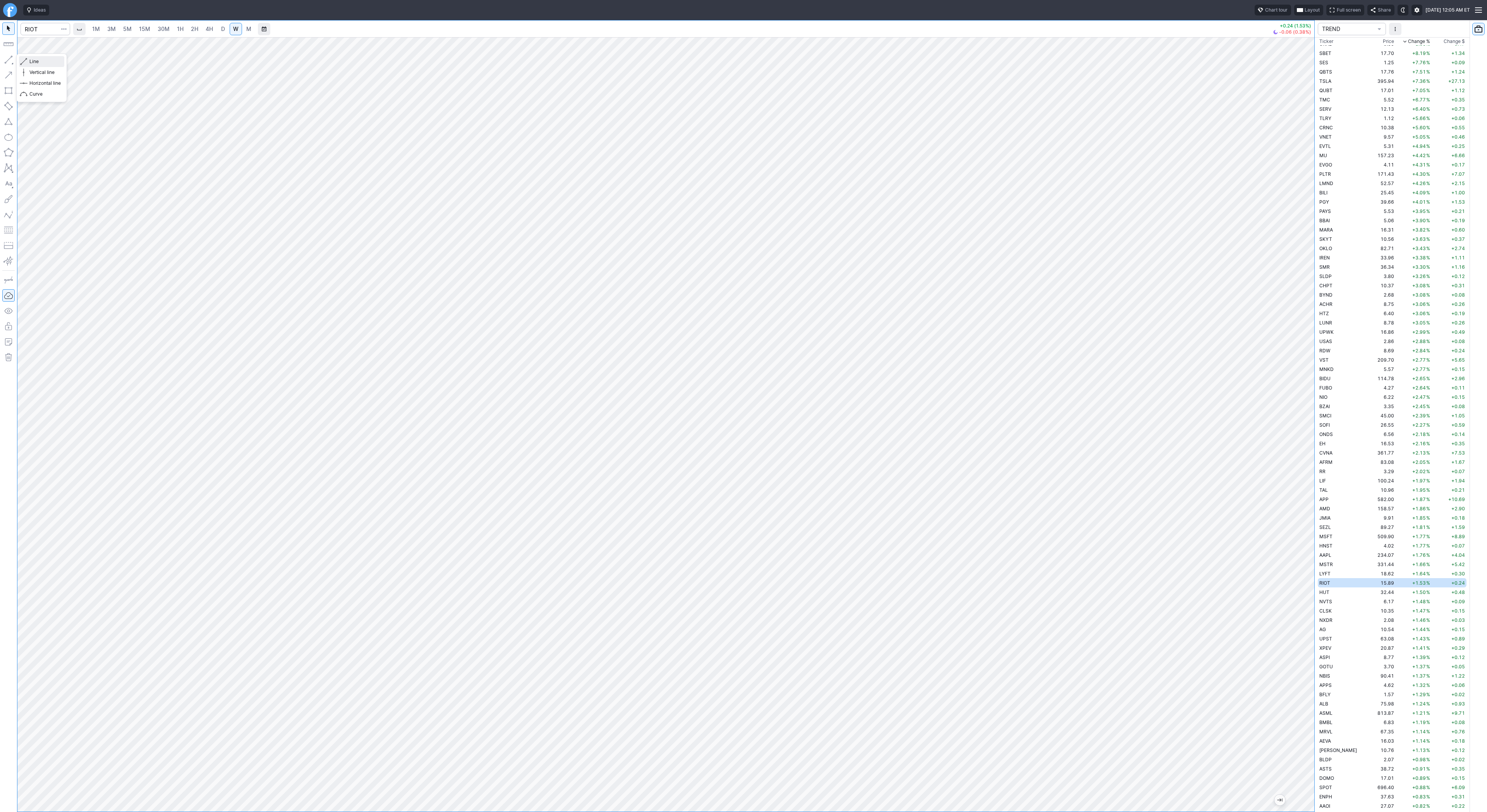
click at [30, 58] on span "Line" at bounding box center [45, 61] width 31 height 8
drag, startPoint x: 10, startPoint y: 57, endPoint x: 23, endPoint y: 95, distance: 40.2
click at [10, 61] on button "button" at bounding box center [8, 59] width 12 height 12
click at [1332, 593] on td "HUT" at bounding box center [1342, 592] width 49 height 9
drag, startPoint x: 27, startPoint y: 62, endPoint x: 56, endPoint y: 87, distance: 38.3
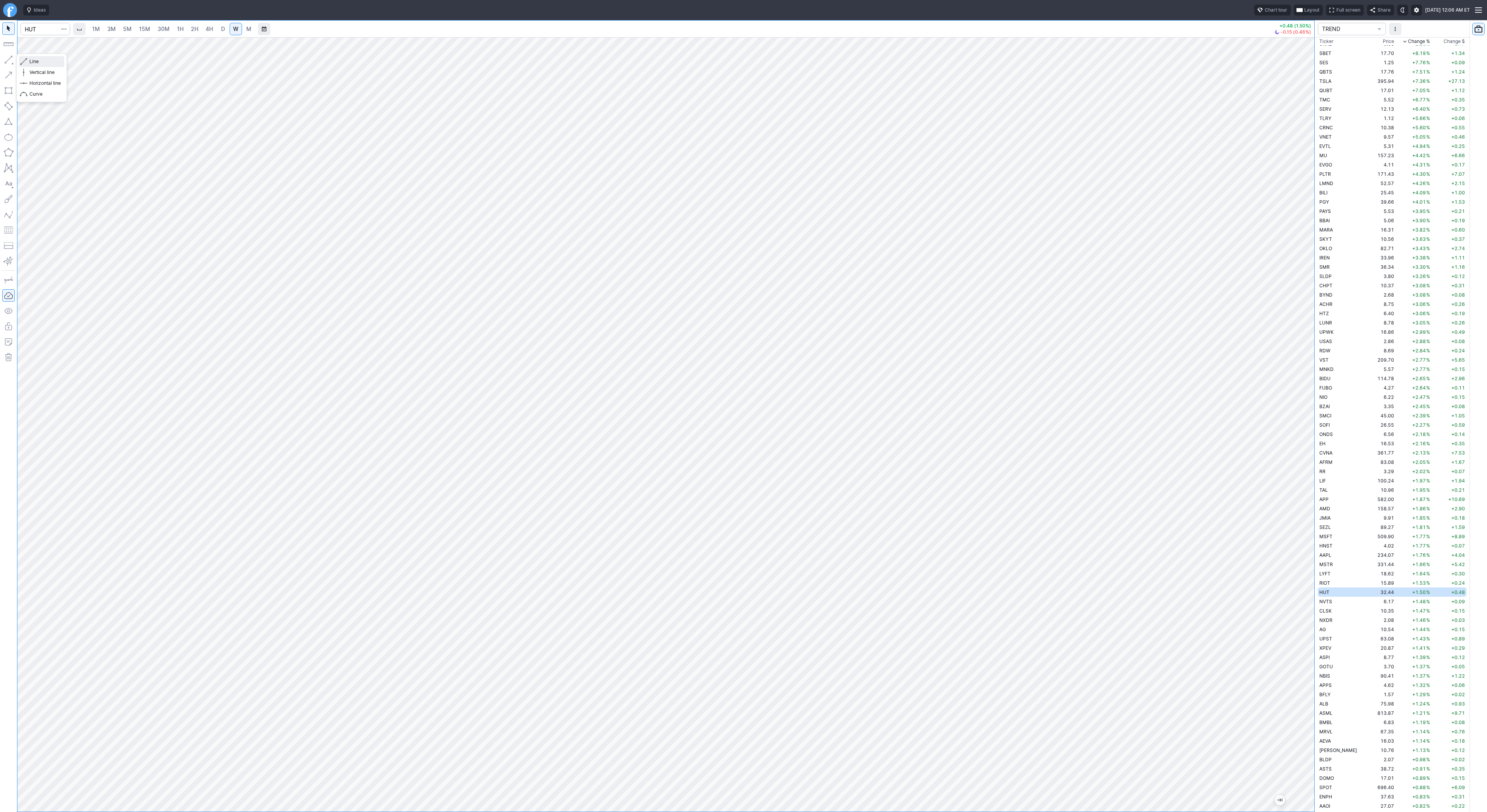
click at [27, 62] on span "button" at bounding box center [25, 61] width 5 height 11
click at [1333, 600] on td "NVTS" at bounding box center [1342, 601] width 49 height 9
click at [1335, 608] on td "CLSK" at bounding box center [1342, 611] width 49 height 9
click at [56, 65] on span "Line" at bounding box center [45, 61] width 31 height 8
drag, startPoint x: 36, startPoint y: 61, endPoint x: 48, endPoint y: 83, distance: 25.1
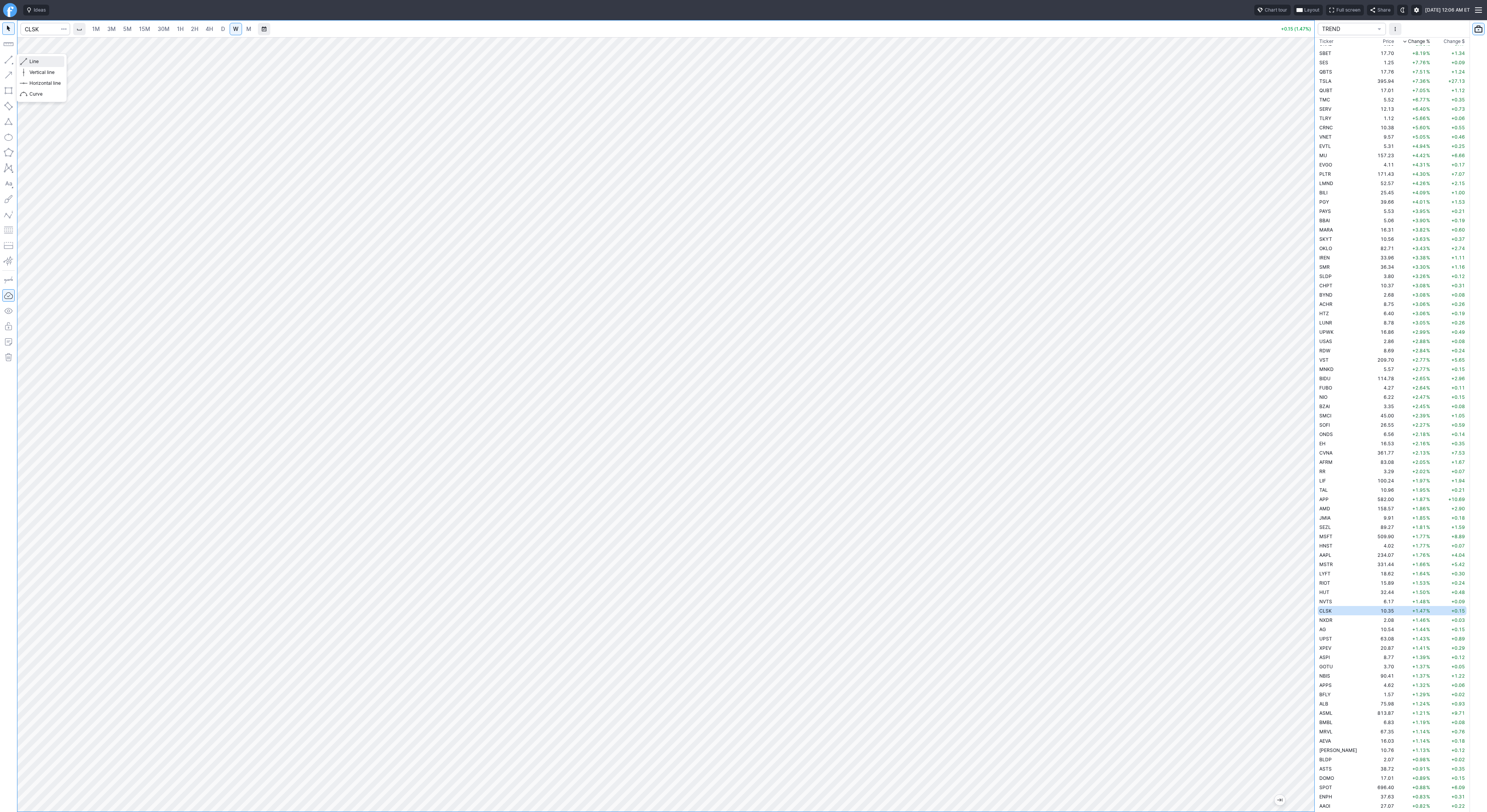
click at [35, 62] on span "Line" at bounding box center [45, 61] width 31 height 8
drag, startPoint x: 27, startPoint y: 62, endPoint x: 49, endPoint y: 80, distance: 28.4
click at [27, 62] on button "Line" at bounding box center [42, 61] width 45 height 11
click at [7, 59] on button "button" at bounding box center [8, 59] width 12 height 12
click at [1366, 617] on td "2.08" at bounding box center [1381, 620] width 29 height 9
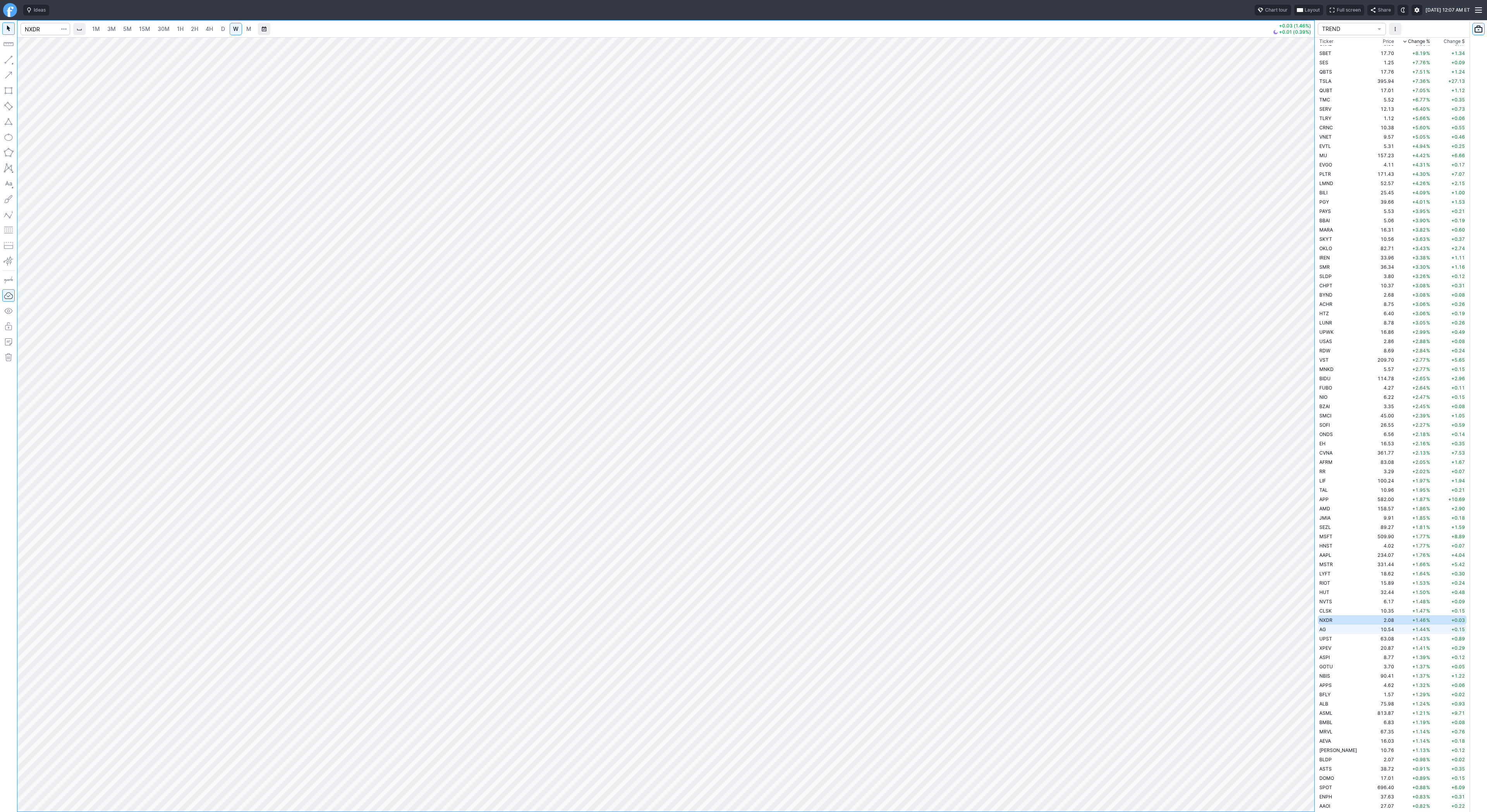
click at [1339, 630] on td "AG" at bounding box center [1342, 629] width 49 height 9
click at [5, 59] on button "button" at bounding box center [8, 59] width 12 height 12
drag, startPoint x: 4, startPoint y: 58, endPoint x: 28, endPoint y: 99, distance: 47.5
click at [4, 61] on button "button" at bounding box center [8, 59] width 12 height 12
click at [10, 58] on button "button" at bounding box center [8, 59] width 12 height 12
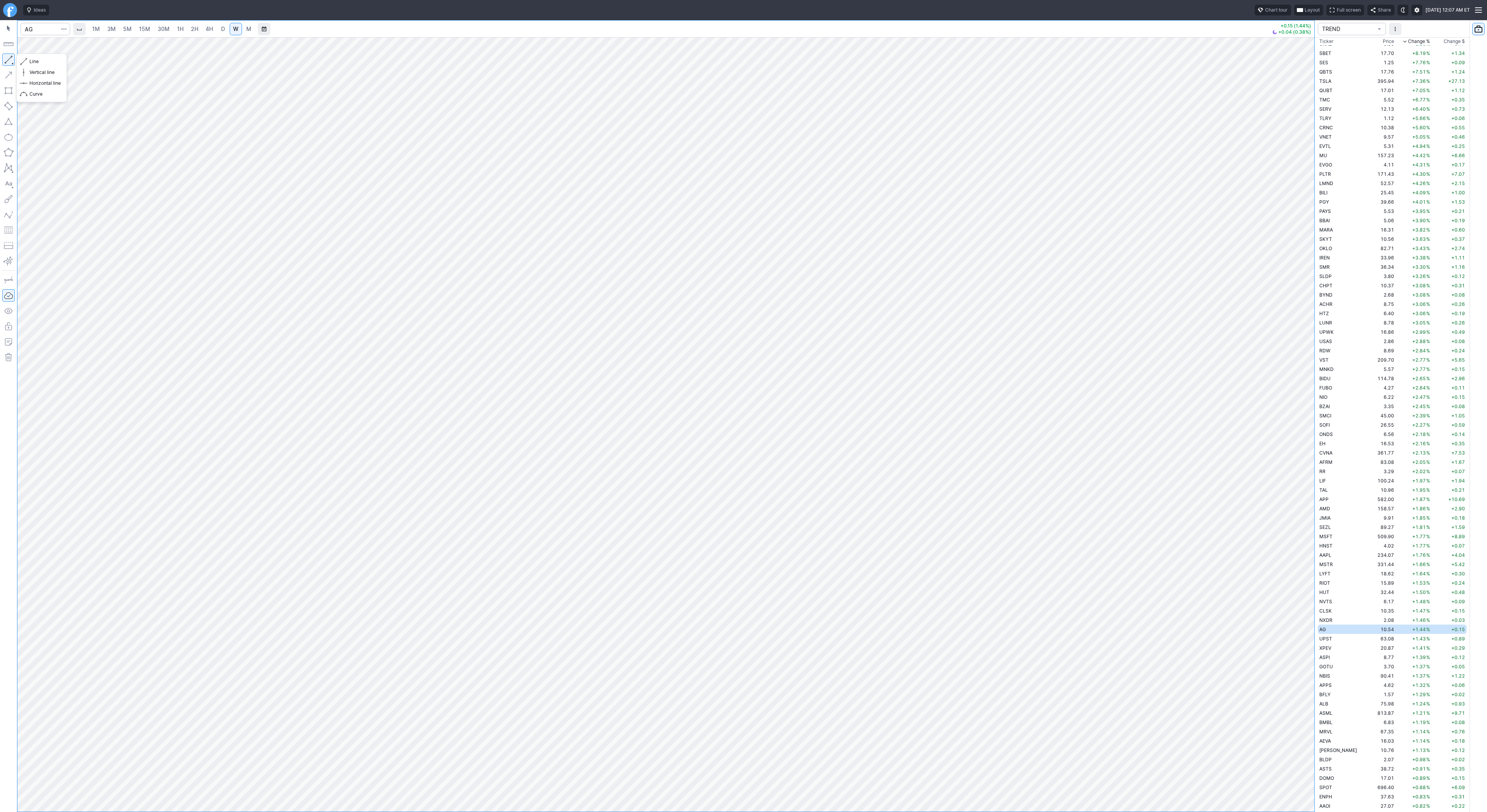
drag, startPoint x: 7, startPoint y: 59, endPoint x: 32, endPoint y: 95, distance: 43.8
click at [6, 60] on button "button" at bounding box center [8, 59] width 12 height 12
click at [1331, 639] on span "UPST" at bounding box center [1326, 639] width 13 height 6
click at [8, 58] on button "button" at bounding box center [8, 59] width 12 height 12
drag, startPoint x: 6, startPoint y: 59, endPoint x: 35, endPoint y: 98, distance: 48.6
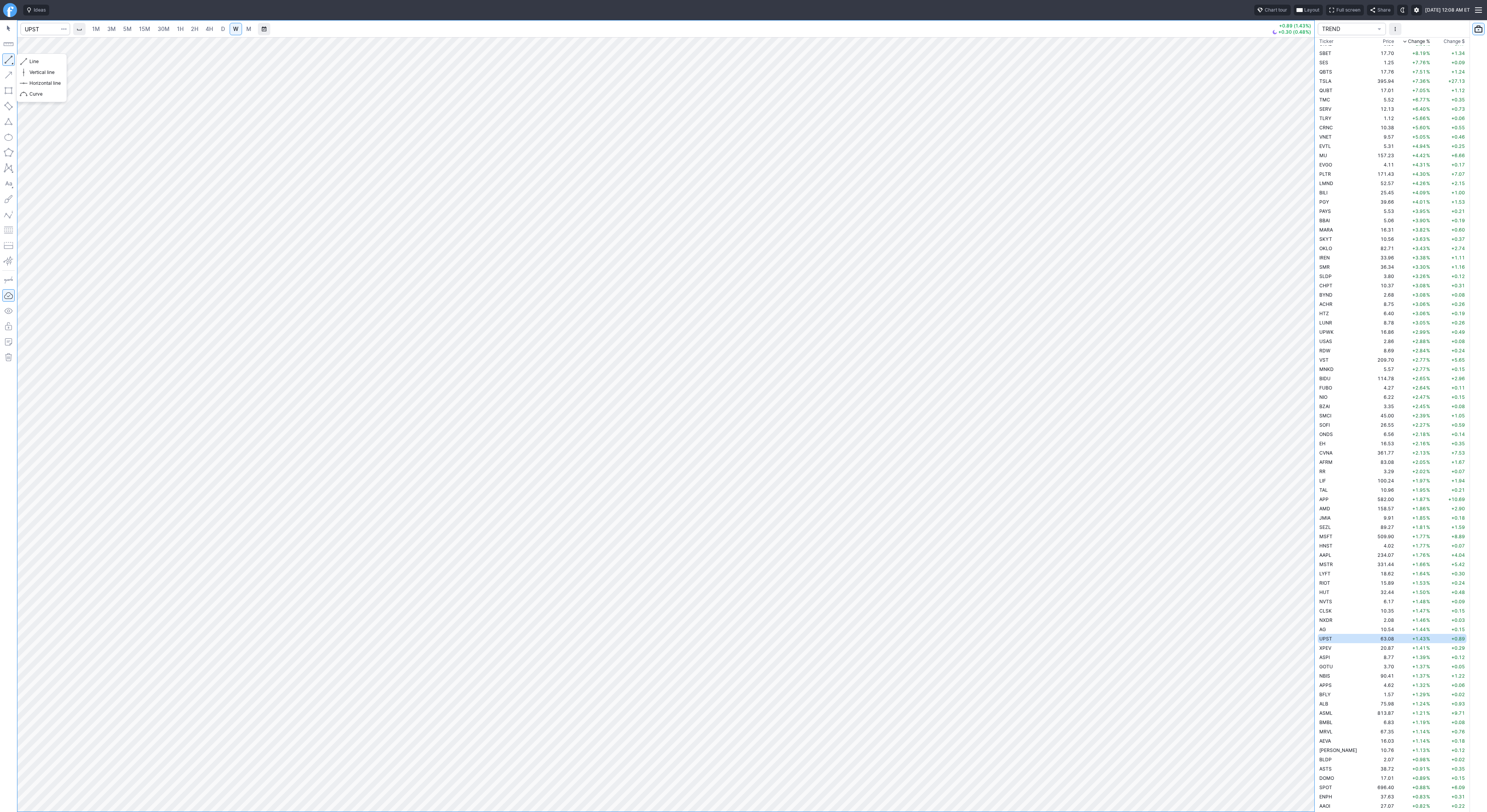
click at [6, 62] on button "button" at bounding box center [8, 59] width 12 height 12
drag, startPoint x: 10, startPoint y: 63, endPoint x: 27, endPoint y: 97, distance: 38.0
click at [11, 65] on button "button" at bounding box center [8, 59] width 12 height 12
click at [35, 64] on span "Line" at bounding box center [45, 61] width 31 height 8
click at [1327, 648] on span "XPEV" at bounding box center [1325, 648] width 12 height 6
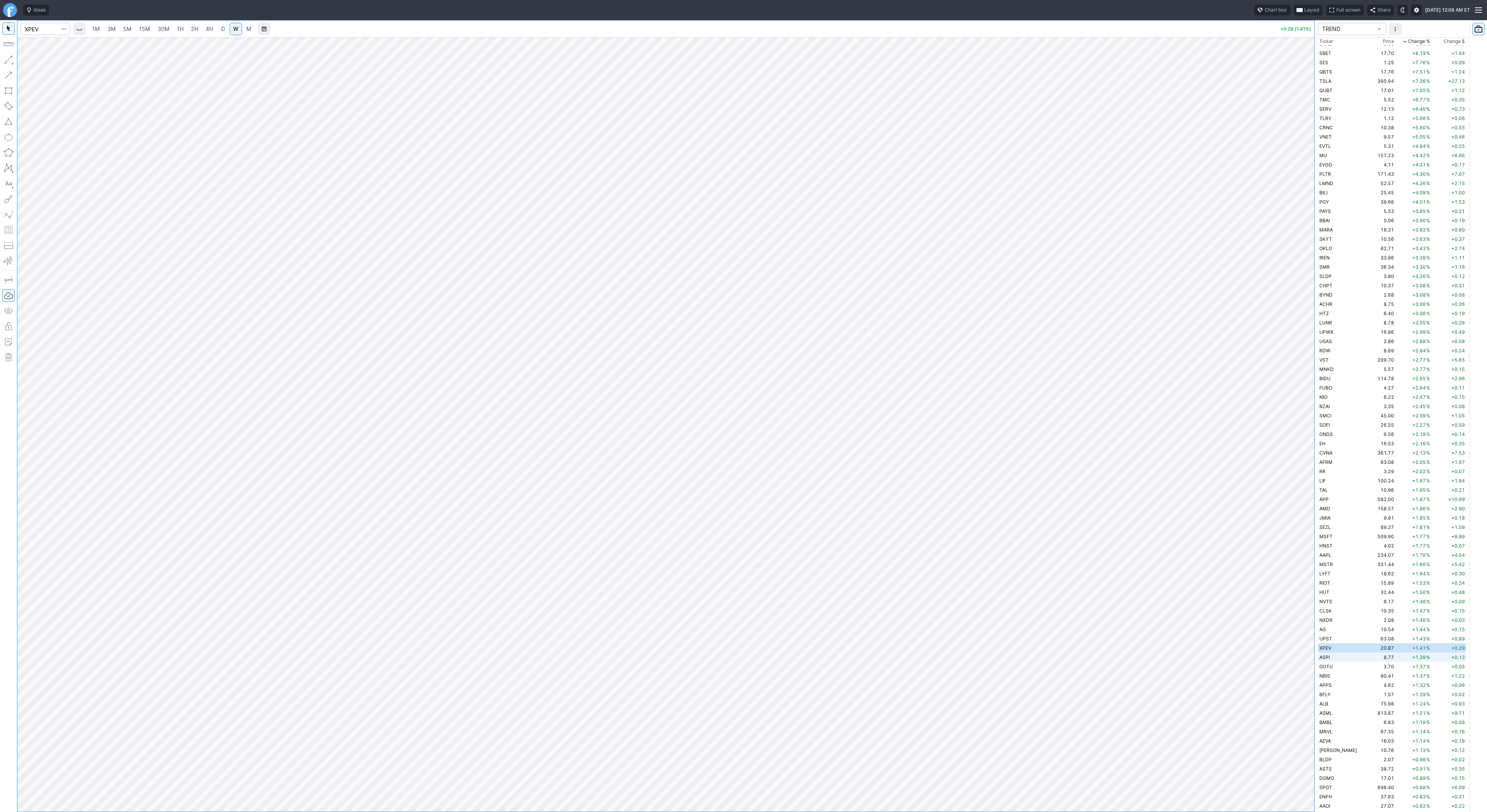
click at [1336, 655] on td "ASPI" at bounding box center [1342, 657] width 49 height 9
click at [1334, 666] on td "GOTU" at bounding box center [1342, 666] width 49 height 9
click at [1329, 675] on span "NBIS" at bounding box center [1325, 676] width 11 height 6
drag, startPoint x: 36, startPoint y: 60, endPoint x: 46, endPoint y: 90, distance: 31.6
click at [36, 61] on span "Line" at bounding box center [45, 61] width 31 height 8
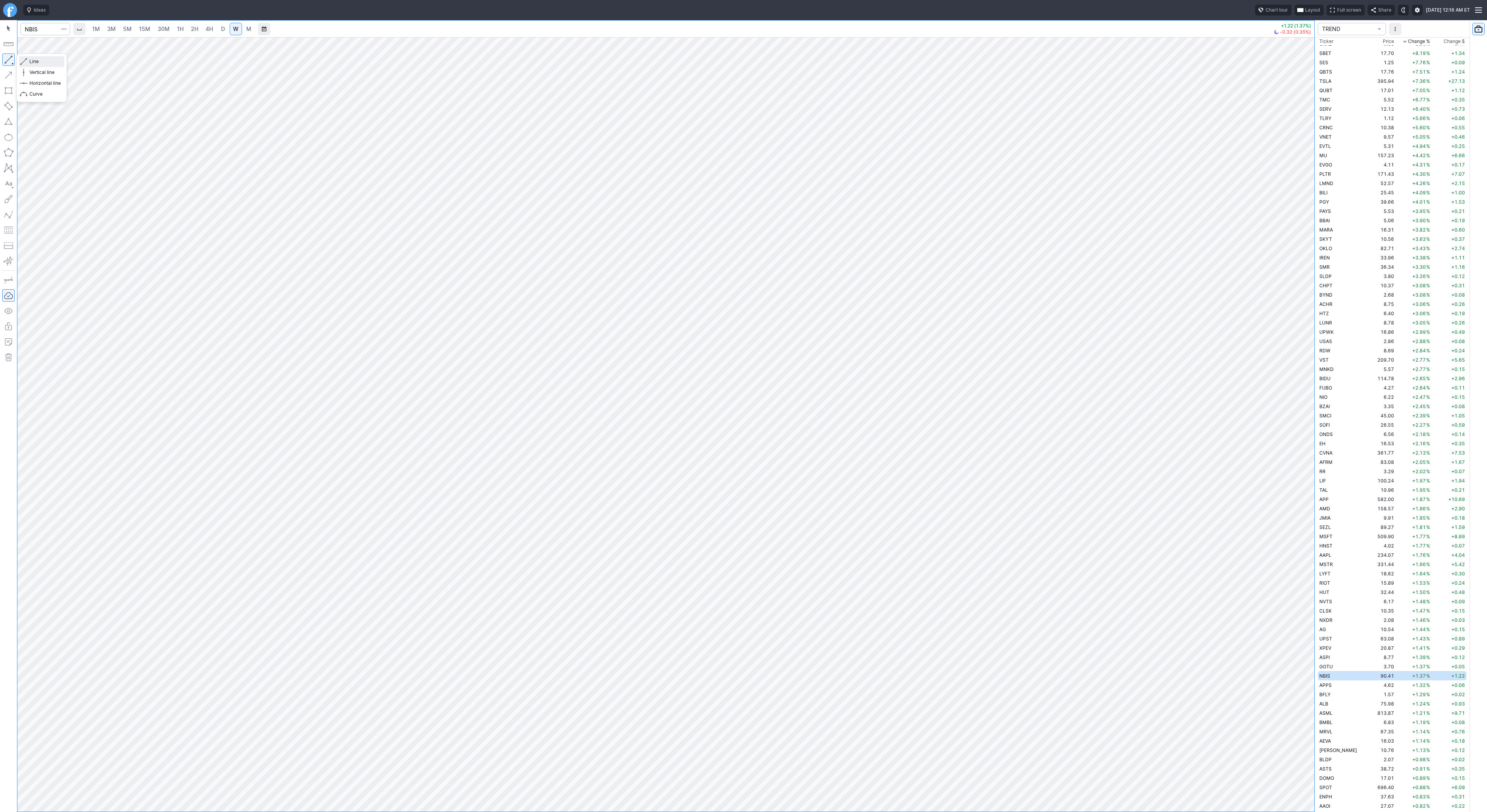
click at [51, 61] on span "Line" at bounding box center [45, 61] width 31 height 8
click at [4, 57] on button "button" at bounding box center [8, 59] width 12 height 12
click at [13, 59] on button "button" at bounding box center [8, 59] width 12 height 12
drag, startPoint x: 6, startPoint y: 58, endPoint x: 38, endPoint y: 99, distance: 52.0
click at [6, 61] on button "button" at bounding box center [8, 59] width 12 height 12
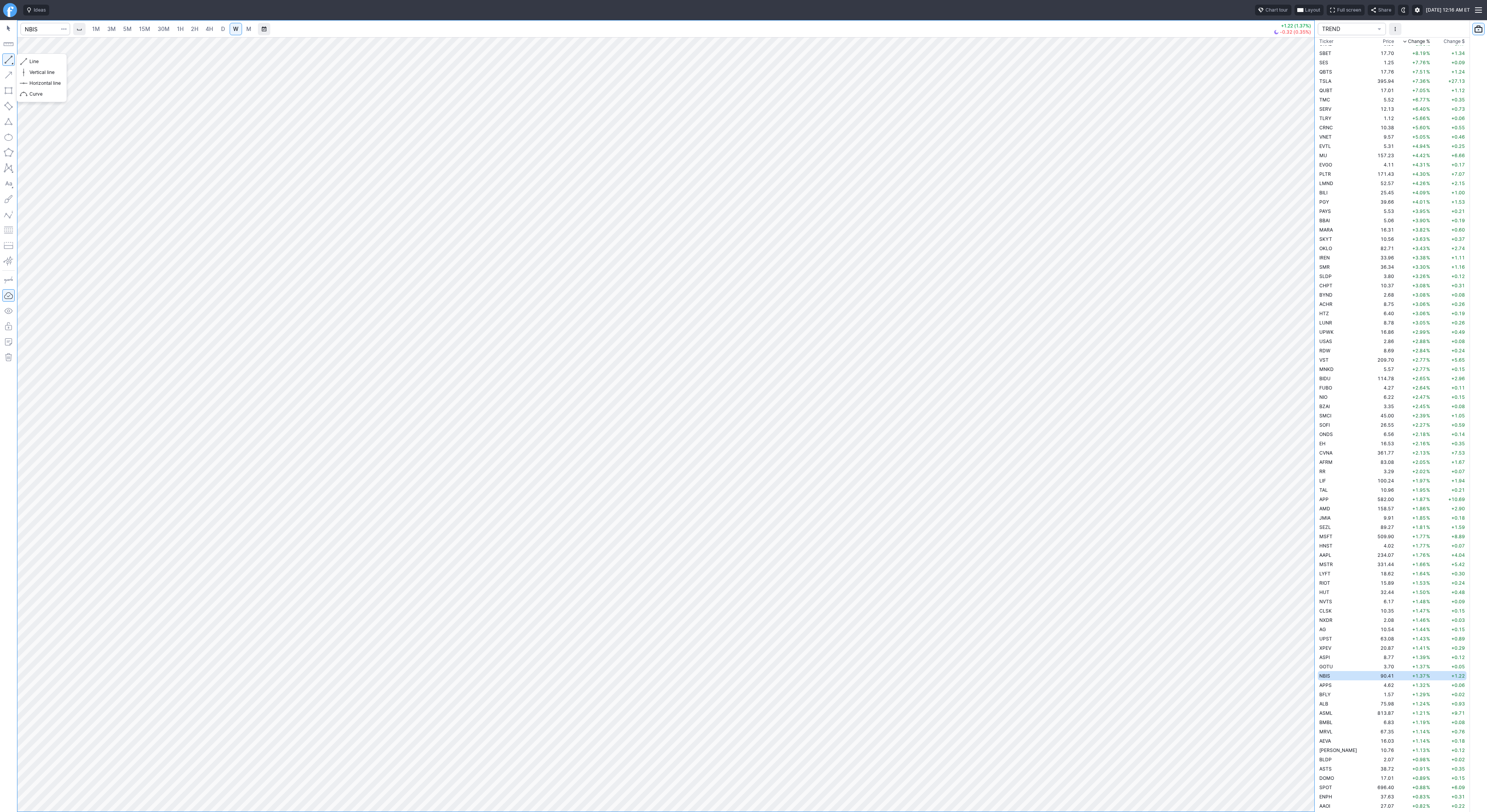
click at [10, 62] on button "button" at bounding box center [8, 59] width 12 height 12
click at [11, 59] on button "button" at bounding box center [8, 59] width 12 height 12
click at [114, 31] on span "3M" at bounding box center [111, 28] width 9 height 6
click at [159, 31] on span "30M" at bounding box center [163, 28] width 12 height 6
click at [221, 29] on span "D" at bounding box center [223, 29] width 5 height 8
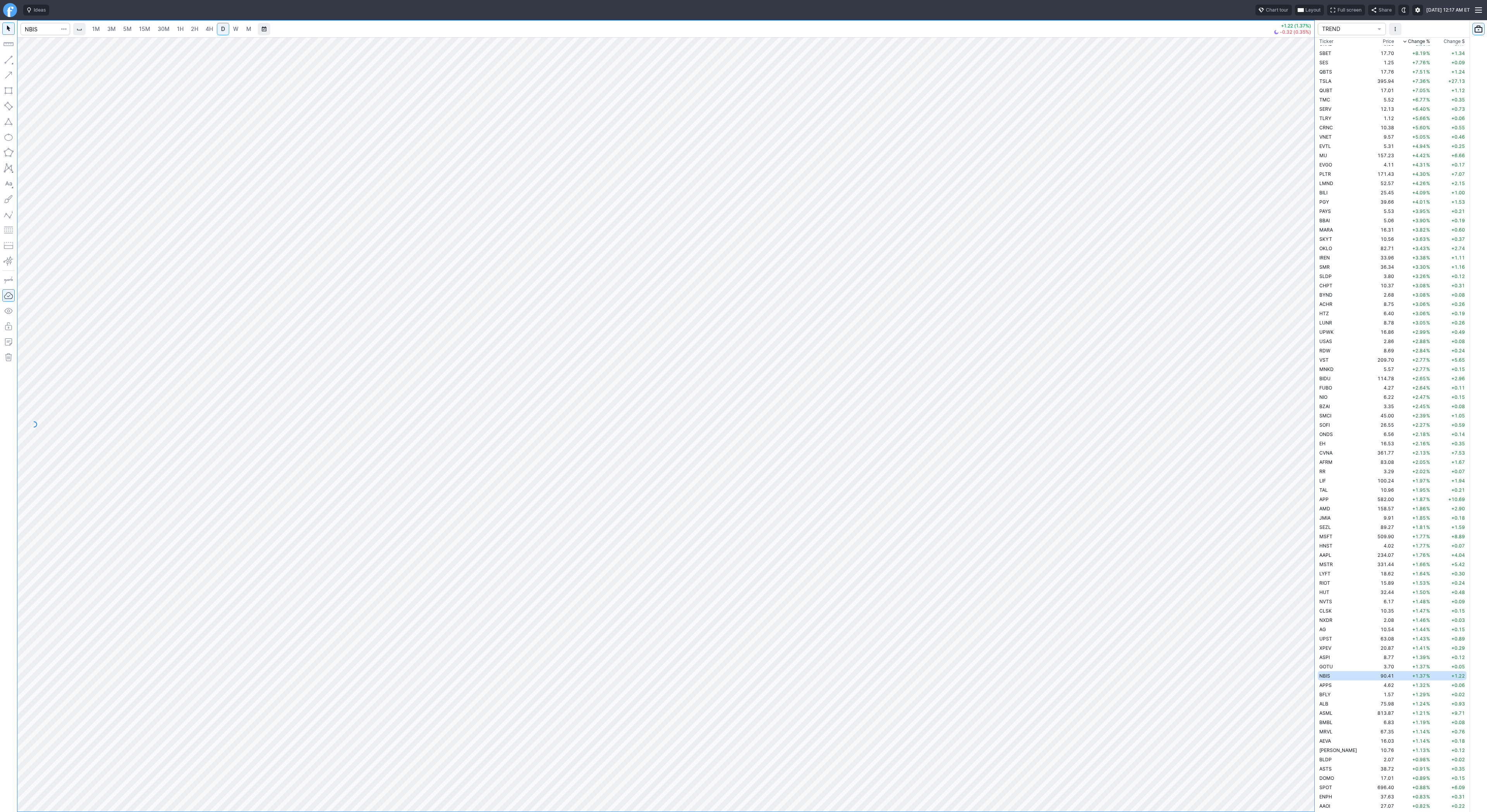
click at [233, 28] on span "W" at bounding box center [236, 28] width 5 height 6
click at [1332, 687] on td "APPS" at bounding box center [1342, 685] width 49 height 9
click at [225, 31] on link "D" at bounding box center [223, 29] width 12 height 12
click at [233, 30] on span "W" at bounding box center [236, 28] width 5 height 6
drag, startPoint x: 10, startPoint y: 59, endPoint x: 24, endPoint y: 99, distance: 42.4
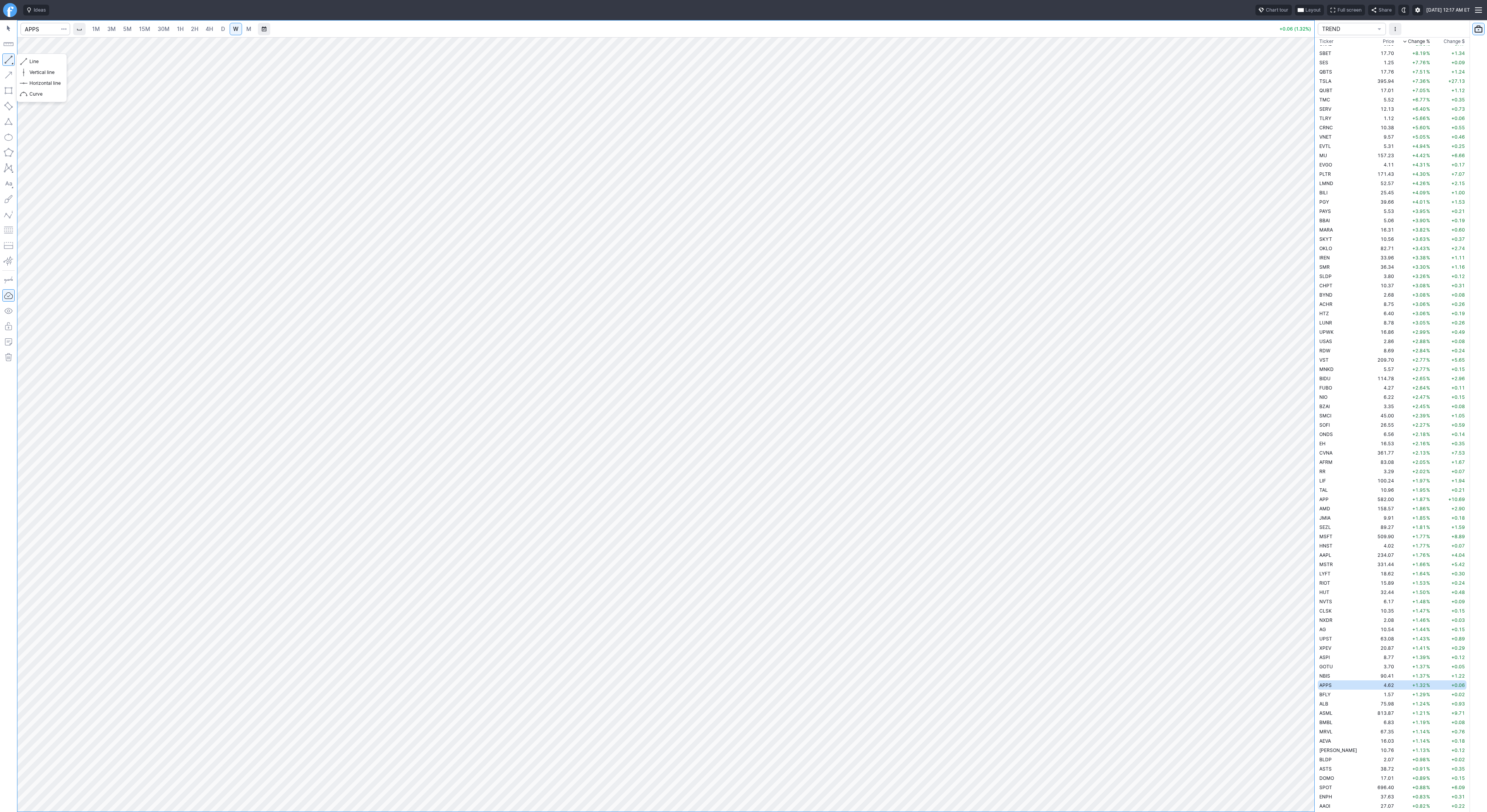
click at [10, 59] on button "button" at bounding box center [8, 59] width 12 height 12
click at [221, 29] on span "D" at bounding box center [223, 28] width 4 height 6
click at [10, 57] on button "button" at bounding box center [8, 59] width 12 height 12
click at [0, 746] on div "1M 3M 5M 15M 30M 1H 2H 4H D W M +0.06 (1.32%)" at bounding box center [657, 416] width 1314 height 792
click at [9, 61] on button "button" at bounding box center [8, 59] width 12 height 12
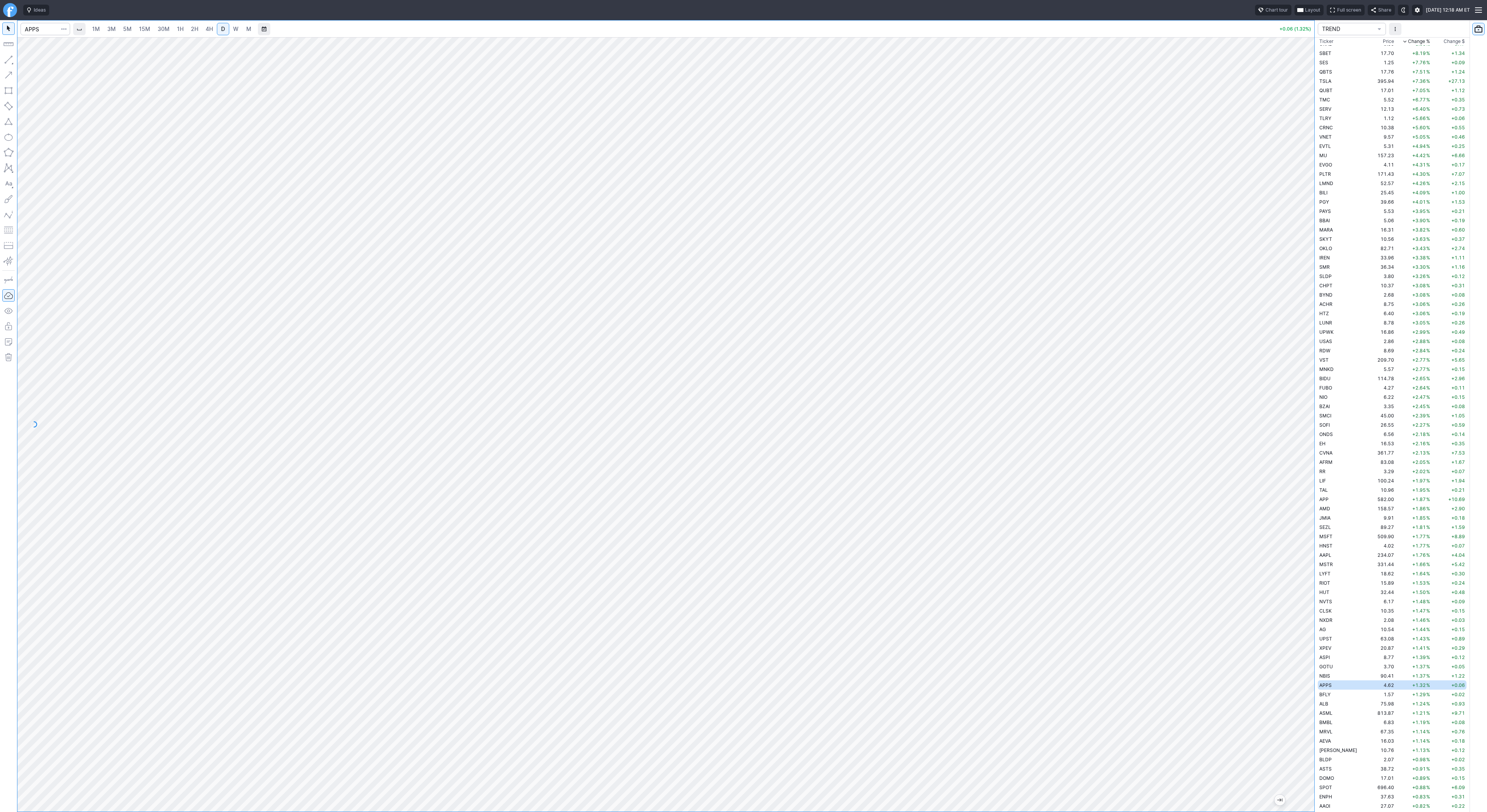
click at [5, 55] on button "button" at bounding box center [8, 59] width 12 height 12
click at [27, 61] on button "Line" at bounding box center [42, 61] width 45 height 11
click at [9, 57] on button "button" at bounding box center [8, 59] width 12 height 12
drag, startPoint x: 51, startPoint y: 62, endPoint x: 61, endPoint y: 73, distance: 14.9
click at [53, 63] on span "Line" at bounding box center [45, 61] width 31 height 8
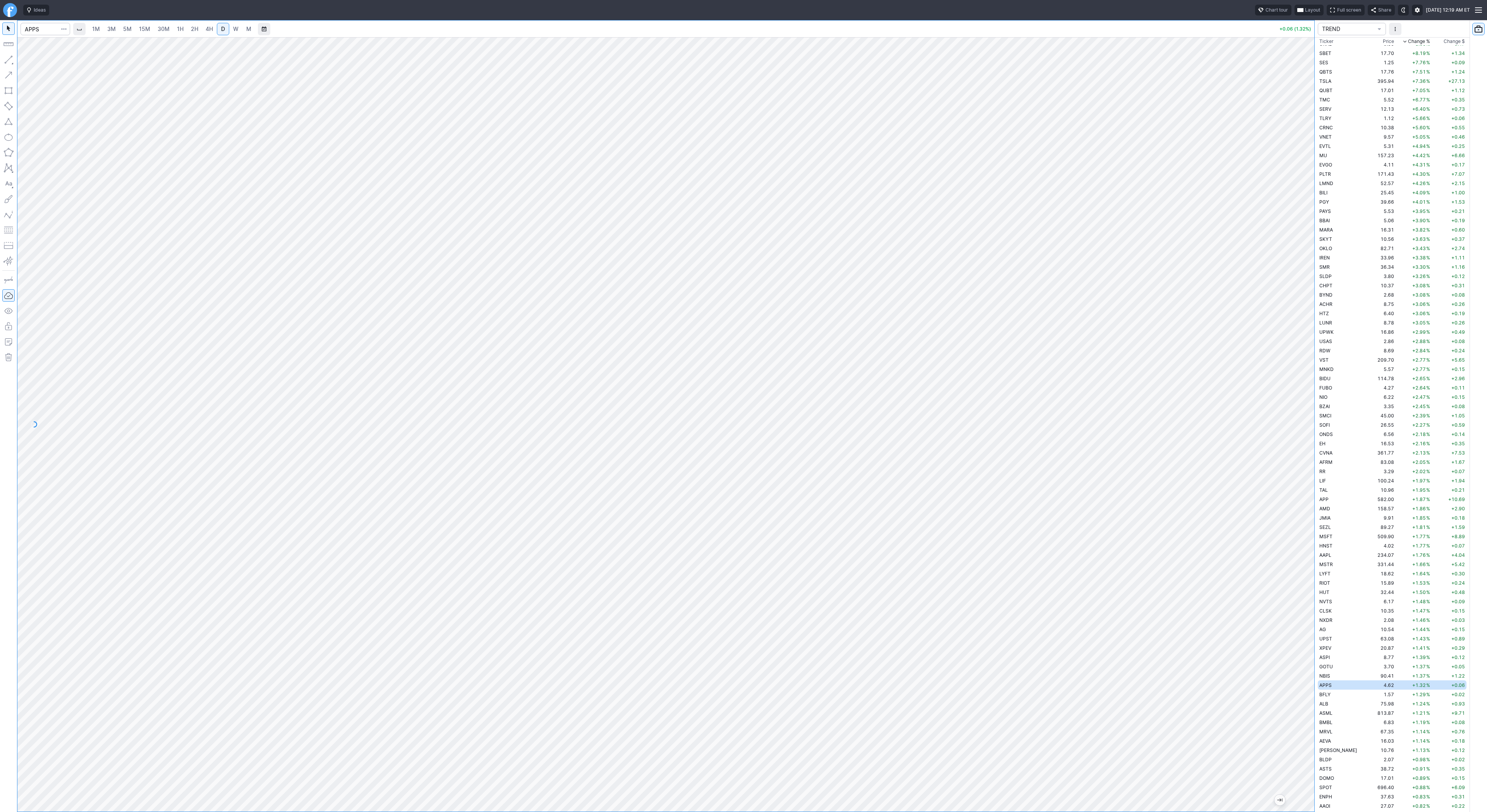
click at [4, 58] on button "button" at bounding box center [8, 59] width 12 height 12
click at [1337, 645] on td "AAOI" at bounding box center [1342, 643] width 49 height 9
click at [236, 27] on span "W" at bounding box center [236, 28] width 5 height 6
drag, startPoint x: 7, startPoint y: 63, endPoint x: 10, endPoint y: 68, distance: 5.8
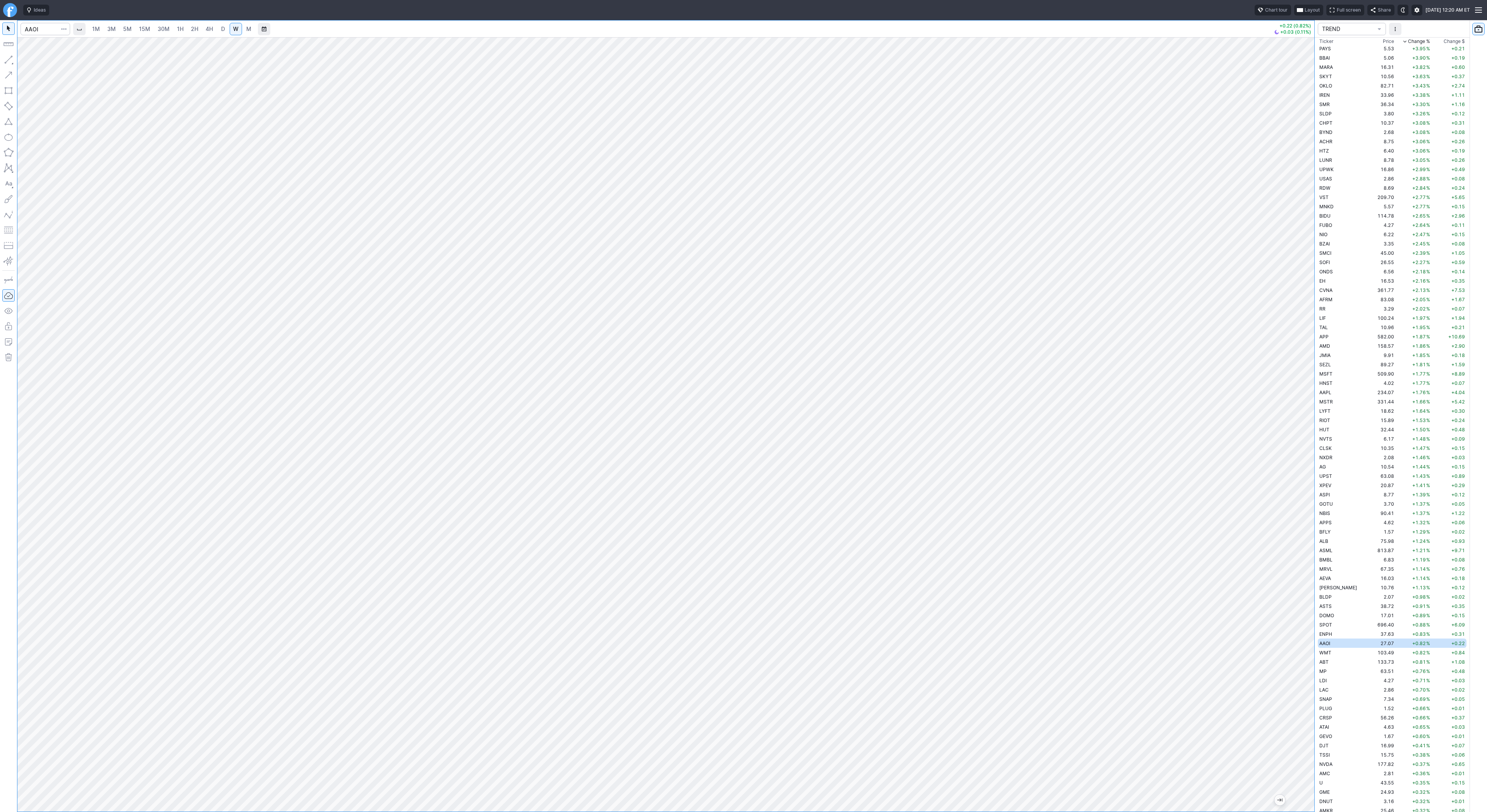
click at [8, 63] on button "button" at bounding box center [8, 59] width 12 height 12
drag, startPoint x: 10, startPoint y: 58, endPoint x: 13, endPoint y: 160, distance: 102.0
click at [9, 62] on button "button" at bounding box center [8, 59] width 12 height 12
click at [10, 60] on button "button" at bounding box center [8, 59] width 12 height 12
click at [5, 59] on button "button" at bounding box center [8, 59] width 12 height 12
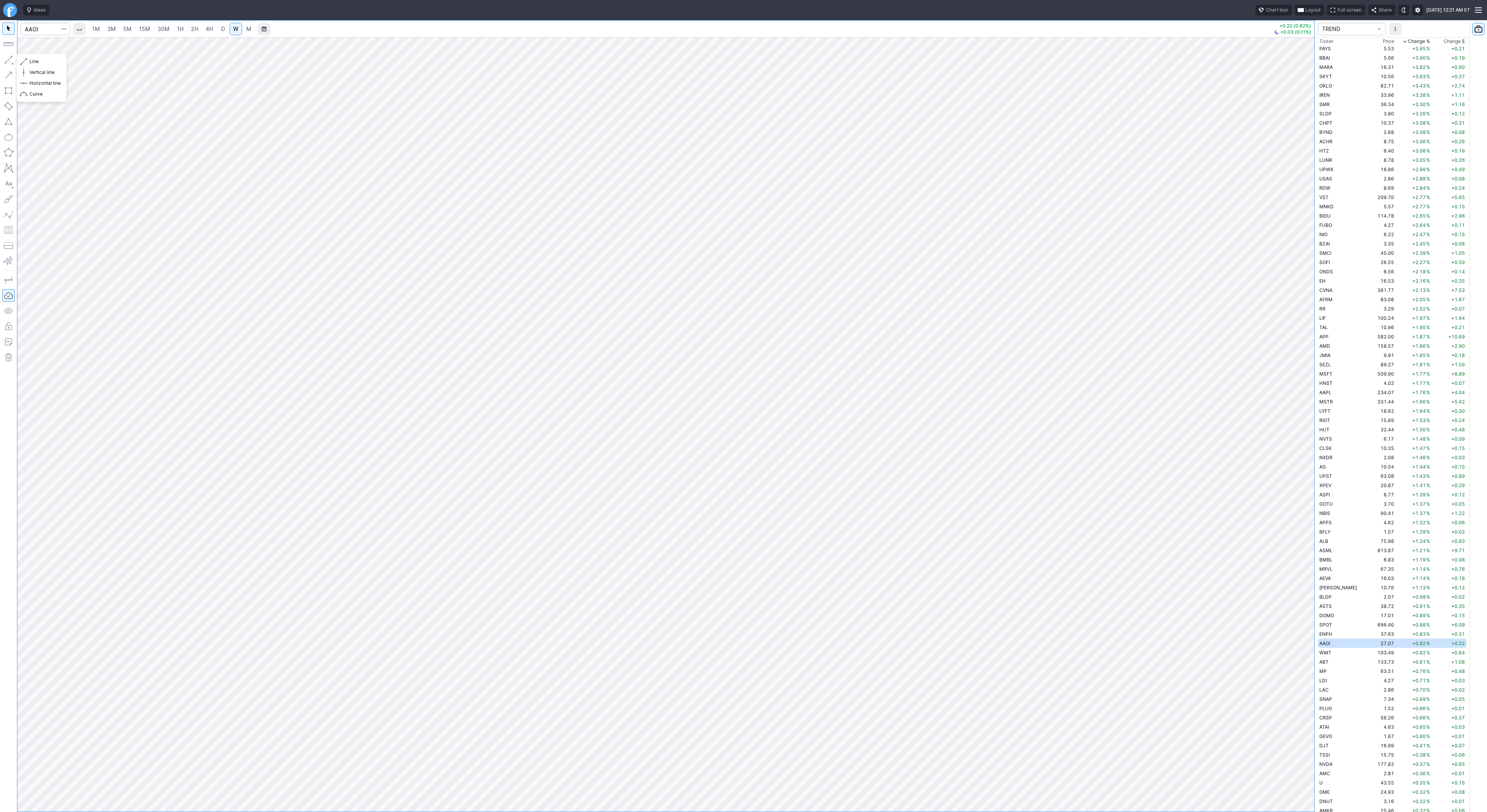
click at [9, 58] on button "button" at bounding box center [8, 59] width 12 height 12
drag, startPoint x: 40, startPoint y: 59, endPoint x: 43, endPoint y: 68, distance: 9.5
click at [40, 59] on span "Line" at bounding box center [45, 61] width 31 height 8
click at [8, 62] on button "button" at bounding box center [8, 59] width 12 height 12
drag, startPoint x: 11, startPoint y: 58, endPoint x: 18, endPoint y: 81, distance: 24.0
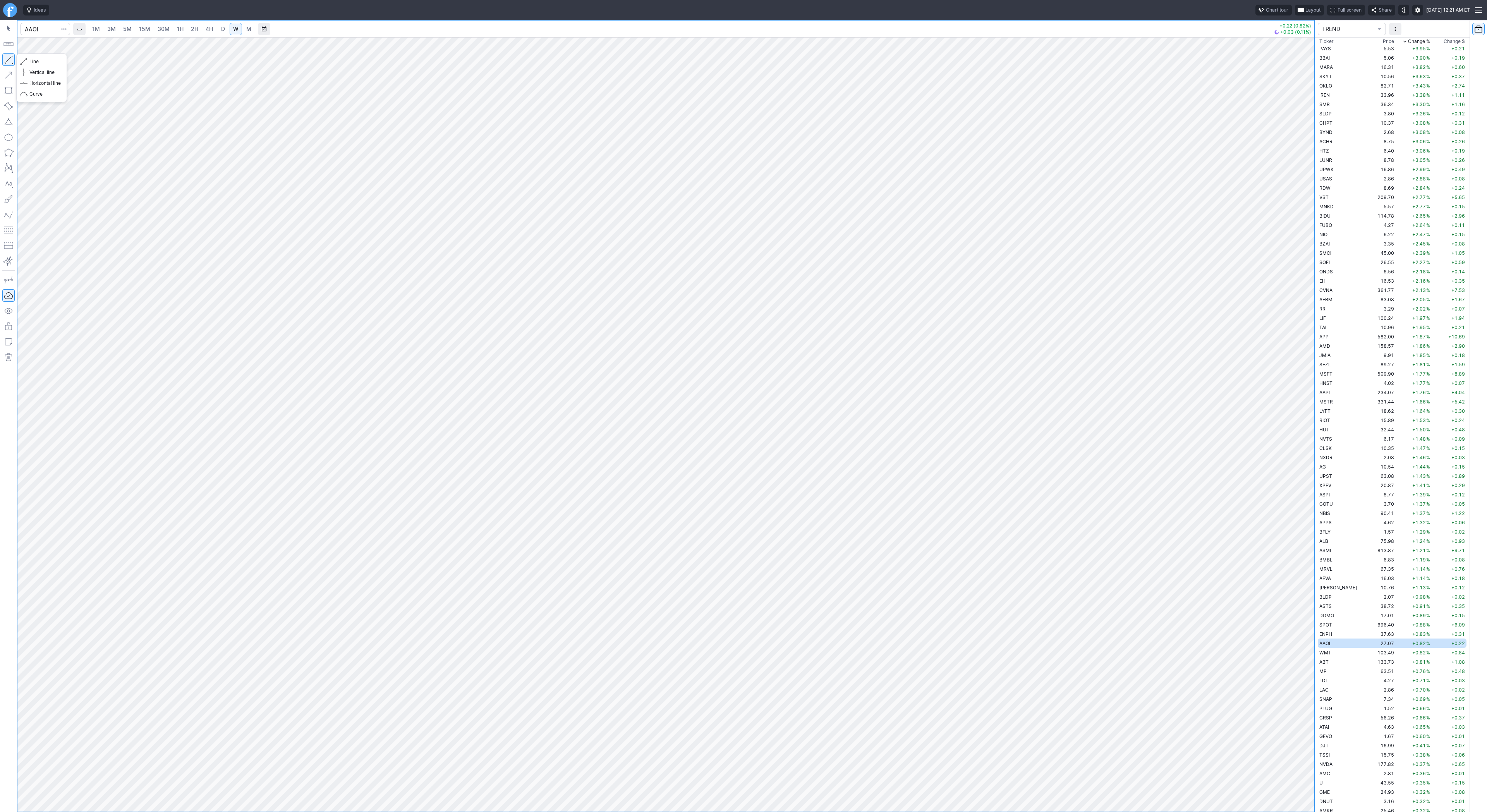
click at [10, 58] on button "button" at bounding box center [8, 59] width 12 height 12
click at [10, 59] on button "button" at bounding box center [8, 59] width 12 height 12
drag, startPoint x: 1307, startPoint y: 527, endPoint x: 1305, endPoint y: 658, distance: 131.0
click at [1307, 663] on div at bounding box center [1306, 422] width 16 height 755
click at [221, 32] on span "D" at bounding box center [223, 28] width 4 height 6
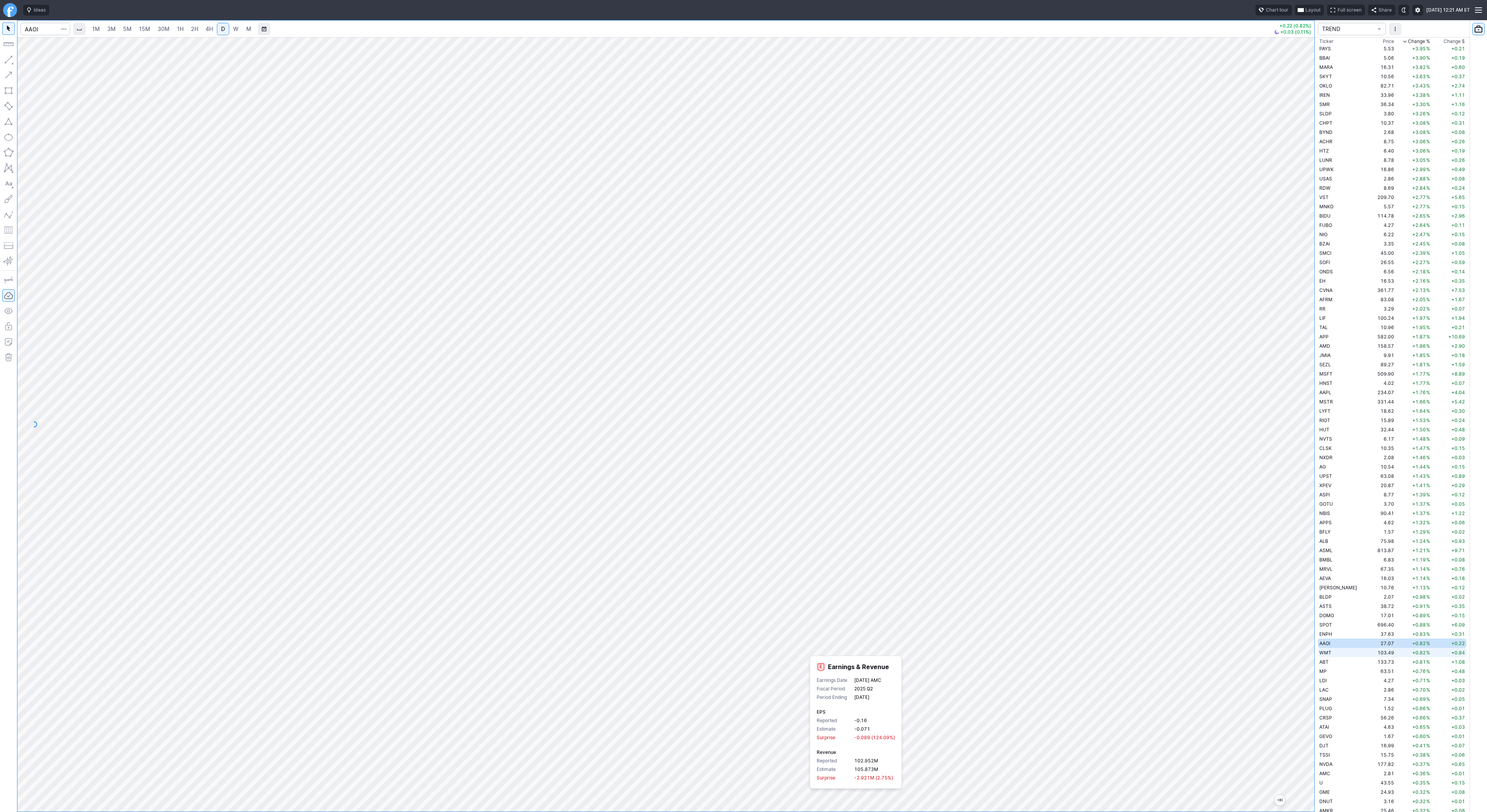
click at [1343, 650] on td "WMT" at bounding box center [1342, 652] width 49 height 9
click at [1332, 660] on td "ABT" at bounding box center [1342, 661] width 49 height 9
click at [1331, 654] on td "WMT" at bounding box center [1342, 652] width 49 height 9
click at [235, 28] on span "W" at bounding box center [236, 28] width 5 height 6
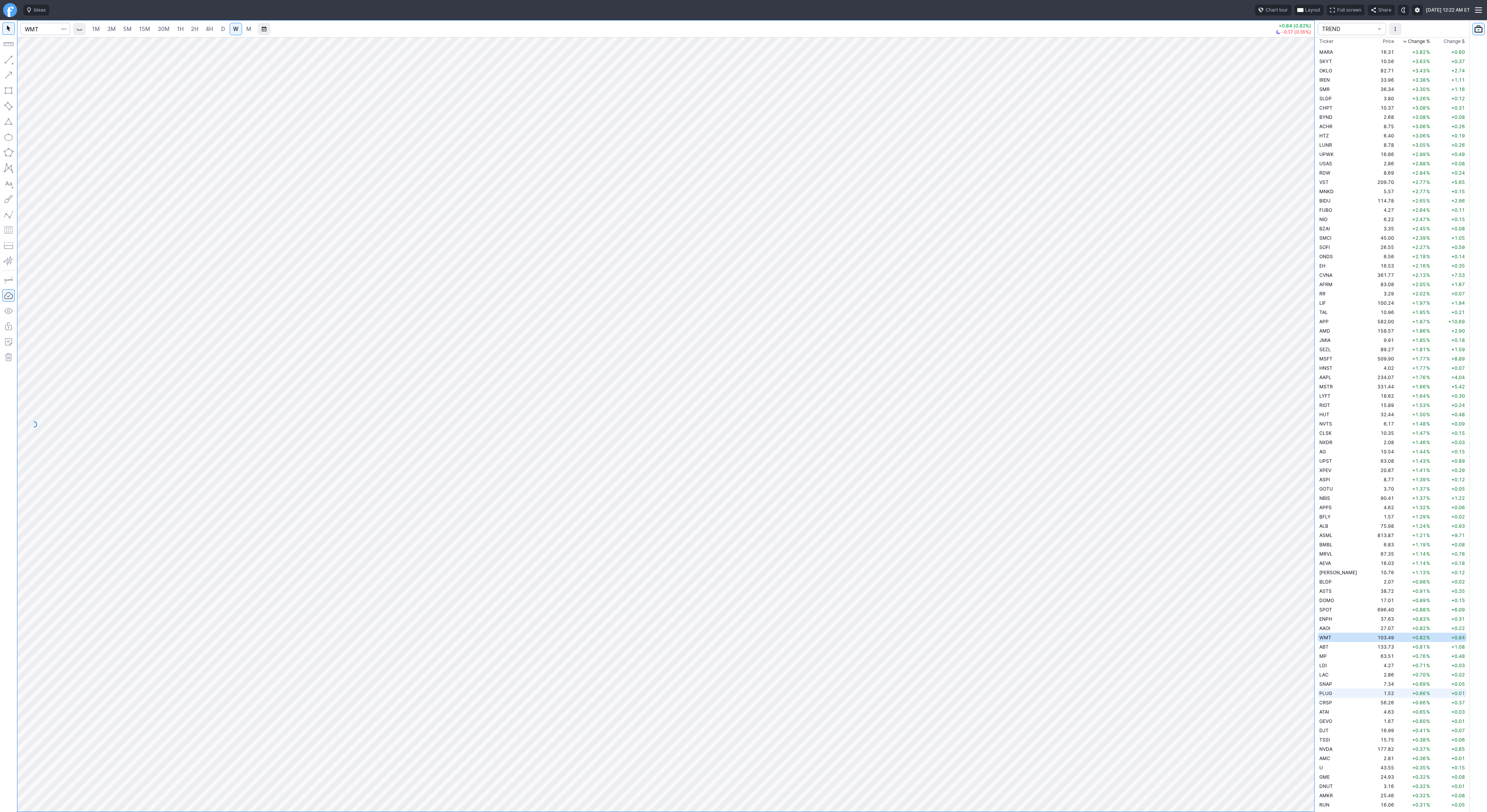
click at [1325, 694] on span "PLUG" at bounding box center [1326, 693] width 13 height 6
click at [1328, 684] on span "SNAP" at bounding box center [1326, 684] width 13 height 6
click at [1329, 678] on td "LAC" at bounding box center [1342, 675] width 49 height 9
click at [1335, 664] on td "LDI" at bounding box center [1342, 665] width 49 height 9
click at [225, 29] on link "D" at bounding box center [223, 29] width 12 height 12
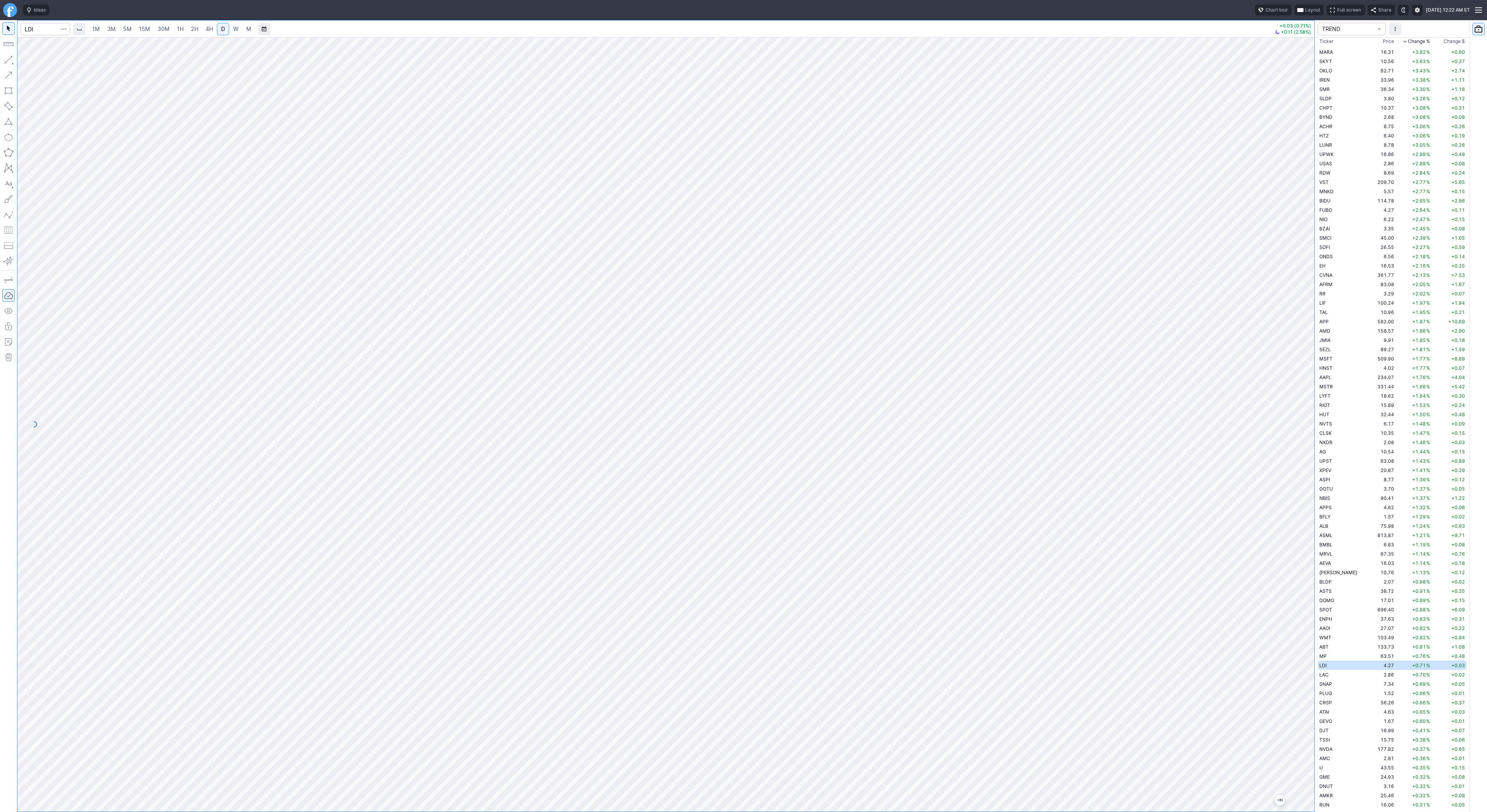
drag, startPoint x: 1314, startPoint y: 533, endPoint x: 1298, endPoint y: 620, distance: 88.5
click at [1298, 620] on div at bounding box center [1306, 422] width 16 height 755
click at [26, 59] on span "button" at bounding box center [25, 61] width 5 height 11
click at [5, 56] on button "button" at bounding box center [8, 59] width 12 height 12
click at [6, 61] on button "button" at bounding box center [8, 59] width 12 height 12
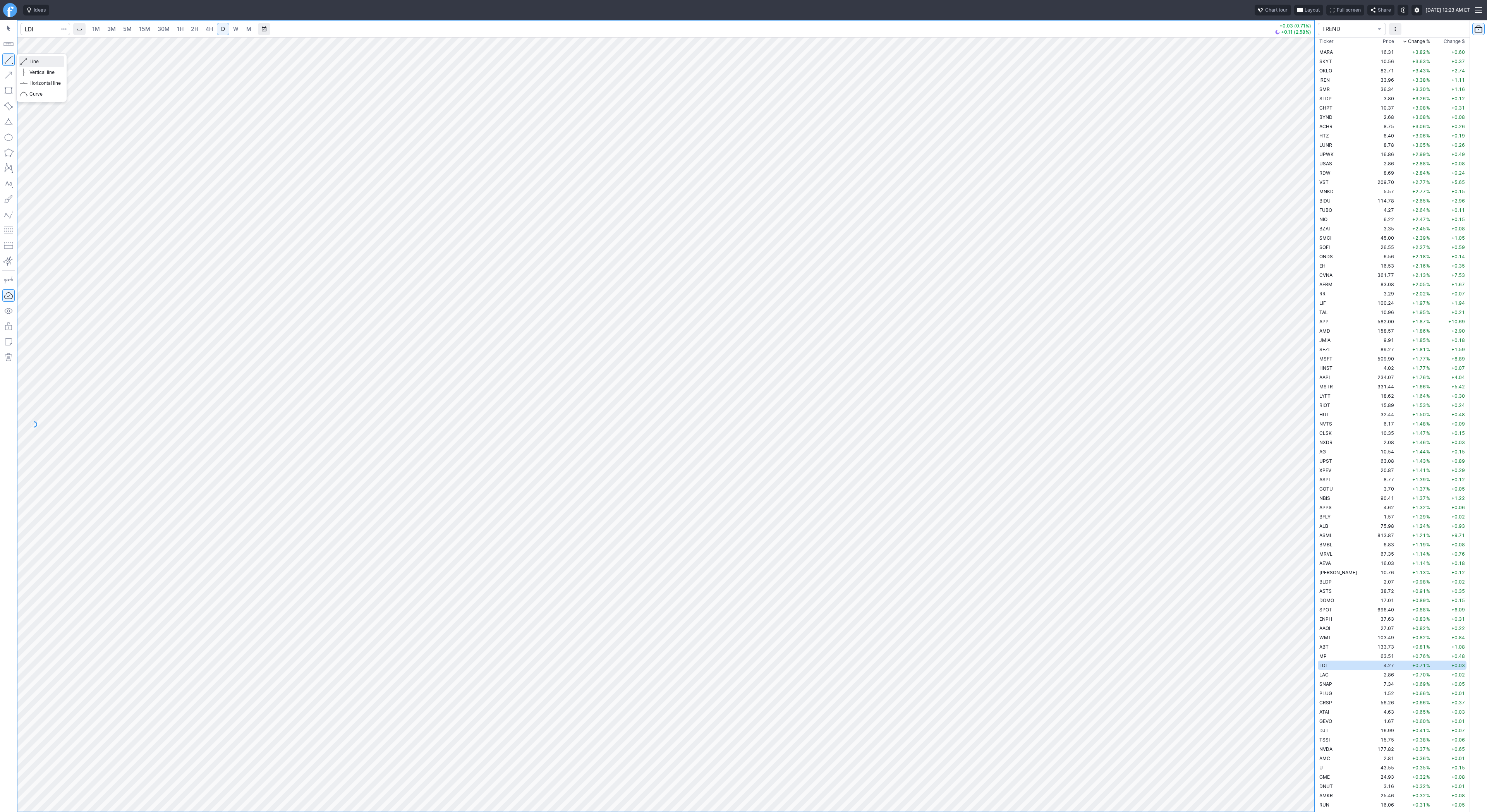
click at [29, 61] on span "Line" at bounding box center [45, 61] width 31 height 8
click at [27, 57] on span "button" at bounding box center [25, 61] width 5 height 11
drag, startPoint x: 27, startPoint y: 58, endPoint x: 53, endPoint y: 80, distance: 34.1
click at [27, 59] on button "Line" at bounding box center [42, 61] width 45 height 11
click at [1291, 305] on div at bounding box center [666, 424] width 1297 height 774
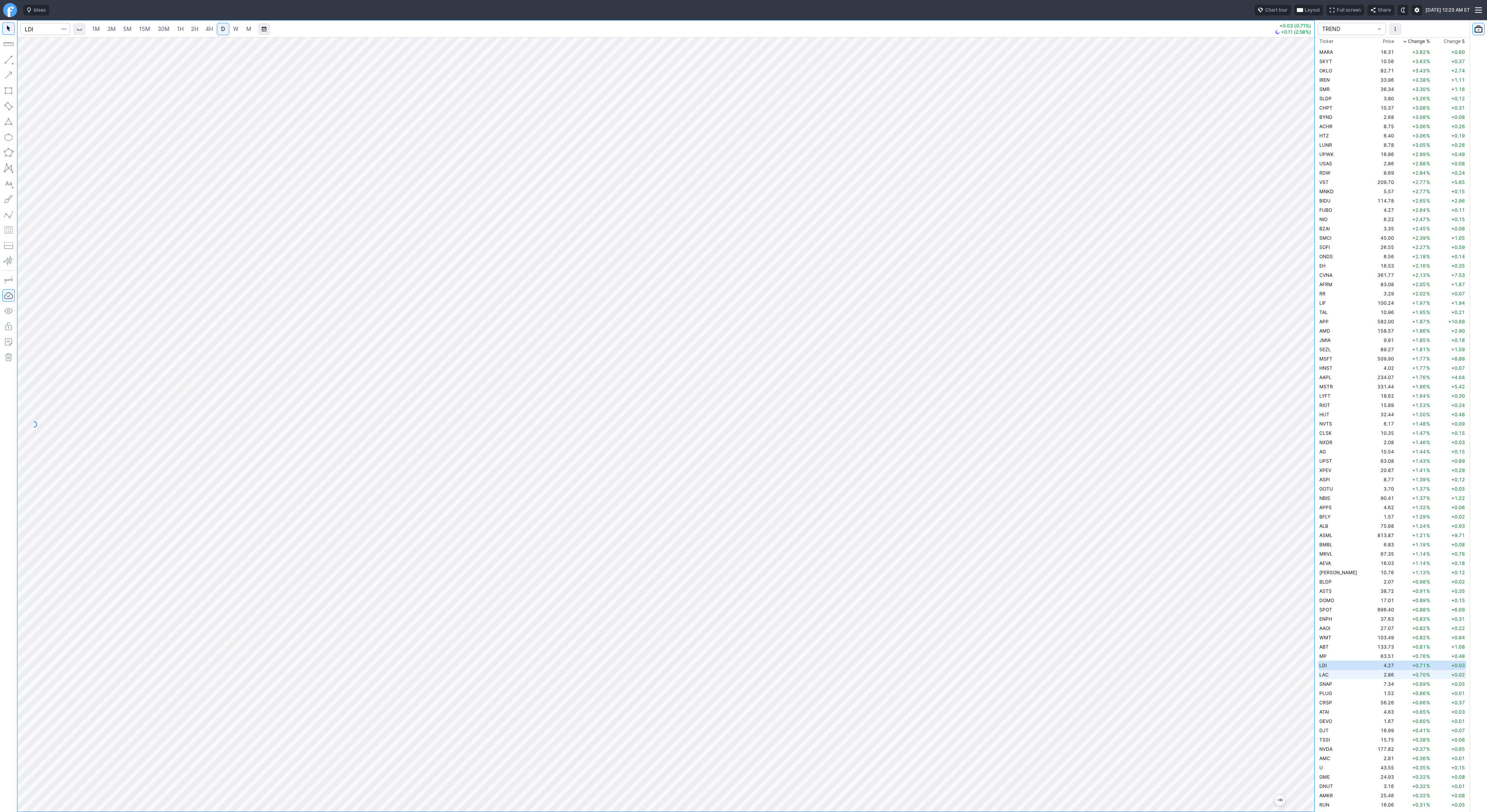
click at [1326, 672] on span "LAC" at bounding box center [1324, 675] width 9 height 6
click at [29, 27] on input "Search" at bounding box center [46, 29] width 50 height 12
type input "sbet"
click at [211, 23] on link "4H" at bounding box center [209, 29] width 14 height 12
click at [27, 30] on input "Search" at bounding box center [46, 29] width 50 height 12
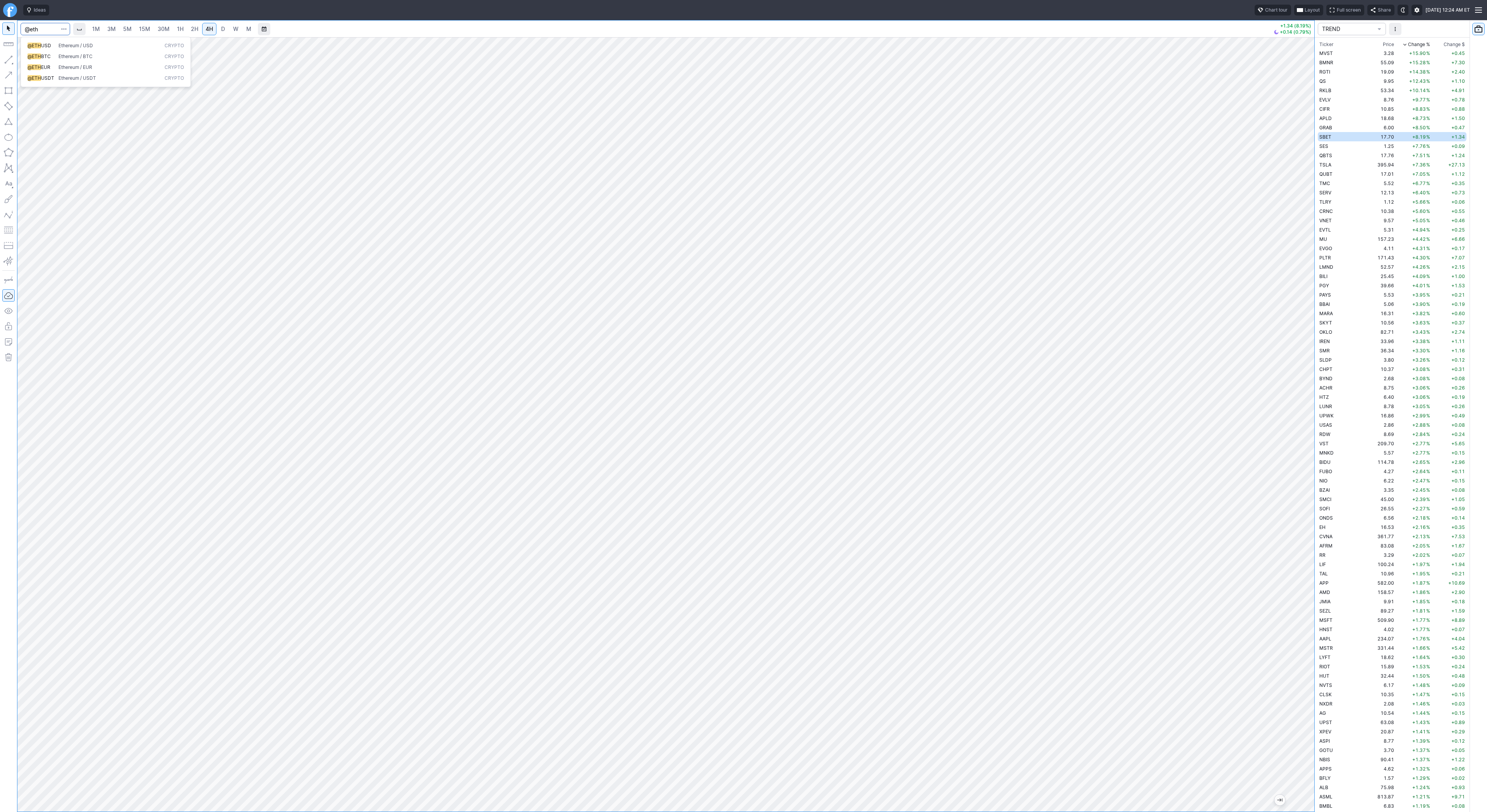
type input "@eth"
click at [42, 46] on span "USD" at bounding box center [46, 46] width 10 height 6
click at [163, 29] on span "30M" at bounding box center [163, 28] width 12 height 6
click at [215, 29] on link "4H" at bounding box center [209, 29] width 14 height 12
click at [155, 28] on link "30M" at bounding box center [163, 29] width 19 height 12
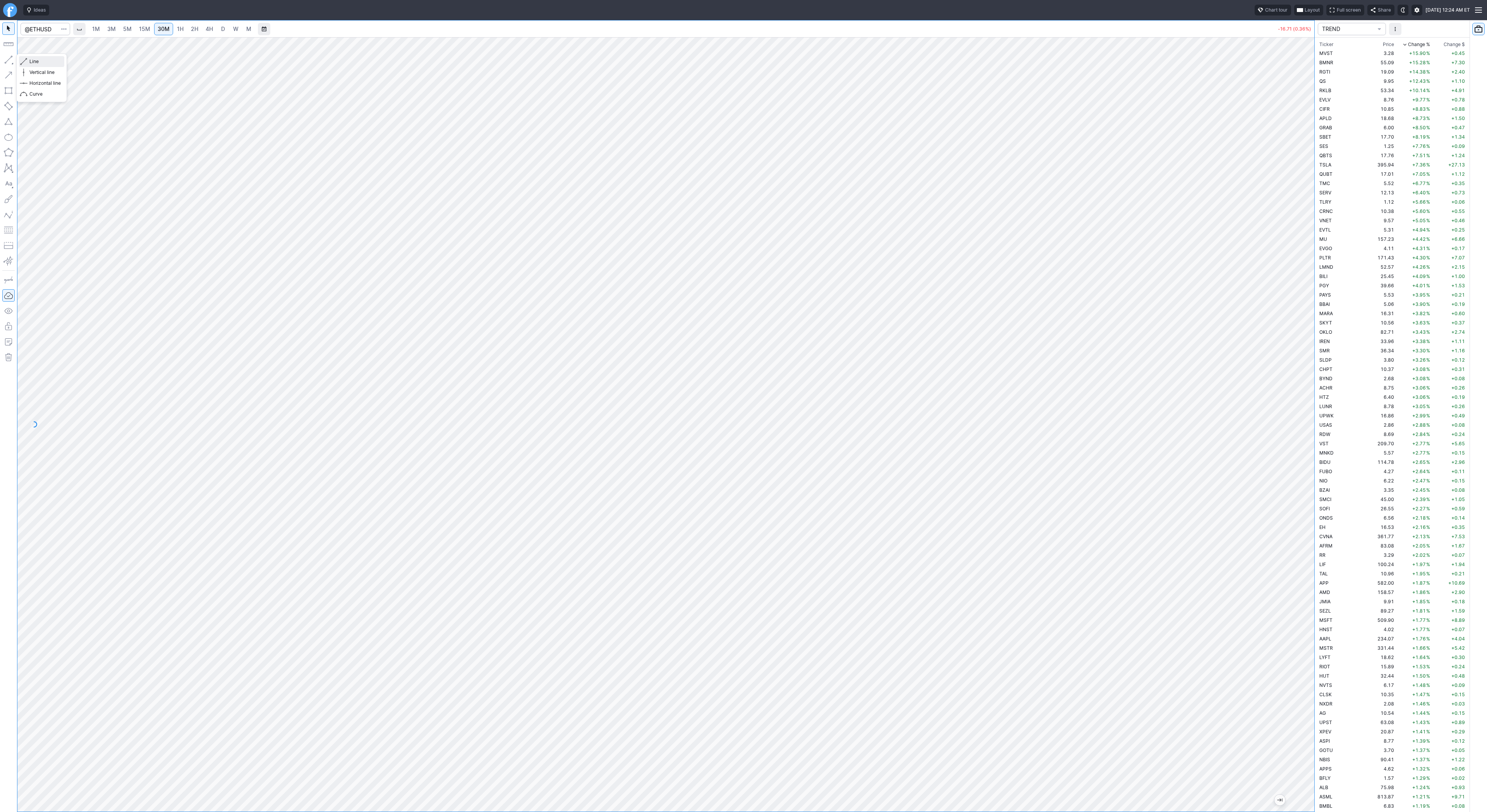
click at [34, 62] on span "Line" at bounding box center [45, 61] width 31 height 8
click at [8, 61] on button "button" at bounding box center [8, 59] width 12 height 12
click at [1345, 504] on td "BE" at bounding box center [1342, 504] width 49 height 9
click at [230, 29] on link "W" at bounding box center [236, 29] width 12 height 12
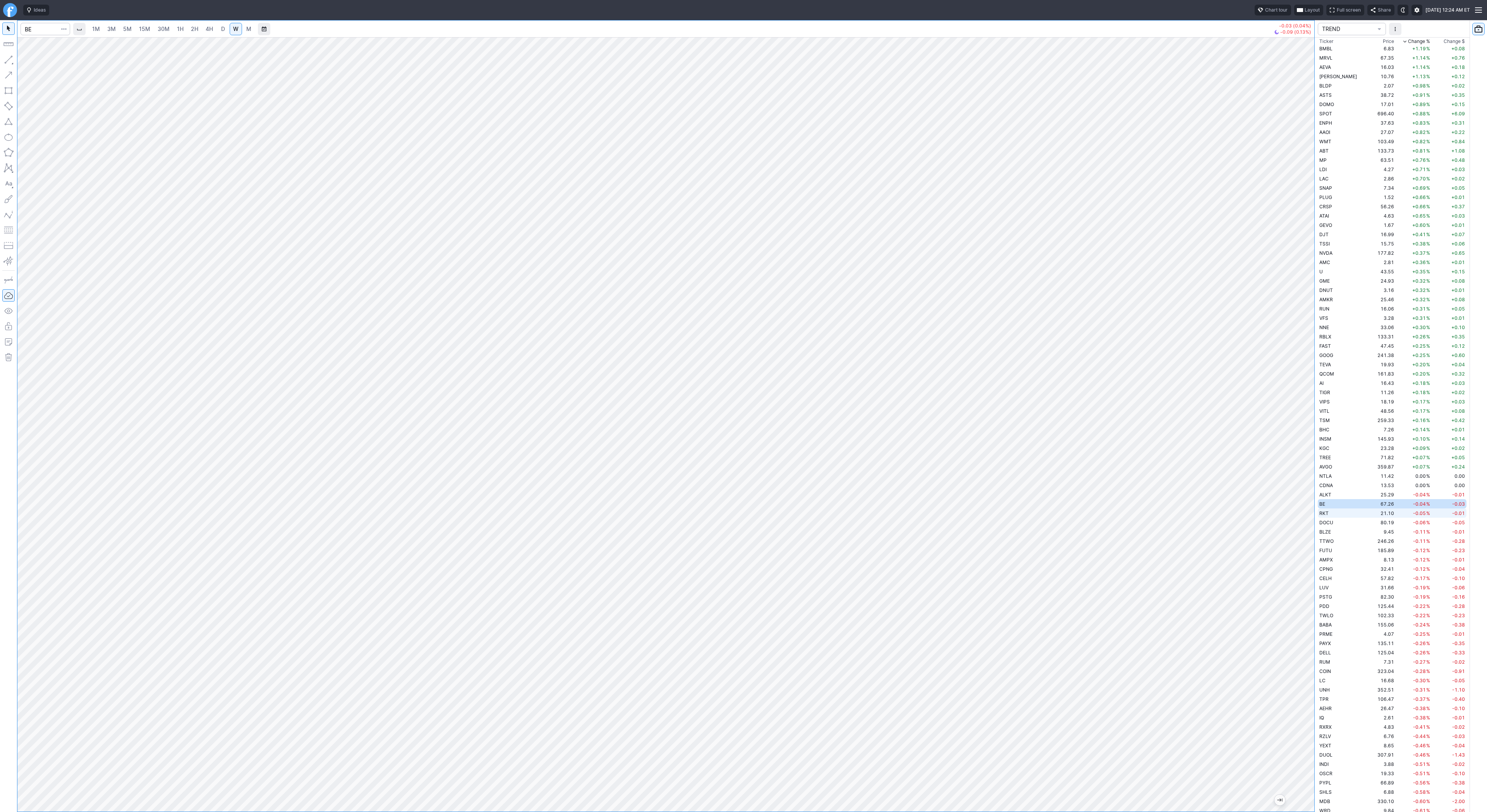
click at [1343, 512] on td "RKT" at bounding box center [1342, 513] width 49 height 9
click at [33, 59] on span "Line" at bounding box center [45, 61] width 31 height 8
click at [3, 60] on button "button" at bounding box center [8, 59] width 12 height 12
click at [9, 62] on button "button" at bounding box center [8, 59] width 12 height 12
drag, startPoint x: 6, startPoint y: 59, endPoint x: 27, endPoint y: 85, distance: 33.4
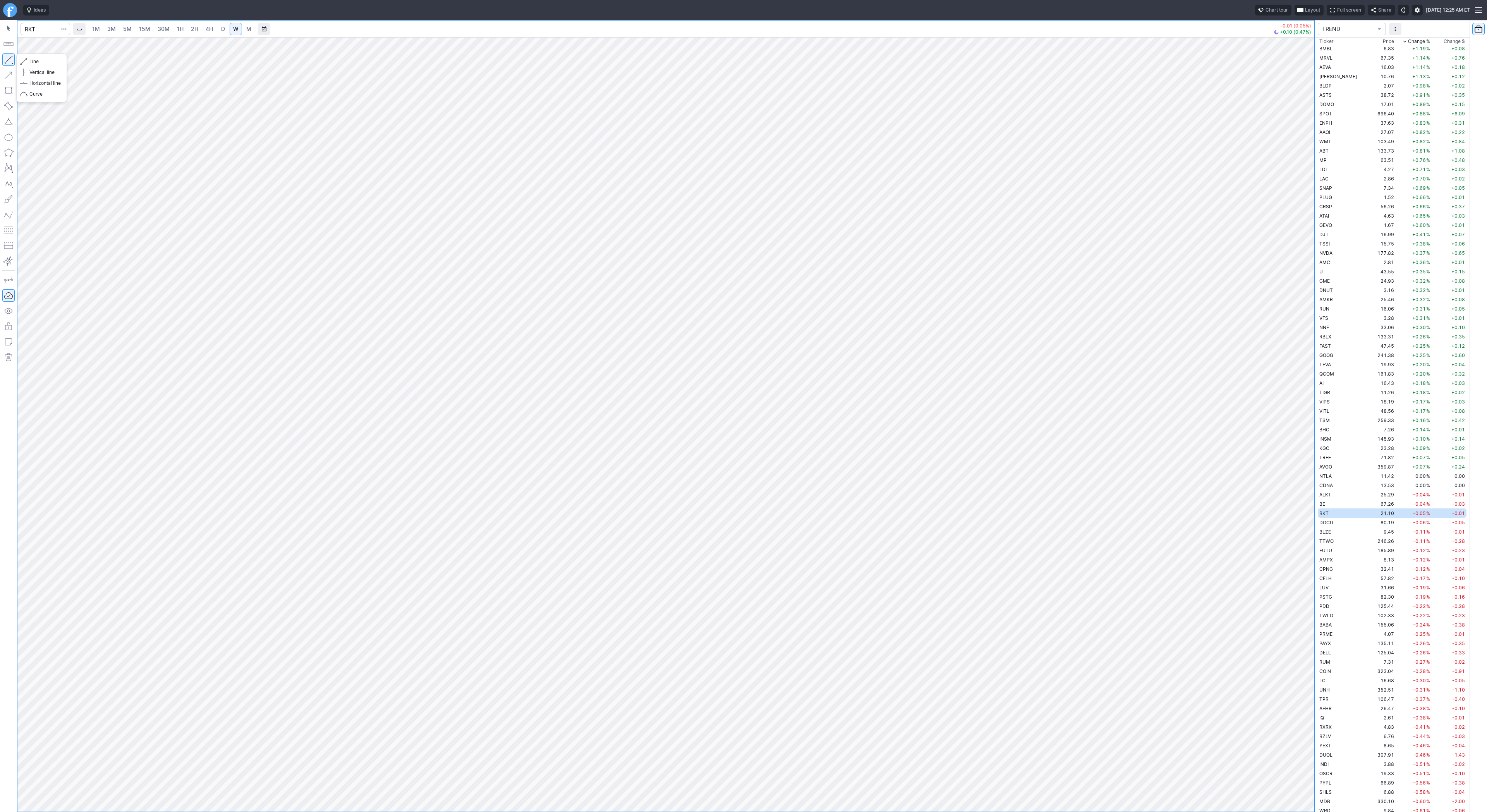
click at [6, 59] on button "button" at bounding box center [8, 59] width 12 height 12
click at [3, 59] on button "button" at bounding box center [8, 59] width 12 height 12
drag, startPoint x: 42, startPoint y: 57, endPoint x: 50, endPoint y: 73, distance: 17.9
click at [42, 58] on button "Line" at bounding box center [42, 61] width 45 height 11
click at [1371, 523] on td "80.19" at bounding box center [1381, 522] width 29 height 9
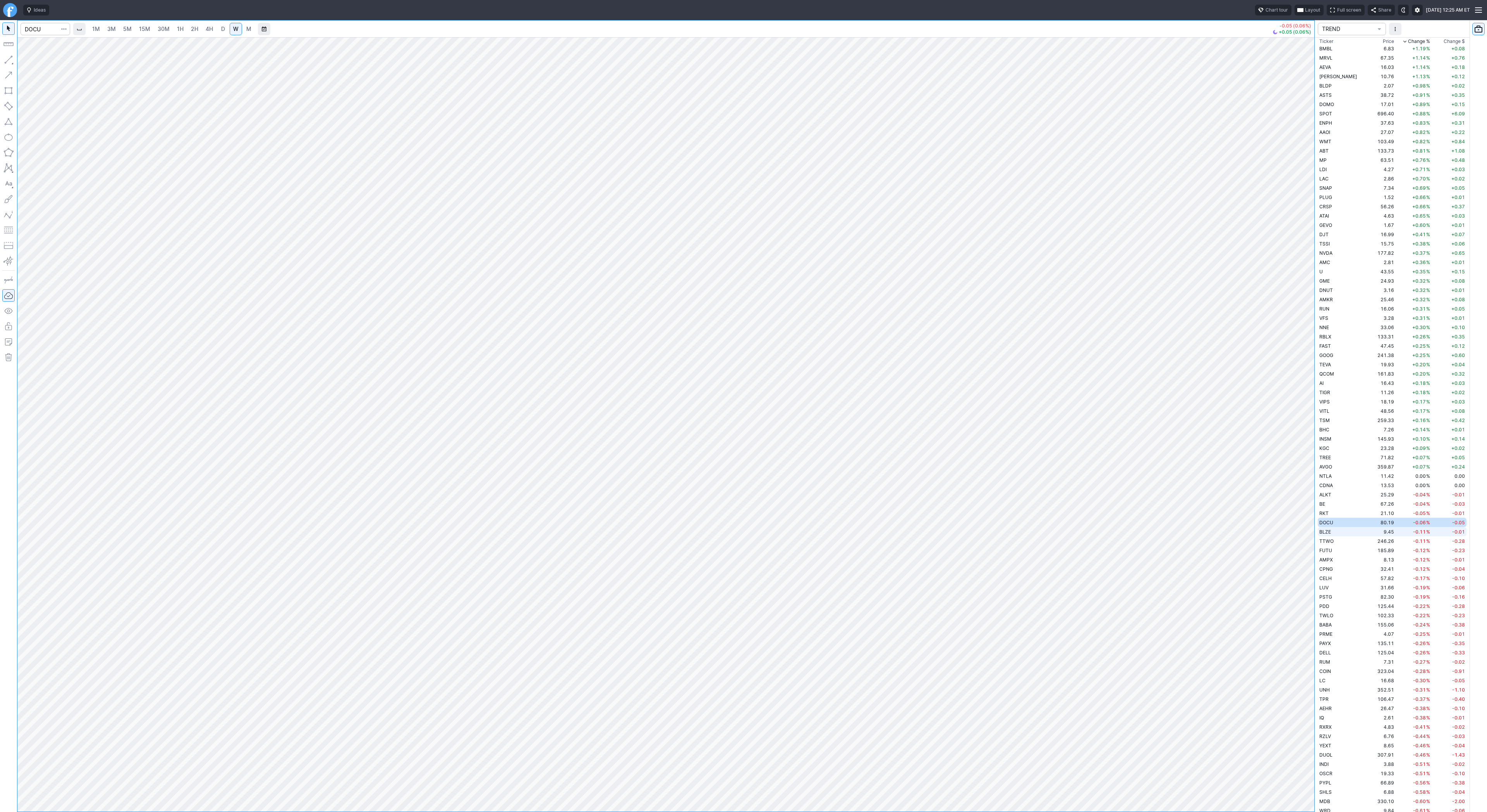
click at [1366, 529] on td "9.45" at bounding box center [1381, 532] width 29 height 9
click at [217, 27] on link "D" at bounding box center [223, 29] width 12 height 12
click at [237, 29] on span "W" at bounding box center [236, 28] width 5 height 6
click at [28, 61] on button "Line" at bounding box center [42, 61] width 45 height 11
click at [11, 61] on button "button" at bounding box center [8, 59] width 12 height 12
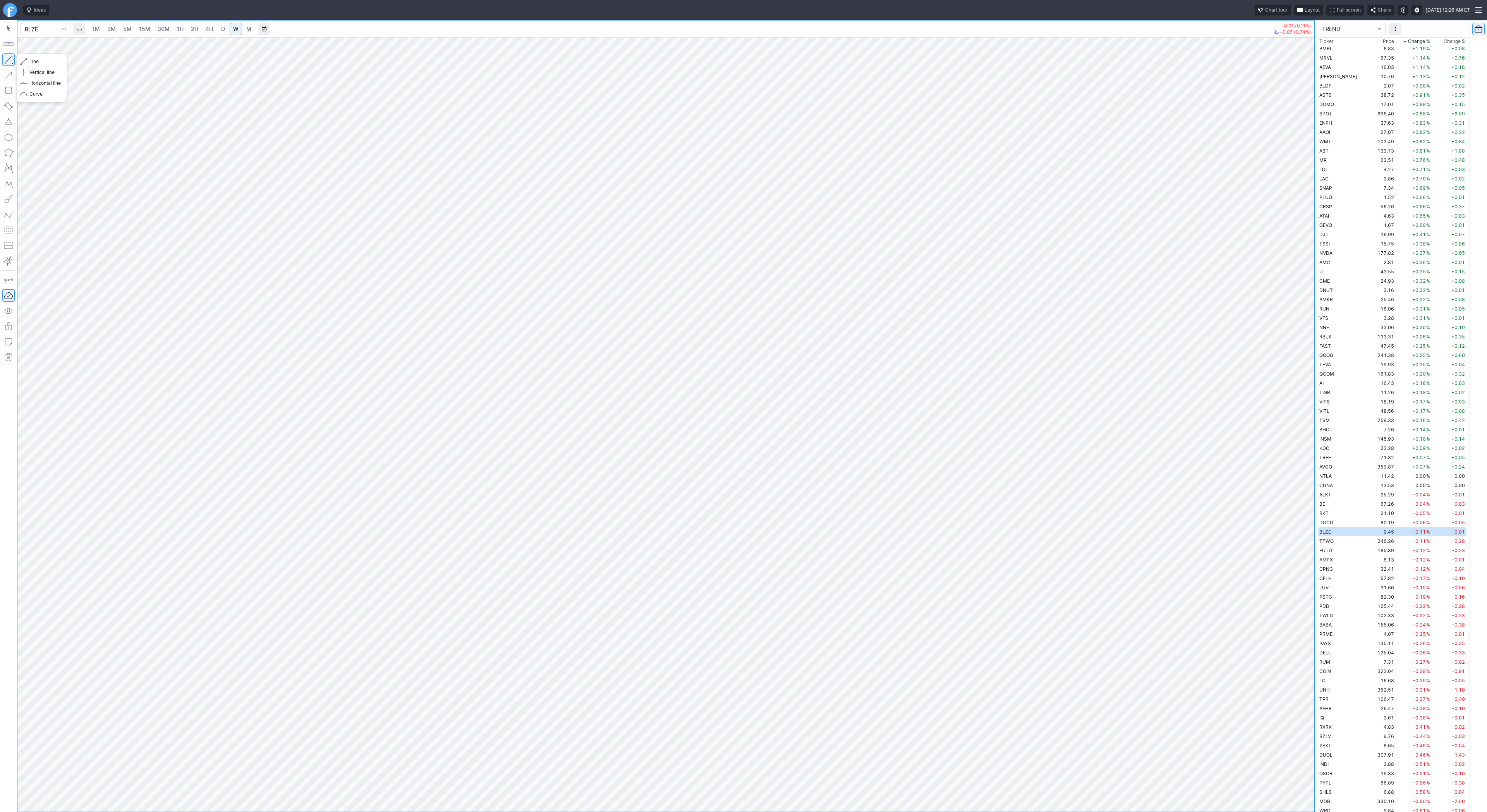
click at [11, 59] on button "button" at bounding box center [8, 59] width 12 height 12
click at [1328, 536] on td "BLZE" at bounding box center [1342, 532] width 49 height 9
click at [1329, 539] on span "TTWO" at bounding box center [1327, 541] width 14 height 6
click at [1331, 554] on td "FUTU" at bounding box center [1342, 550] width 49 height 9
click at [1335, 559] on td "AMPX" at bounding box center [1342, 559] width 49 height 9
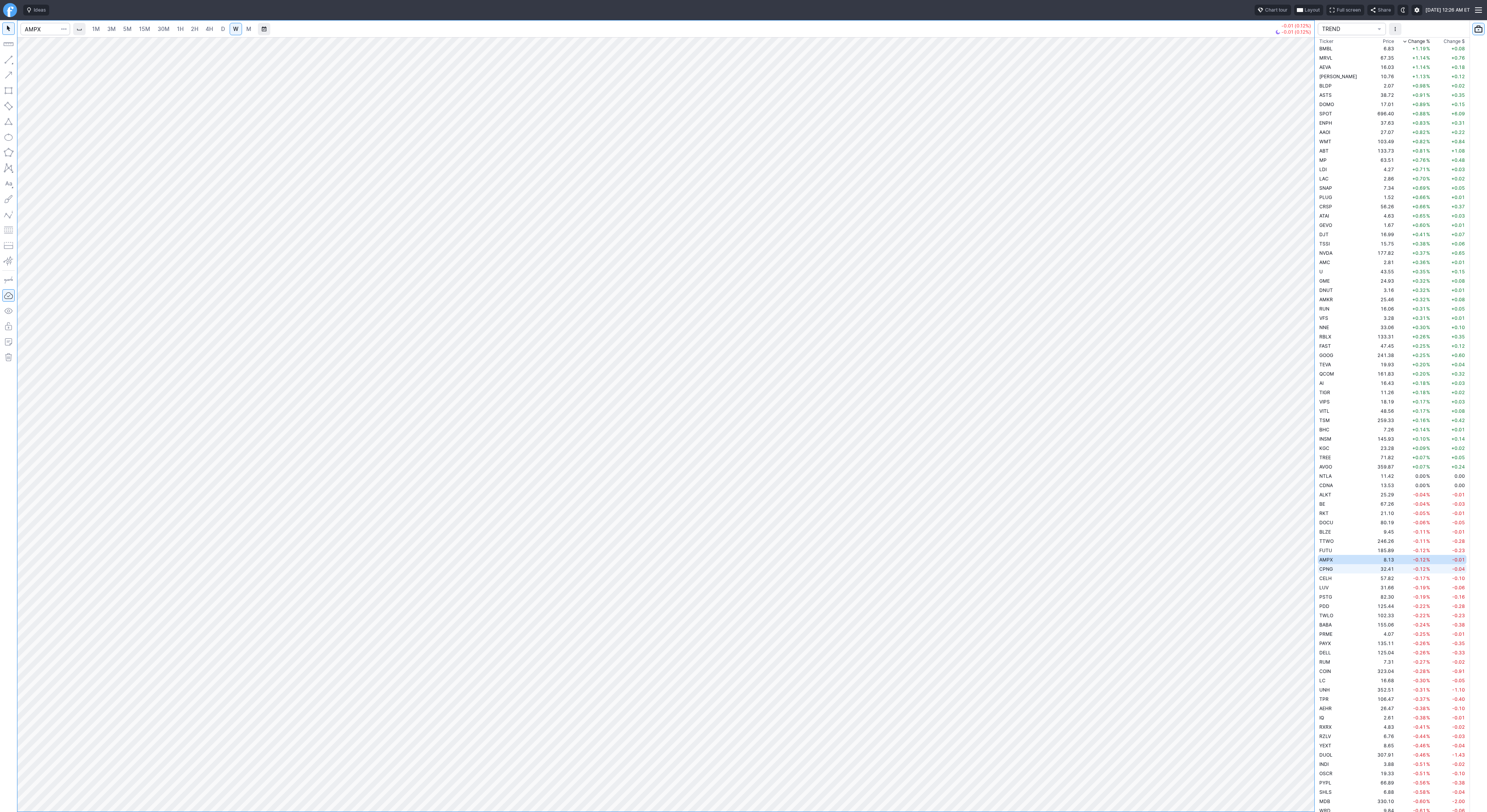
click at [1336, 570] on td "CPNG" at bounding box center [1342, 568] width 49 height 9
click at [1338, 578] on td "CELH" at bounding box center [1342, 578] width 49 height 9
click at [1333, 599] on td "PSTG" at bounding box center [1342, 597] width 49 height 9
click at [43, 27] on input "Search" at bounding box center [46, 29] width 50 height 12
type input "bmnr"
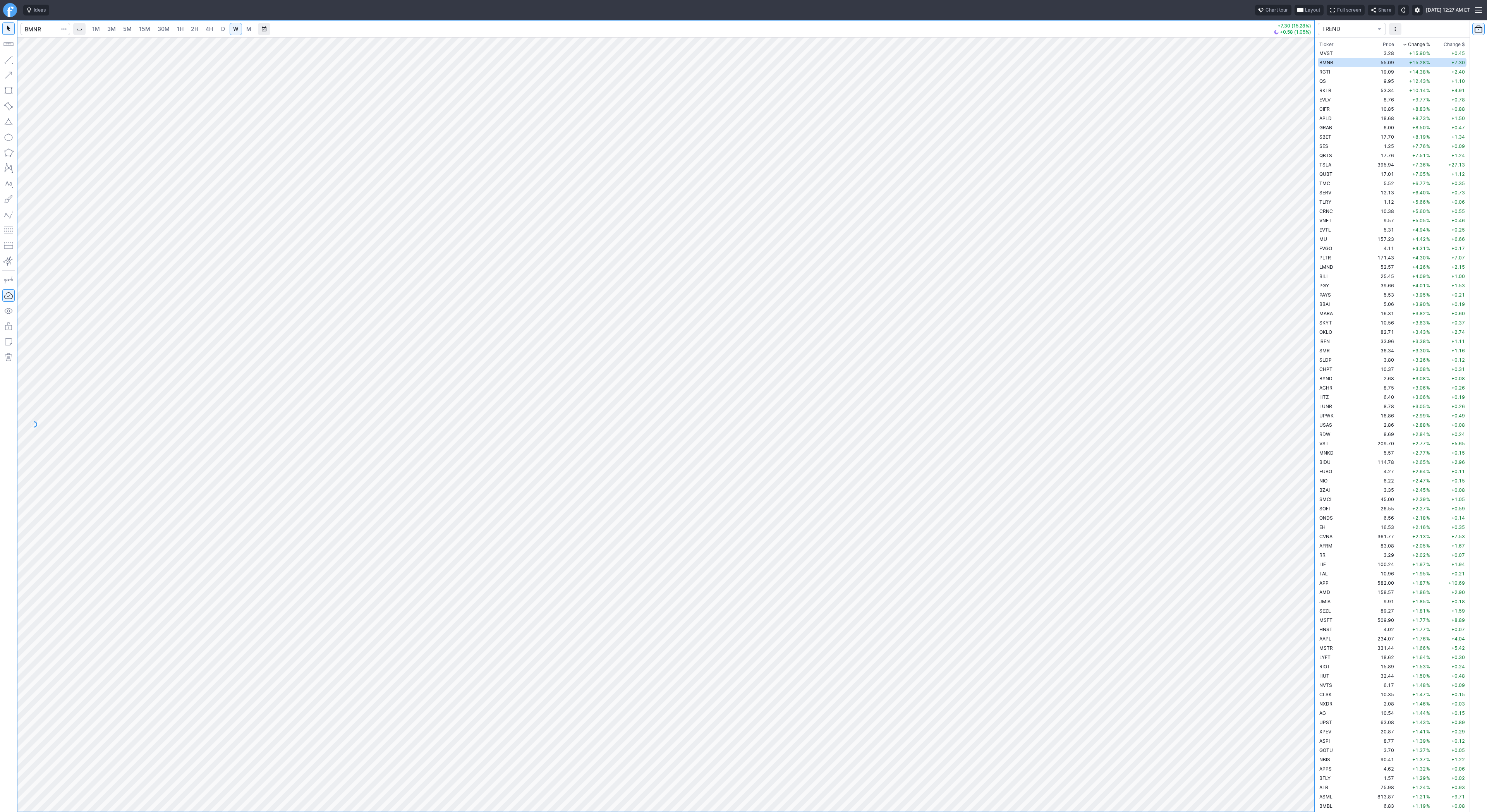
click at [213, 27] on link "4H" at bounding box center [209, 29] width 14 height 12
click at [221, 29] on span "D" at bounding box center [223, 29] width 5 height 8
click at [206, 29] on span "4H" at bounding box center [209, 28] width 8 height 6
click at [180, 28] on span "1H" at bounding box center [180, 28] width 6 height 6
click at [210, 28] on span "4H" at bounding box center [209, 28] width 8 height 6
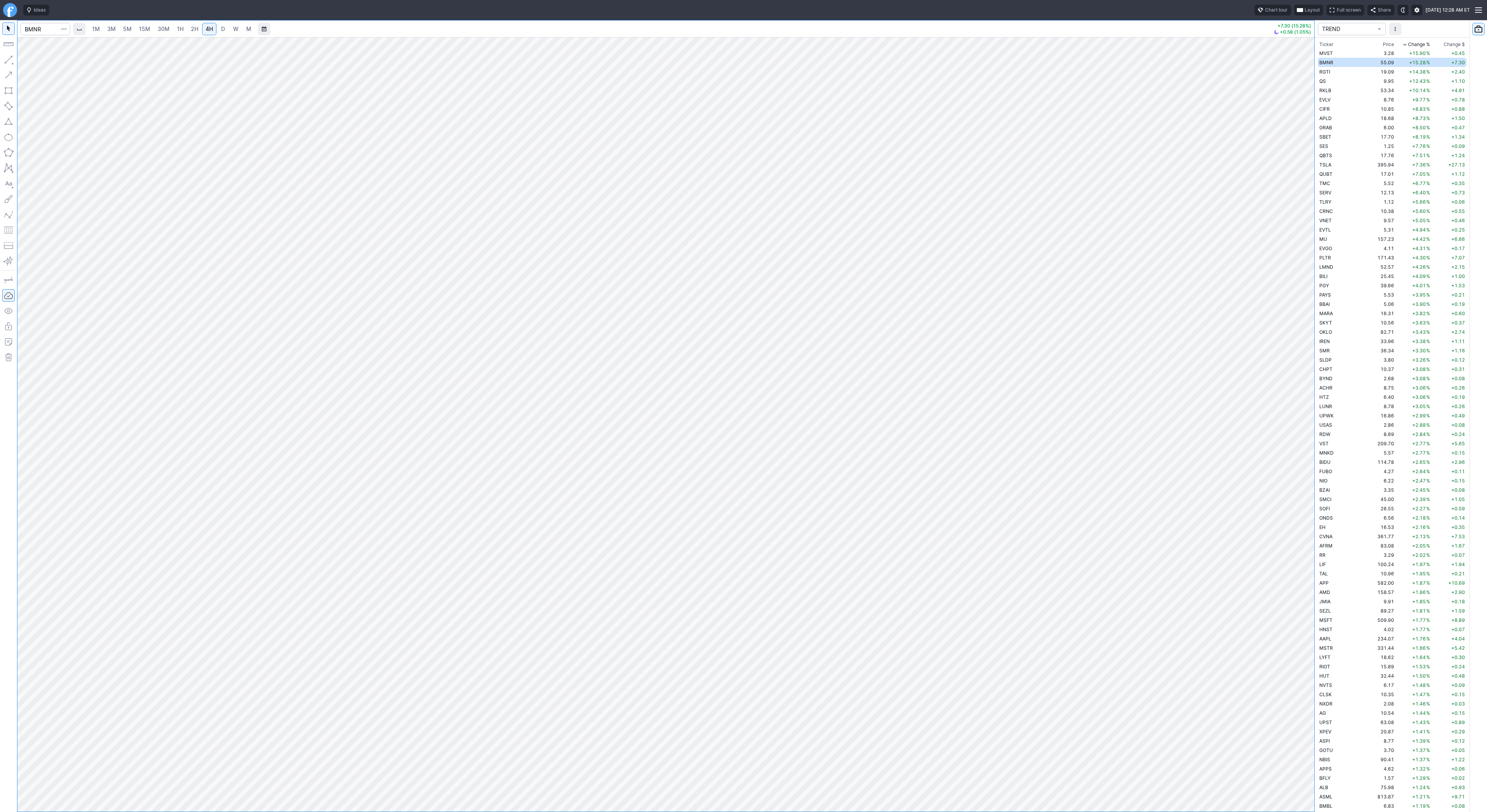
click at [191, 29] on span "2H" at bounding box center [195, 28] width 8 height 6
click at [180, 29] on span "1H" at bounding box center [180, 28] width 6 height 6
click at [37, 61] on span "Line" at bounding box center [45, 61] width 31 height 8
drag, startPoint x: 9, startPoint y: 57, endPoint x: 6, endPoint y: 89, distance: 32.1
click at [9, 58] on button "button" at bounding box center [8, 59] width 12 height 12
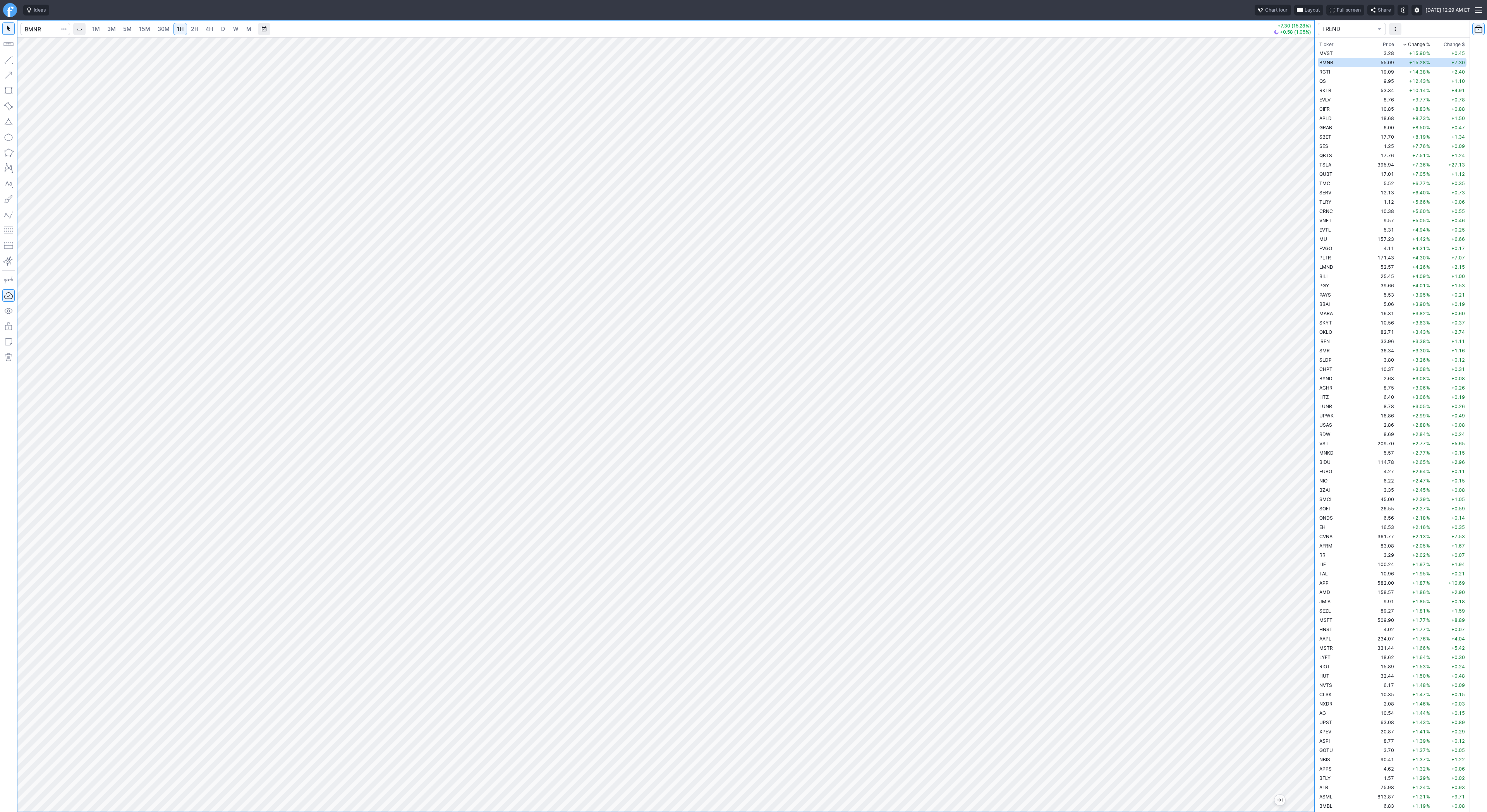
drag, startPoint x: 8, startPoint y: 58, endPoint x: 12, endPoint y: 75, distance: 17.5
click at [8, 60] on button "button" at bounding box center [8, 59] width 12 height 12
click at [49, 62] on span "Line" at bounding box center [45, 61] width 31 height 8
click at [8, 59] on button "button" at bounding box center [8, 59] width 12 height 12
drag, startPoint x: 1312, startPoint y: 384, endPoint x: 1322, endPoint y: 500, distance: 116.4
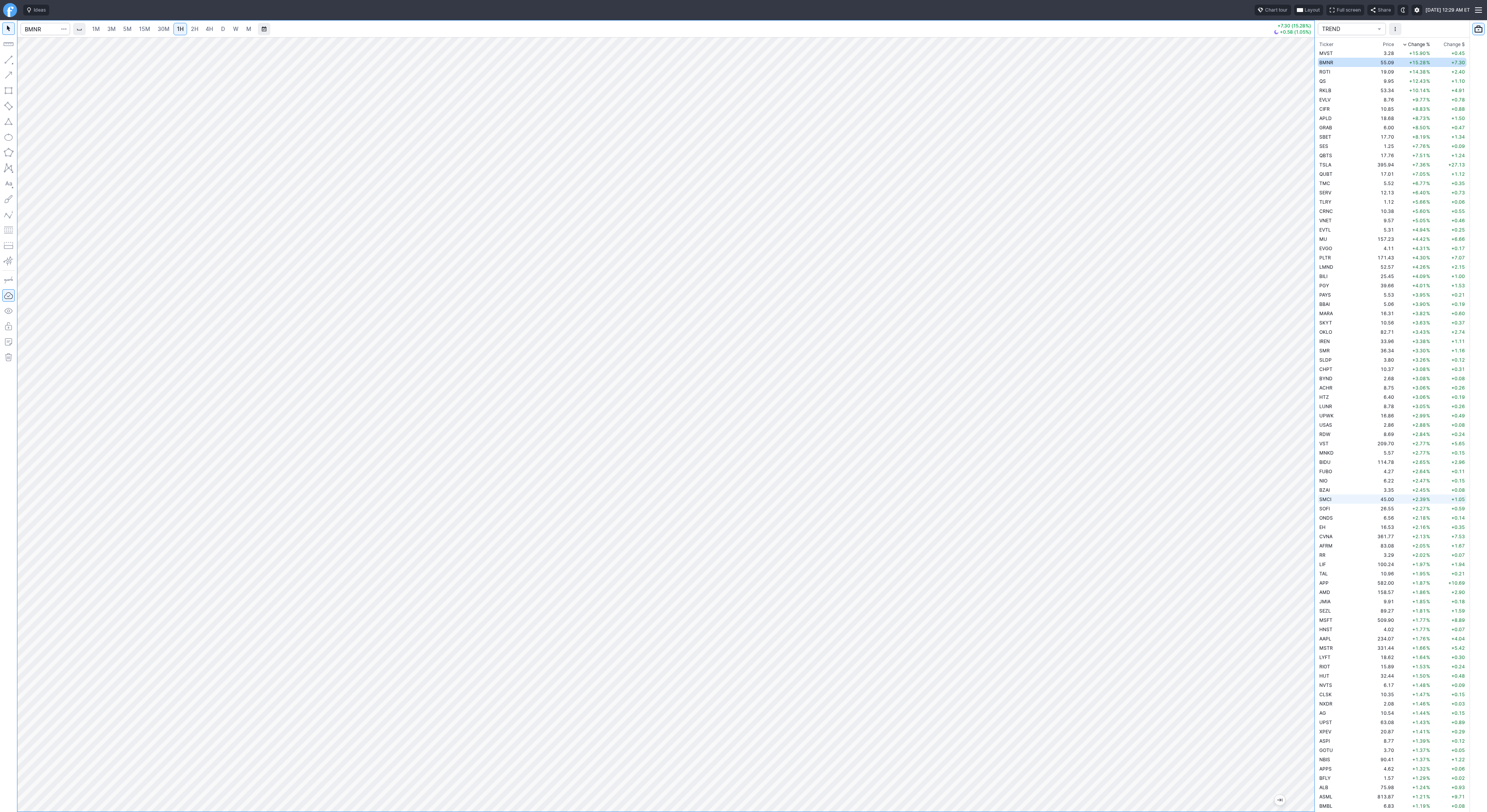
click at [1322, 500] on div "1M 3M 5M 15M 30M 1H 2H 4H D W M +7.30 (15.28%) +0.58 (1.05%) TREND Ticker Price…" at bounding box center [744, 416] width 1487 height 792
drag, startPoint x: 1311, startPoint y: 365, endPoint x: 1302, endPoint y: 385, distance: 21.9
click at [1307, 398] on div at bounding box center [1306, 422] width 16 height 755
click at [1087, 25] on div "1M 3M 5M 15M 30M 1H 2H 4H D W M +7.30 (15.28%) +0.58 (1.05%)" at bounding box center [666, 416] width 1297 height 791
drag, startPoint x: 1305, startPoint y: 301, endPoint x: 1305, endPoint y: 318, distance: 17.0
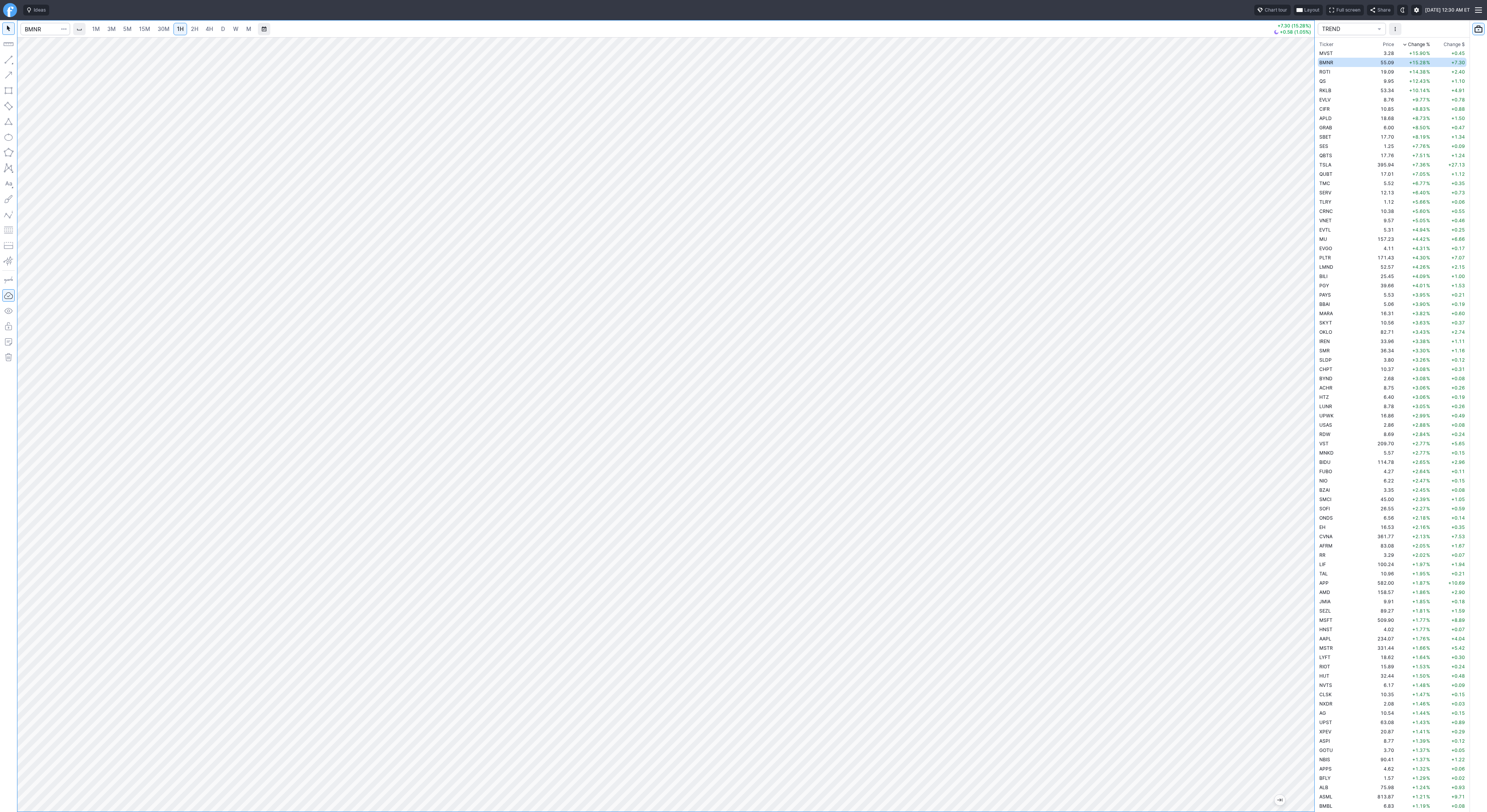
click at [1305, 318] on div at bounding box center [1306, 422] width 16 height 755
click at [10, 60] on button "button" at bounding box center [8, 59] width 12 height 12
drag, startPoint x: 1306, startPoint y: 581, endPoint x: 1306, endPoint y: 386, distance: 195.0
click at [1306, 386] on div at bounding box center [1306, 422] width 16 height 755
click at [1330, 543] on span "AFRM" at bounding box center [1326, 546] width 13 height 6
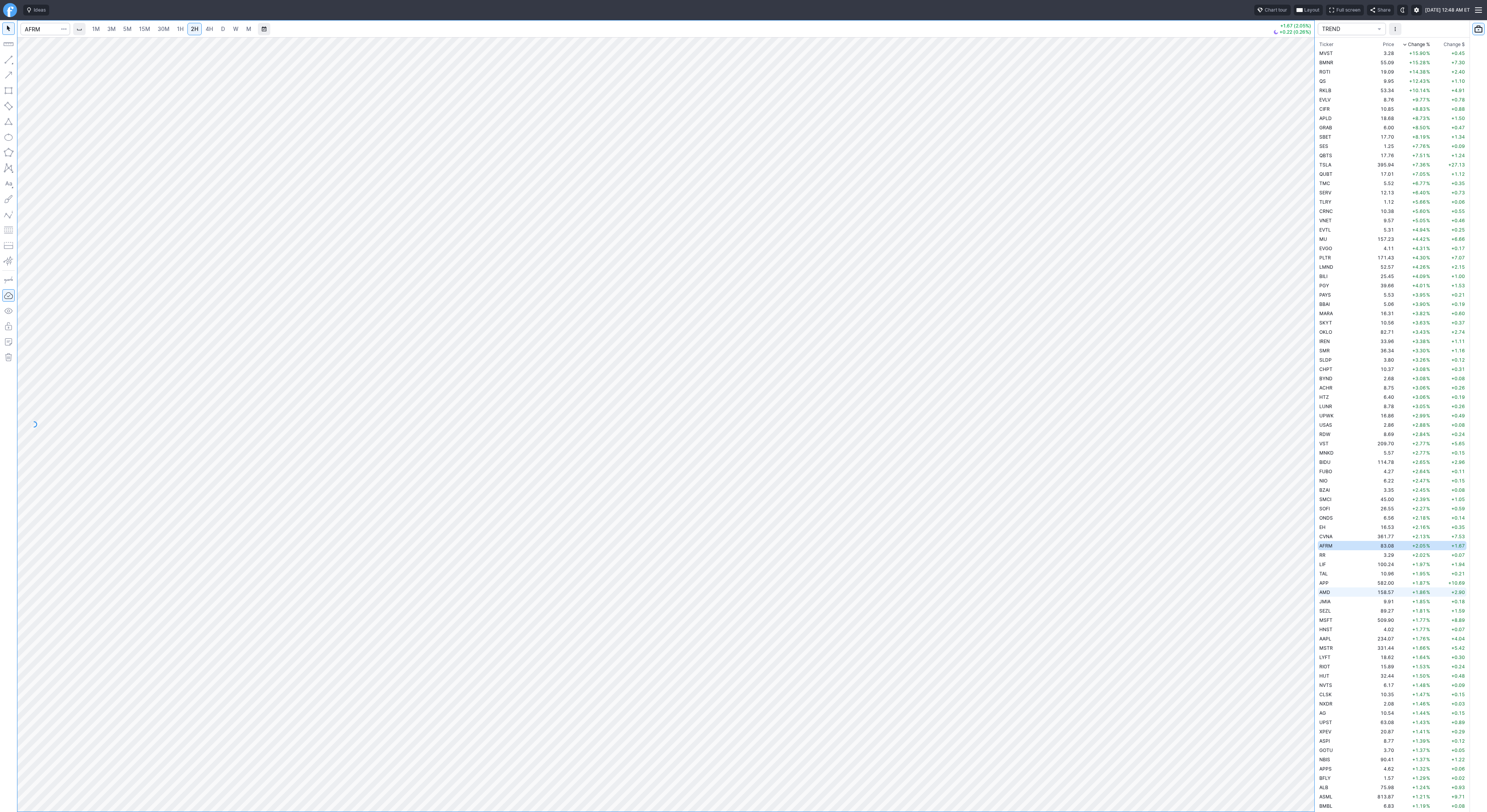
click at [1322, 590] on span "AMD" at bounding box center [1325, 592] width 11 height 6
click at [1329, 634] on td "AAPL" at bounding box center [1342, 638] width 49 height 9
click at [1329, 648] on span "MSTR" at bounding box center [1326, 648] width 13 height 6
click at [1320, 659] on span "LYFT" at bounding box center [1325, 657] width 11 height 6
click at [1330, 665] on span "RIOT" at bounding box center [1325, 667] width 11 height 6
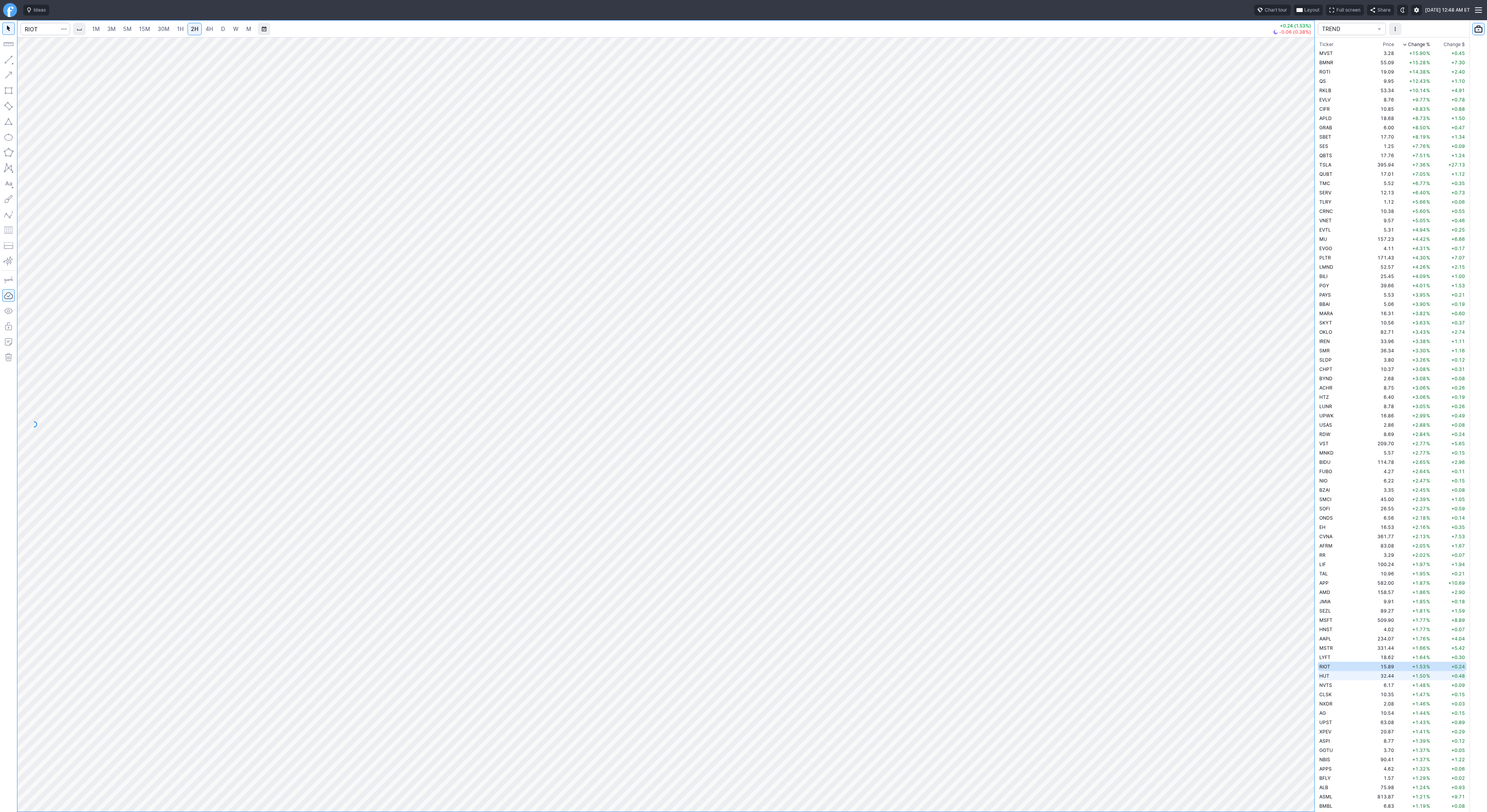
click at [1327, 678] on span "HUT" at bounding box center [1324, 676] width 10 height 6
click at [1329, 693] on span "CLSK" at bounding box center [1325, 694] width 12 height 6
click at [1326, 708] on td "NXDR" at bounding box center [1342, 704] width 49 height 9
click at [1325, 713] on span "AG" at bounding box center [1322, 713] width 6 height 6
click at [1327, 722] on span "UPST" at bounding box center [1326, 722] width 13 height 6
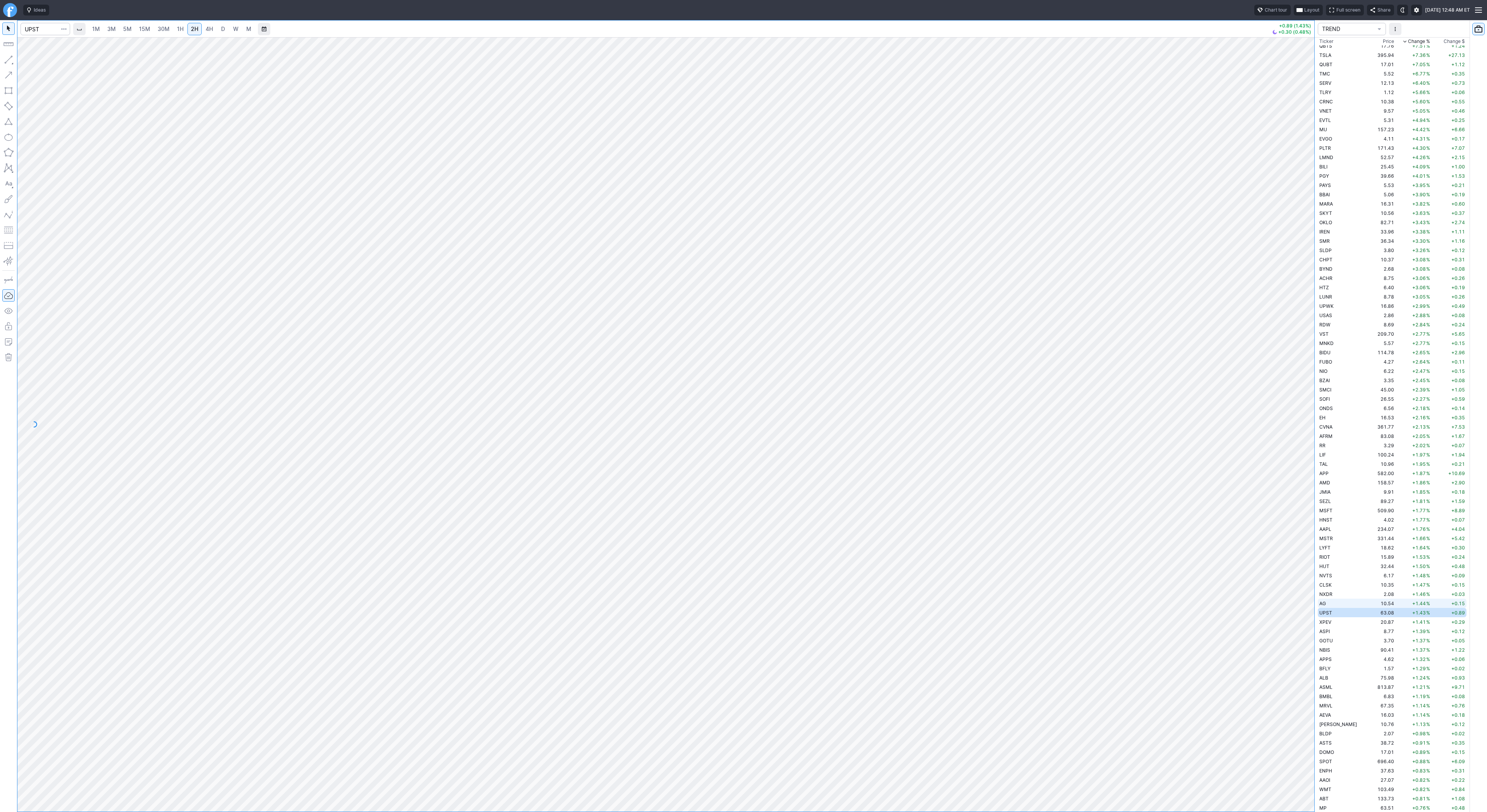
scroll to position [130, 0]
click at [1366, 638] on td "4.62" at bounding box center [1381, 638] width 29 height 9
click at [1333, 674] on td "BMBL" at bounding box center [1342, 676] width 49 height 9
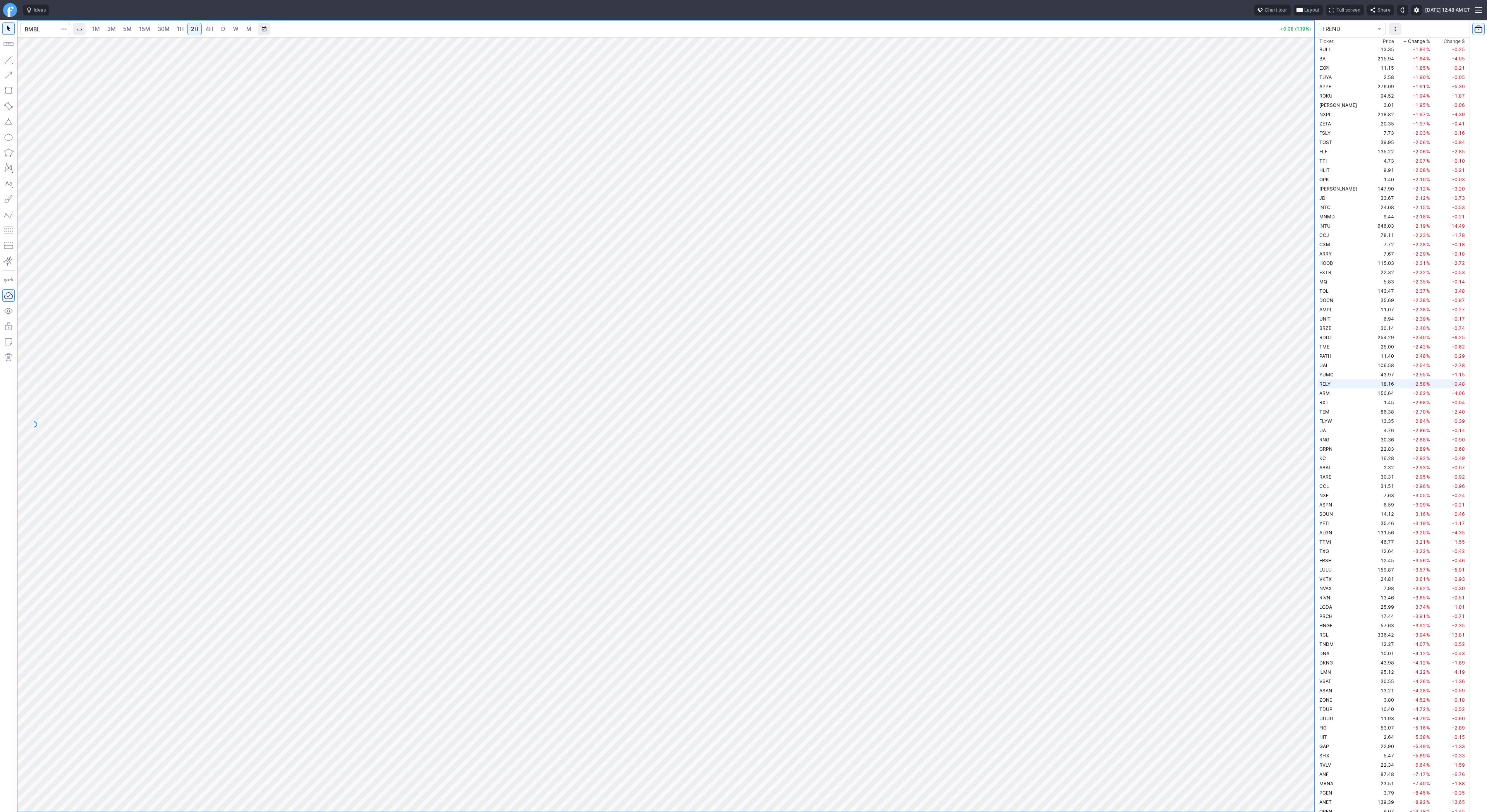
scroll to position [2027, 0]
click at [1329, 684] on span "ASAN" at bounding box center [1326, 683] width 13 height 6
click at [1325, 787] on span "PGEN" at bounding box center [1326, 785] width 13 height 6
click at [1328, 648] on span "DNA" at bounding box center [1324, 646] width 10 height 6
click at [222, 31] on span "D" at bounding box center [223, 28] width 4 height 6
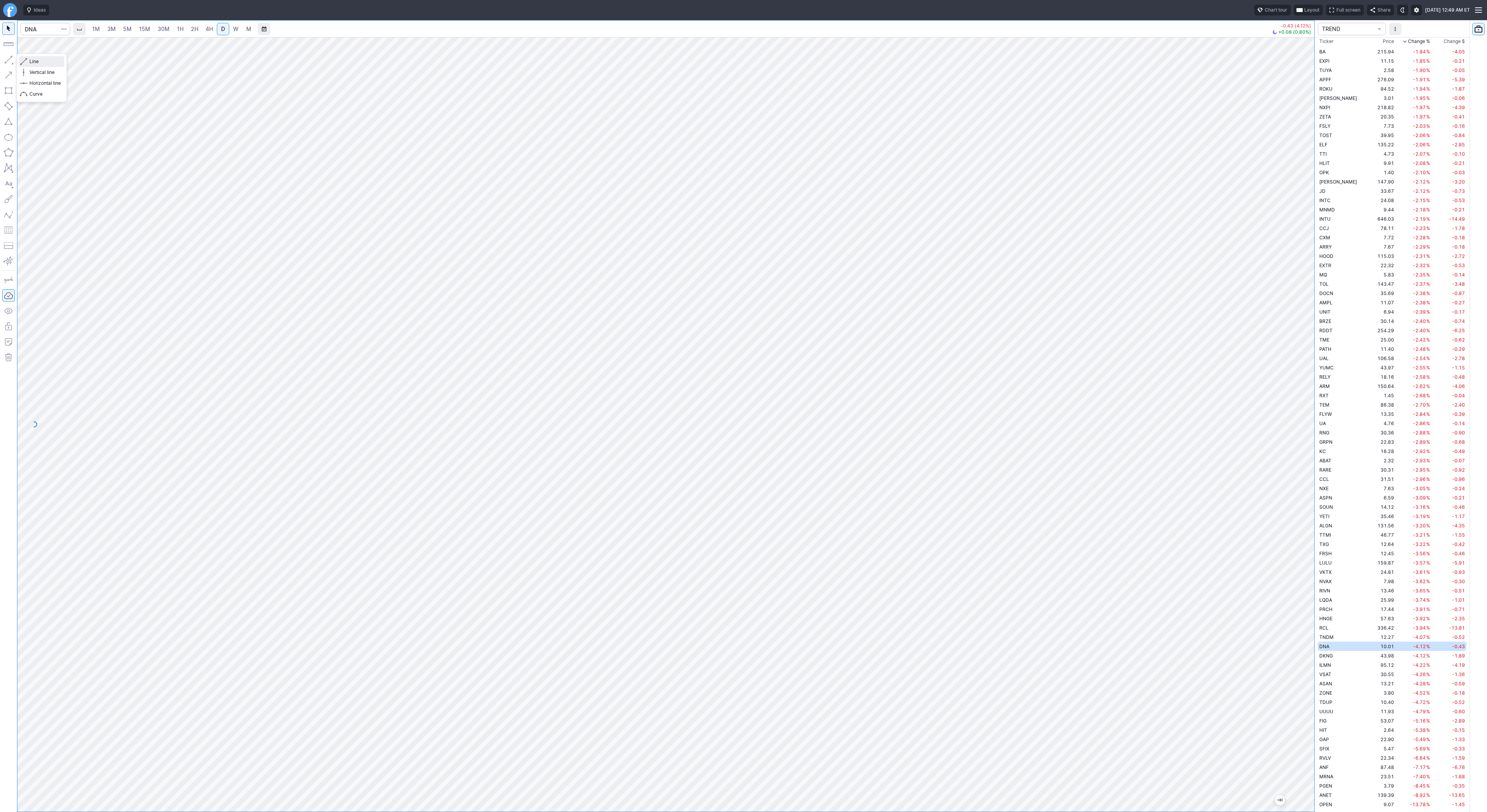
click at [25, 59] on span "button" at bounding box center [25, 61] width 5 height 11
click at [11, 59] on button "button" at bounding box center [8, 59] width 12 height 12
click at [1325, 654] on span "DKNG" at bounding box center [1326, 656] width 13 height 6
drag, startPoint x: 1314, startPoint y: 461, endPoint x: 1305, endPoint y: 662, distance: 201.2
click at [1307, 667] on div at bounding box center [1306, 422] width 16 height 755
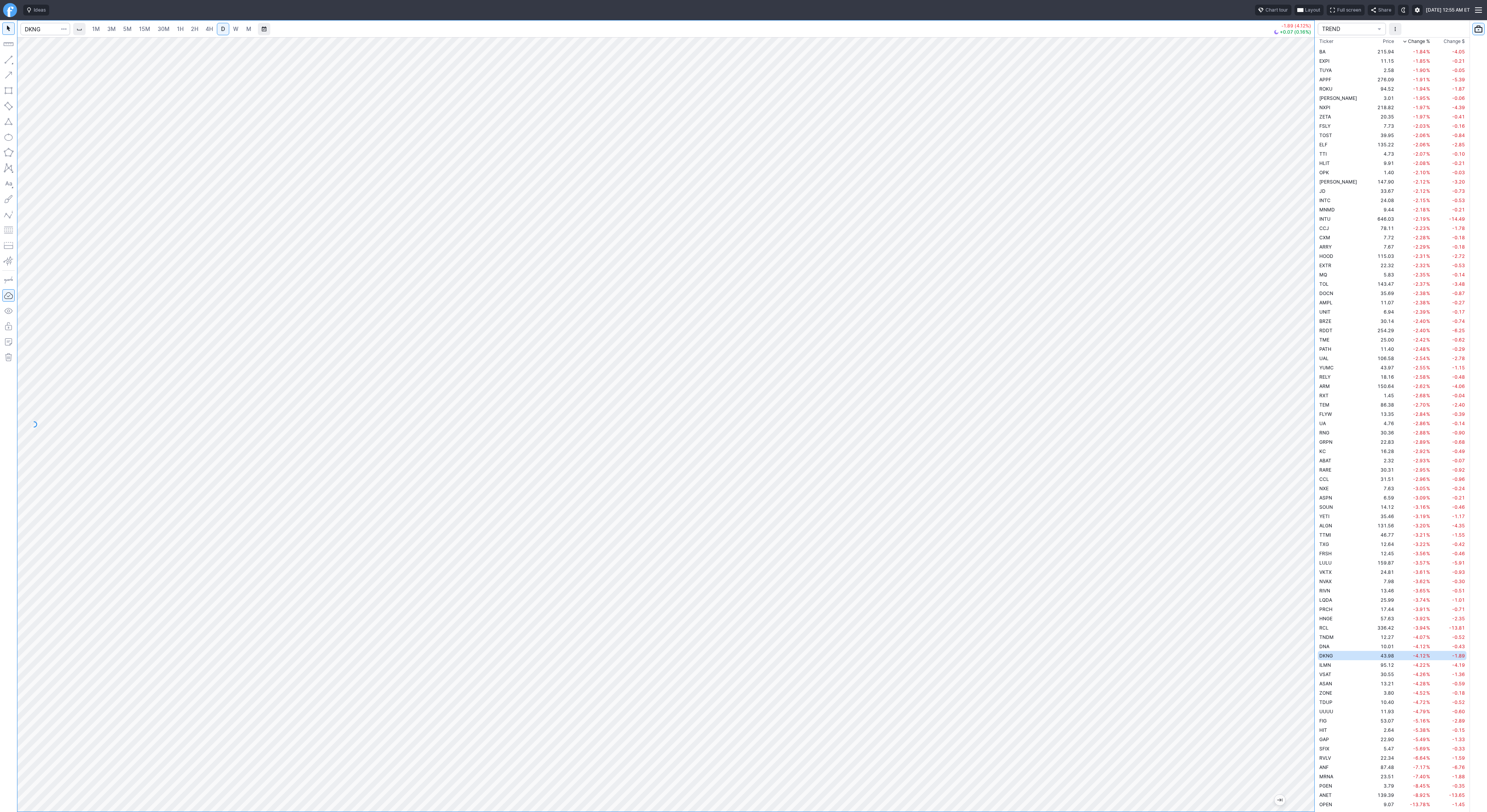
drag, startPoint x: 1304, startPoint y: 598, endPoint x: 1306, endPoint y: 618, distance: 20.1
click at [1306, 618] on div at bounding box center [1306, 422] width 16 height 755
click at [6, 57] on button "button" at bounding box center [8, 59] width 12 height 12
click at [31, 61] on span "Line" at bounding box center [45, 61] width 31 height 8
click at [32, 61] on span "Line" at bounding box center [45, 61] width 31 height 8
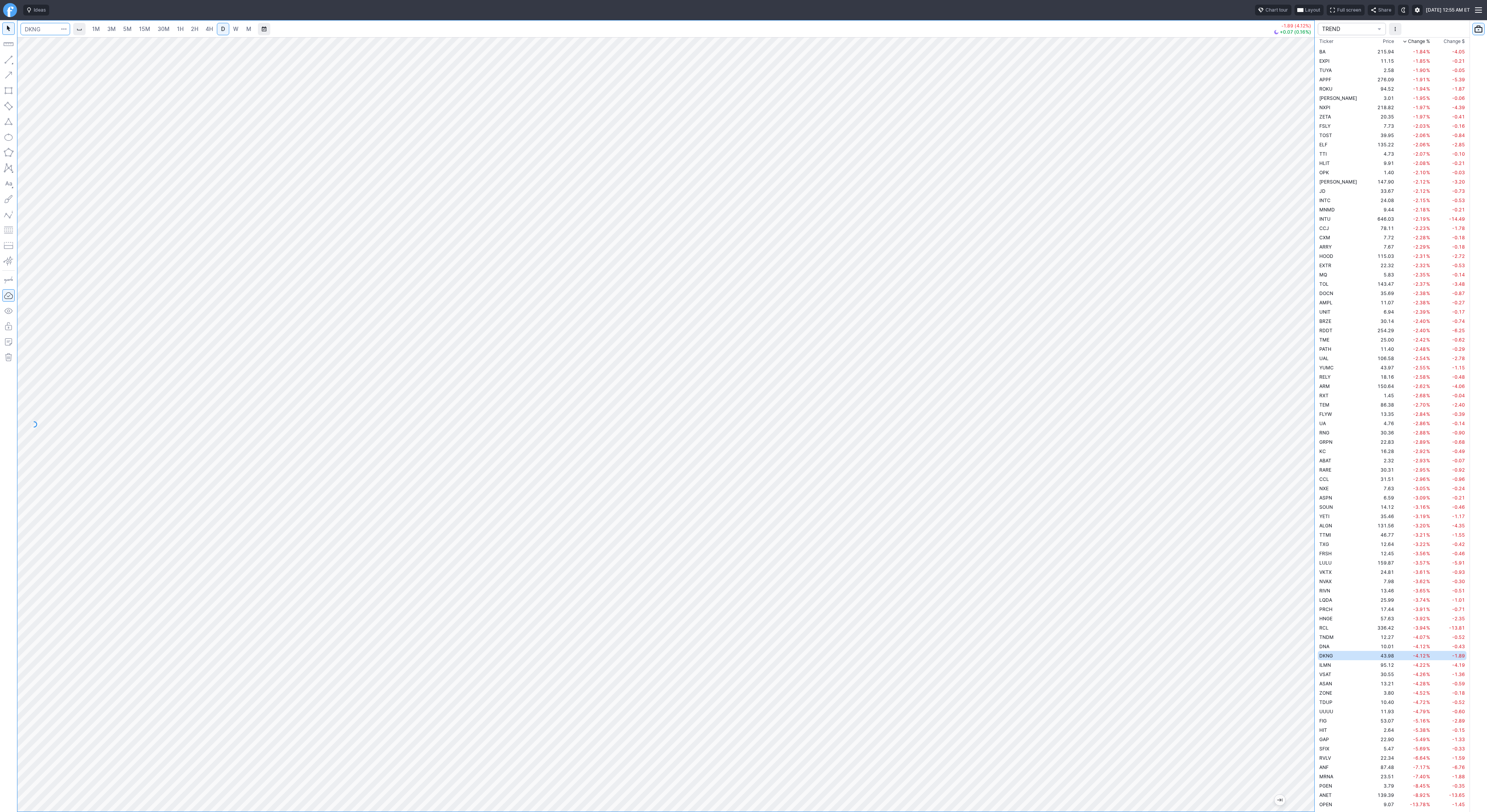
click at [54, 32] on input "Search" at bounding box center [46, 29] width 50 height 12
type input "tsla"
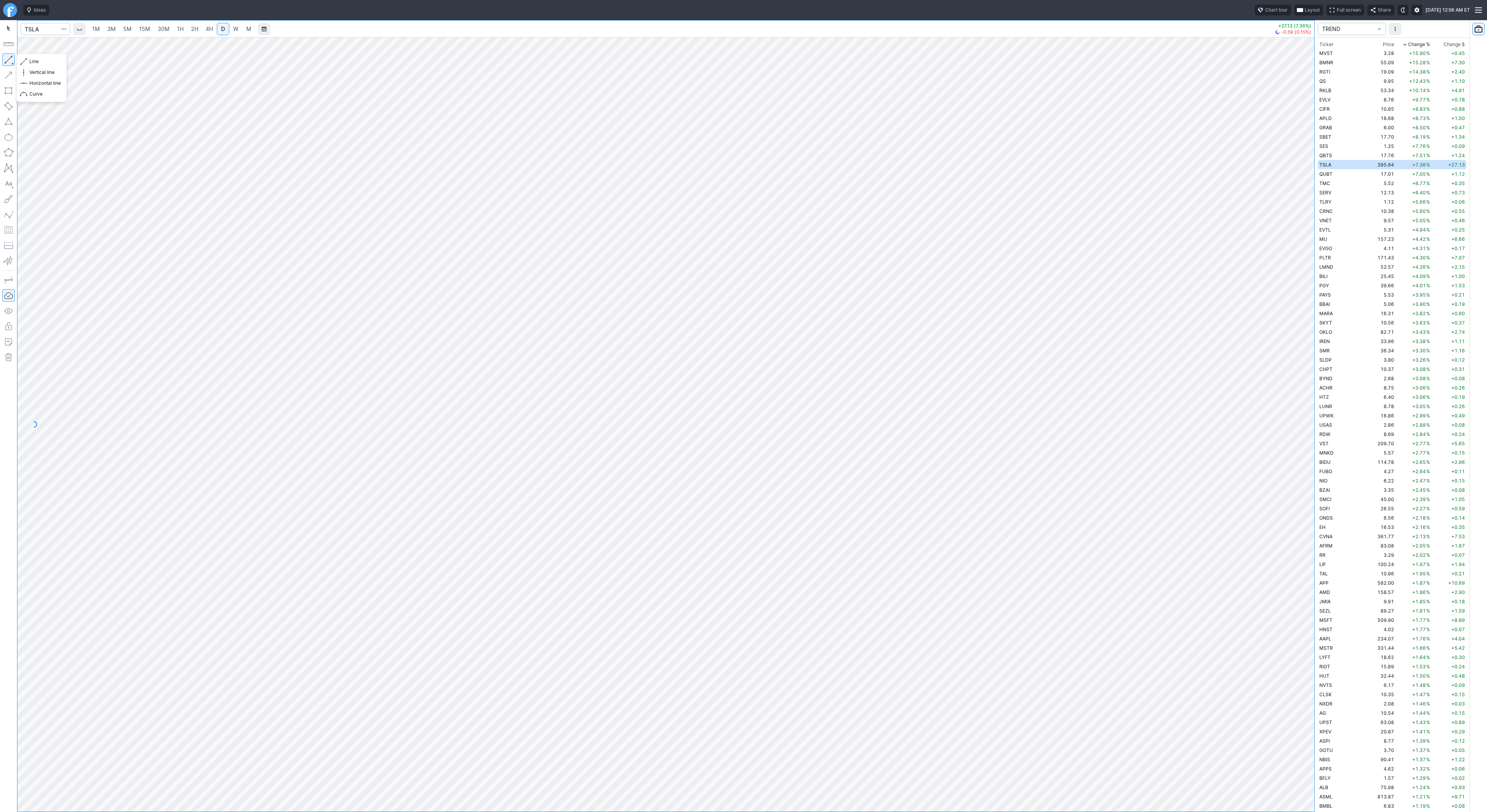
click at [8, 58] on button "button" at bounding box center [8, 59] width 12 height 12
click at [8, 59] on button "button" at bounding box center [8, 59] width 12 height 12
click at [195, 30] on span "2H" at bounding box center [195, 28] width 8 height 6
drag, startPoint x: 1307, startPoint y: 345, endPoint x: 1321, endPoint y: 461, distance: 116.8
click at [1321, 462] on div "1M 3M 5M 15M 30M 1H 2H 4H D W M +27.13 (7.36%) -0.59 (0.15%) TREND Ticker Price…" at bounding box center [744, 416] width 1487 height 792
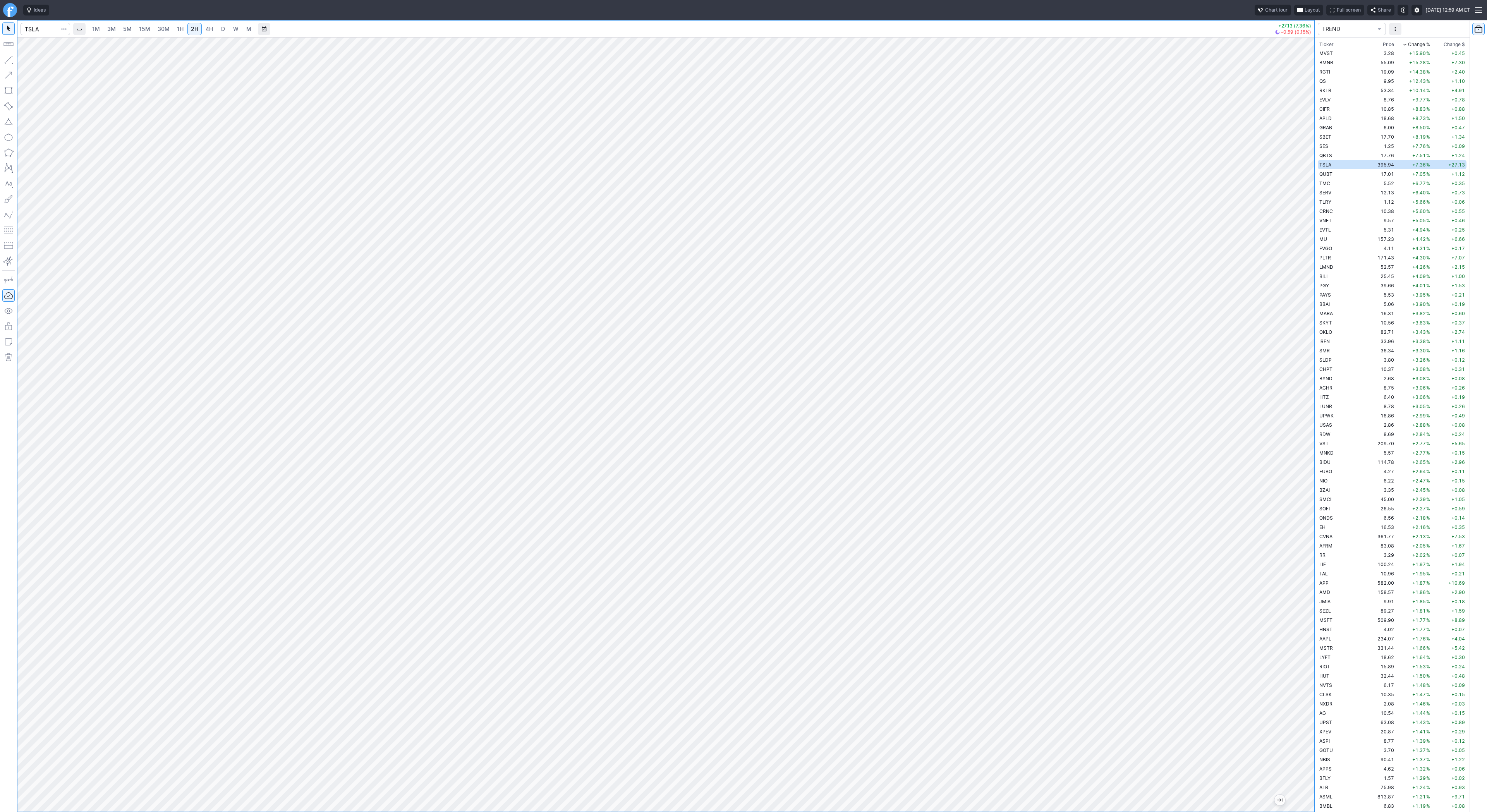
drag, startPoint x: 1306, startPoint y: 426, endPoint x: 1299, endPoint y: 455, distance: 29.8
click at [1300, 458] on div at bounding box center [1306, 422] width 16 height 755
click at [207, 28] on span "4H" at bounding box center [209, 28] width 8 height 6
click at [221, 27] on span "D" at bounding box center [223, 28] width 4 height 6
drag, startPoint x: 1307, startPoint y: 511, endPoint x: 1303, endPoint y: 503, distance: 8.9
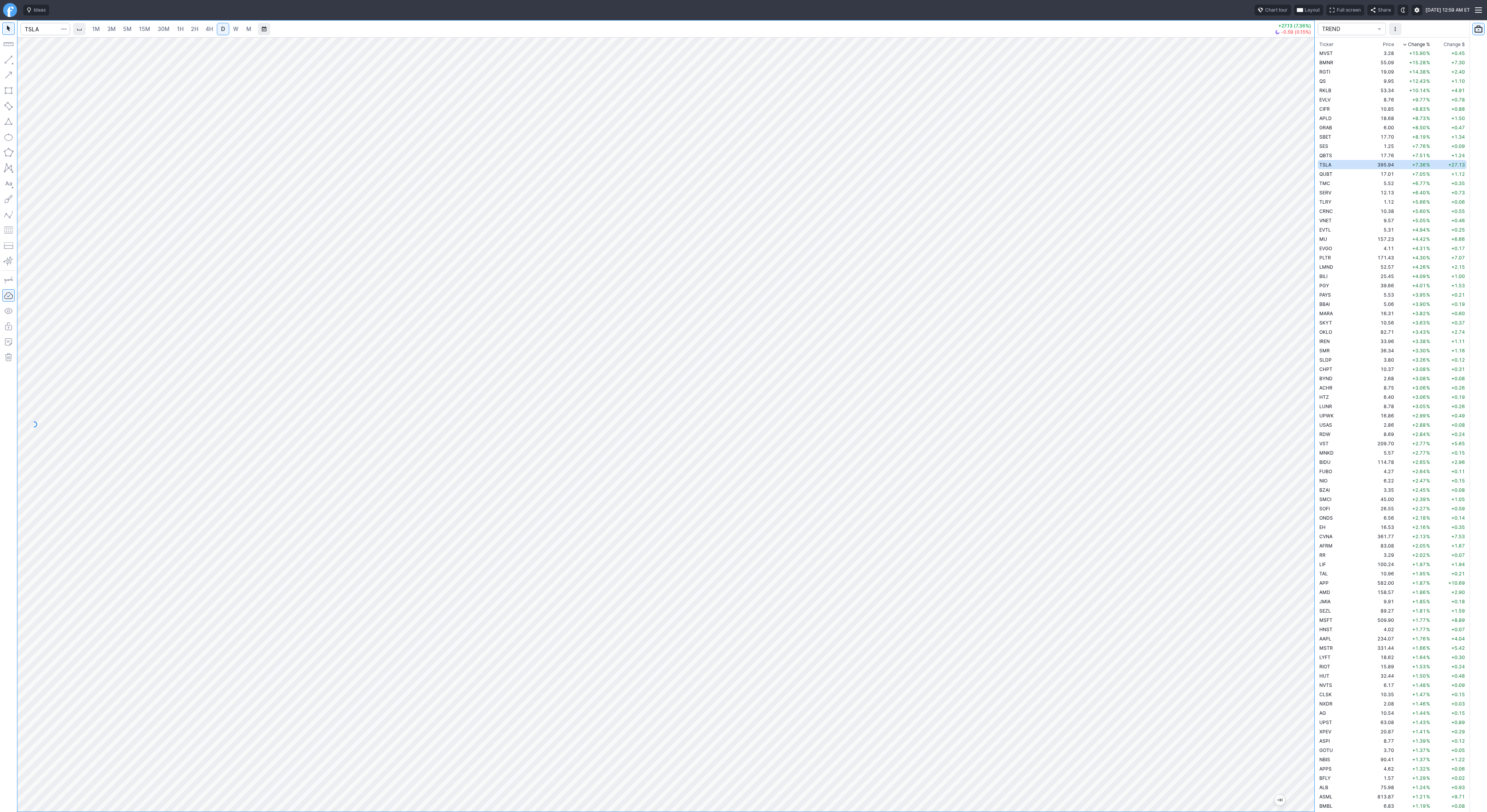
click at [1306, 508] on div at bounding box center [1306, 422] width 16 height 755
click at [5, 58] on button "button" at bounding box center [8, 59] width 12 height 12
click at [31, 61] on span "Line" at bounding box center [45, 61] width 31 height 8
click at [9, 58] on button "button" at bounding box center [8, 59] width 12 height 12
click at [30, 62] on span "Line" at bounding box center [45, 61] width 31 height 8
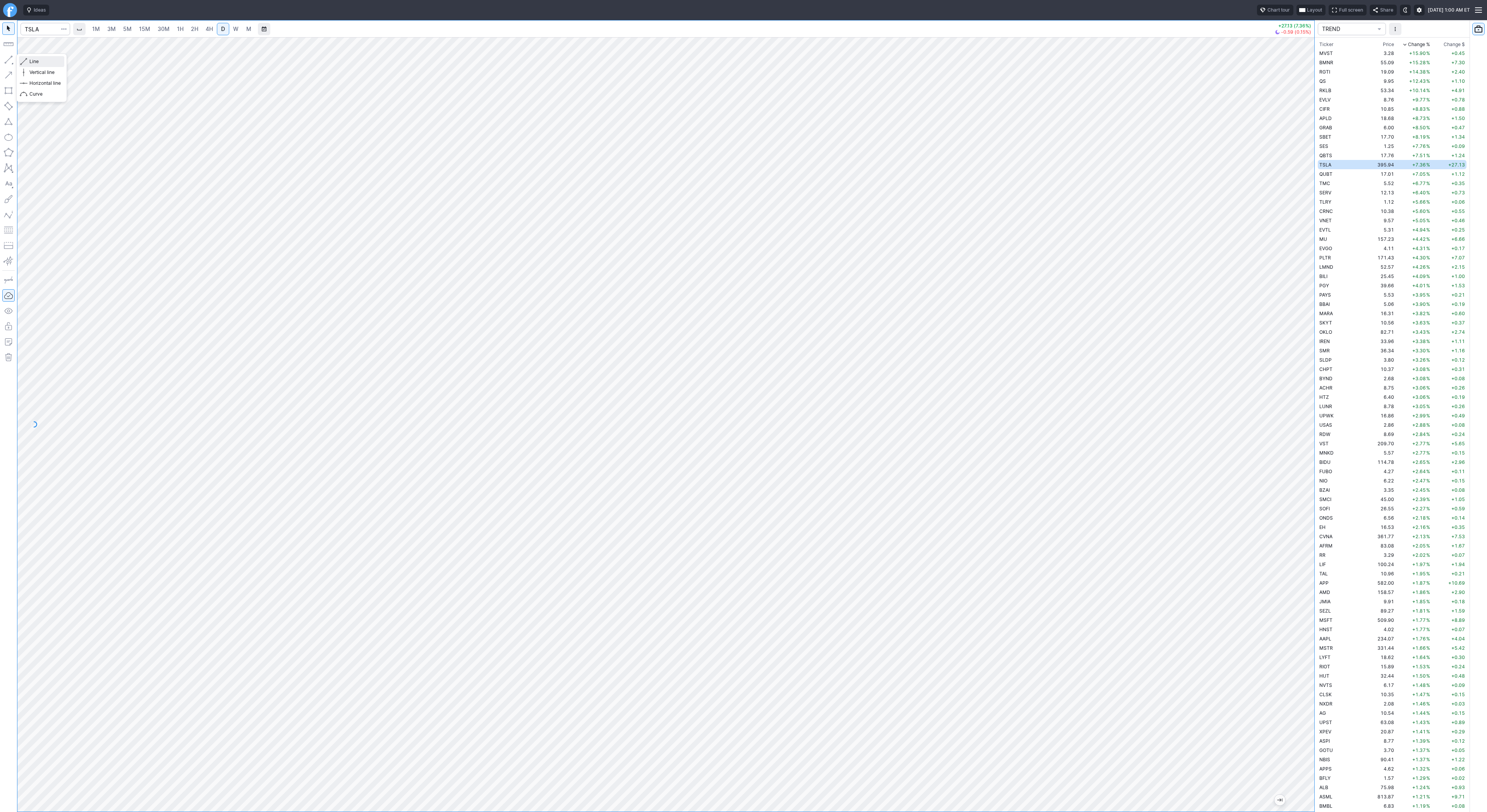
click at [33, 59] on span "Line" at bounding box center [45, 61] width 31 height 8
click at [36, 61] on span "Line" at bounding box center [45, 61] width 31 height 8
click at [203, 27] on link "4H" at bounding box center [209, 29] width 14 height 12
click at [222, 28] on span "D" at bounding box center [223, 28] width 4 height 6
click at [9, 59] on button "button" at bounding box center [8, 59] width 12 height 12
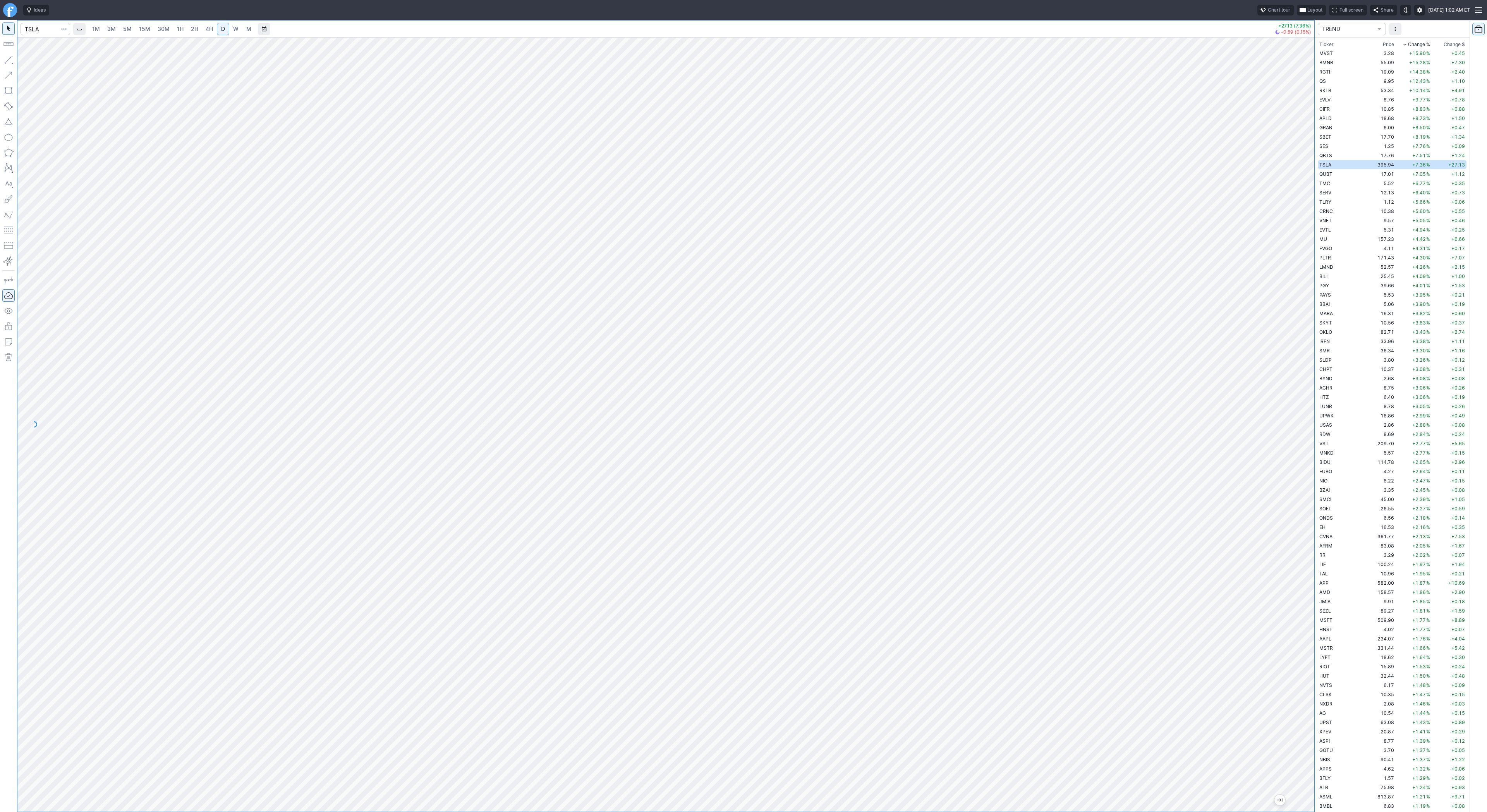
click at [206, 27] on span "4H" at bounding box center [209, 28] width 8 height 6
click at [46, 61] on span "Line" at bounding box center [45, 61] width 31 height 8
click at [195, 32] on span "2H" at bounding box center [195, 29] width 8 height 8
click at [223, 32] on span "D" at bounding box center [223, 28] width 4 height 6
click at [43, 25] on input "Search" at bounding box center [46, 29] width 50 height 12
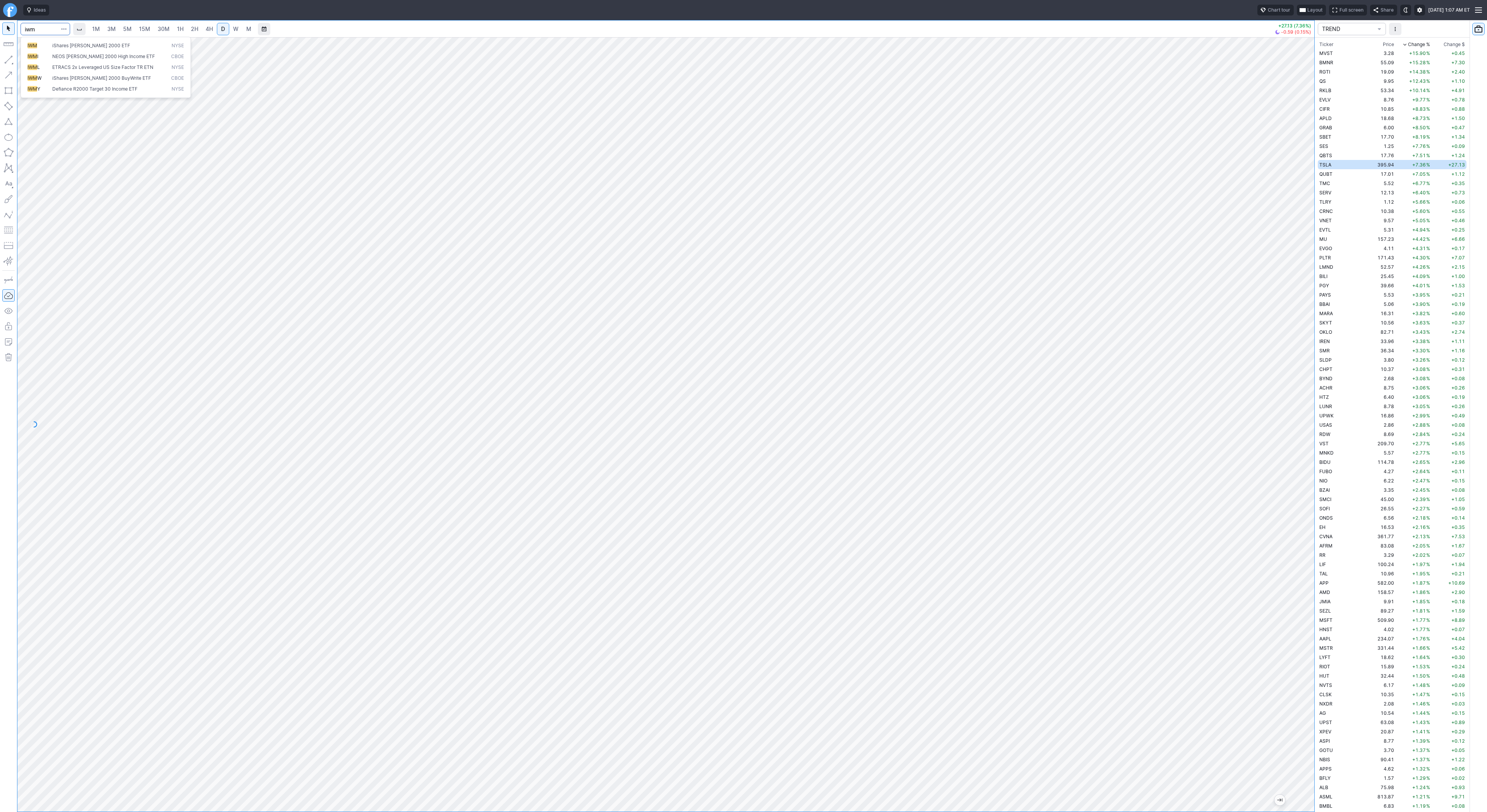
type input "iwm"
click at [27, 24] on input "Search" at bounding box center [46, 29] width 50 height 12
type input "spy"
drag, startPoint x: 1304, startPoint y: 350, endPoint x: 1298, endPoint y: 335, distance: 16.2
click at [1304, 350] on div at bounding box center [1306, 422] width 16 height 755
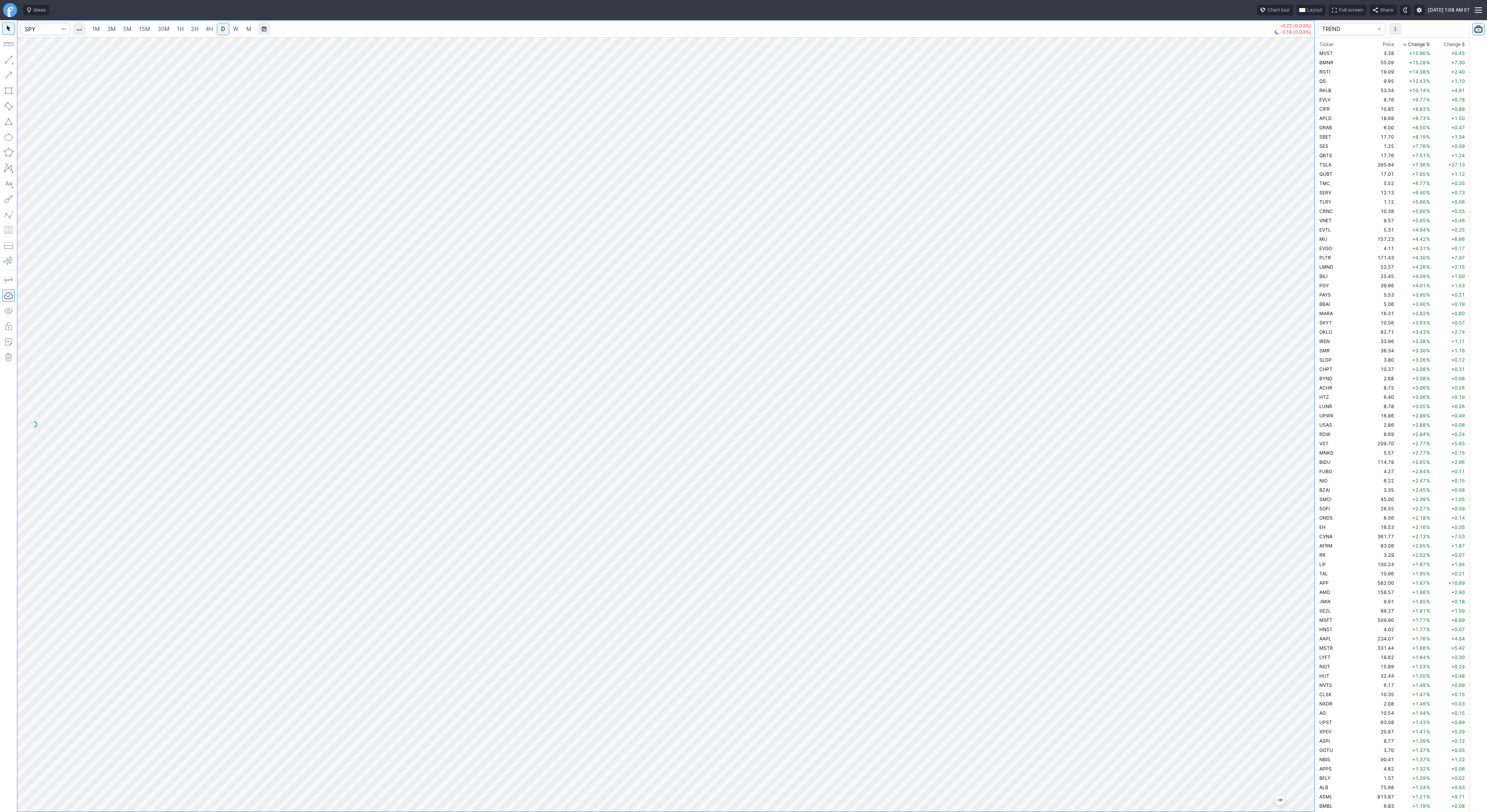
click at [207, 27] on span "4H" at bounding box center [209, 28] width 8 height 6
click at [1298, 437] on div at bounding box center [1306, 422] width 16 height 755
click at [221, 27] on span "D" at bounding box center [223, 28] width 4 height 6
drag, startPoint x: 1312, startPoint y: 388, endPoint x: 1298, endPoint y: 394, distance: 15.2
click at [1308, 401] on div at bounding box center [1306, 422] width 16 height 755
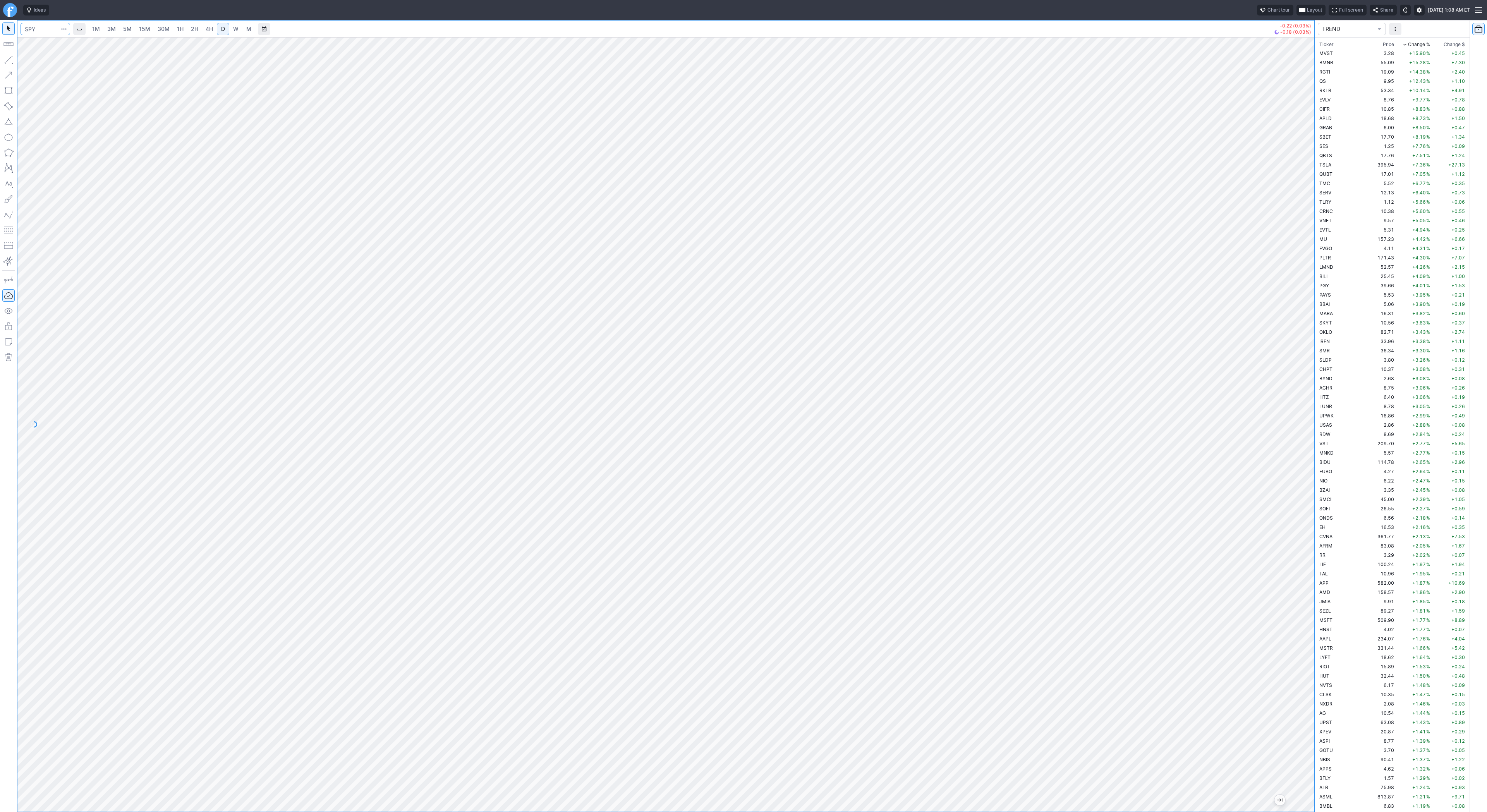
click at [37, 29] on input "Search" at bounding box center [46, 29] width 50 height 12
type input "qqq"
click at [45, 42] on button "QQQ Invesco QQQ Trust Series 1 NASD" at bounding box center [106, 46] width 163 height 11
drag, startPoint x: 1310, startPoint y: 373, endPoint x: 1308, endPoint y: 452, distance: 79.0
click at [1312, 459] on div at bounding box center [1306, 422] width 16 height 755
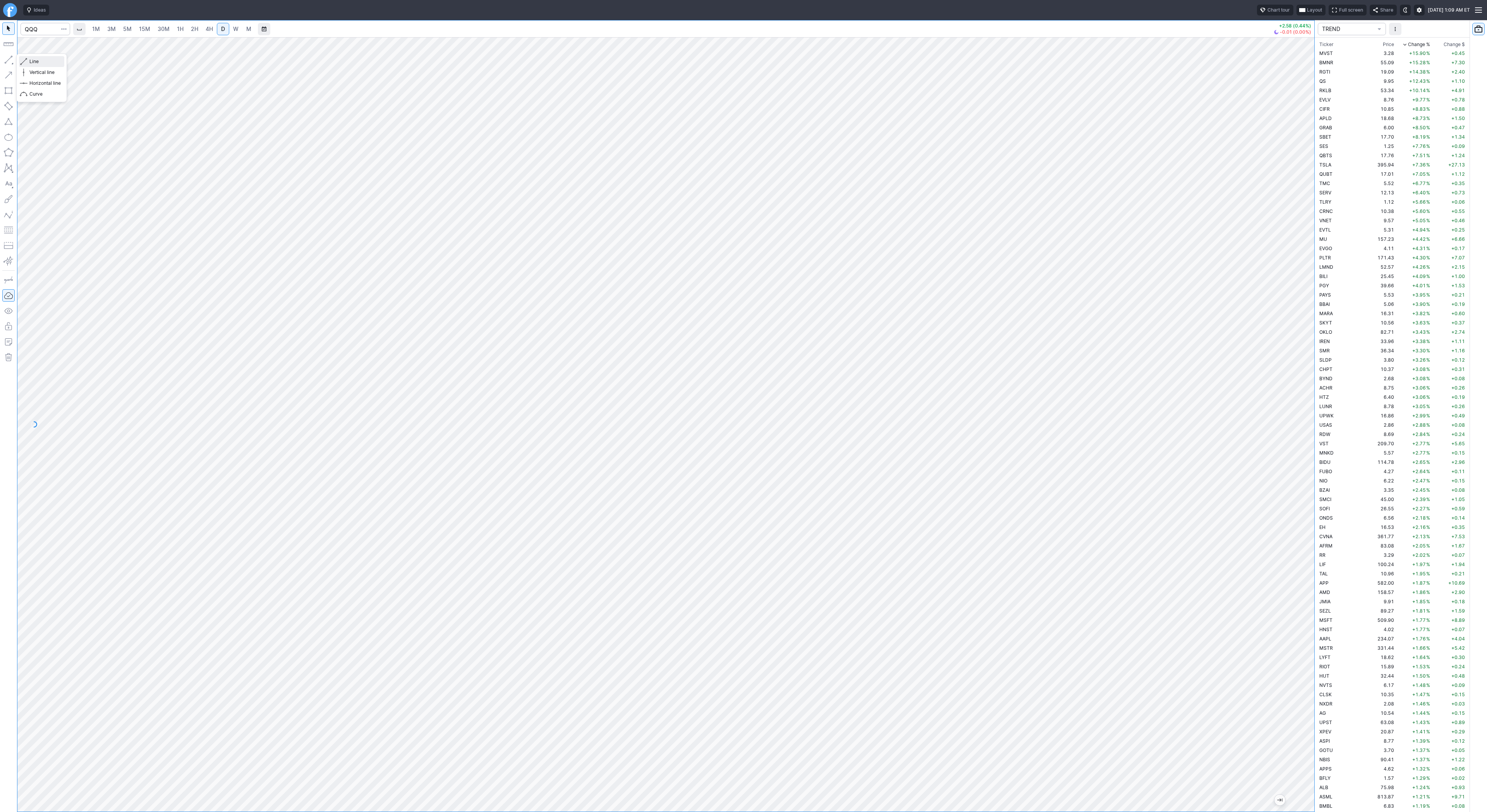
click at [27, 61] on button "Line" at bounding box center [42, 61] width 45 height 11
click at [20, 59] on button "Line" at bounding box center [42, 61] width 45 height 11
click at [25, 61] on span "button" at bounding box center [25, 61] width 5 height 11
click at [27, 61] on span "button" at bounding box center [25, 61] width 5 height 11
click at [6, 58] on button "button" at bounding box center [8, 59] width 12 height 12
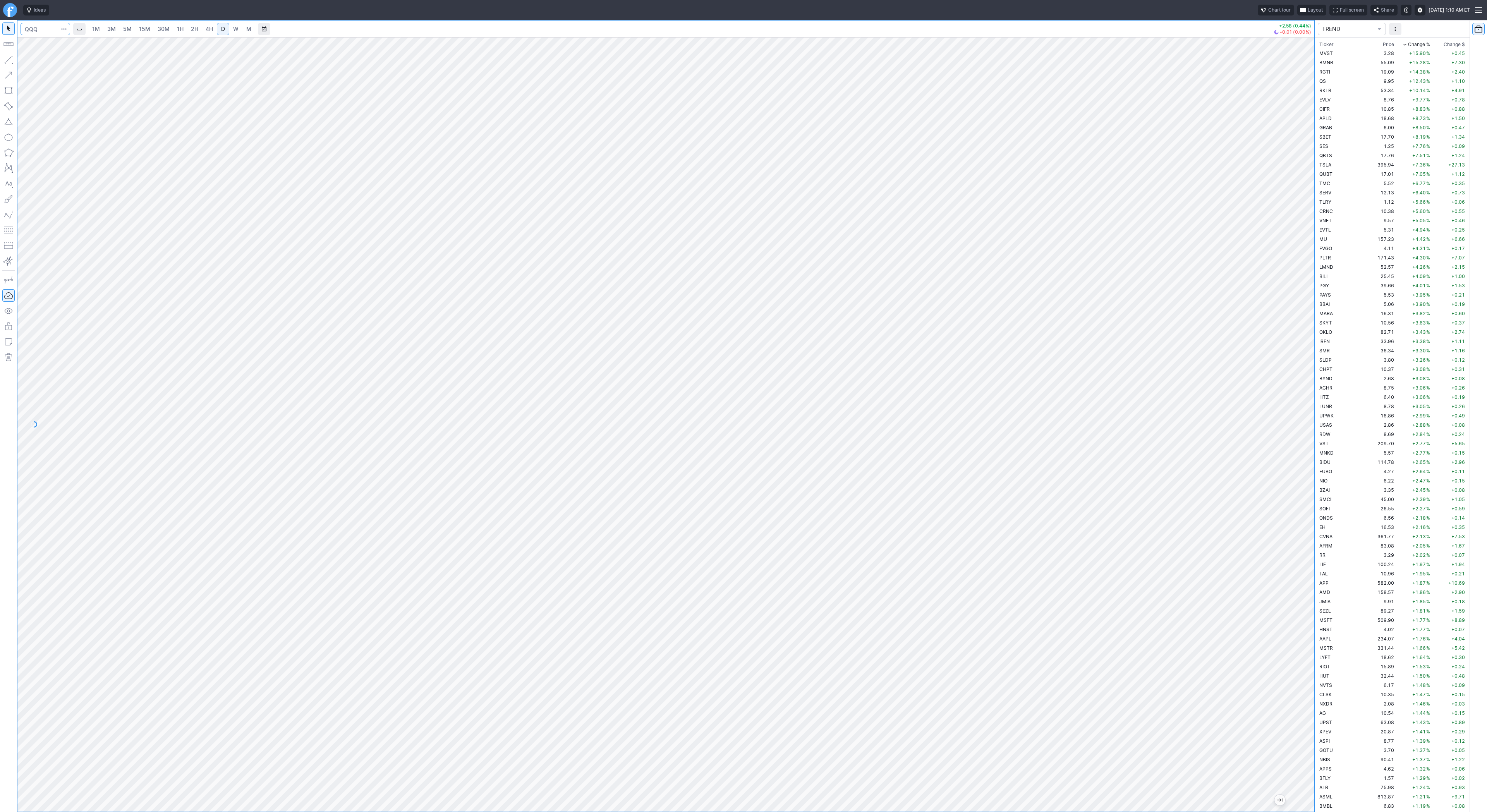
click at [33, 30] on input "Search" at bounding box center [46, 29] width 50 height 12
type input "spy"
drag, startPoint x: 1310, startPoint y: 425, endPoint x: 1307, endPoint y: 413, distance: 12.4
click at [1310, 425] on div at bounding box center [1306, 422] width 16 height 755
click at [10, 58] on button "button" at bounding box center [8, 59] width 12 height 12
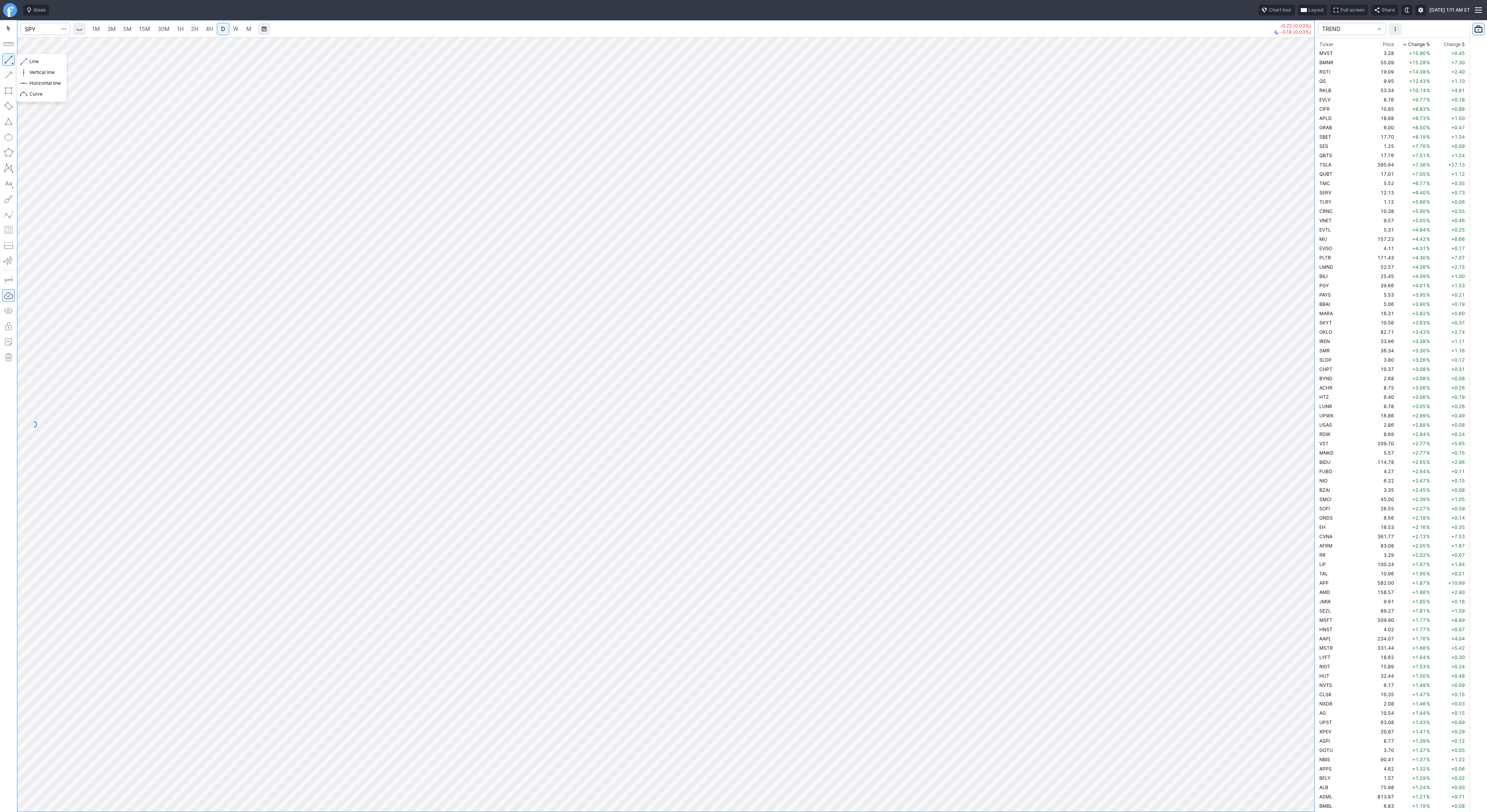
click at [11, 54] on button "button" at bounding box center [8, 59] width 12 height 12
click at [46, 29] on input "Search" at bounding box center [46, 29] width 50 height 12
type input "coin"
drag, startPoint x: 1307, startPoint y: 279, endPoint x: 1306, endPoint y: 393, distance: 114.0
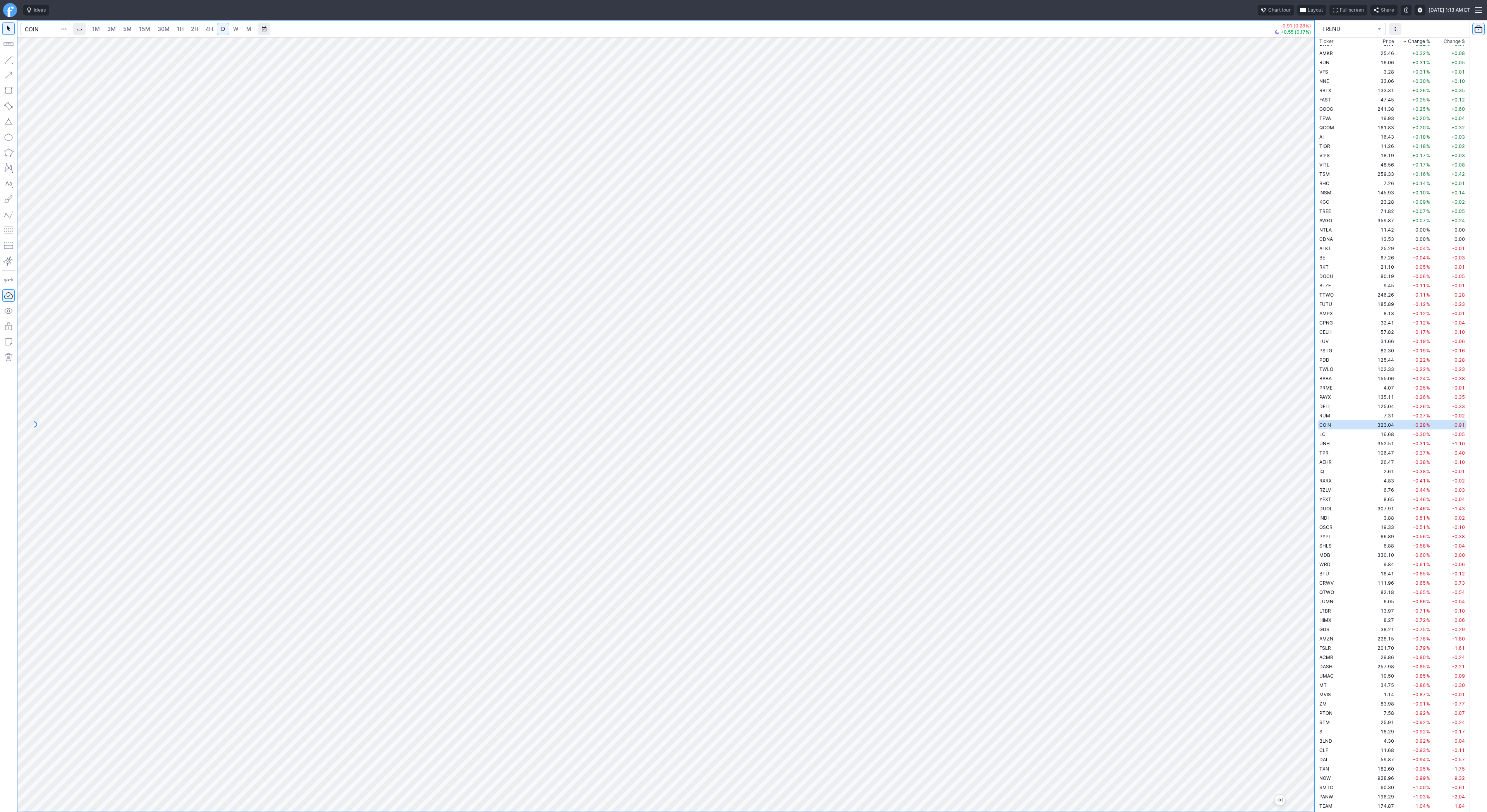
click at [1312, 410] on div at bounding box center [1306, 422] width 16 height 755
click at [40, 32] on input "Search" at bounding box center [46, 29] width 50 height 12
type input "lunr"
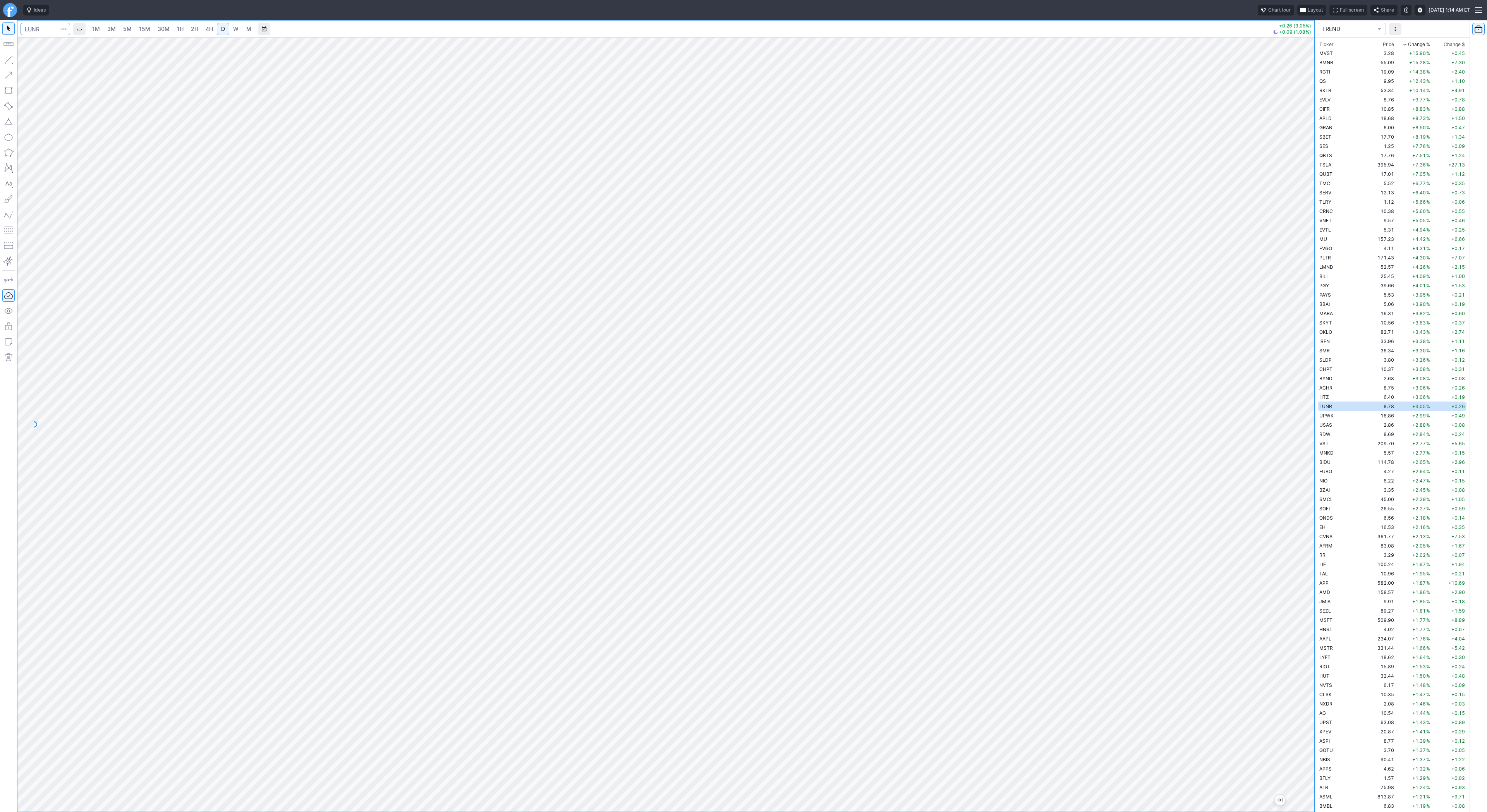
click at [44, 26] on input "Search" at bounding box center [46, 29] width 50 height 12
type input "crnc"
click at [32, 61] on span "Line" at bounding box center [45, 61] width 31 height 8
click at [46, 28] on input "Search" at bounding box center [46, 29] width 50 height 12
click at [1288, 416] on div at bounding box center [666, 424] width 1297 height 774
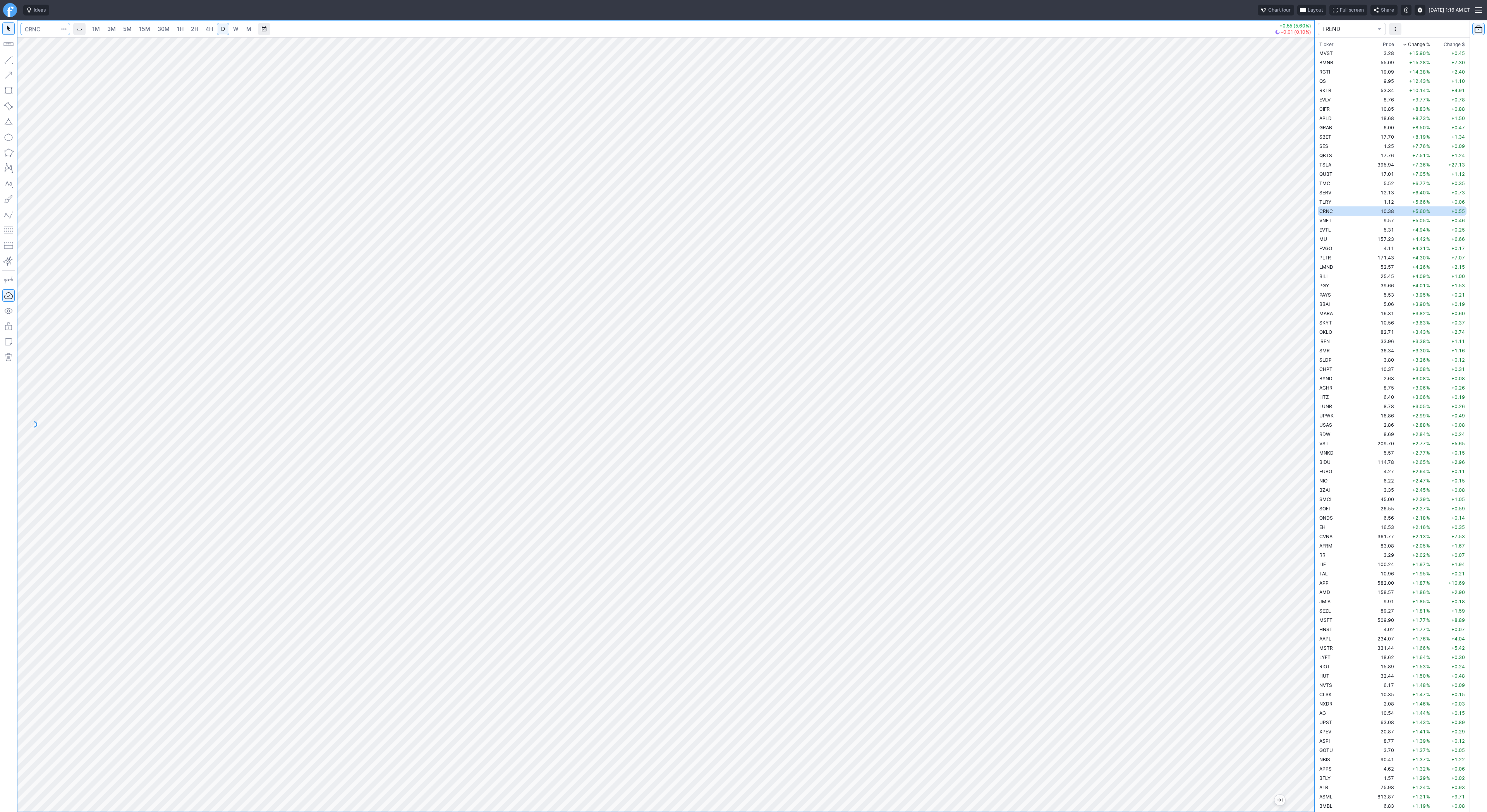
click at [44, 28] on input "Search" at bounding box center [46, 29] width 50 height 12
type input "lunr"
click at [48, 28] on input "Search" at bounding box center [46, 29] width 50 height 12
type input "eth"
click at [129, 141] on span "Eth ereum / USD" at bounding box center [107, 143] width 113 height 6
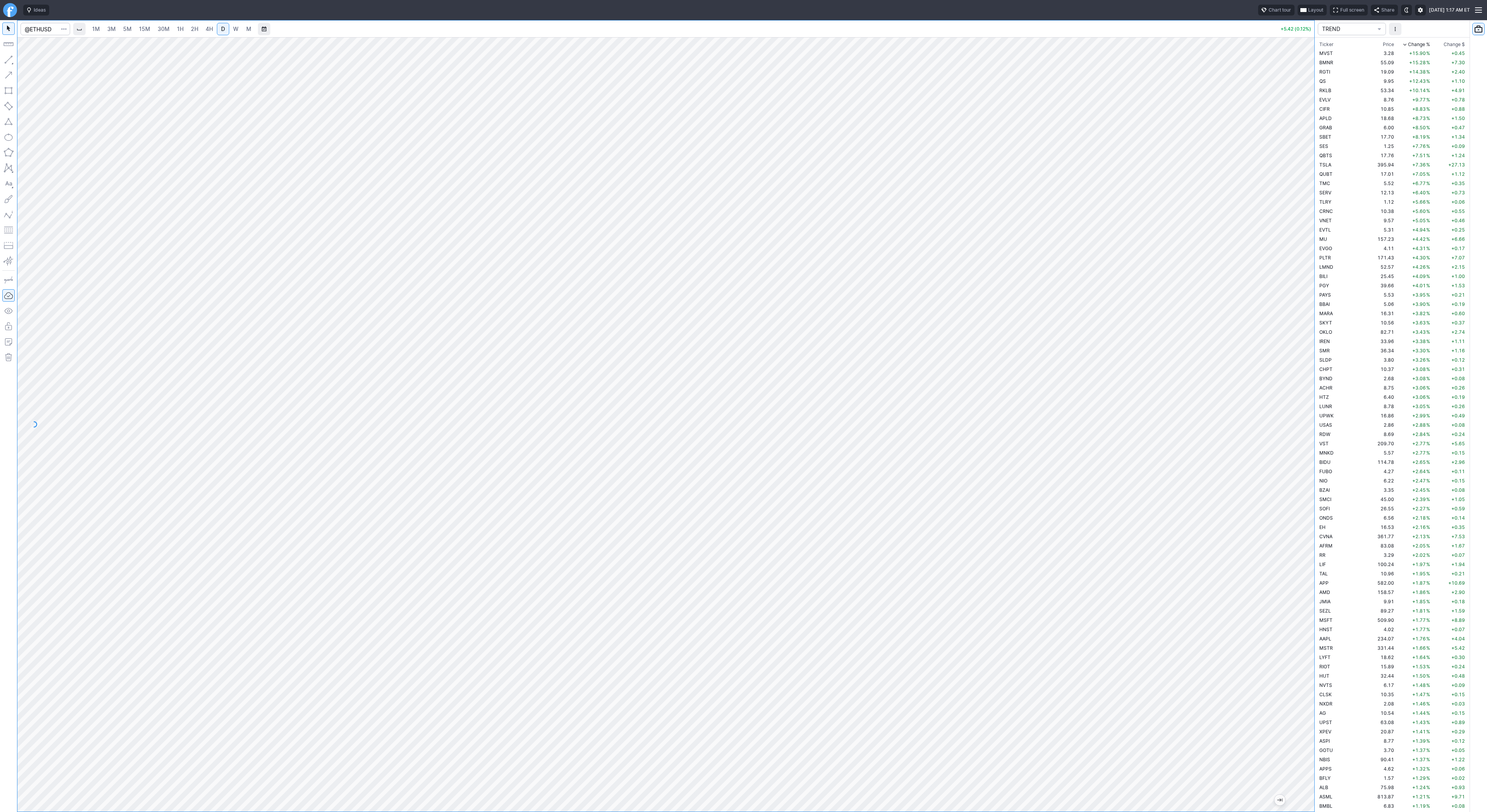
click at [1294, 440] on div at bounding box center [666, 424] width 1297 height 774
click at [14, 61] on button "button" at bounding box center [8, 59] width 12 height 12
click at [6, 61] on button "button" at bounding box center [8, 59] width 12 height 12
click at [9, 59] on button "button" at bounding box center [8, 59] width 12 height 12
click at [54, 30] on input "Search" at bounding box center [46, 29] width 50 height 12
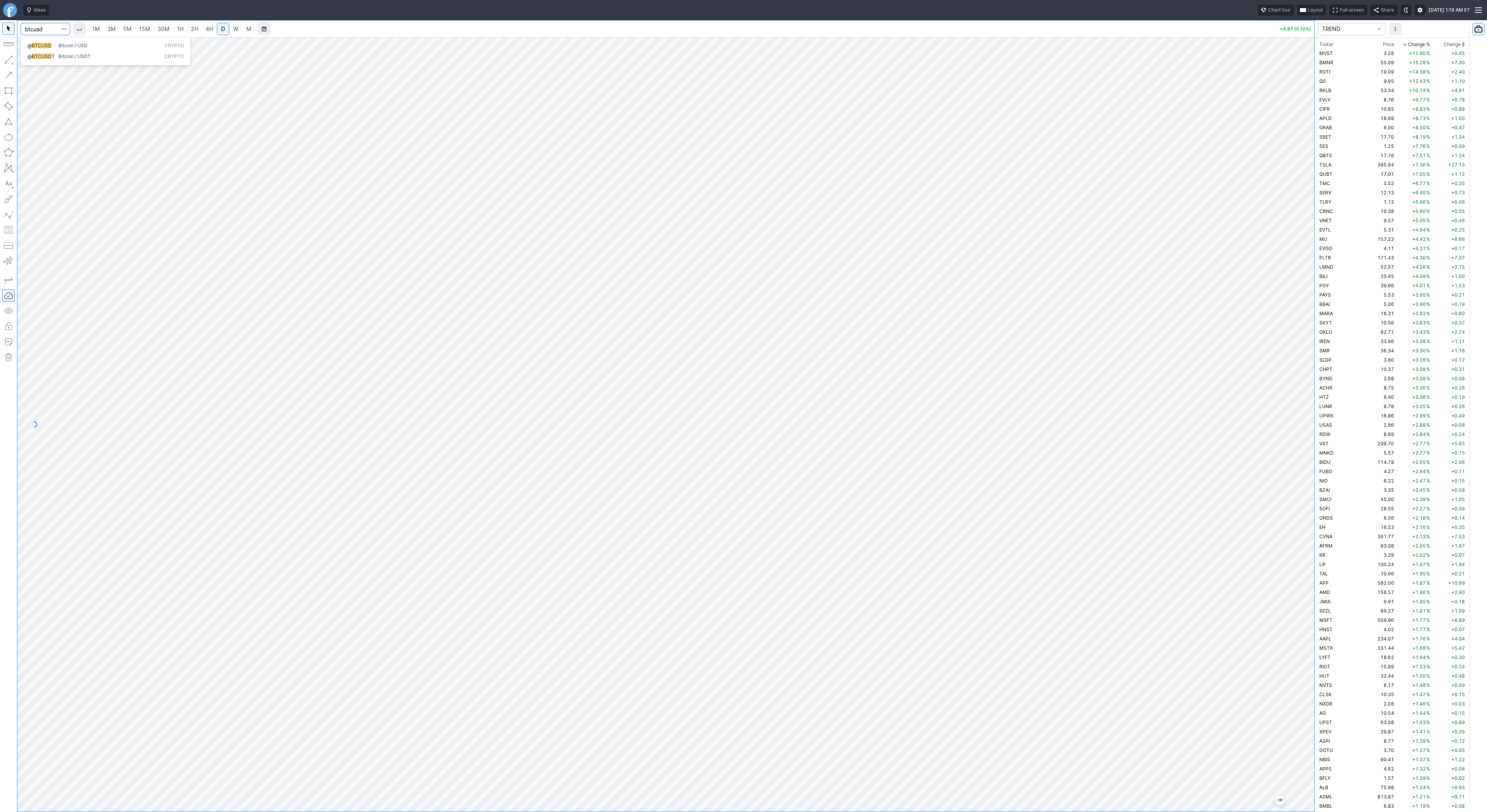
type input "btcusd"
click at [59, 44] on span "Bitcoin / USD" at bounding box center [73, 46] width 29 height 6
click at [1289, 497] on div at bounding box center [666, 424] width 1297 height 774
click at [30, 63] on span "Line" at bounding box center [45, 61] width 31 height 8
click at [6, 60] on button "button" at bounding box center [8, 59] width 12 height 12
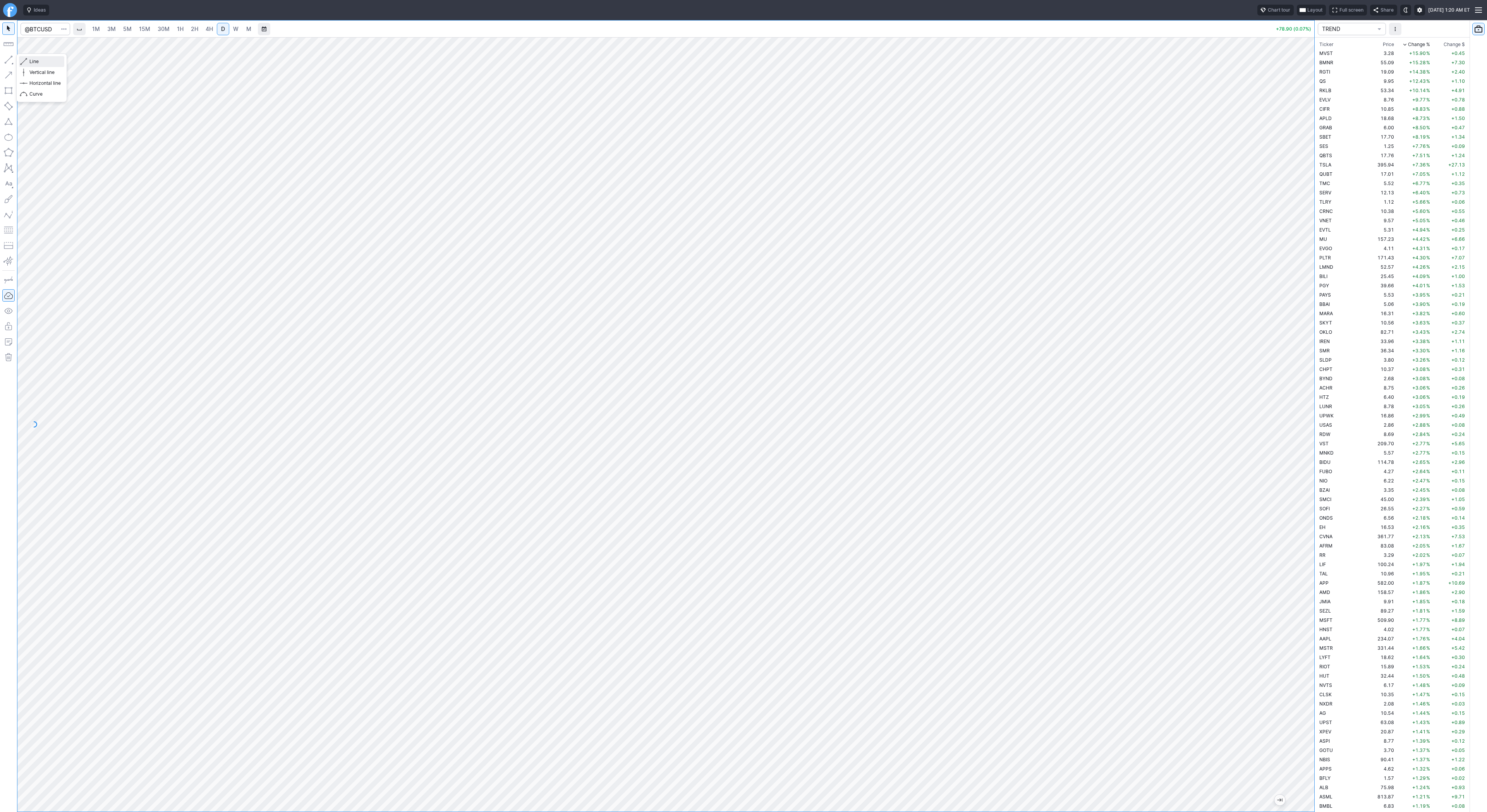
click at [27, 59] on button "Line" at bounding box center [42, 61] width 45 height 11
click at [1338, 210] on td "CRNC" at bounding box center [1342, 211] width 49 height 9
click at [33, 24] on input "Search" at bounding box center [46, 29] width 50 height 12
type input "sbet"
click at [48, 48] on span "SBET" at bounding box center [40, 46] width 25 height 6
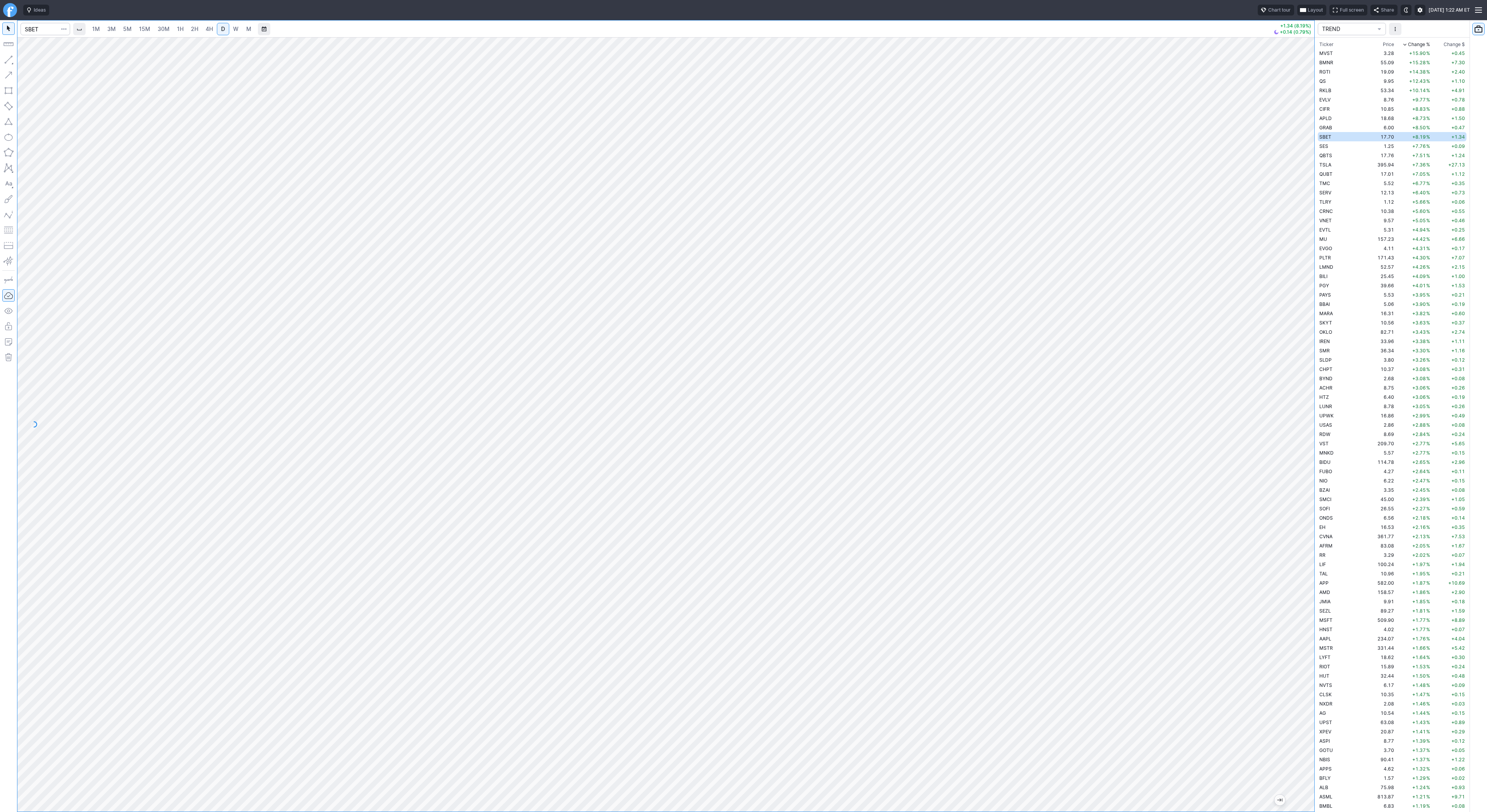
click at [193, 27] on span "2H" at bounding box center [195, 28] width 8 height 6
click at [221, 29] on span "D" at bounding box center [223, 28] width 4 height 6
click at [9, 62] on button "button" at bounding box center [8, 59] width 12 height 12
click at [8, 58] on button "button" at bounding box center [8, 59] width 12 height 12
click at [206, 27] on span "4H" at bounding box center [209, 28] width 8 height 6
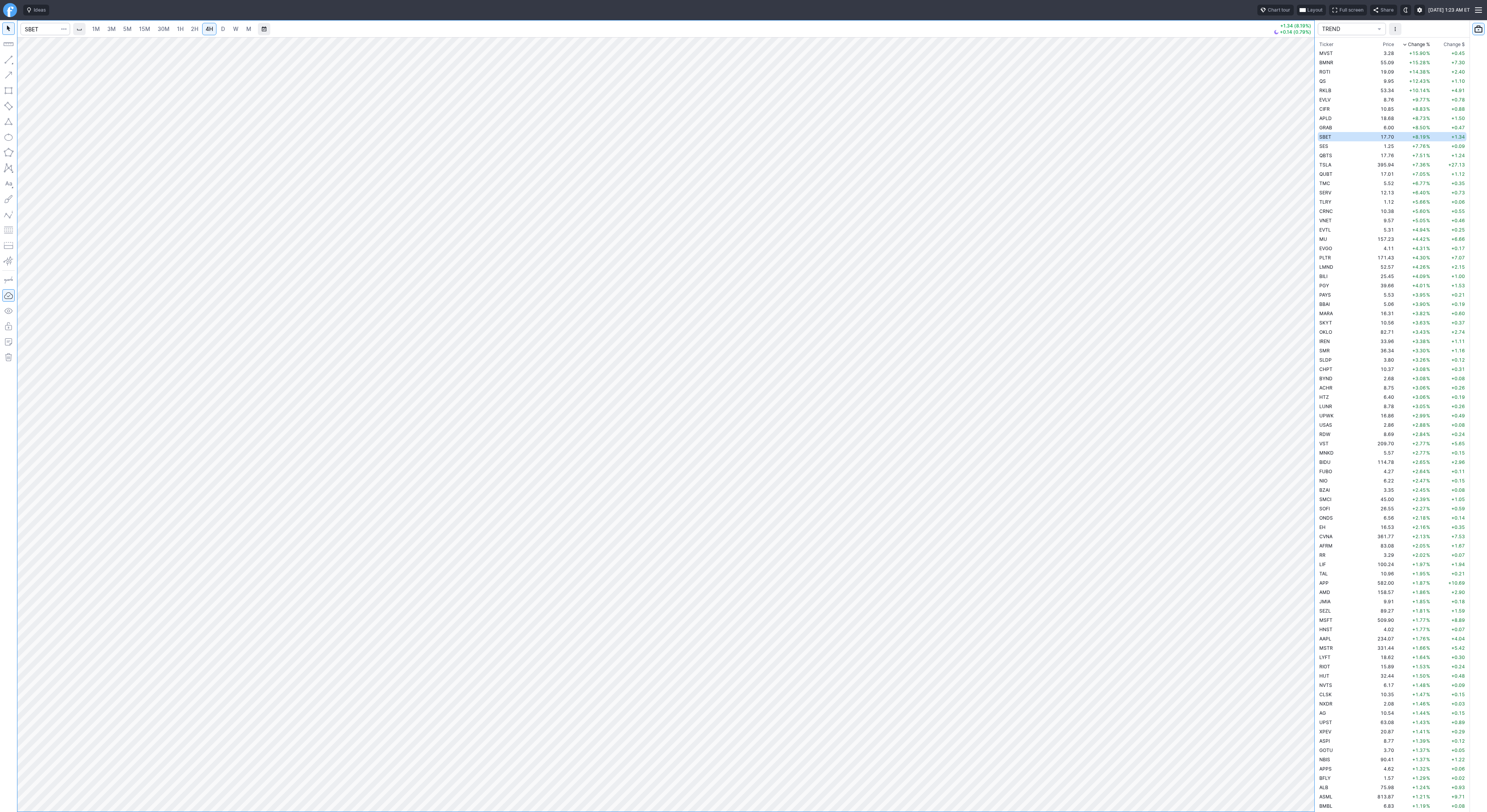
click at [195, 30] on span "2H" at bounding box center [195, 28] width 8 height 6
